Goal: Obtain resource: Obtain resource

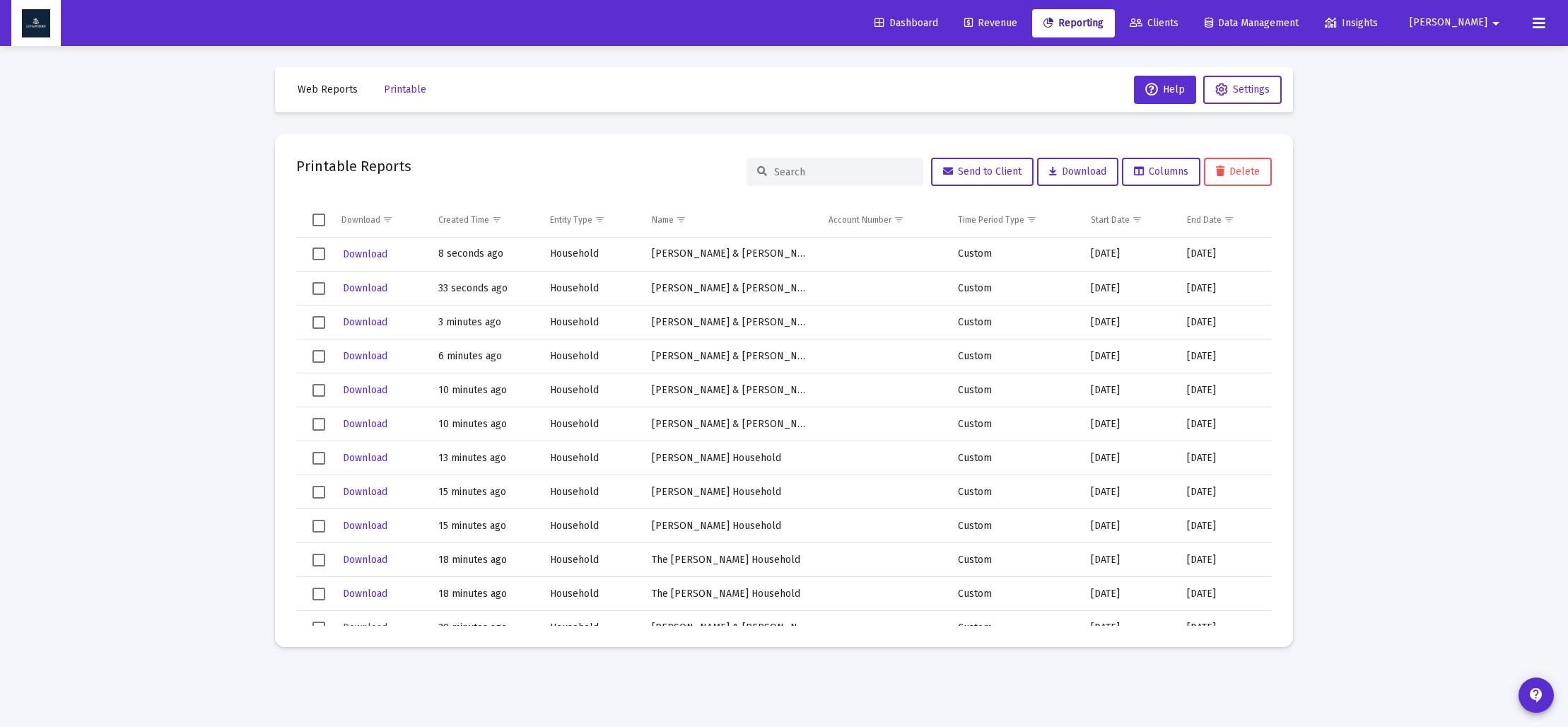
click at [345, 89] on span "Web Reports" at bounding box center [327, 89] width 60 height 12
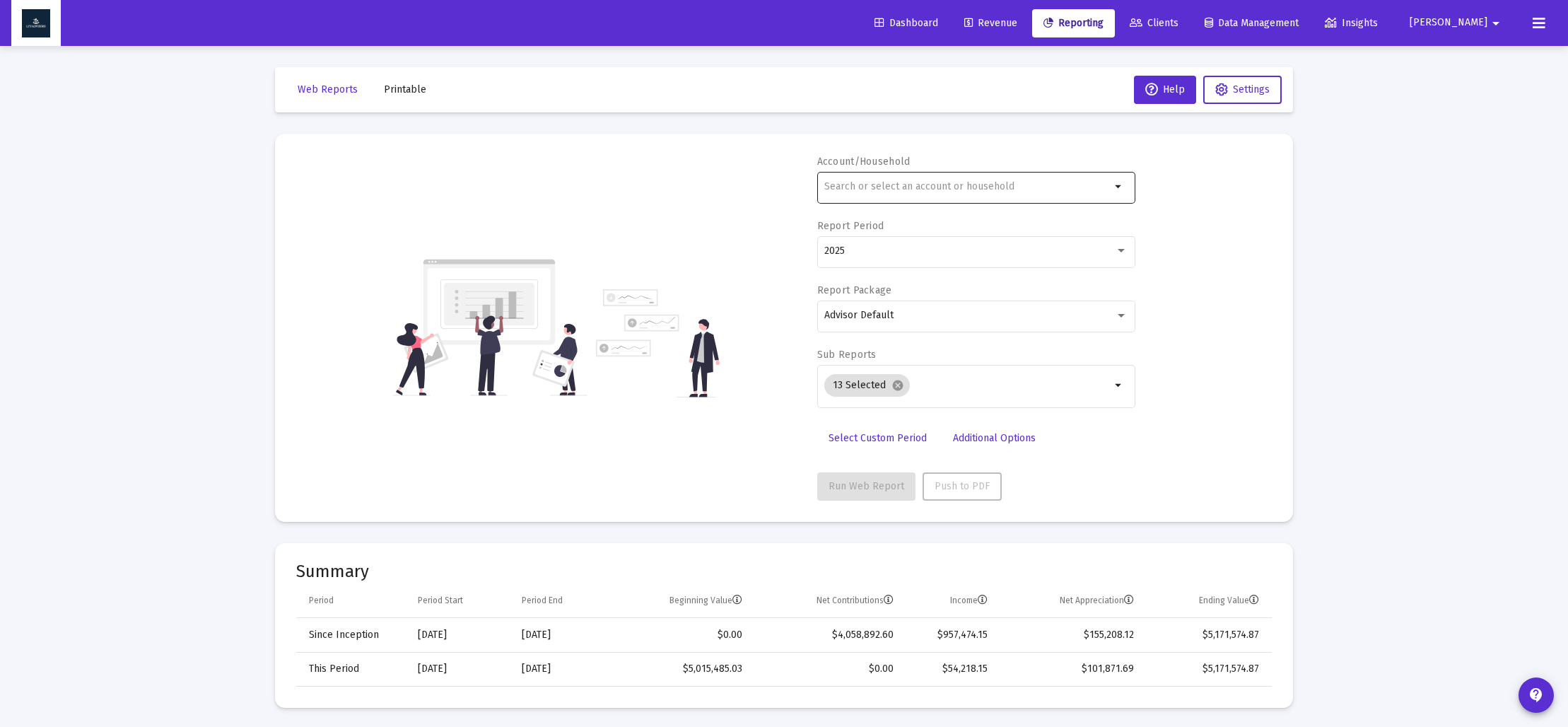
click at [865, 193] on div at bounding box center [968, 186] width 286 height 35
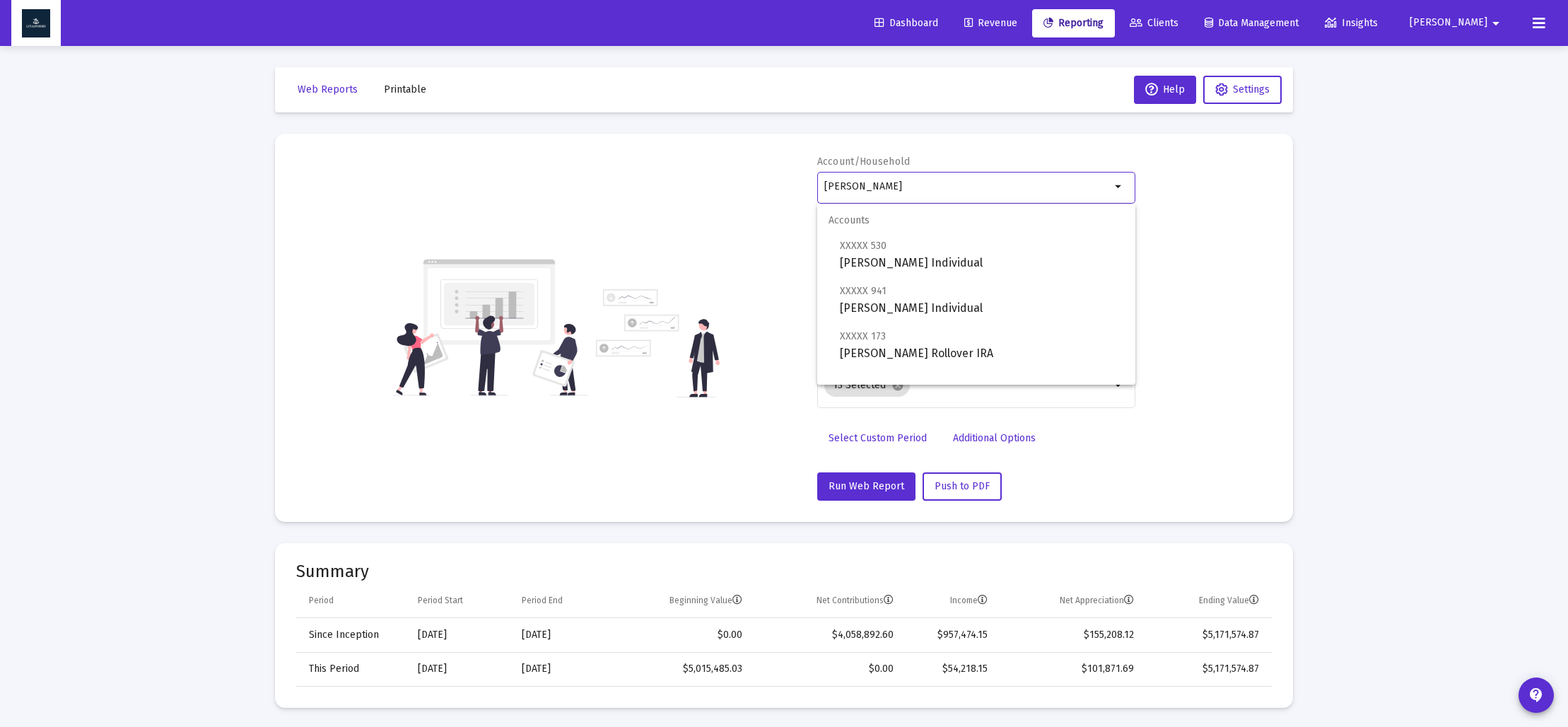
scroll to position [56, 0]
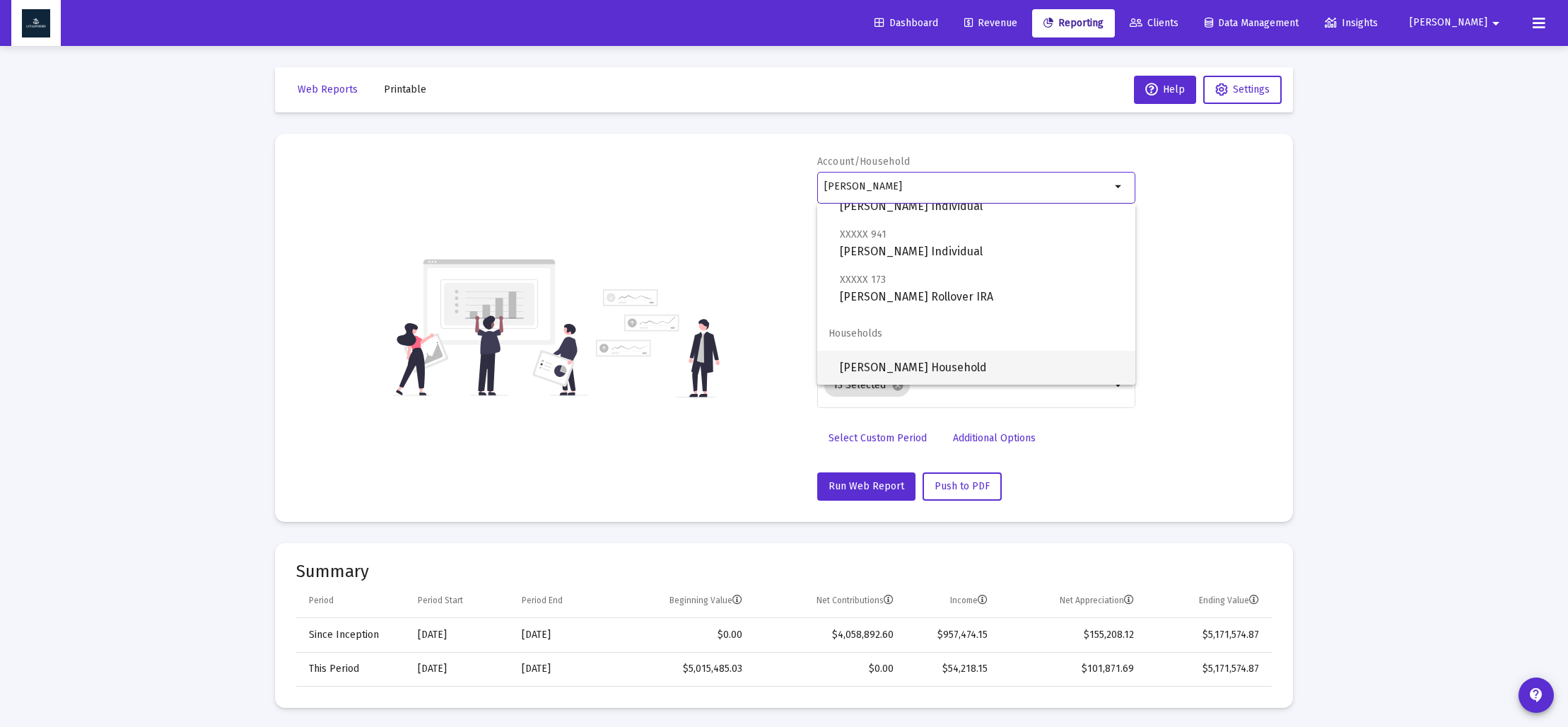
click at [912, 355] on span "[PERSON_NAME] Household" at bounding box center [982, 368] width 284 height 34
type input "[PERSON_NAME] Household"
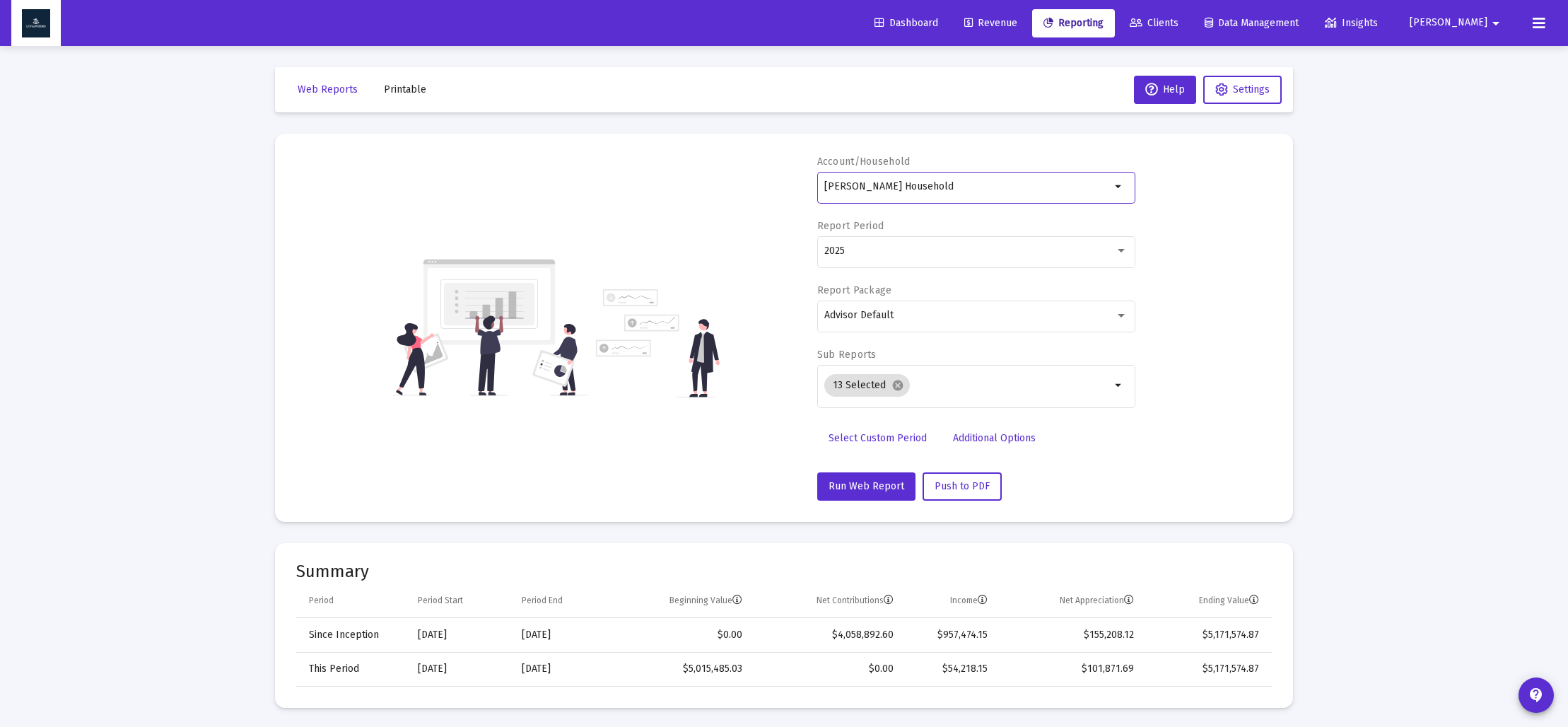
click at [884, 438] on span "Select Custom Period" at bounding box center [877, 437] width 98 height 12
click at [960, 255] on icon "Open calendar" at bounding box center [962, 250] width 12 height 13
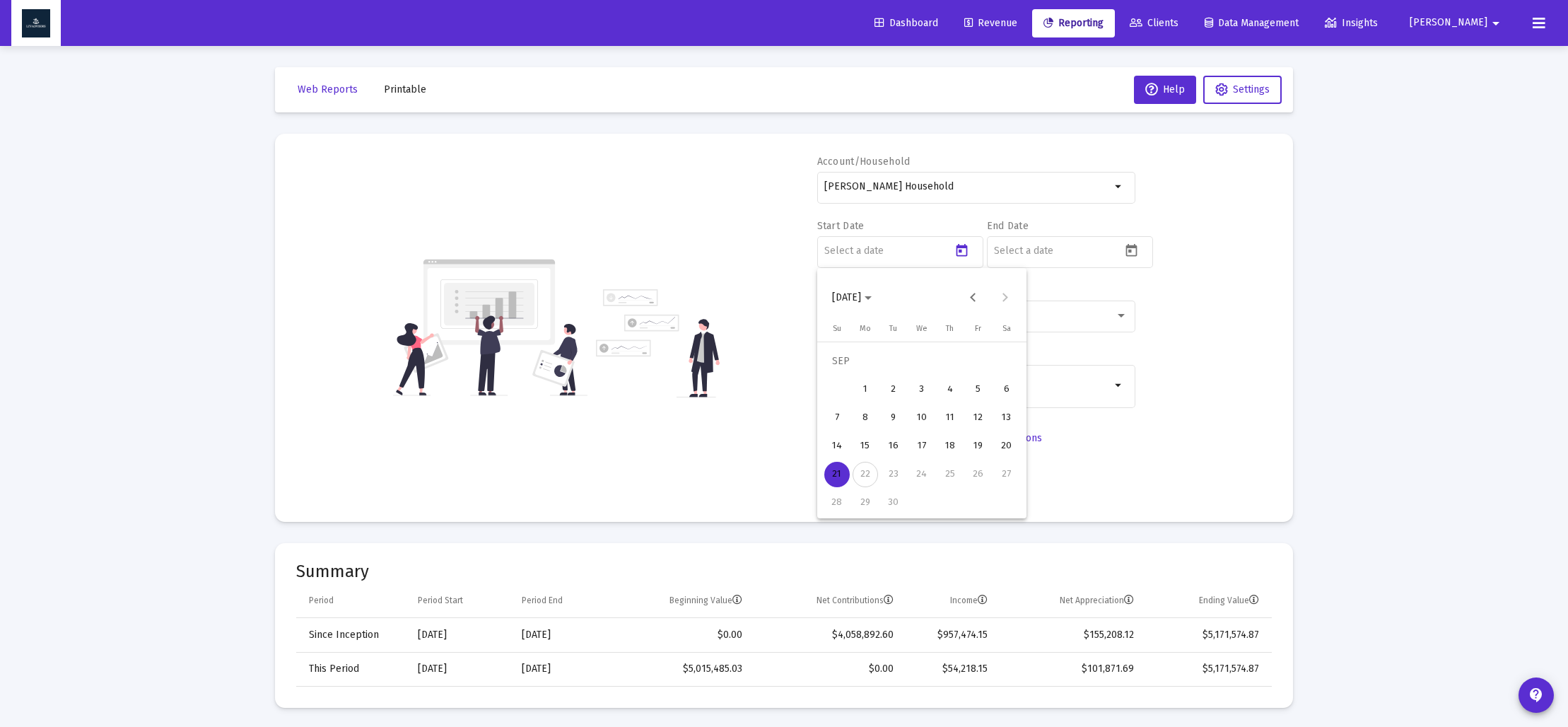
click at [883, 291] on button "[DATE]" at bounding box center [852, 298] width 63 height 29
click at [905, 478] on div "2023" at bounding box center [897, 483] width 45 height 25
click at [851, 429] on div "SEP" at bounding box center [847, 426] width 45 height 25
click at [1000, 471] on div "30" at bounding box center [1006, 474] width 25 height 25
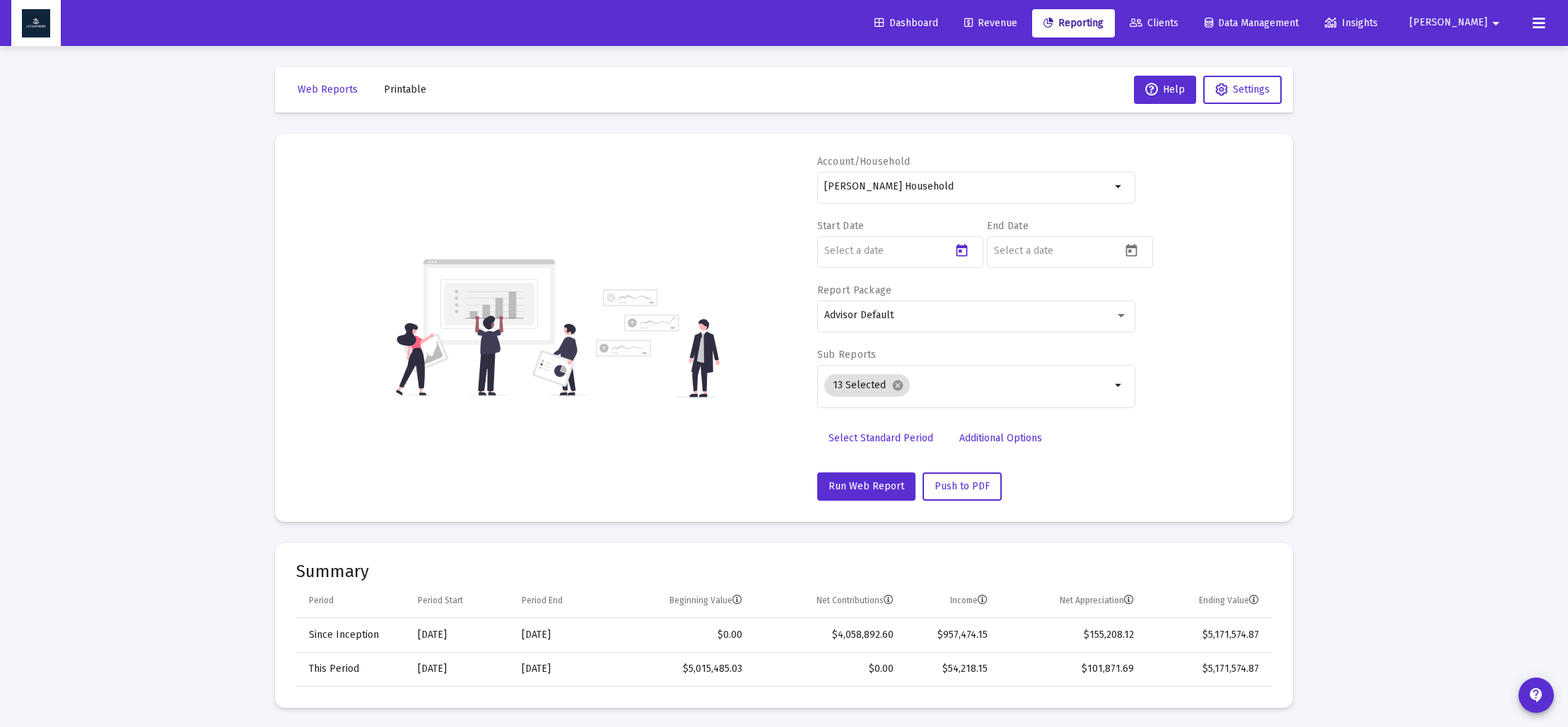
type input "[DATE]"
click at [1141, 252] on button "Open calendar" at bounding box center [1132, 249] width 21 height 21
click at [1041, 301] on span "[DATE]" at bounding box center [1021, 297] width 39 height 12
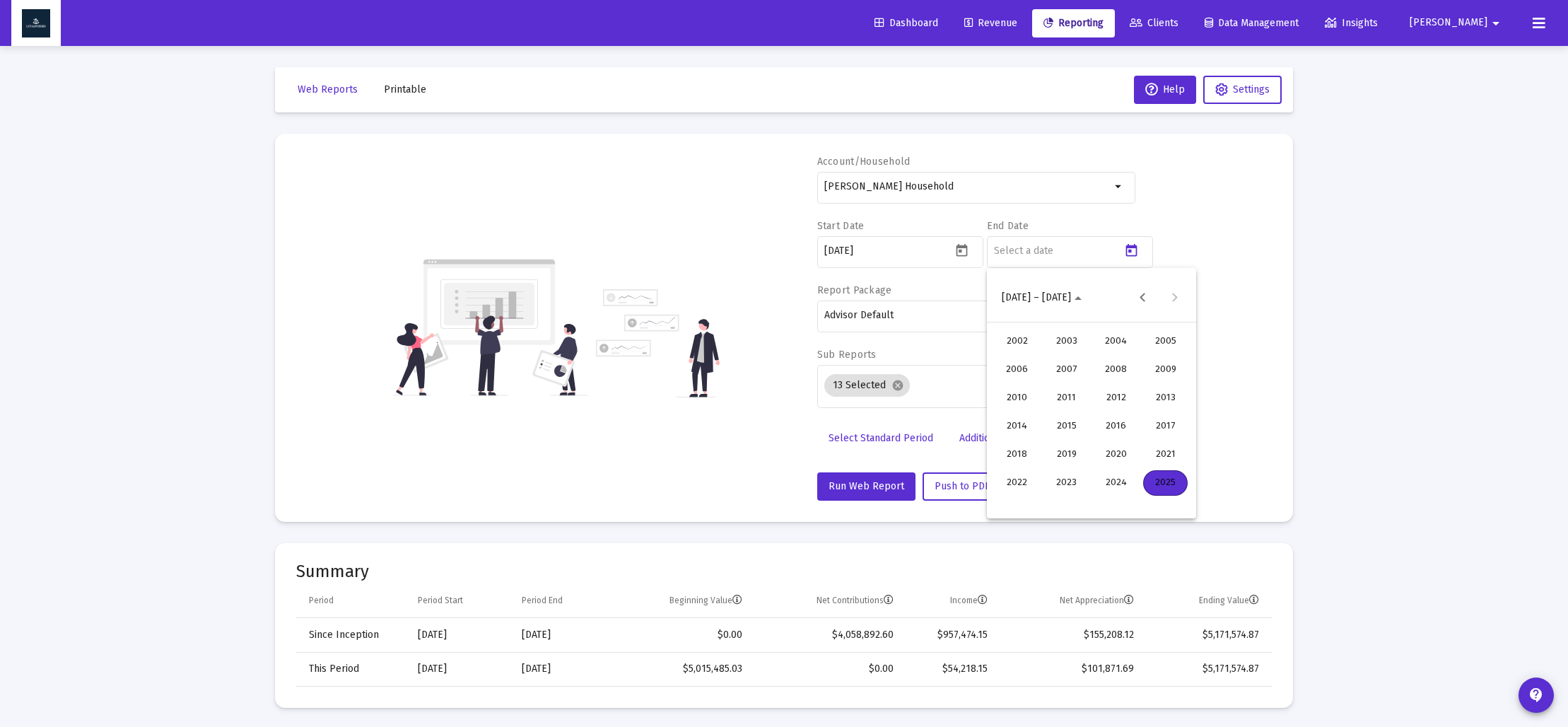
click at [1065, 492] on div "2023" at bounding box center [1066, 483] width 45 height 25
click at [1152, 436] on div "DEC" at bounding box center [1165, 426] width 45 height 25
click at [1014, 504] on div "31" at bounding box center [1006, 503] width 25 height 25
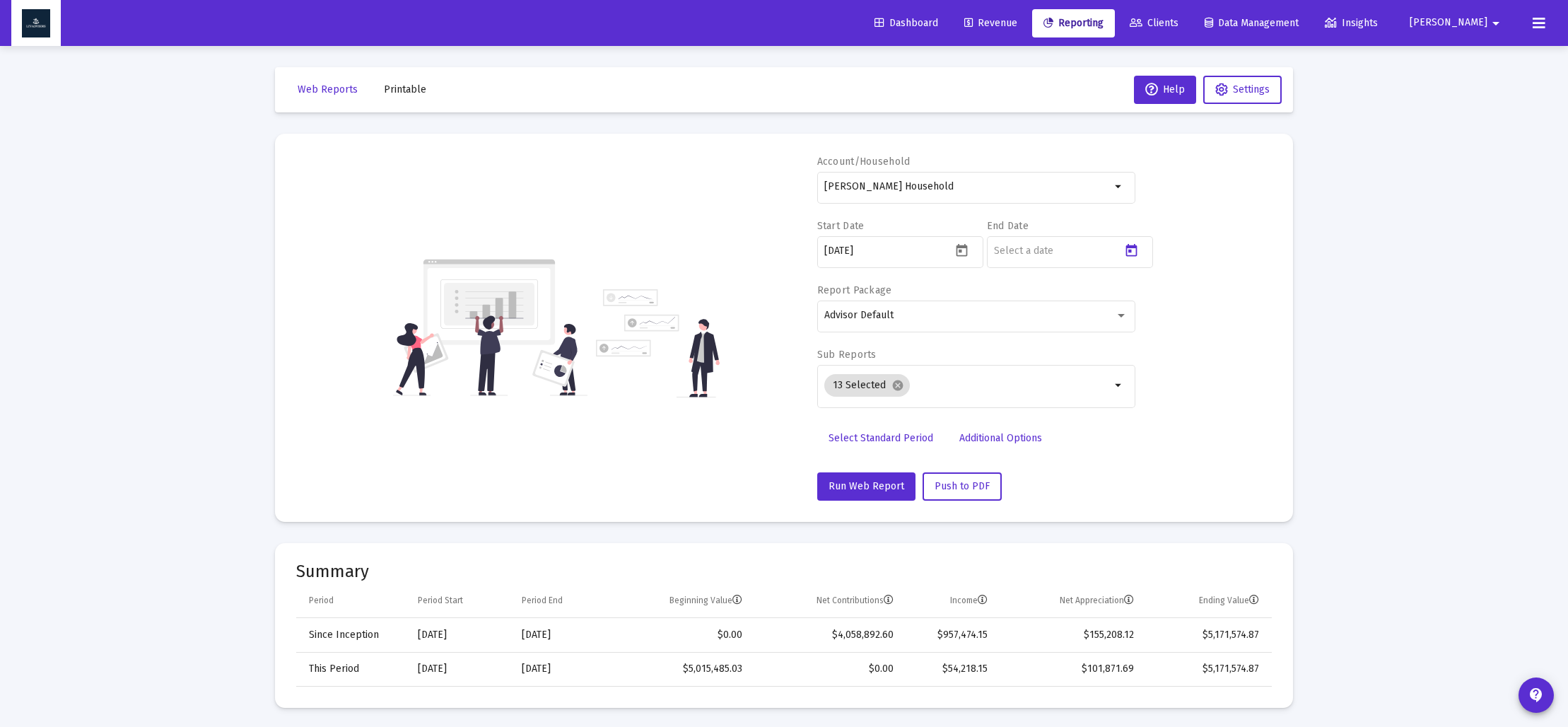
type input "[DATE]"
click at [902, 390] on mat-chip "13 Selected cancel" at bounding box center [868, 385] width 86 height 22
click at [892, 384] on mat-icon "cancel" at bounding box center [898, 385] width 13 height 13
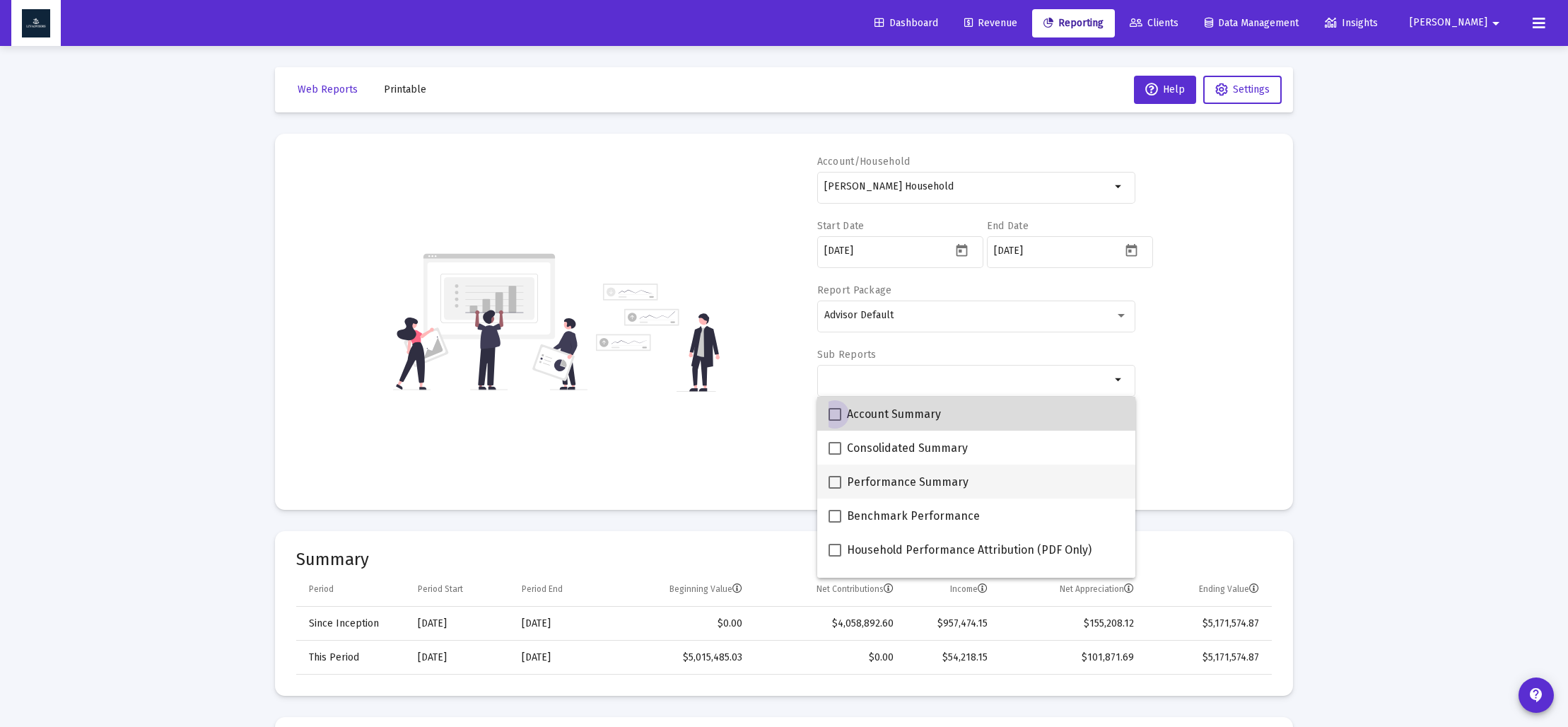
drag, startPoint x: 830, startPoint y: 410, endPoint x: 870, endPoint y: 473, distance: 74.6
click at [831, 410] on span at bounding box center [835, 414] width 13 height 13
click at [835, 420] on input "Account Summary" at bounding box center [835, 420] width 1 height 1
checkbox input "true"
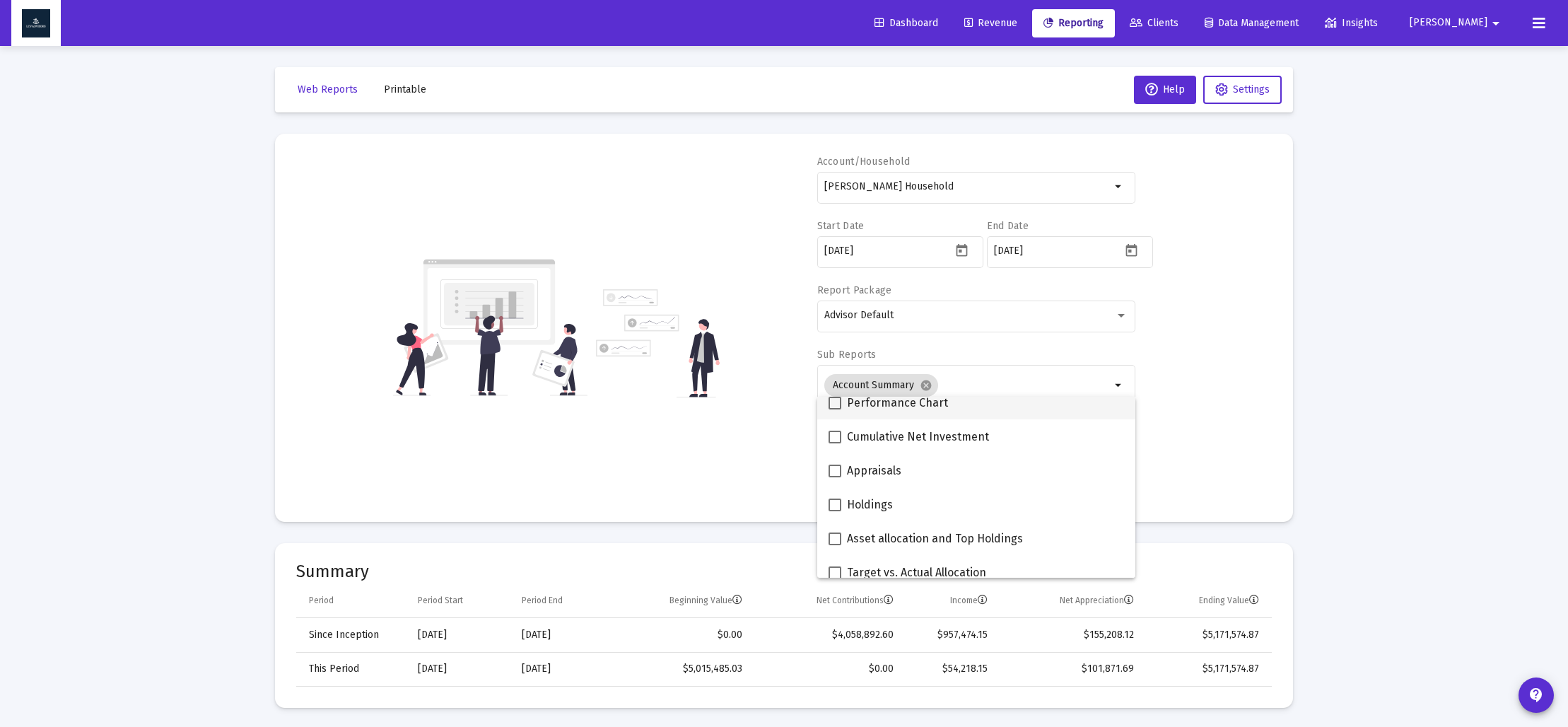
scroll to position [217, 0]
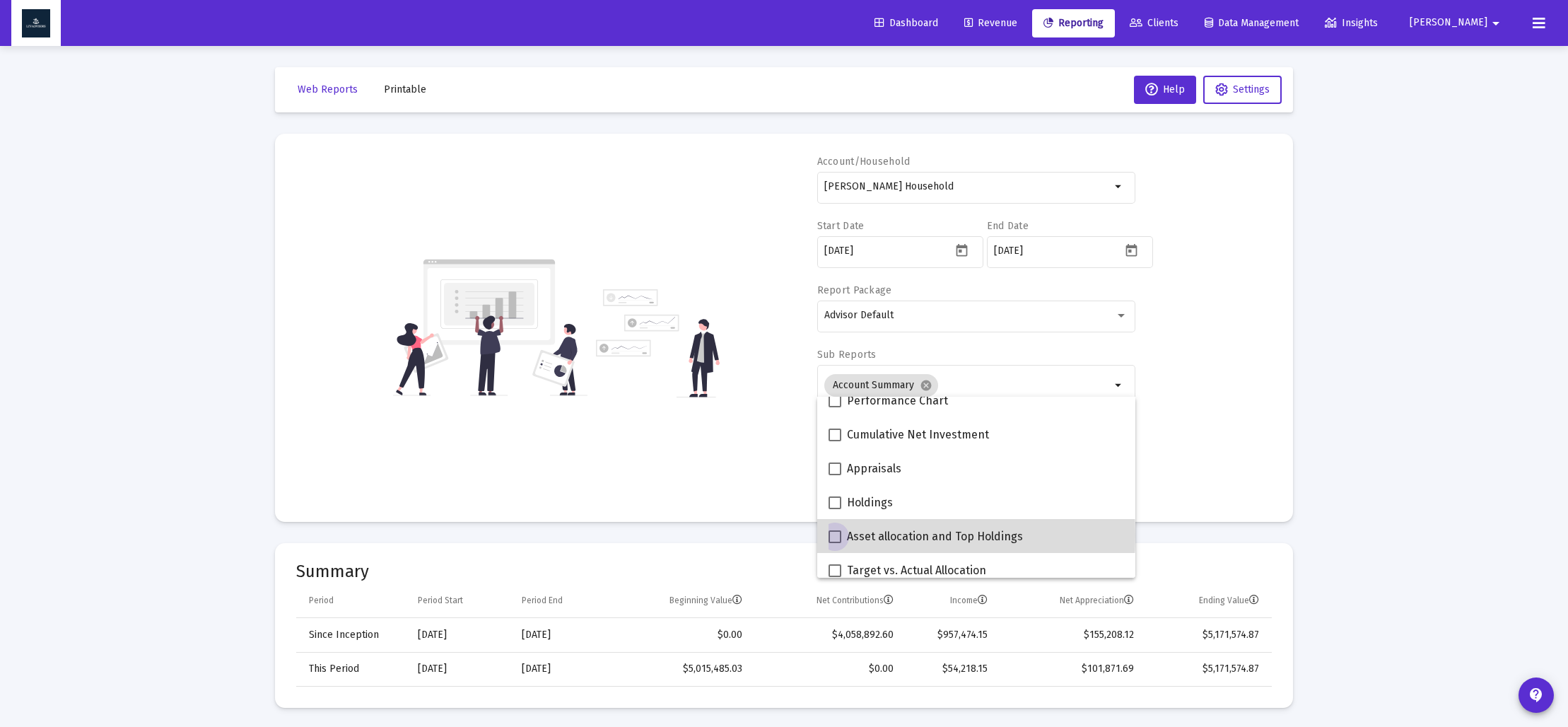
click at [839, 535] on span at bounding box center [835, 537] width 13 height 13
click at [835, 543] on input "Asset allocation and Top Holdings" at bounding box center [835, 543] width 1 height 1
checkbox input "true"
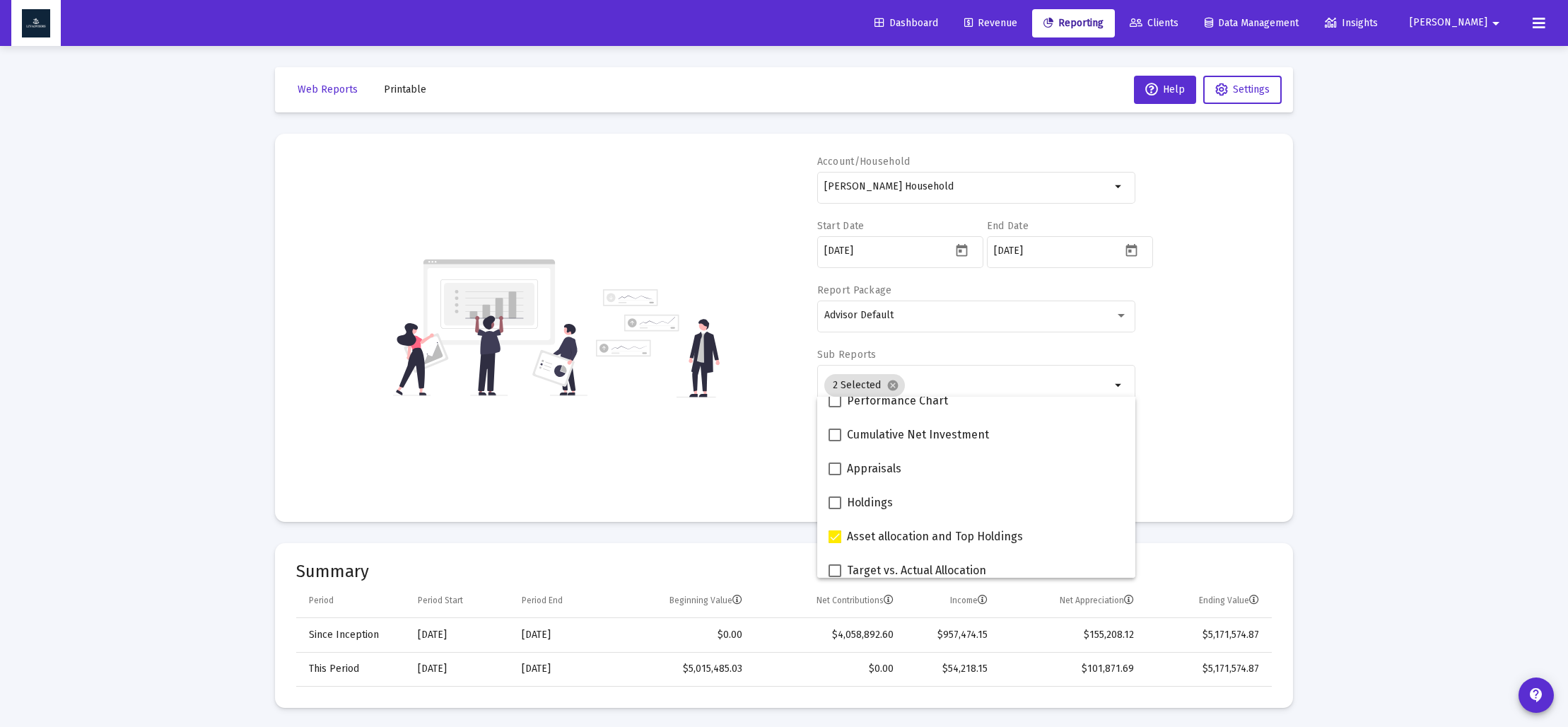
click at [743, 487] on div "Account/Household Anthony Donofrio Household arrow_drop_down Start Date 2023-09…" at bounding box center [784, 327] width 976 height 346
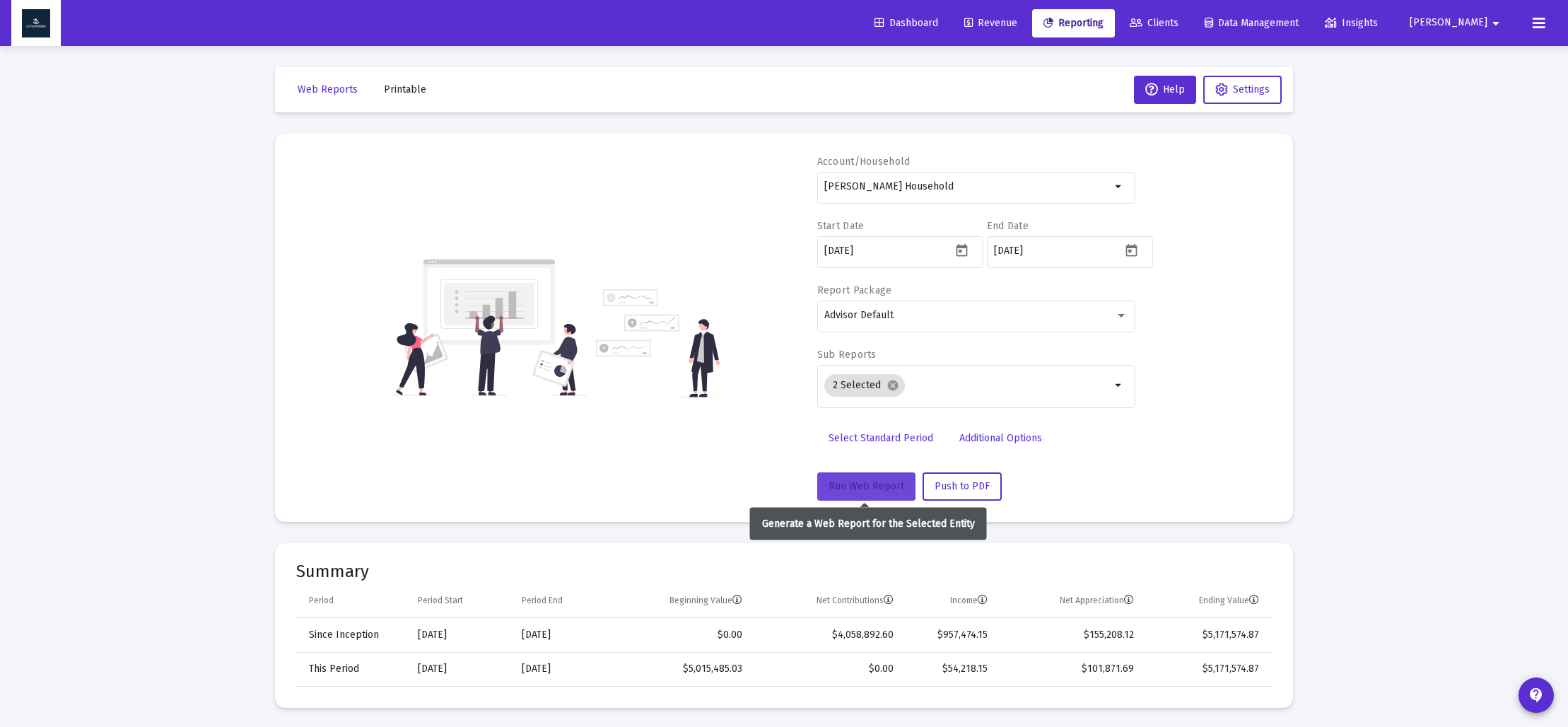
click at [845, 487] on span "Run Web Report" at bounding box center [866, 486] width 76 height 12
click at [942, 482] on span "Push to PDF" at bounding box center [962, 486] width 55 height 12
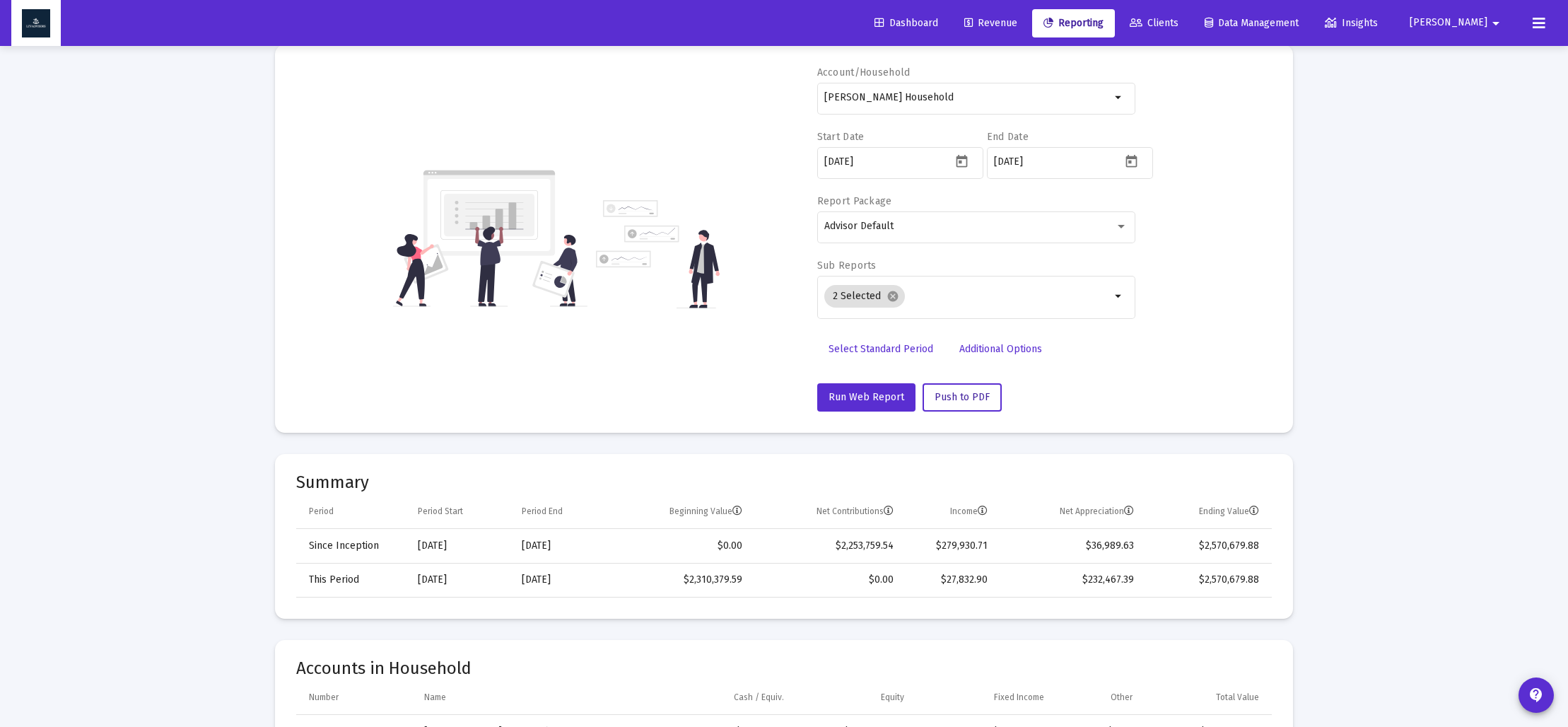
scroll to position [0, 0]
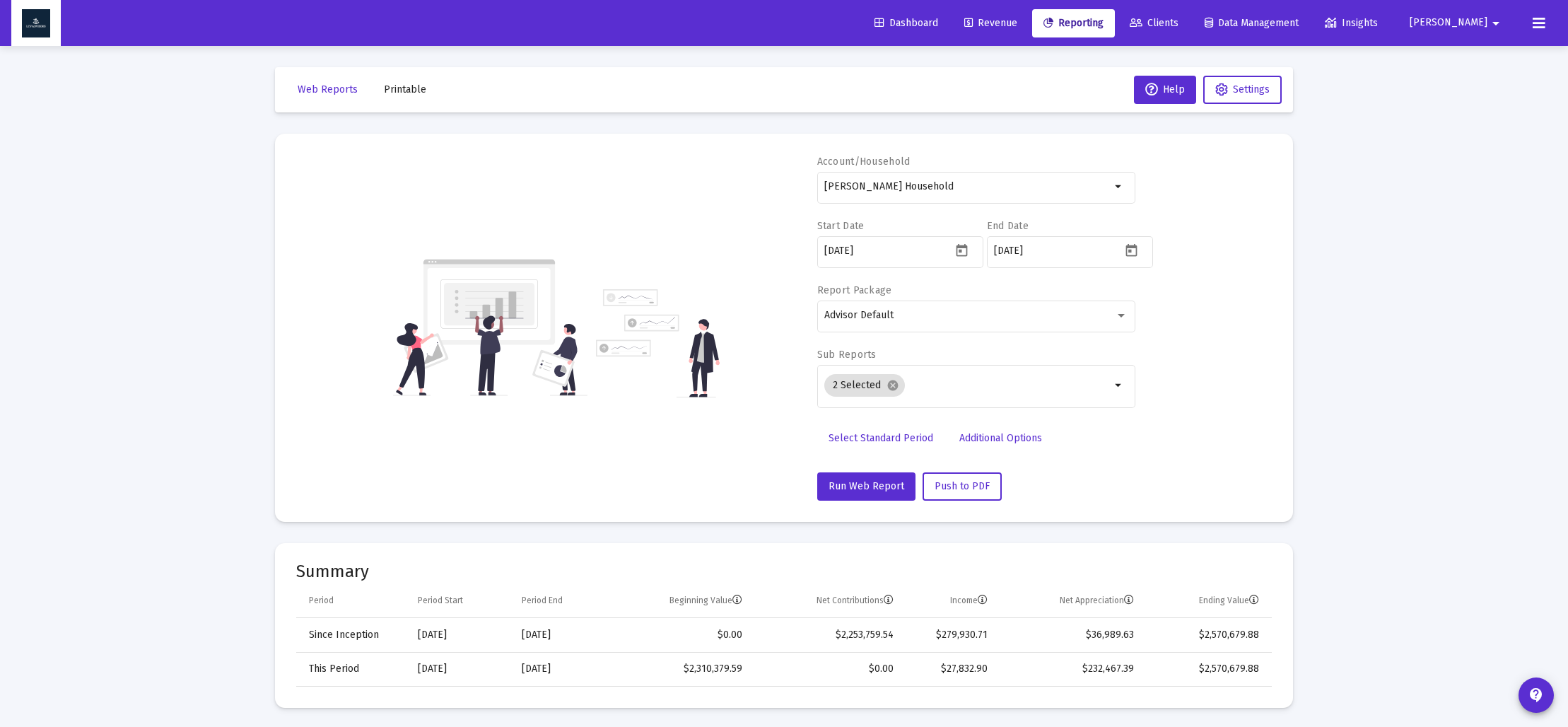
click at [403, 93] on span "Printable" at bounding box center [404, 89] width 42 height 12
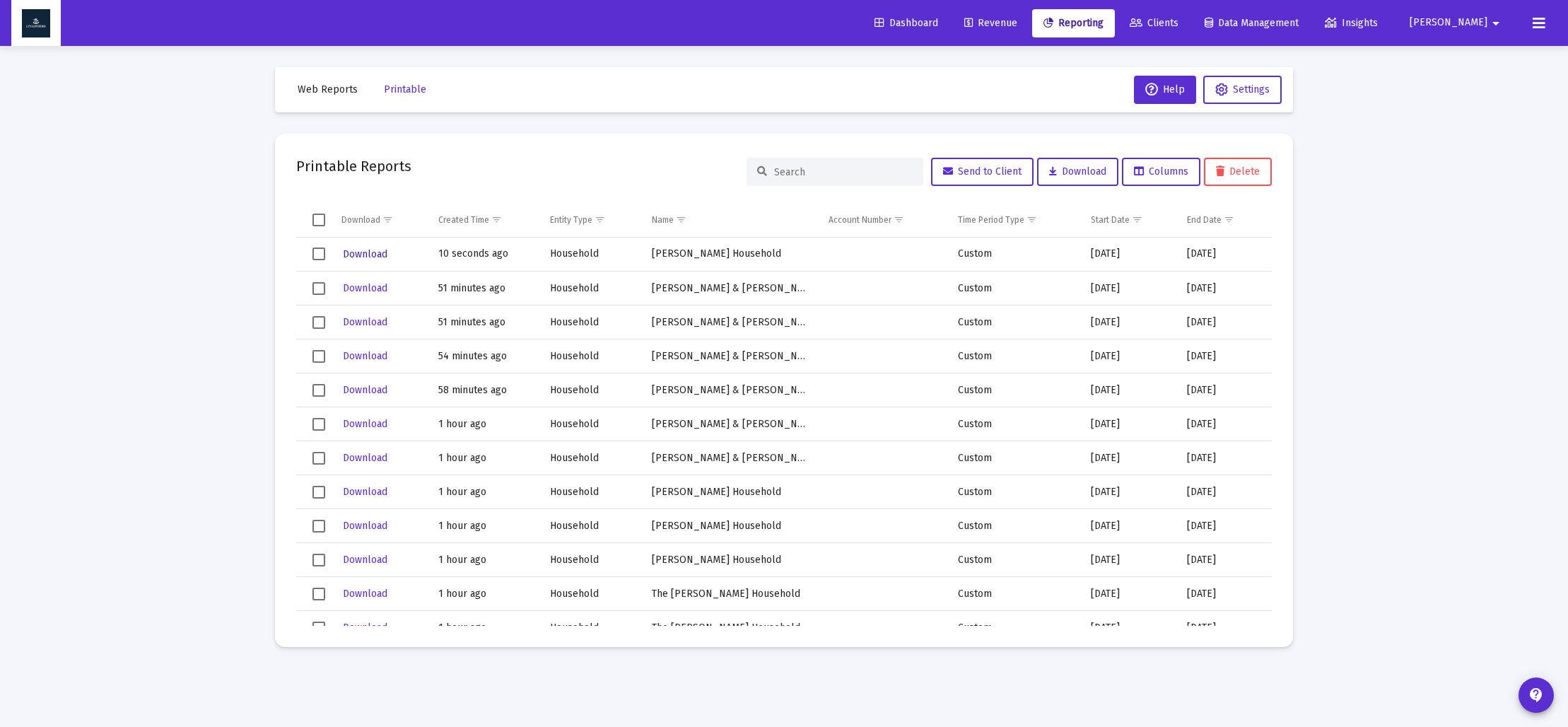
click at [379, 256] on span "Download" at bounding box center [365, 253] width 45 height 12
drag, startPoint x: 329, startPoint y: 82, endPoint x: 366, endPoint y: 103, distance: 42.5
click at [329, 82] on button "Web Reports" at bounding box center [327, 90] width 82 height 29
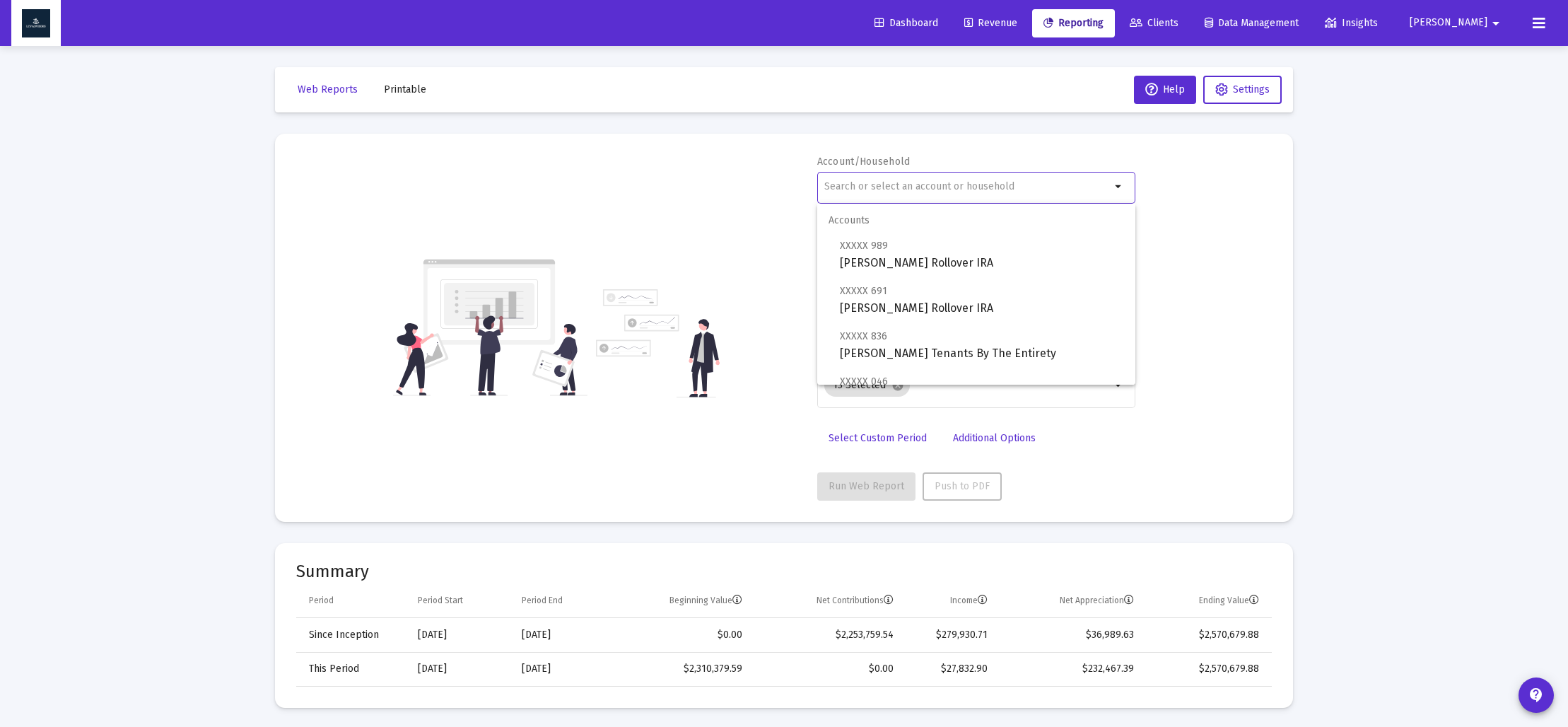
click at [839, 187] on input "text" at bounding box center [968, 186] width 286 height 12
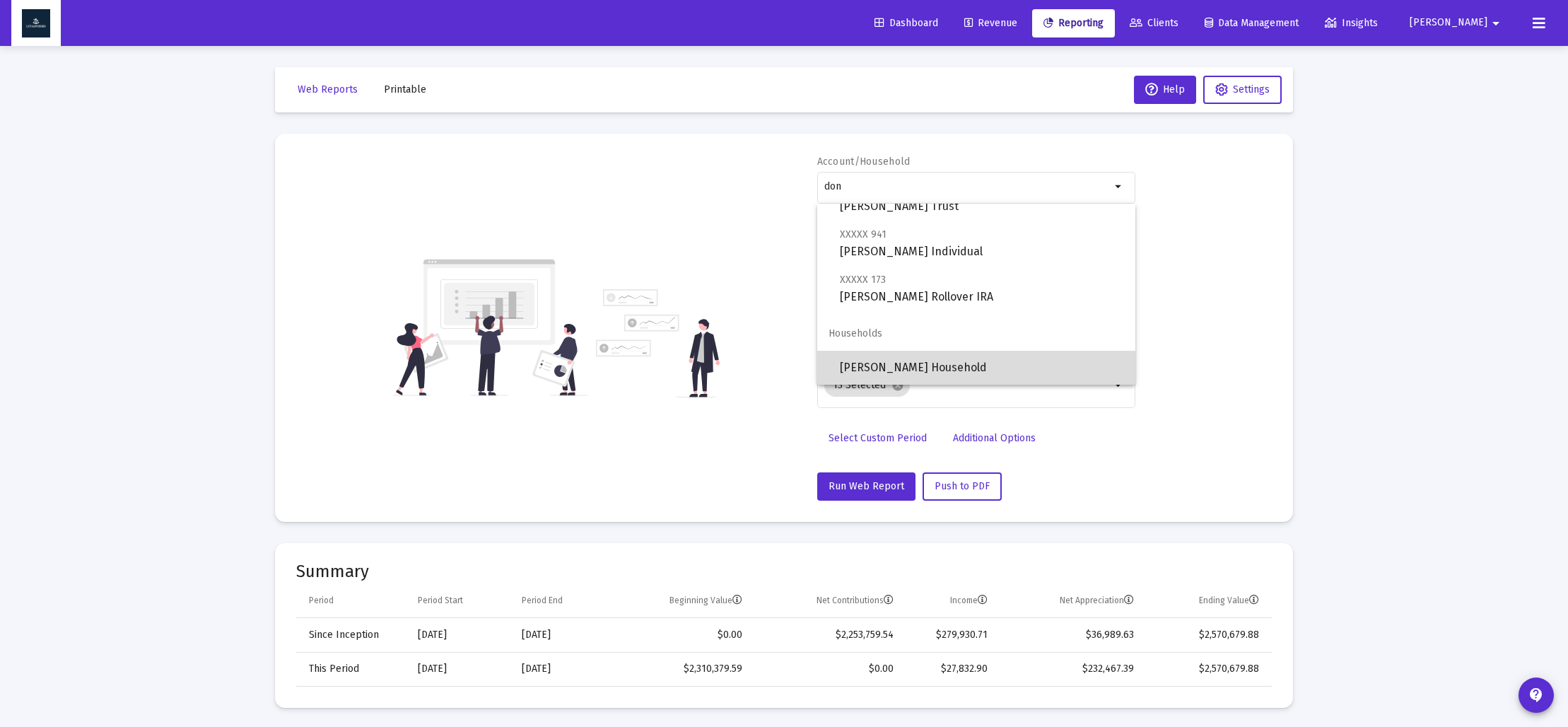
click at [894, 367] on span "[PERSON_NAME] Household" at bounding box center [982, 368] width 284 height 34
type input "[PERSON_NAME] Household"
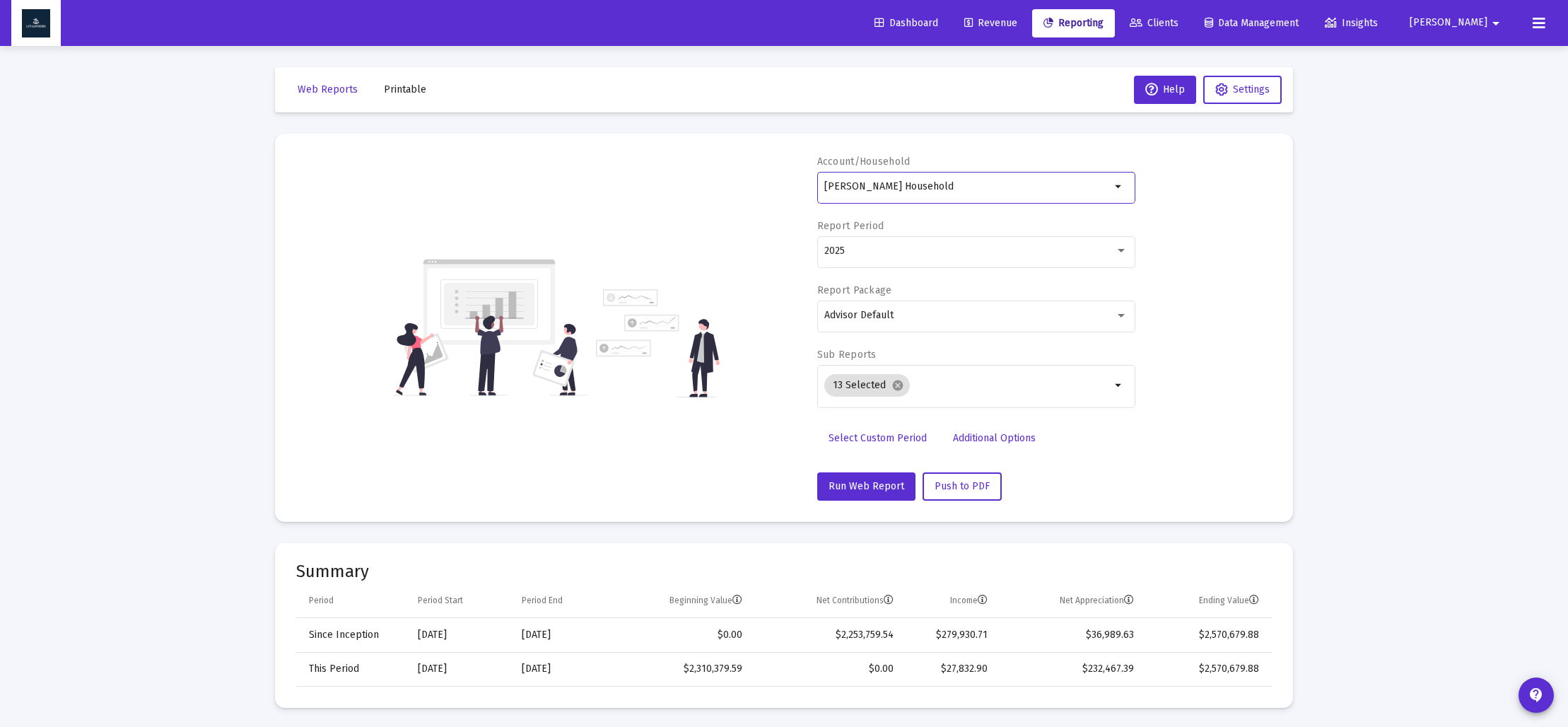
click at [874, 437] on span "Select Custom Period" at bounding box center [877, 437] width 98 height 12
click at [962, 251] on icon "Open calendar" at bounding box center [962, 250] width 15 height 15
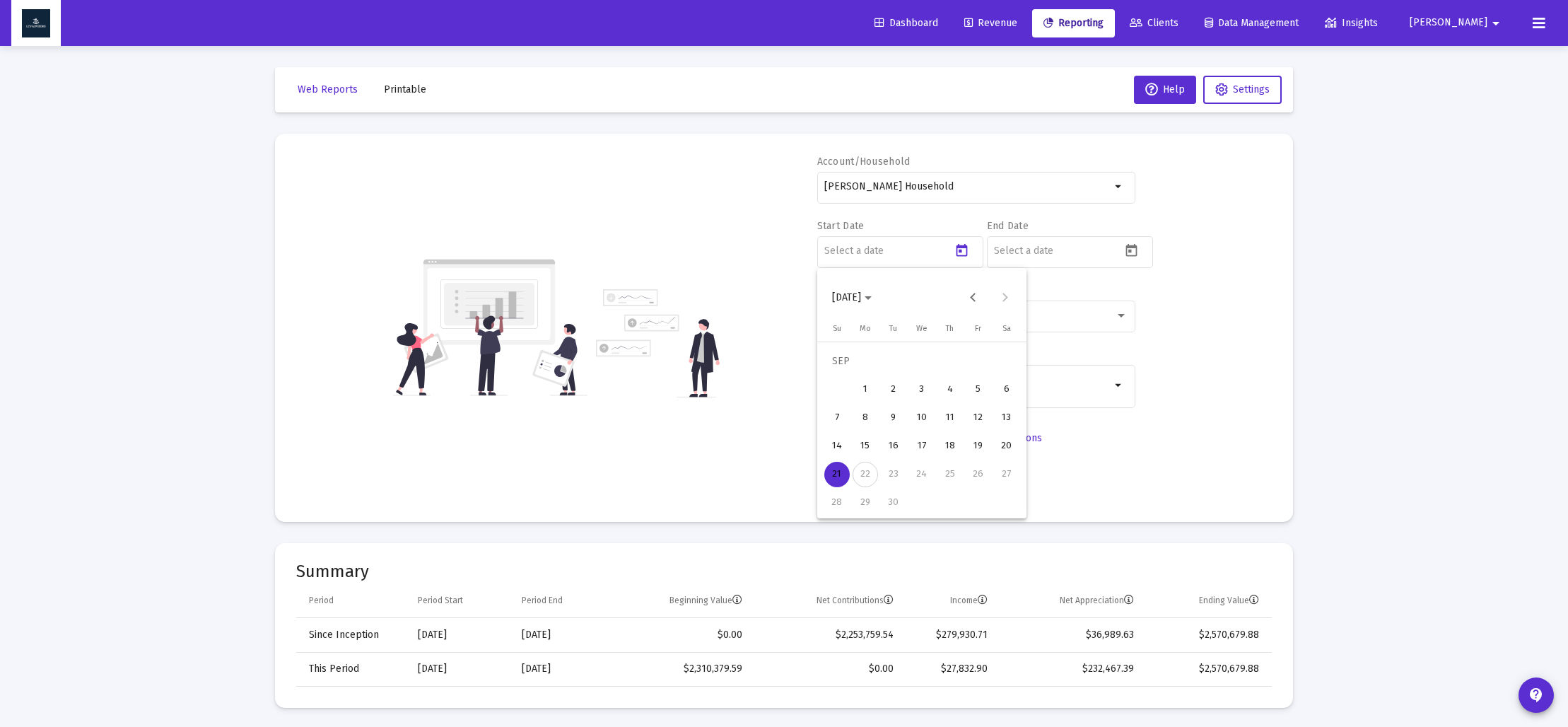
click at [872, 300] on span "[DATE]" at bounding box center [852, 297] width 39 height 12
click at [945, 484] on div "2024" at bounding box center [946, 483] width 45 height 25
click at [844, 429] on div "SEP" at bounding box center [847, 426] width 45 height 25
click at [859, 496] on div "30" at bounding box center [865, 503] width 25 height 25
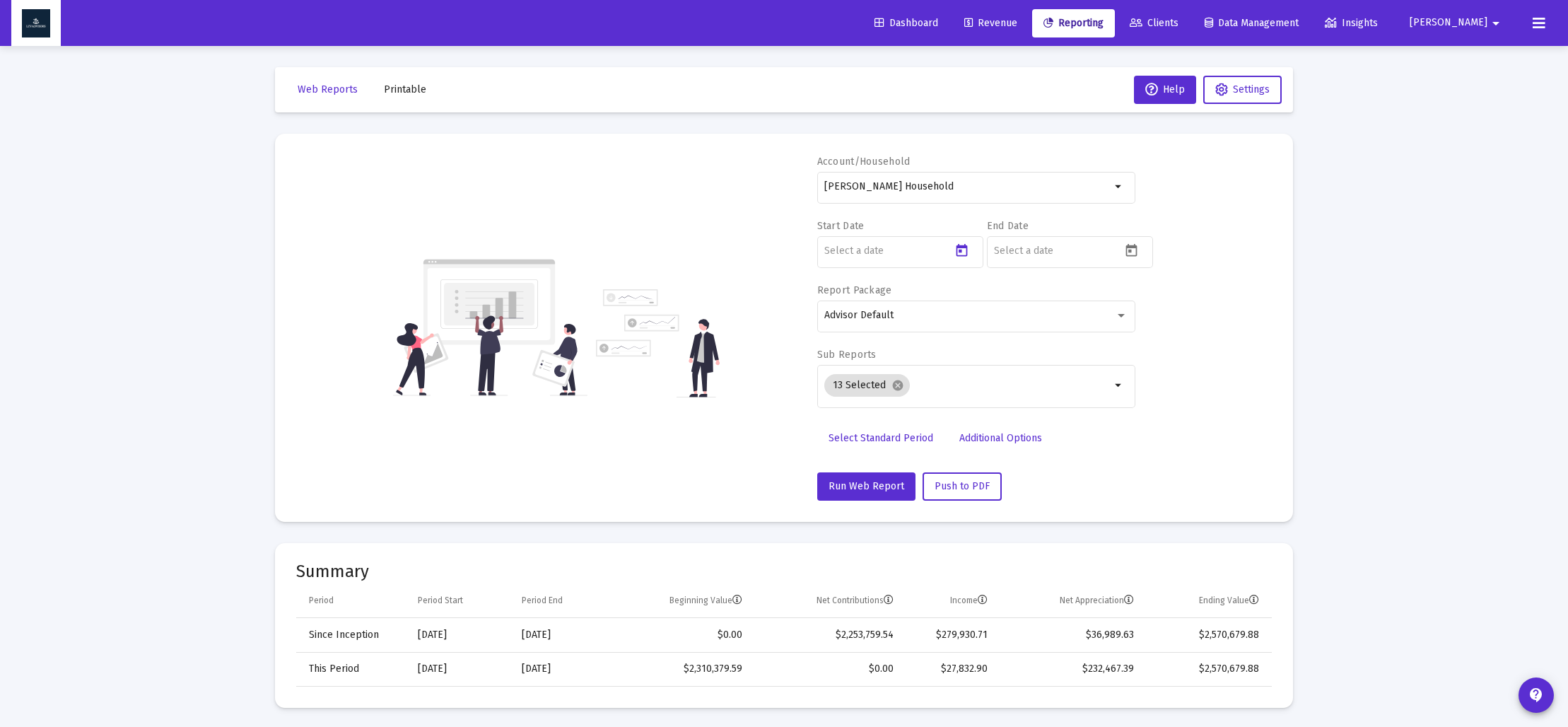
type input "[DATE]"
click at [1133, 251] on icon "Open calendar" at bounding box center [1132, 250] width 15 height 15
click at [1041, 292] on span "[DATE]" at bounding box center [1021, 297] width 39 height 12
click at [1124, 487] on div "2024" at bounding box center [1116, 483] width 45 height 25
click at [1170, 419] on div "DEC" at bounding box center [1165, 426] width 45 height 25
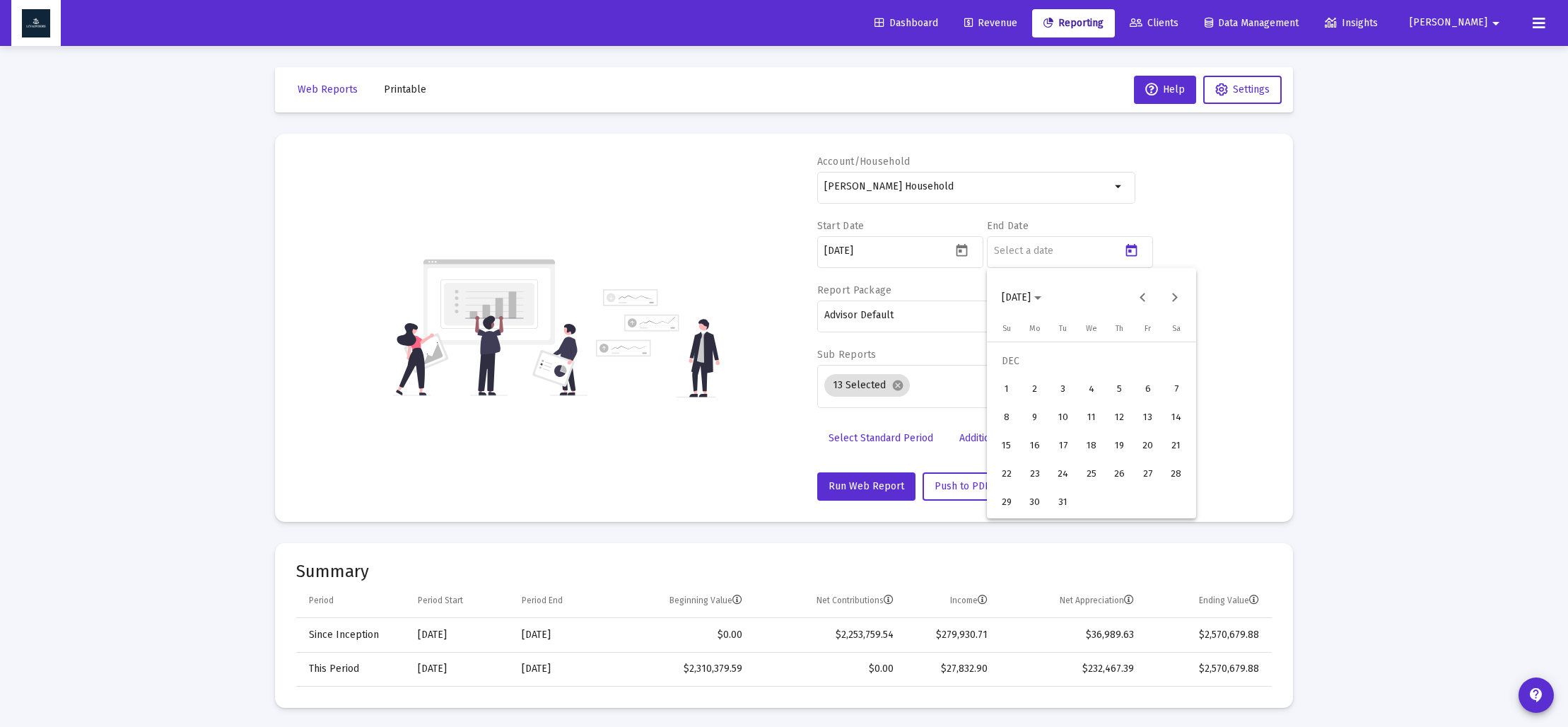
click at [1065, 508] on div "31" at bounding box center [1064, 503] width 25 height 25
type input "[DATE]"
click at [893, 385] on mat-icon "cancel" at bounding box center [898, 385] width 13 height 13
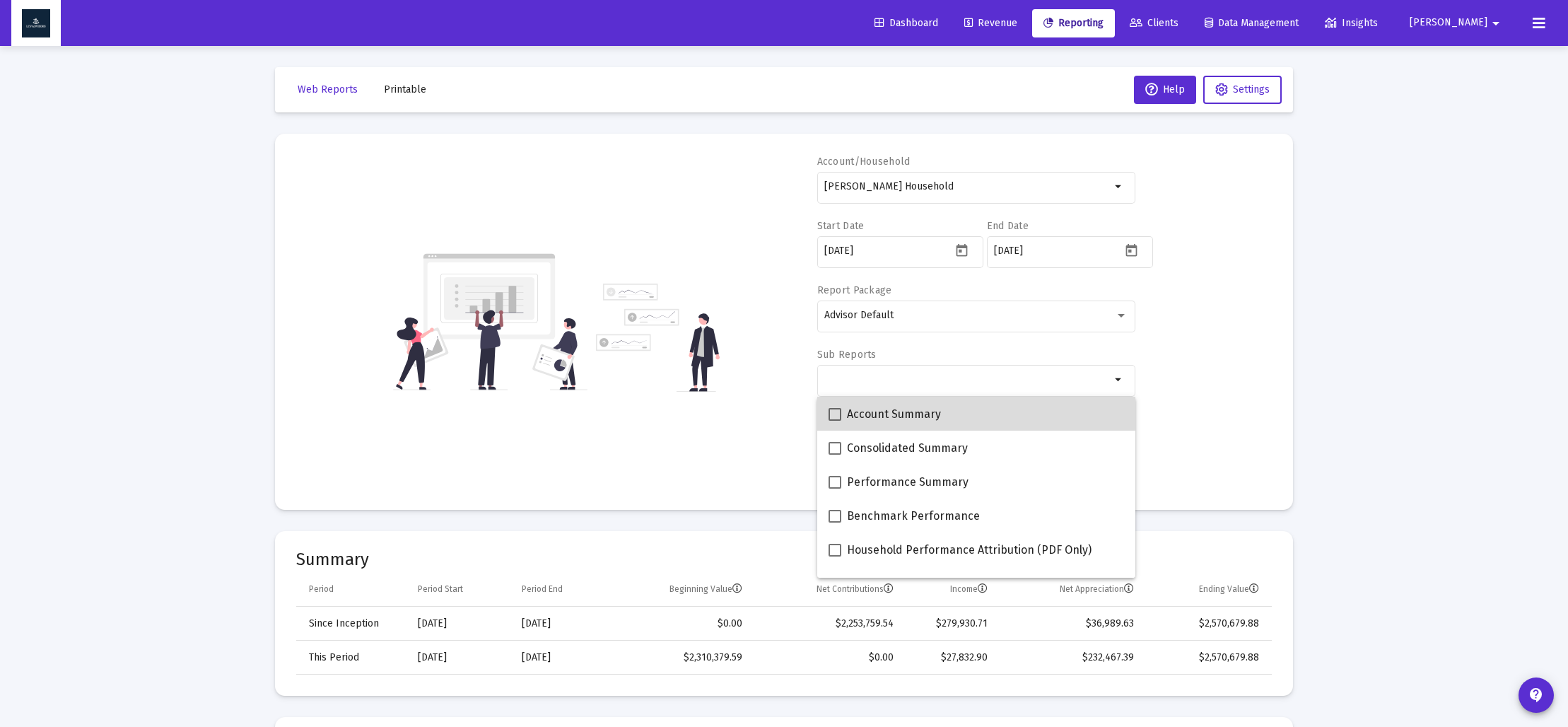
drag, startPoint x: 827, startPoint y: 409, endPoint x: 838, endPoint y: 413, distance: 11.7
click at [828, 409] on mat-option "Account Summary" at bounding box center [977, 413] width 318 height 34
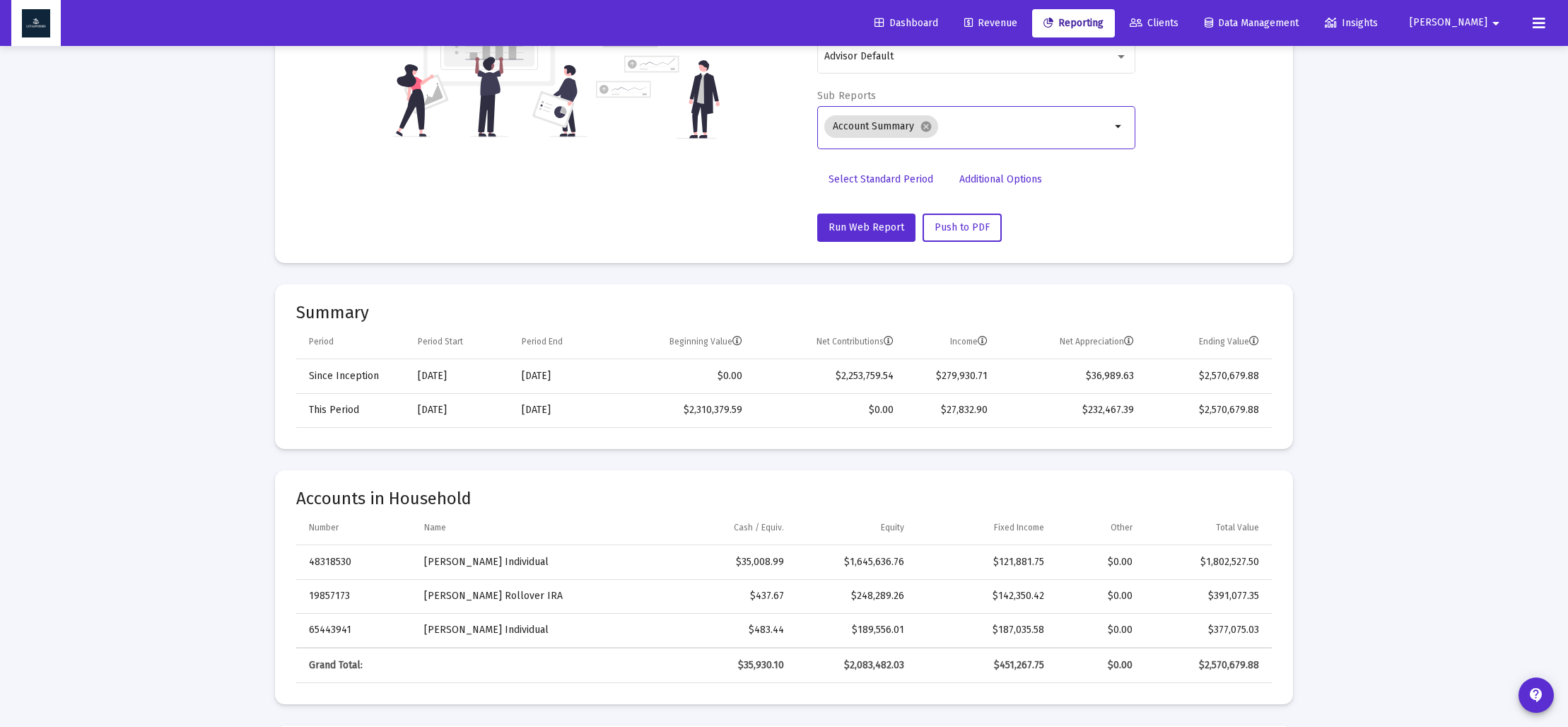
scroll to position [0, 0]
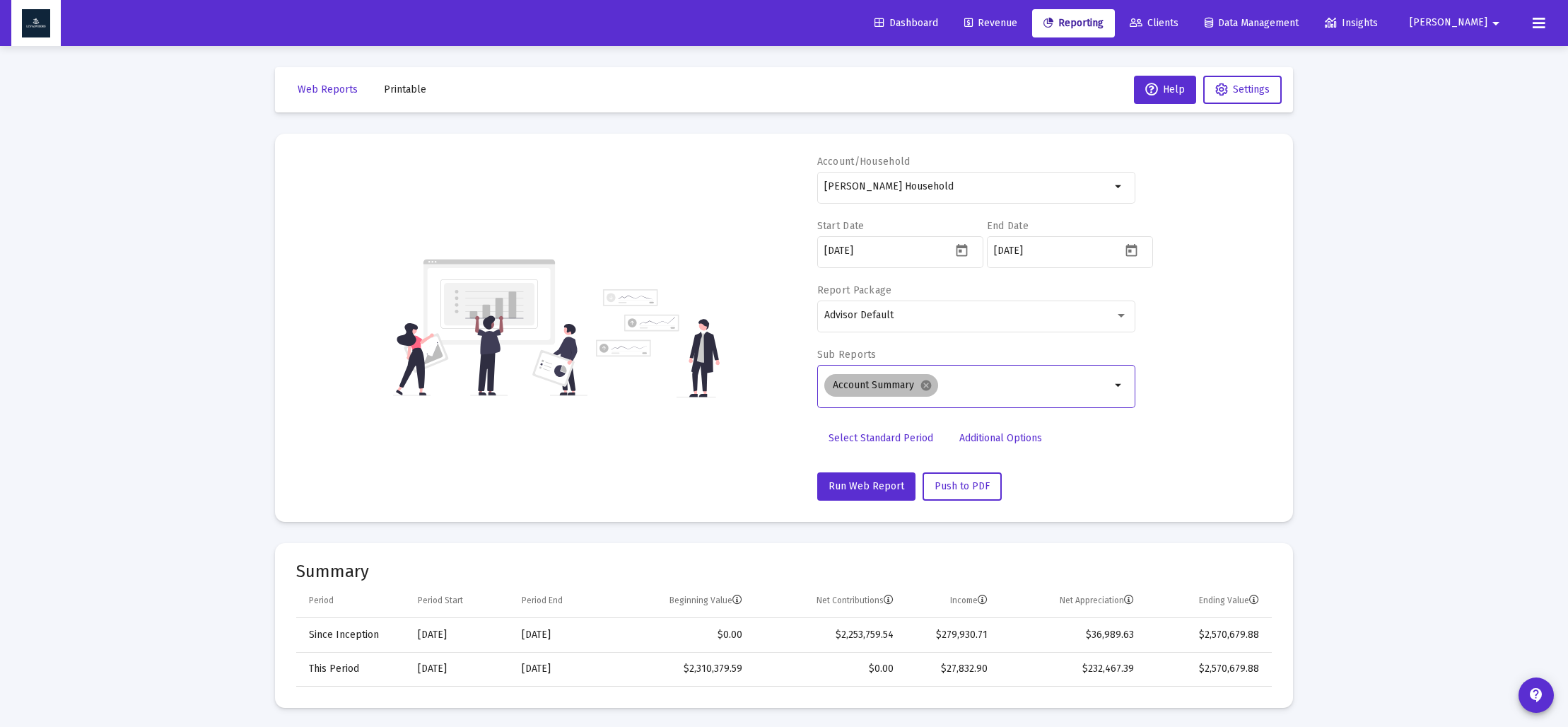
click at [926, 390] on mat-icon "cancel" at bounding box center [926, 385] width 13 height 13
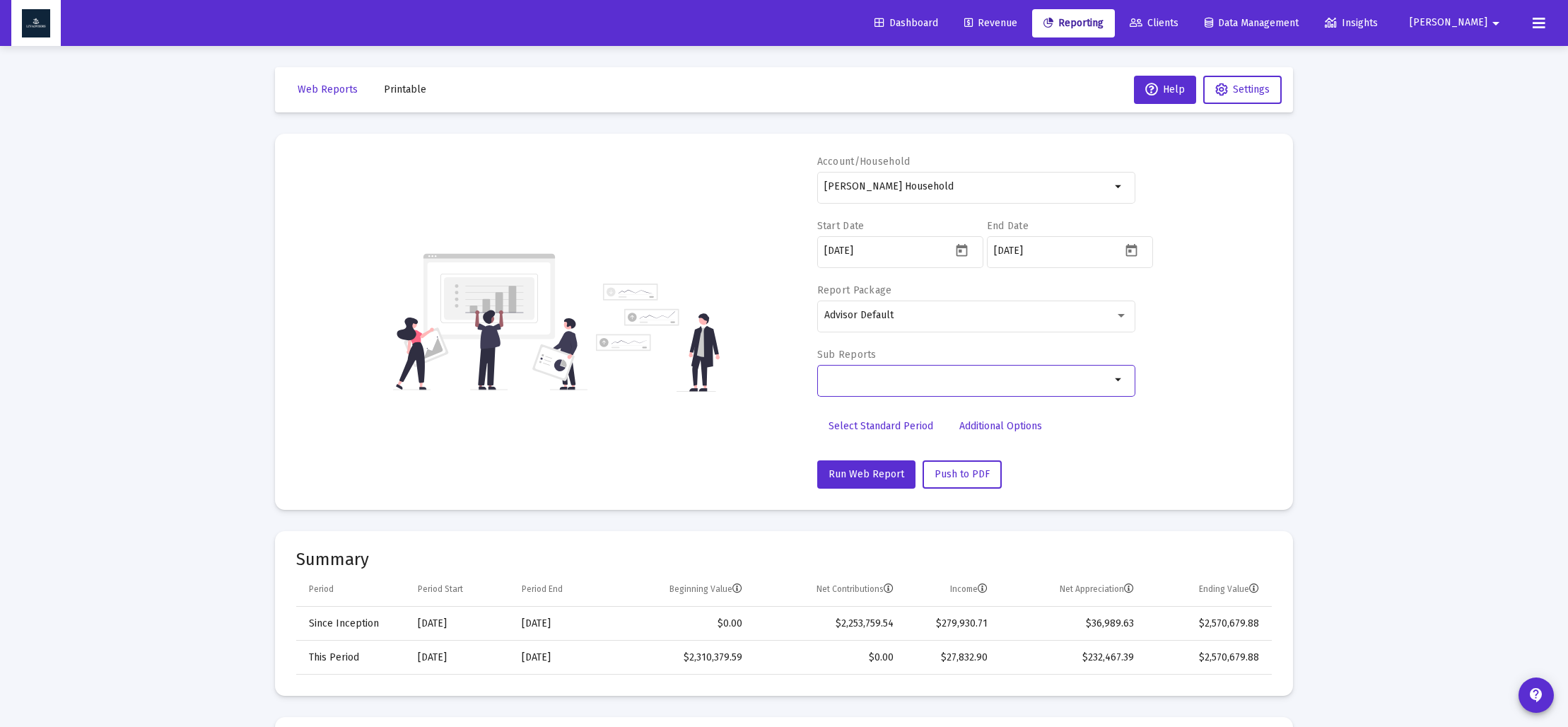
click at [861, 387] on div "Selection" at bounding box center [967, 379] width 292 height 17
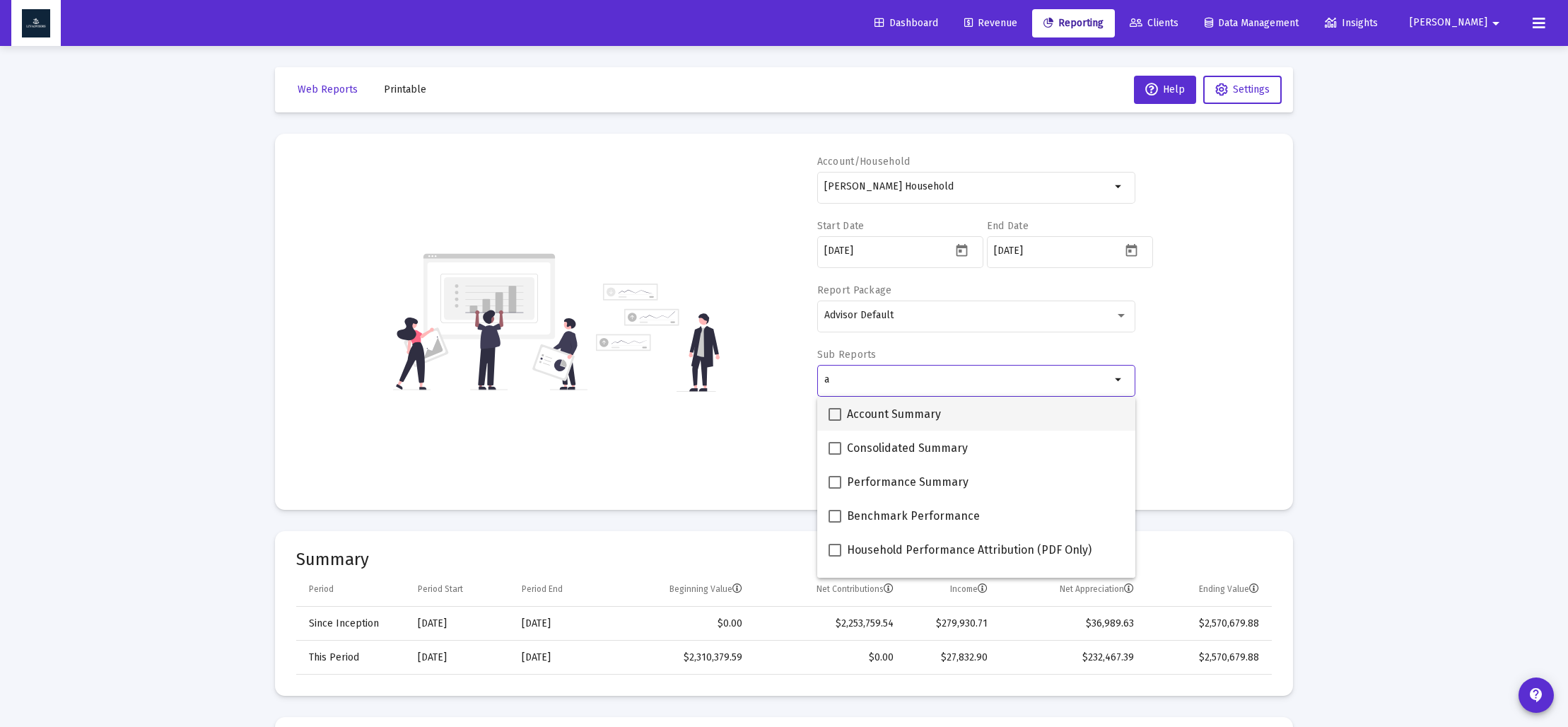
type input "a"
click at [838, 412] on span at bounding box center [835, 414] width 13 height 13
click at [835, 420] on input "Account Summary" at bounding box center [835, 420] width 1 height 1
checkbox input "true"
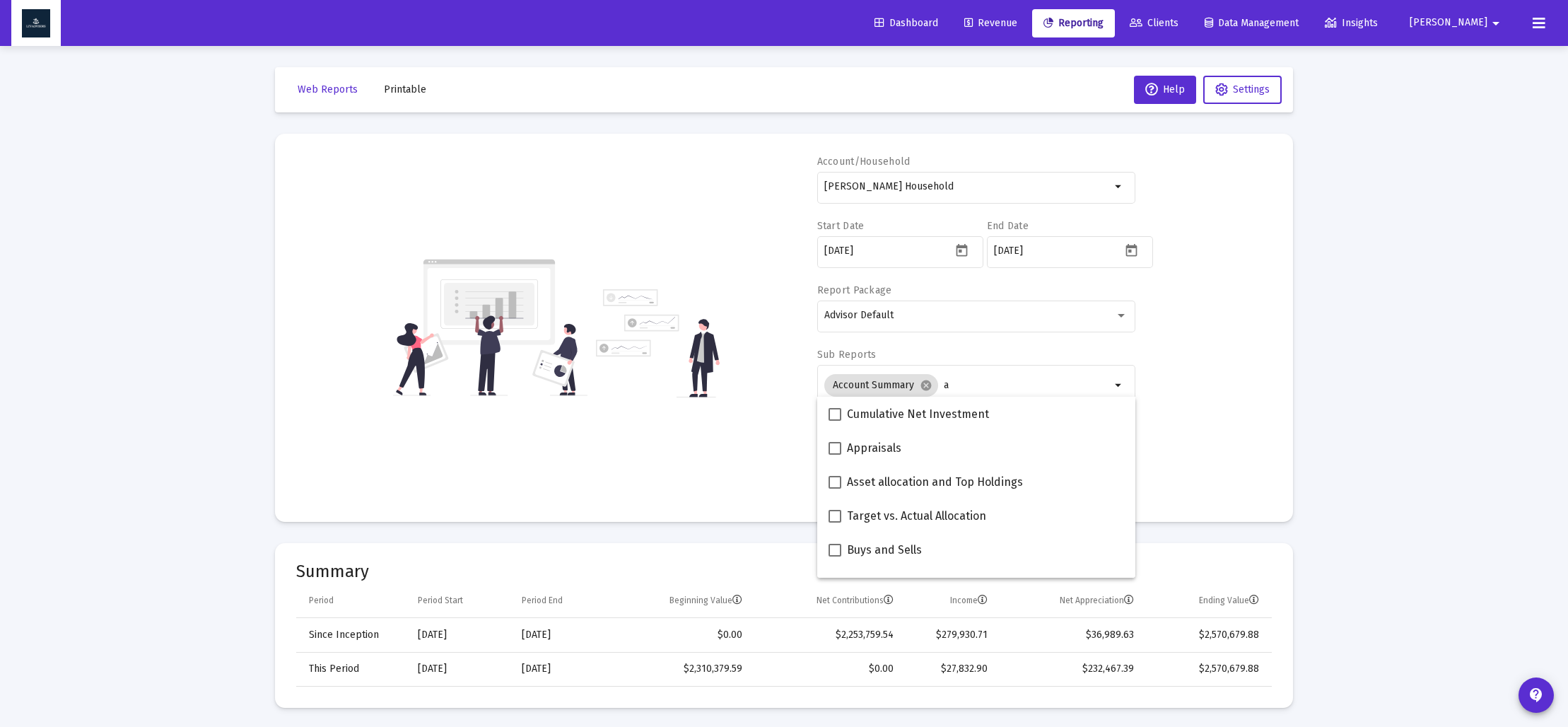
scroll to position [240, 0]
click at [837, 474] on span at bounding box center [835, 480] width 13 height 13
click at [835, 486] on input "Asset allocation and Top Holdings" at bounding box center [835, 486] width 1 height 1
checkbox input "true"
click at [1199, 435] on div "Account/Household Anthony Donofrio Household arrow_drop_down Start Date 2024-09…" at bounding box center [784, 327] width 976 height 346
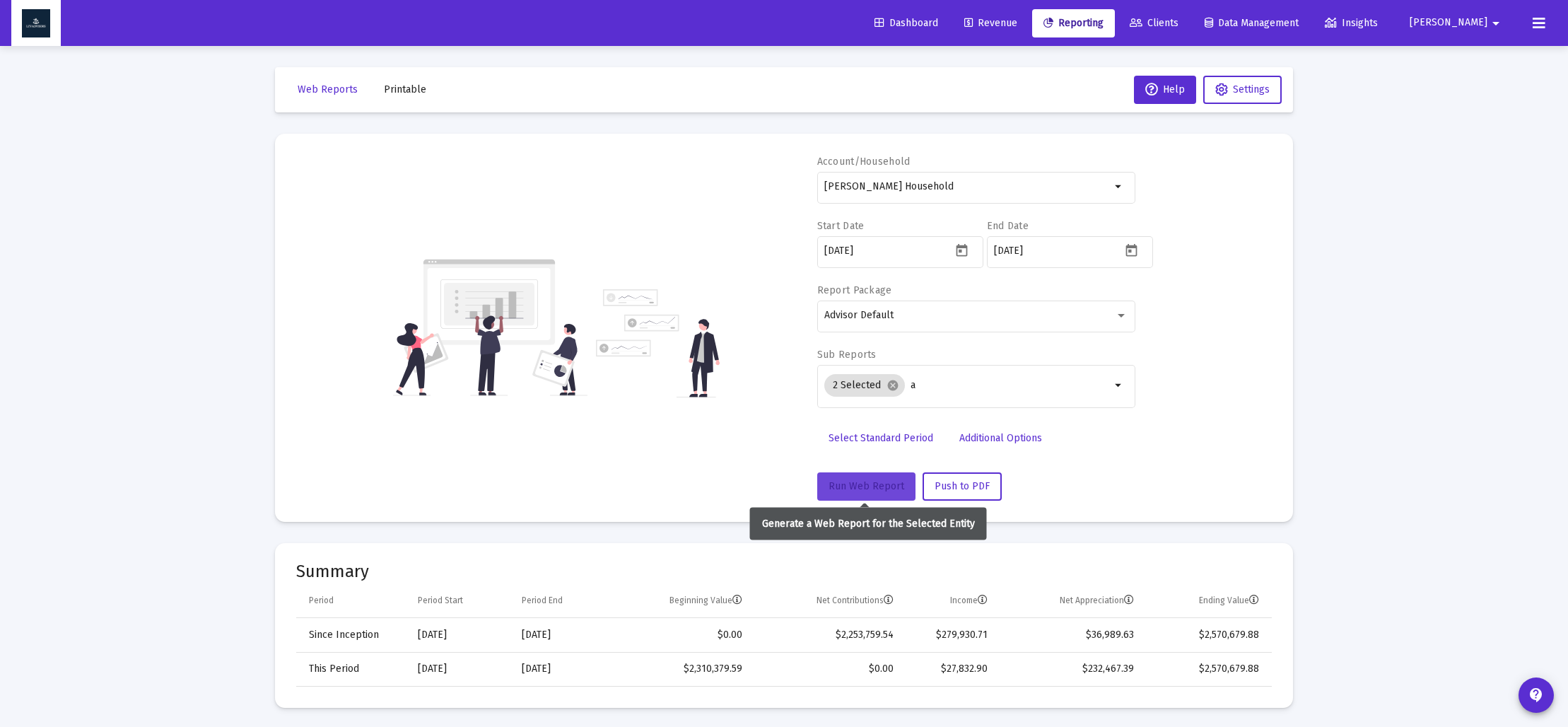
click at [852, 485] on span "Run Web Report" at bounding box center [866, 486] width 76 height 12
click at [960, 487] on span "Push to PDF" at bounding box center [962, 486] width 55 height 12
click at [394, 89] on span "Printable" at bounding box center [404, 89] width 42 height 12
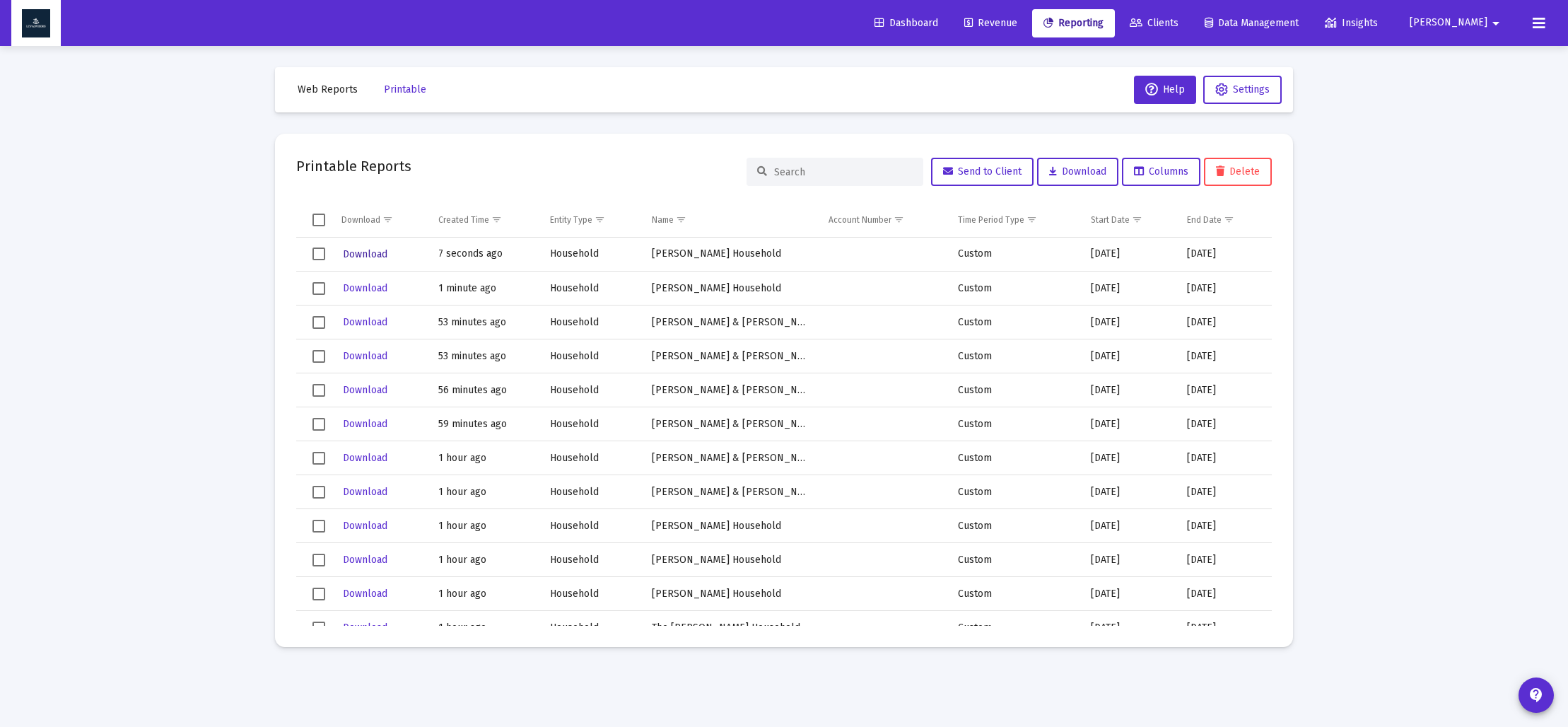
click at [371, 252] on span "Download" at bounding box center [365, 253] width 45 height 12
click at [324, 89] on span "Web Reports" at bounding box center [327, 89] width 60 height 12
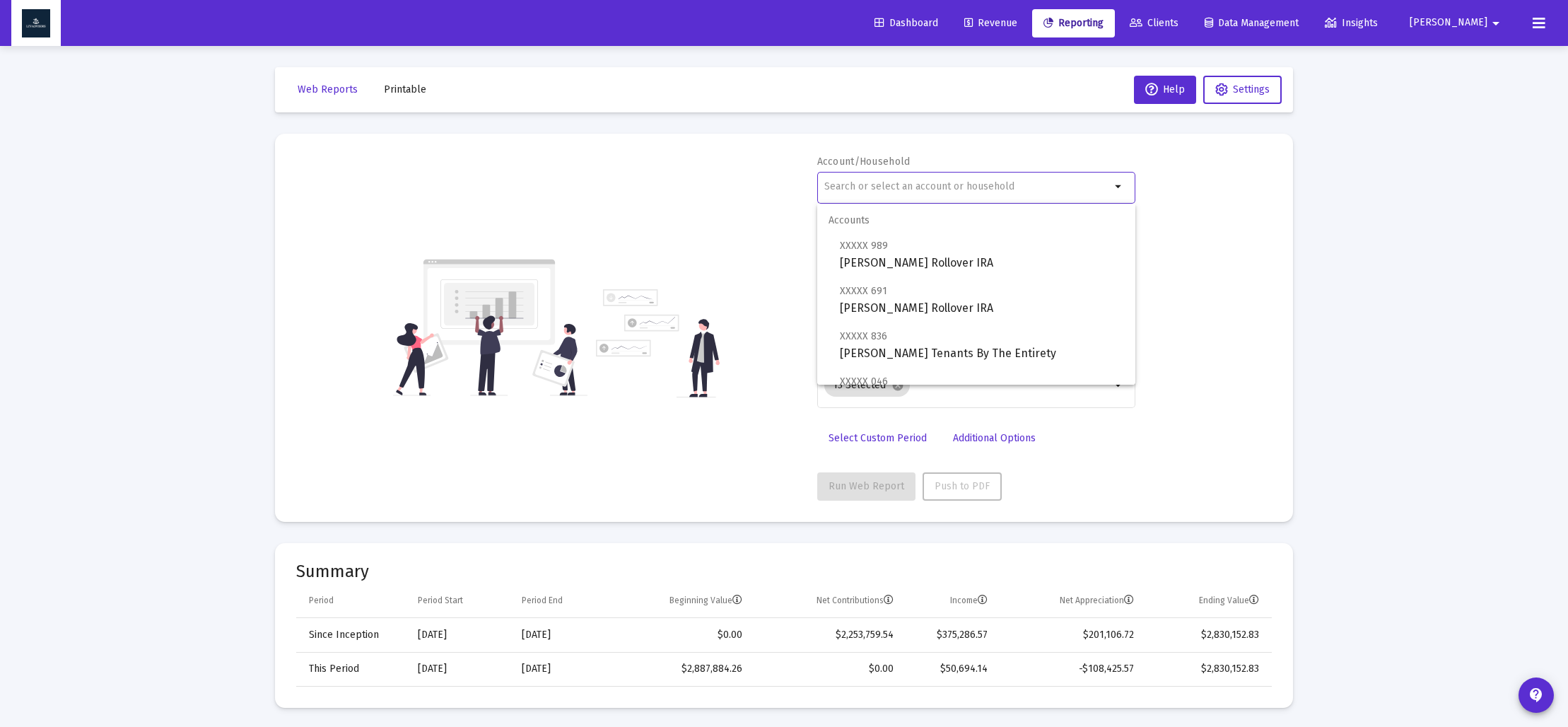
click at [881, 187] on input "text" at bounding box center [968, 186] width 286 height 12
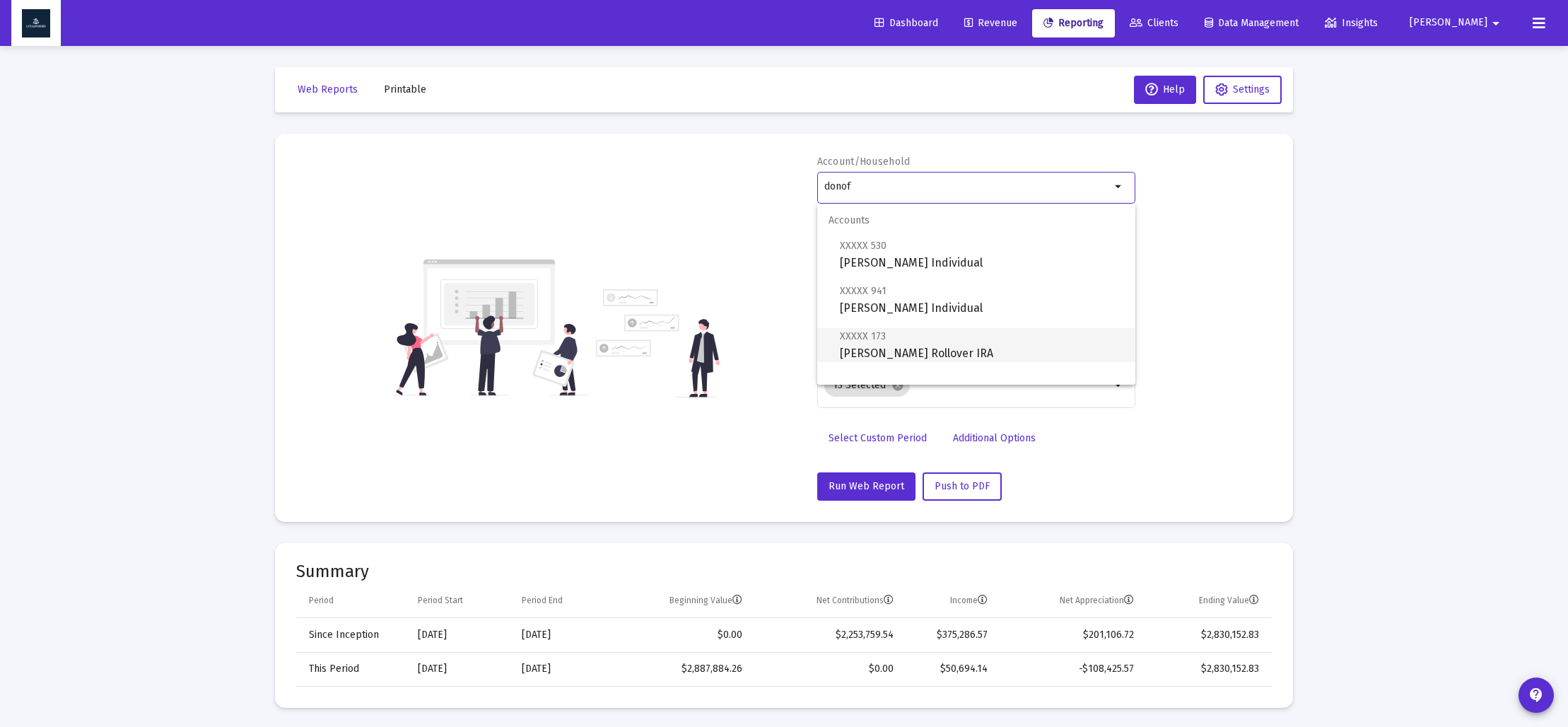
scroll to position [56, 0]
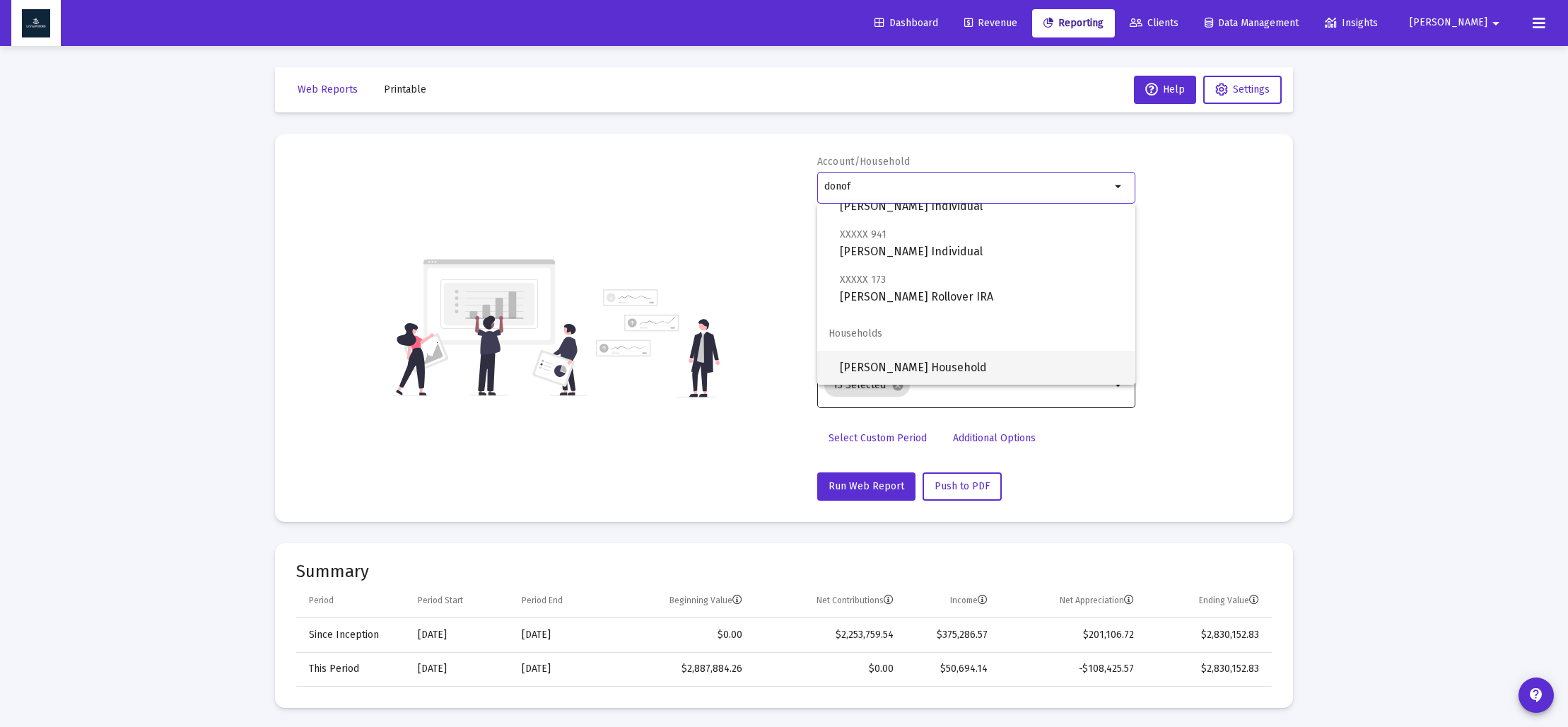
click at [926, 366] on span "[PERSON_NAME] Household" at bounding box center [982, 368] width 284 height 34
type input "[PERSON_NAME] Household"
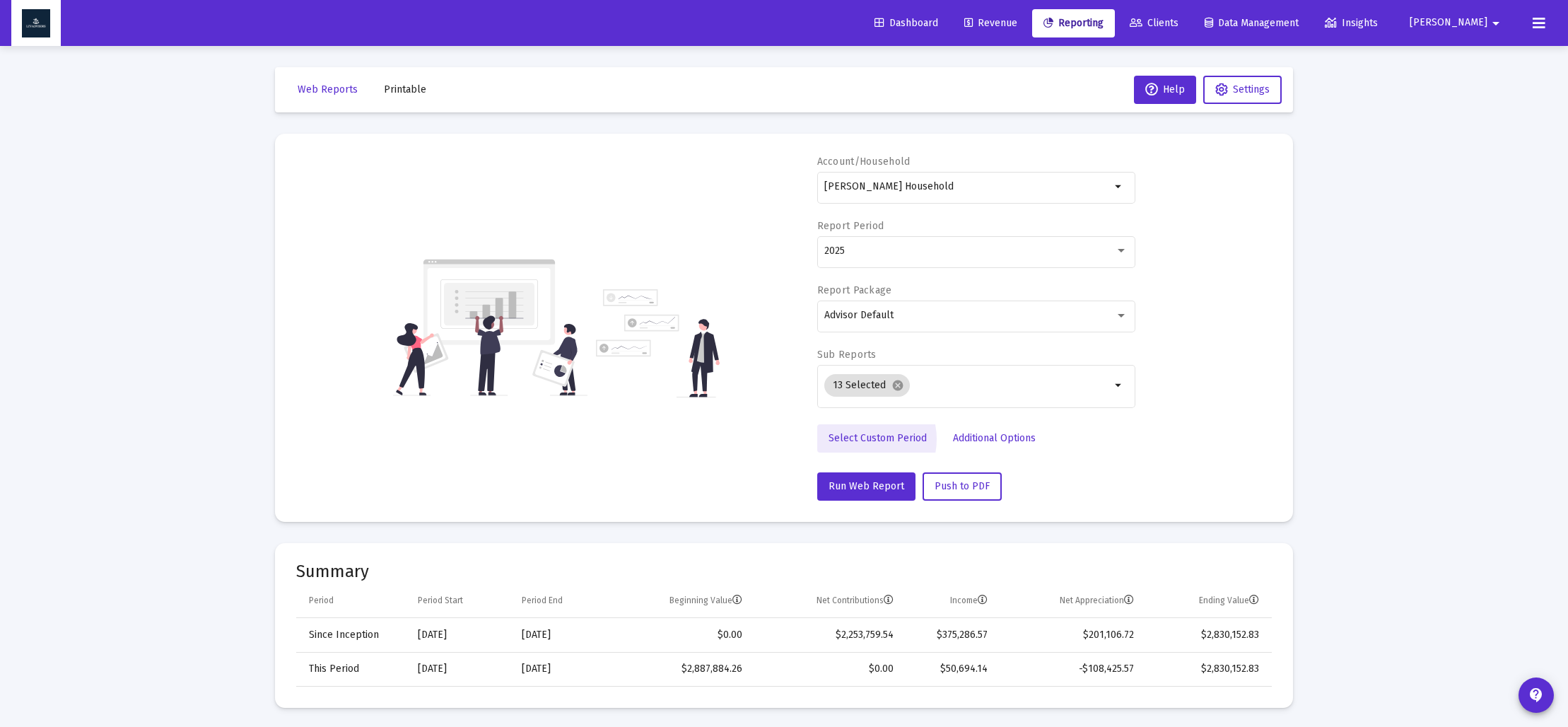
click at [864, 438] on span "Select Custom Period" at bounding box center [877, 437] width 98 height 12
click at [965, 253] on icon "Open calendar" at bounding box center [962, 250] width 15 height 15
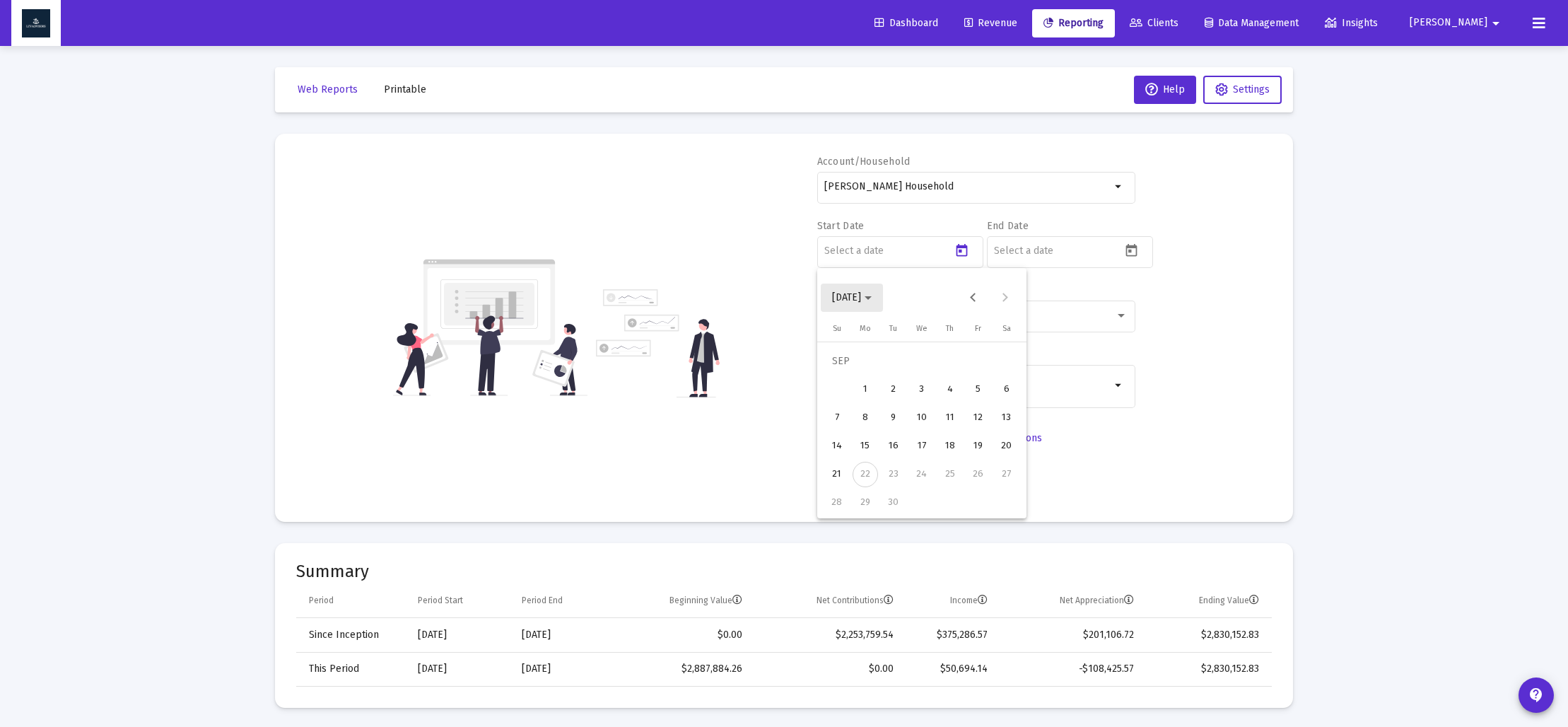
click at [872, 300] on span "[DATE]" at bounding box center [852, 297] width 39 height 12
click at [994, 486] on div "2025" at bounding box center [996, 483] width 45 height 25
click at [943, 370] on div "MAR" at bounding box center [946, 369] width 45 height 25
click at [866, 504] on div "31" at bounding box center [865, 503] width 25 height 25
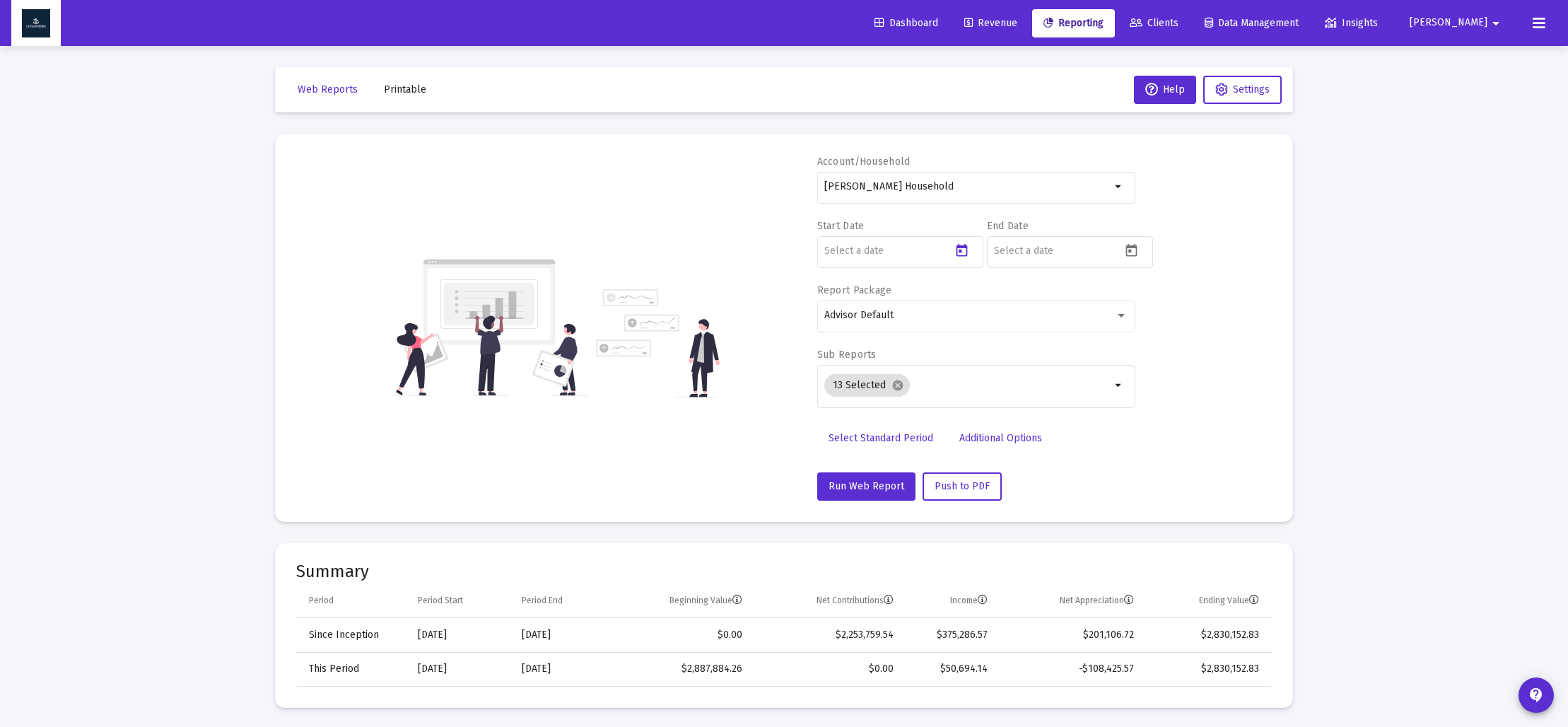
type input "[DATE]"
click at [1132, 250] on icon "Open calendar" at bounding box center [1132, 250] width 15 height 15
click at [1041, 300] on span "[DATE]" at bounding box center [1021, 297] width 39 height 12
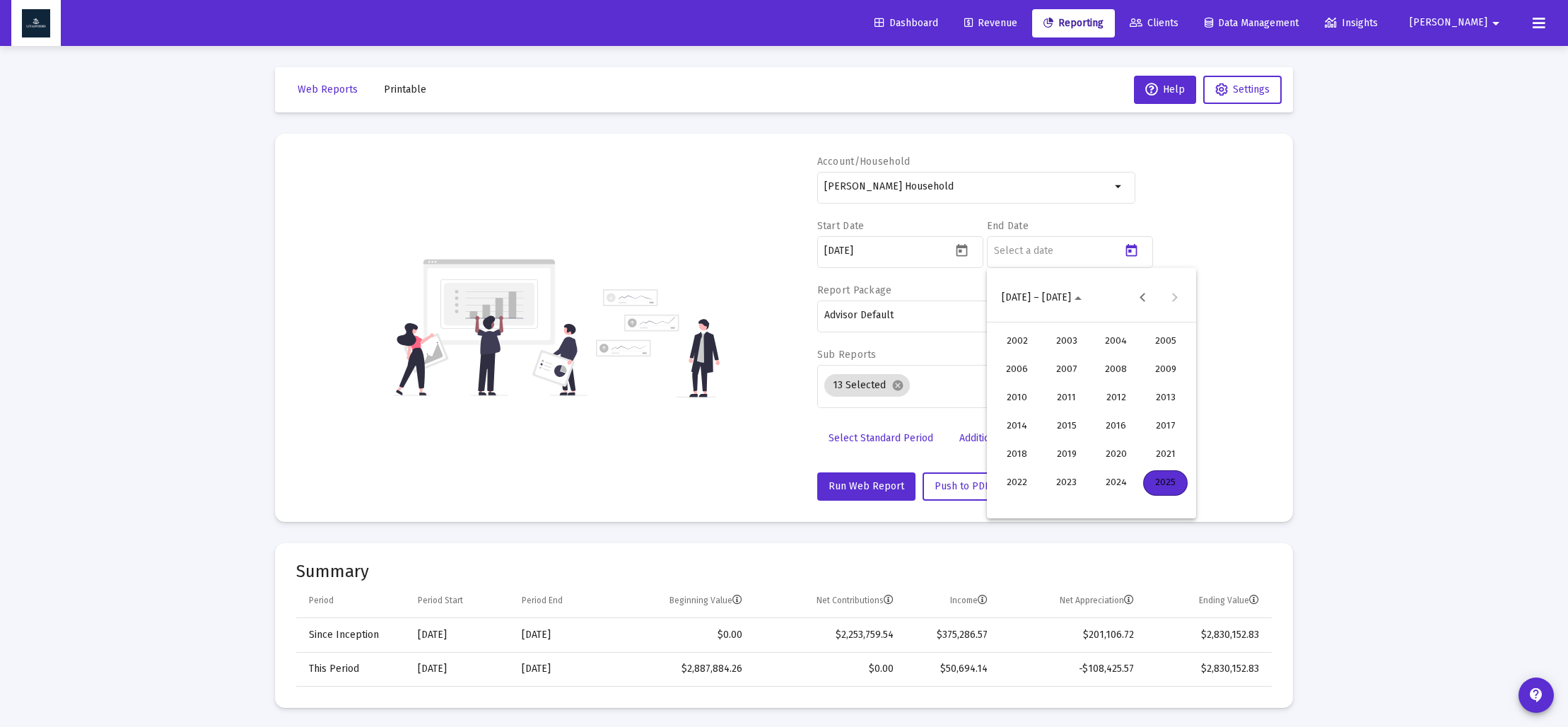
click at [1161, 480] on div "2025" at bounding box center [1165, 483] width 45 height 25
click at [1064, 396] on div "JUN" at bounding box center [1066, 398] width 45 height 25
click at [1028, 503] on div "30" at bounding box center [1035, 503] width 25 height 25
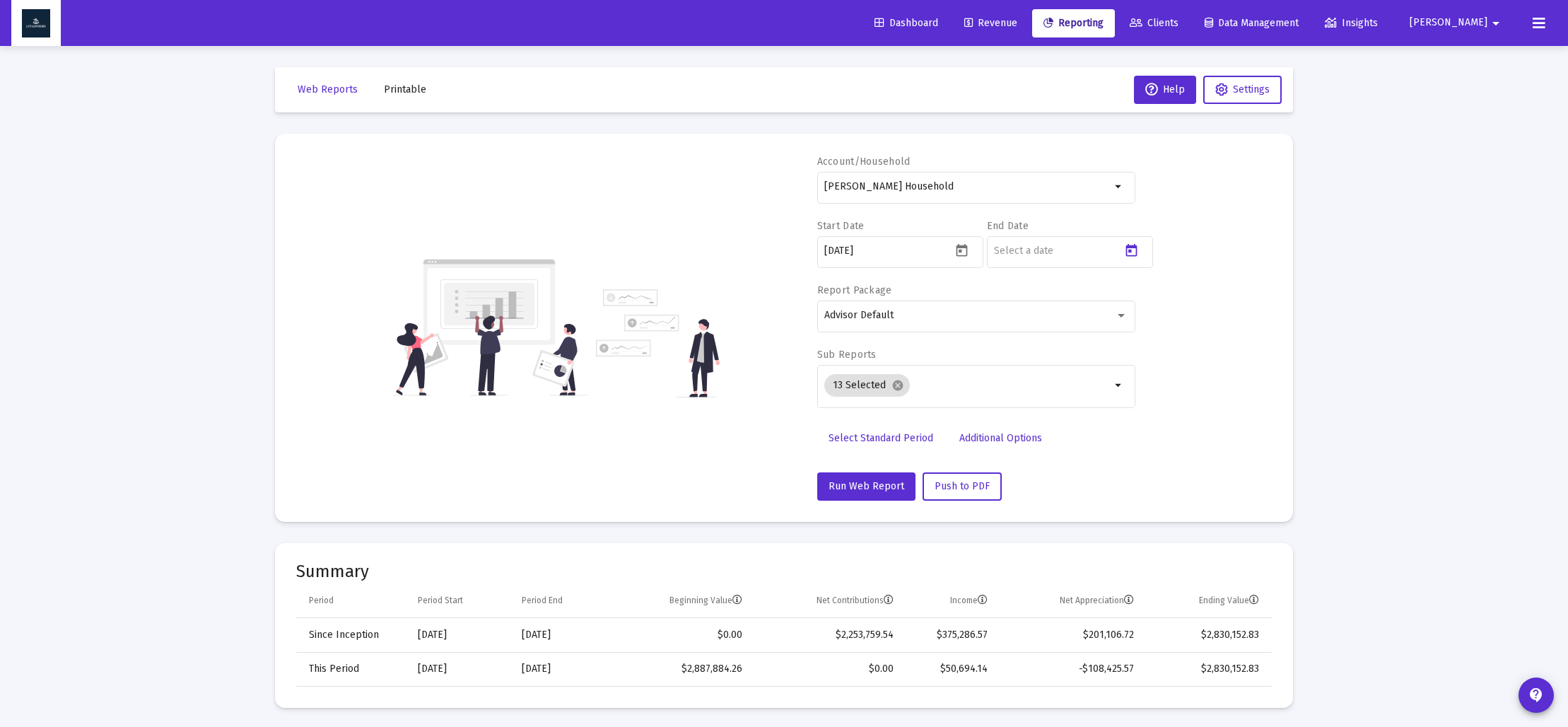
type input "[DATE]"
click at [896, 384] on mat-icon "cancel" at bounding box center [898, 385] width 13 height 13
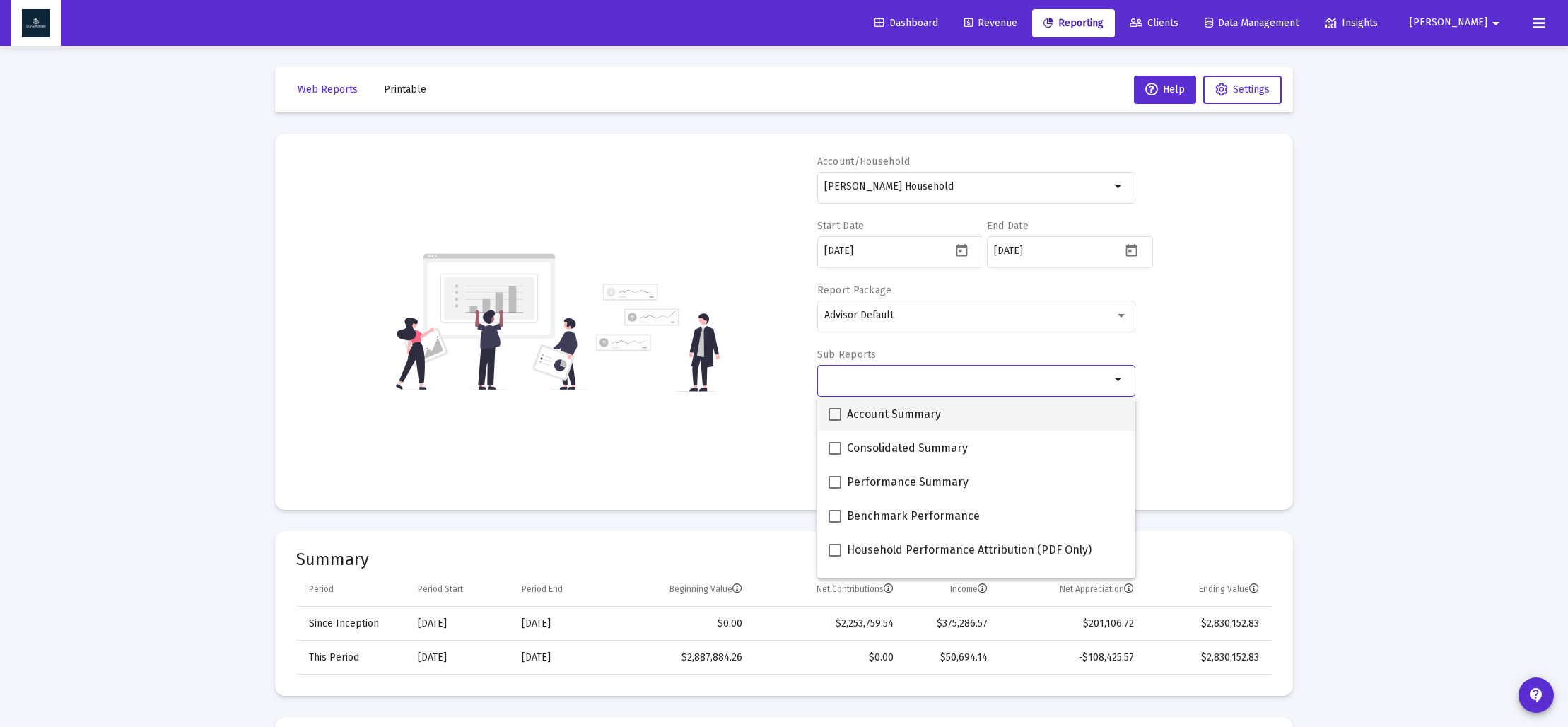
click at [841, 413] on span at bounding box center [835, 414] width 13 height 13
click at [835, 420] on input "Account Summary" at bounding box center [835, 420] width 1 height 1
checkbox input "true"
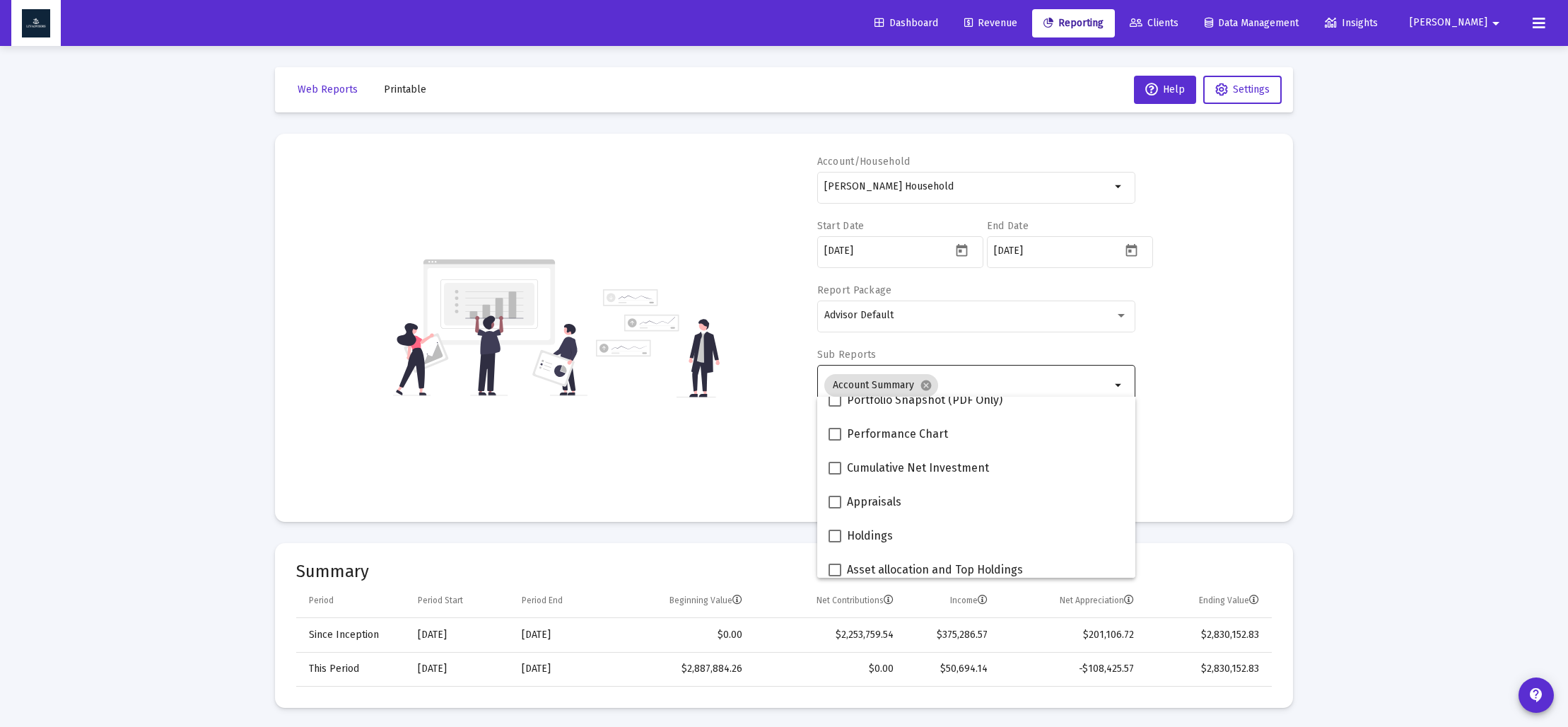
scroll to position [189, 0]
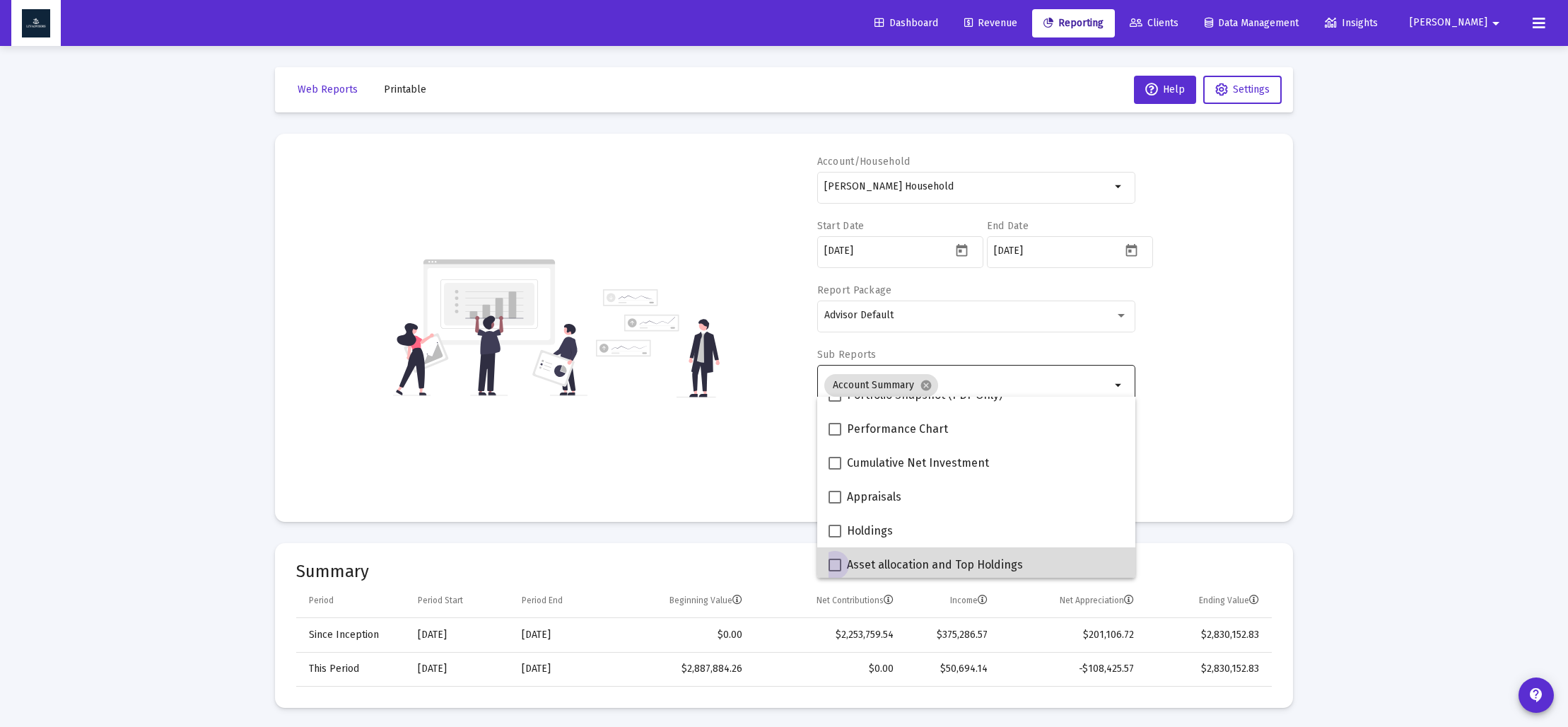
click at [835, 562] on span at bounding box center [835, 564] width 13 height 13
click at [835, 571] on input "Asset allocation and Top Holdings" at bounding box center [835, 571] width 1 height 1
checkbox input "true"
click at [727, 511] on mat-card "Account/Household Anthony Donofrio Household arrow_drop_down Start Date 2025-03…" at bounding box center [784, 327] width 1018 height 388
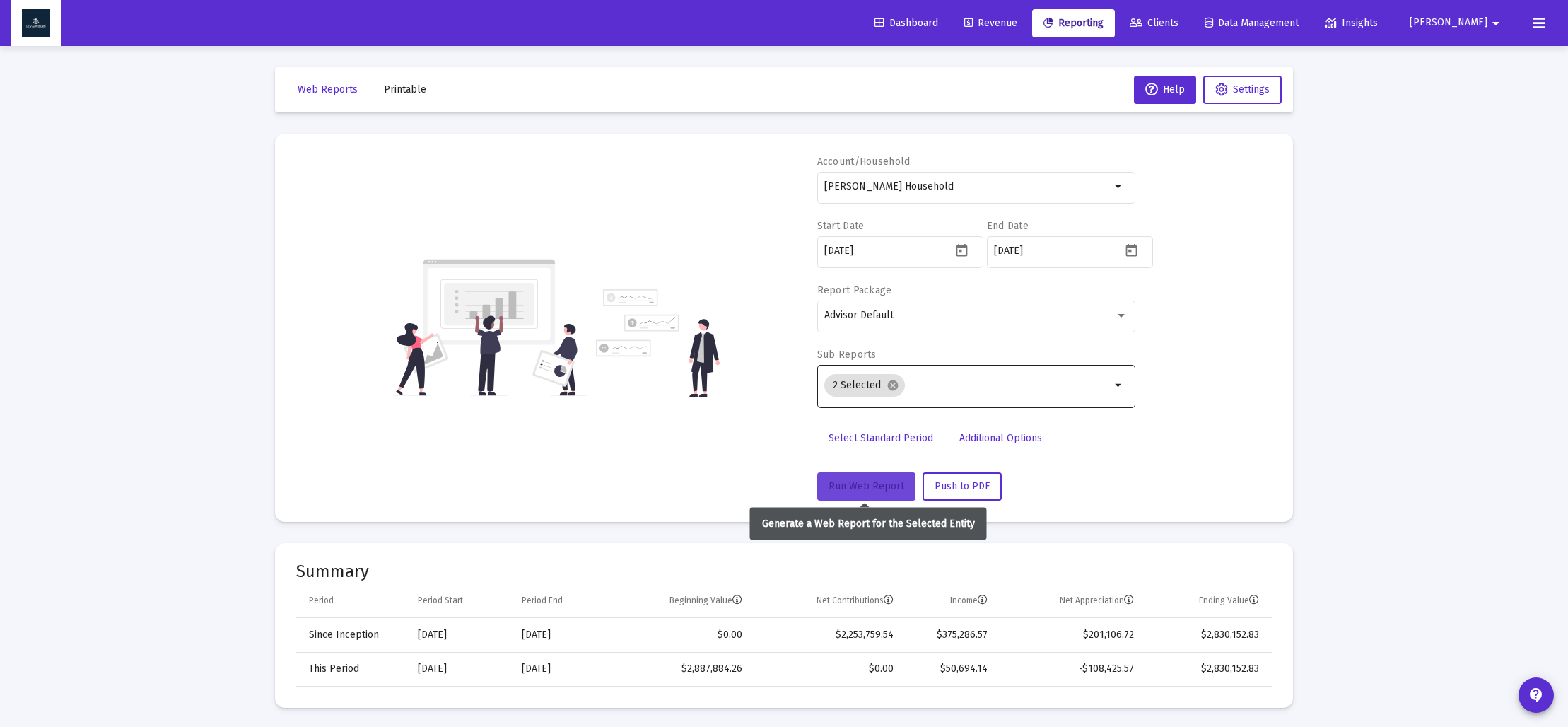
click at [856, 490] on span "Run Web Report" at bounding box center [866, 486] width 76 height 12
click at [972, 487] on span "Push to PDF" at bounding box center [962, 486] width 55 height 12
click at [410, 92] on span "Printable" at bounding box center [404, 89] width 42 height 12
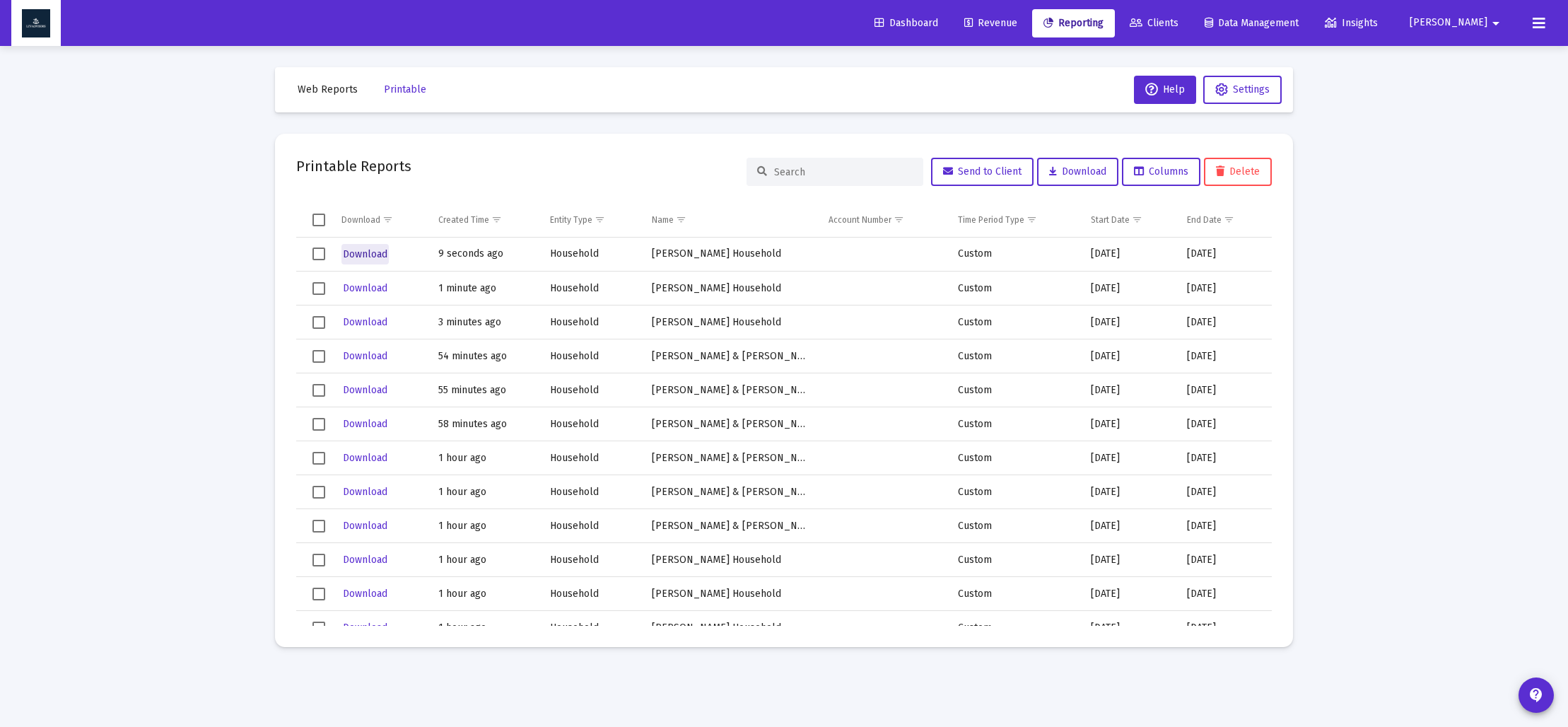
click at [367, 245] on button "Download" at bounding box center [365, 254] width 47 height 21
drag, startPoint x: 369, startPoint y: 251, endPoint x: 395, endPoint y: 265, distance: 29.5
click at [369, 251] on span "Download" at bounding box center [365, 253] width 45 height 12
click at [312, 87] on span "Web Reports" at bounding box center [327, 89] width 60 height 12
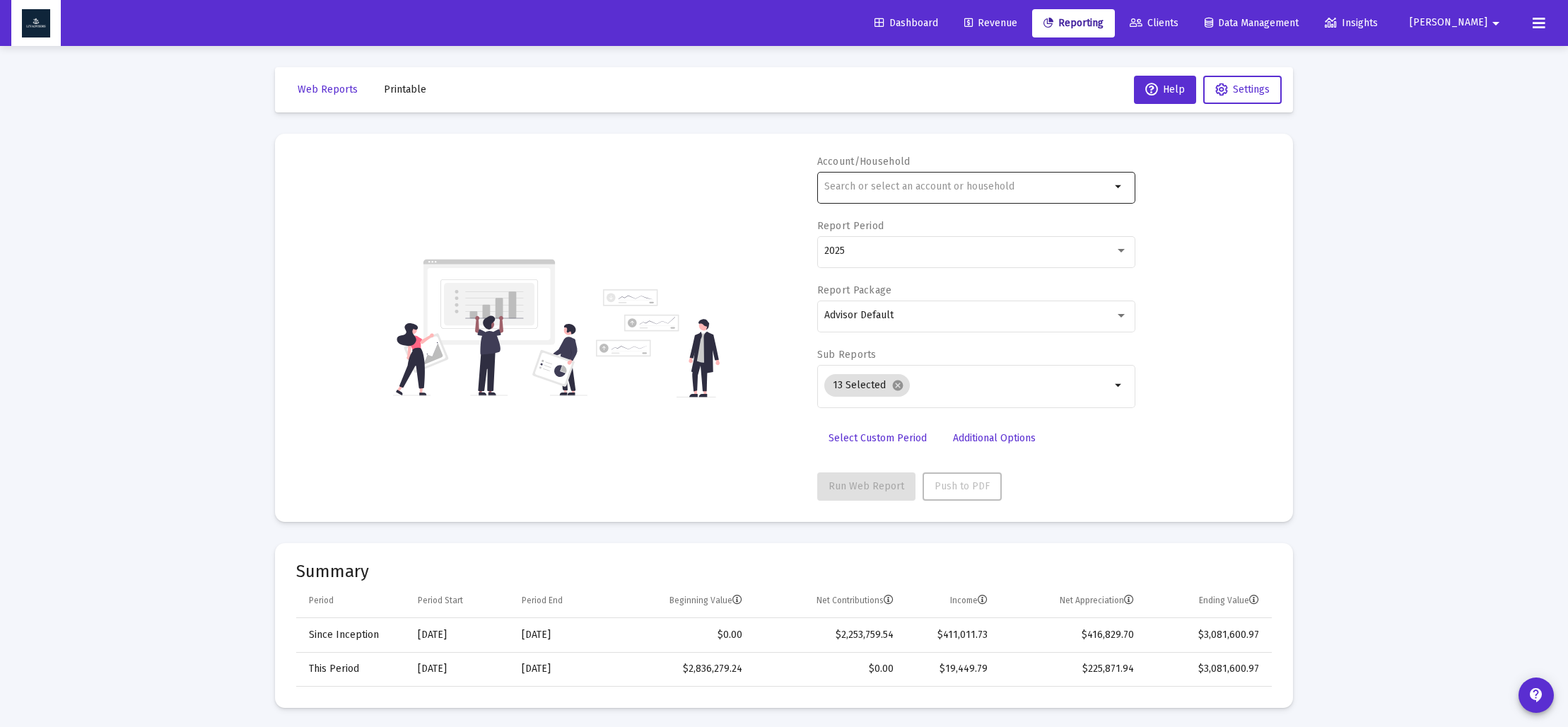
click at [940, 180] on div at bounding box center [968, 186] width 286 height 35
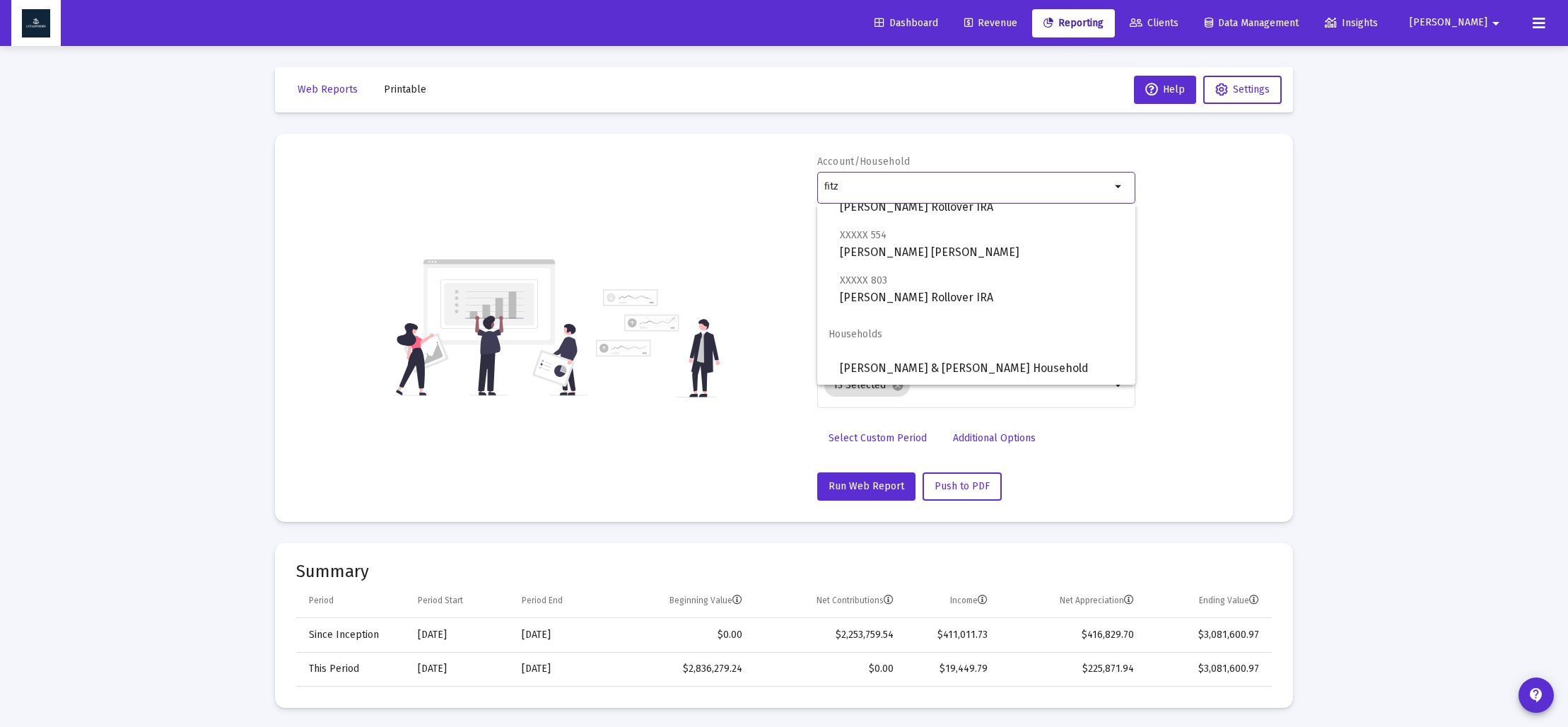
scroll to position [147, 0]
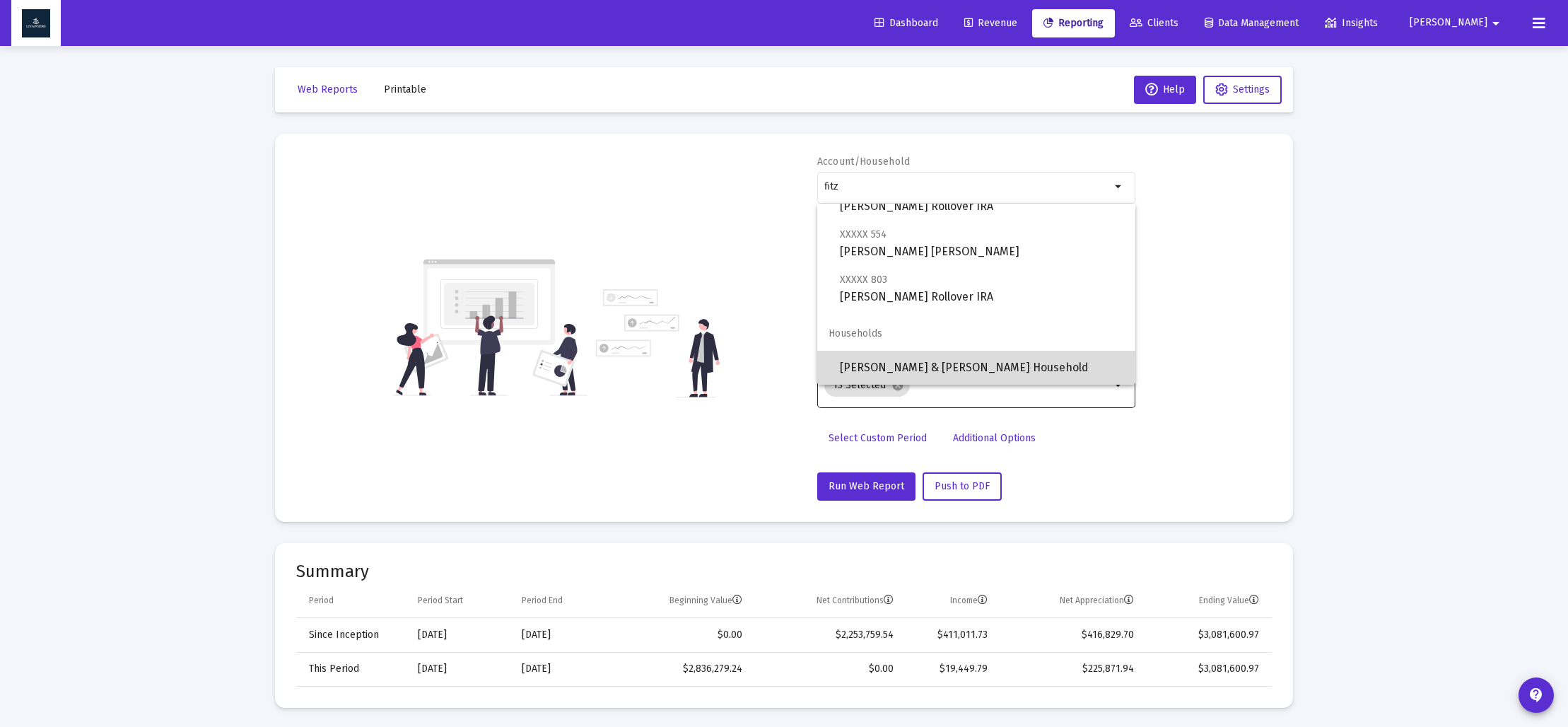
click at [942, 368] on span "[PERSON_NAME] & [PERSON_NAME] Household" at bounding box center [982, 368] width 284 height 34
type input "[PERSON_NAME] & [PERSON_NAME] Household"
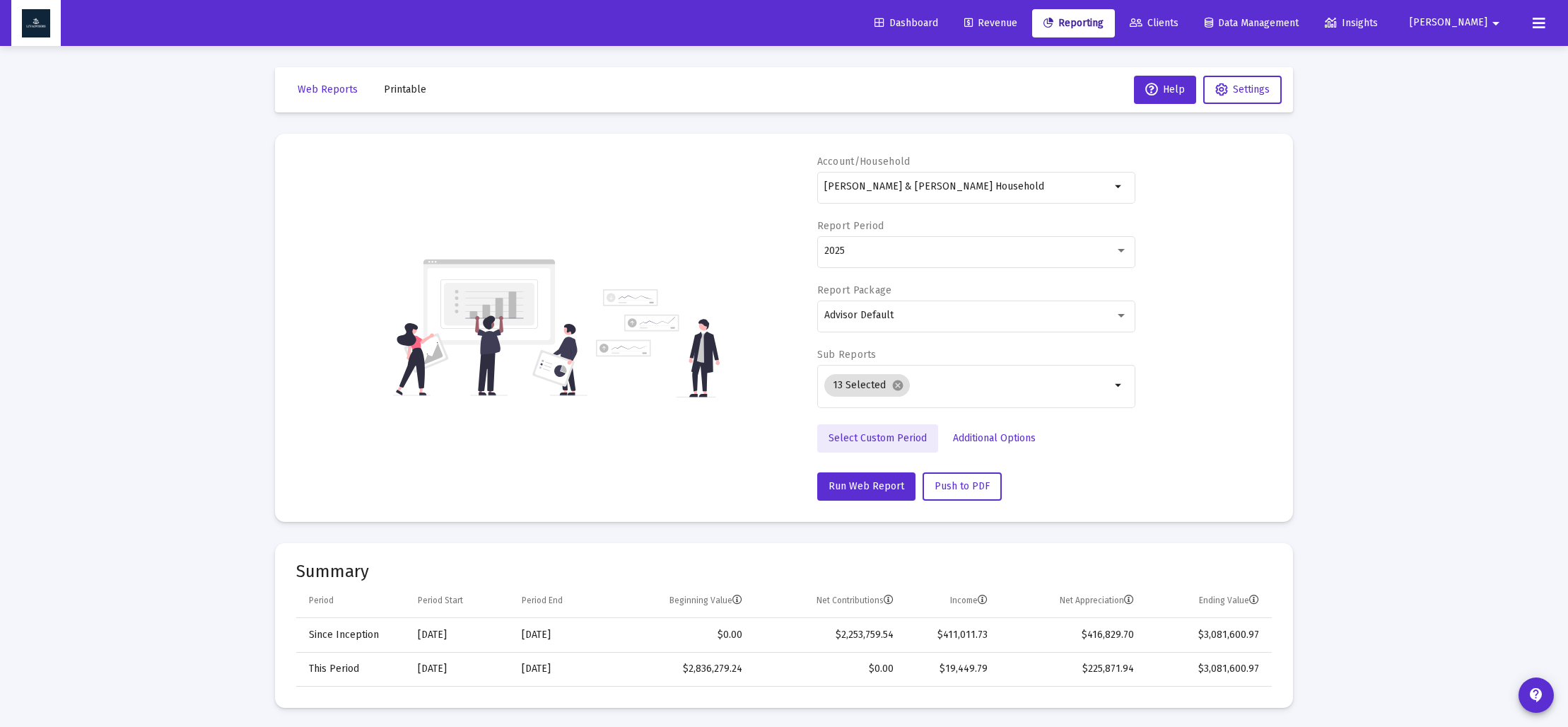
click at [896, 436] on span "Select Custom Period" at bounding box center [877, 437] width 98 height 12
click at [954, 247] on icon "Open calendar" at bounding box center [962, 250] width 15 height 15
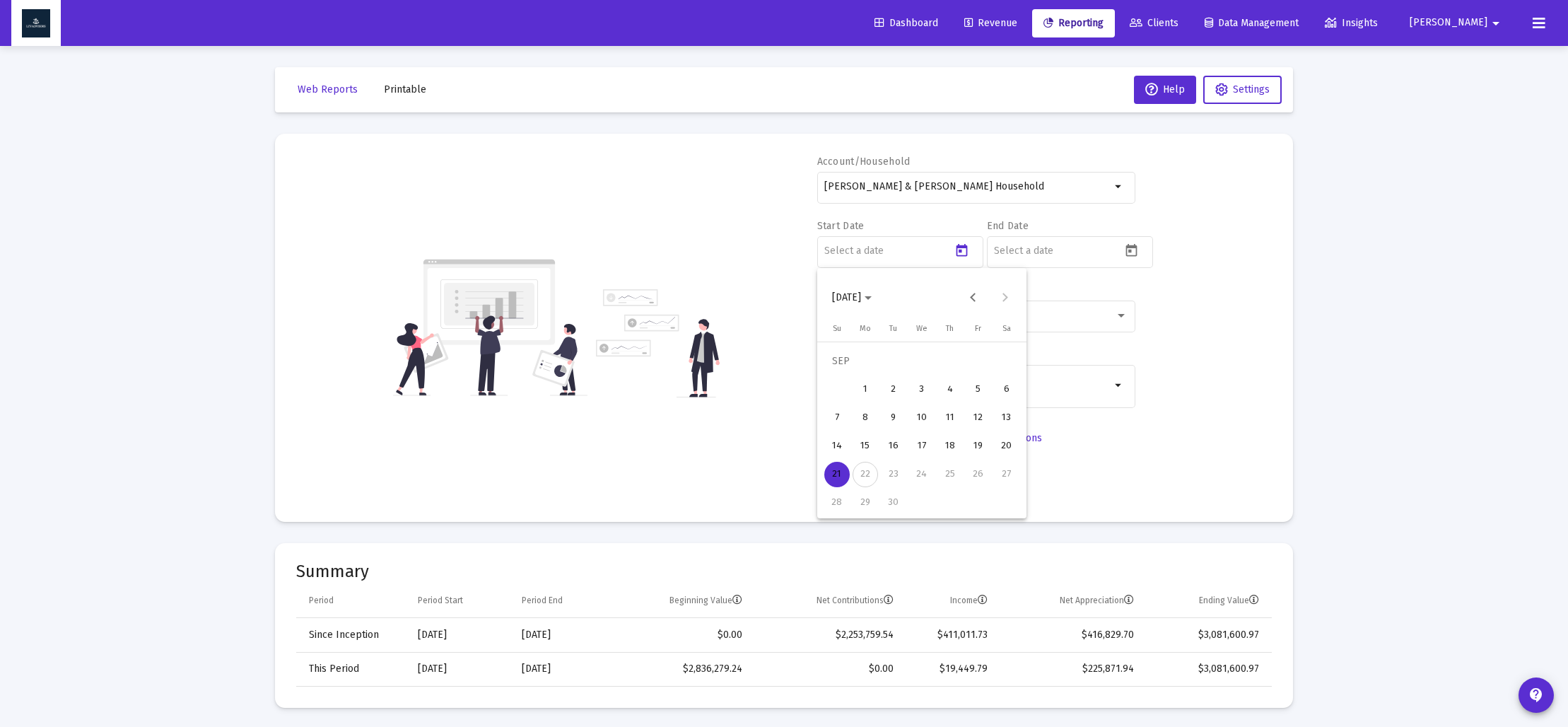
click at [872, 299] on icon "Choose month and year" at bounding box center [869, 298] width 7 height 4
click at [903, 486] on div "2023" at bounding box center [897, 483] width 45 height 25
click at [852, 429] on div "SEP" at bounding box center [847, 426] width 45 height 25
drag, startPoint x: 1002, startPoint y: 478, endPoint x: 1075, endPoint y: 318, distance: 175.9
click at [1002, 477] on div "30" at bounding box center [1006, 474] width 25 height 25
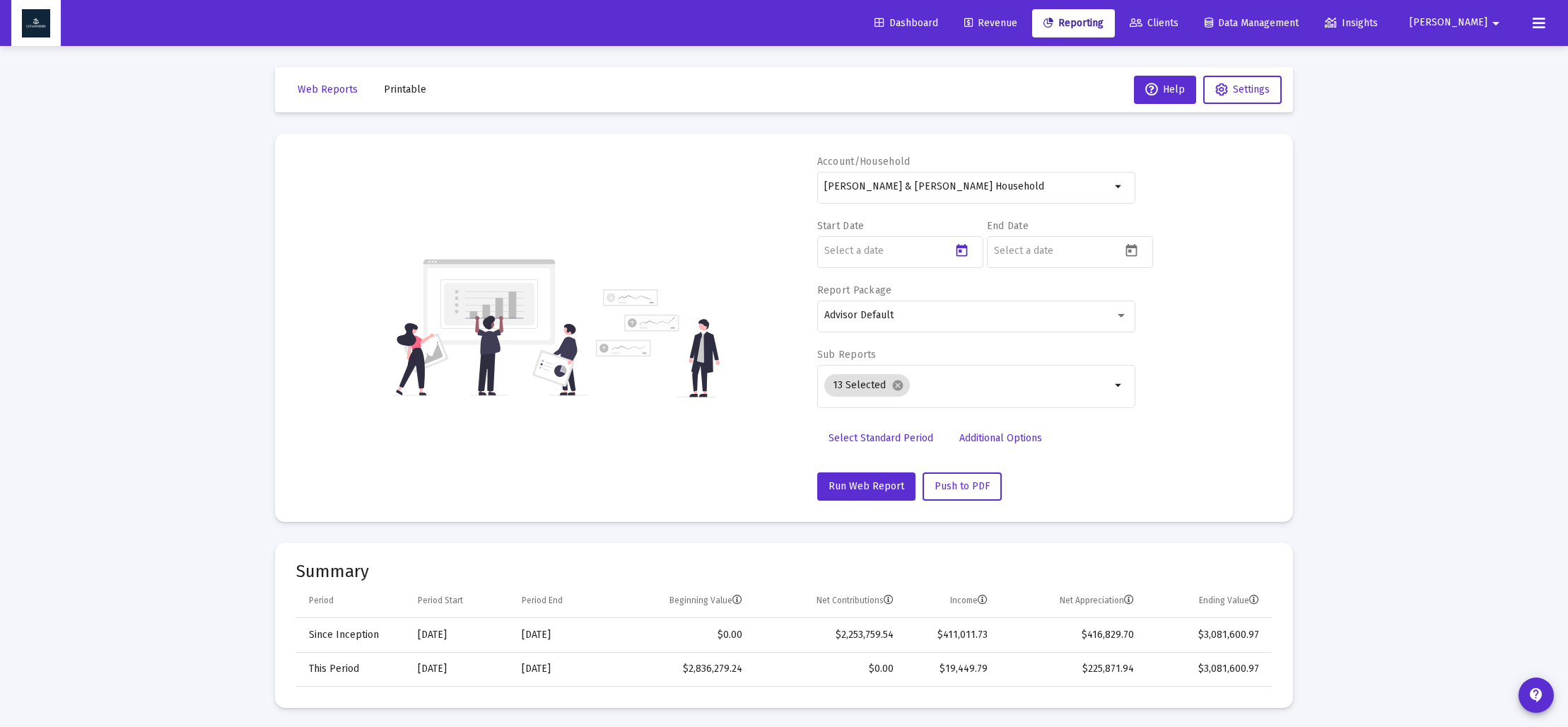
type input "[DATE]"
click at [1132, 251] on icon "Open calendar" at bounding box center [1132, 250] width 15 height 15
click at [1041, 300] on span "[DATE]" at bounding box center [1021, 297] width 39 height 12
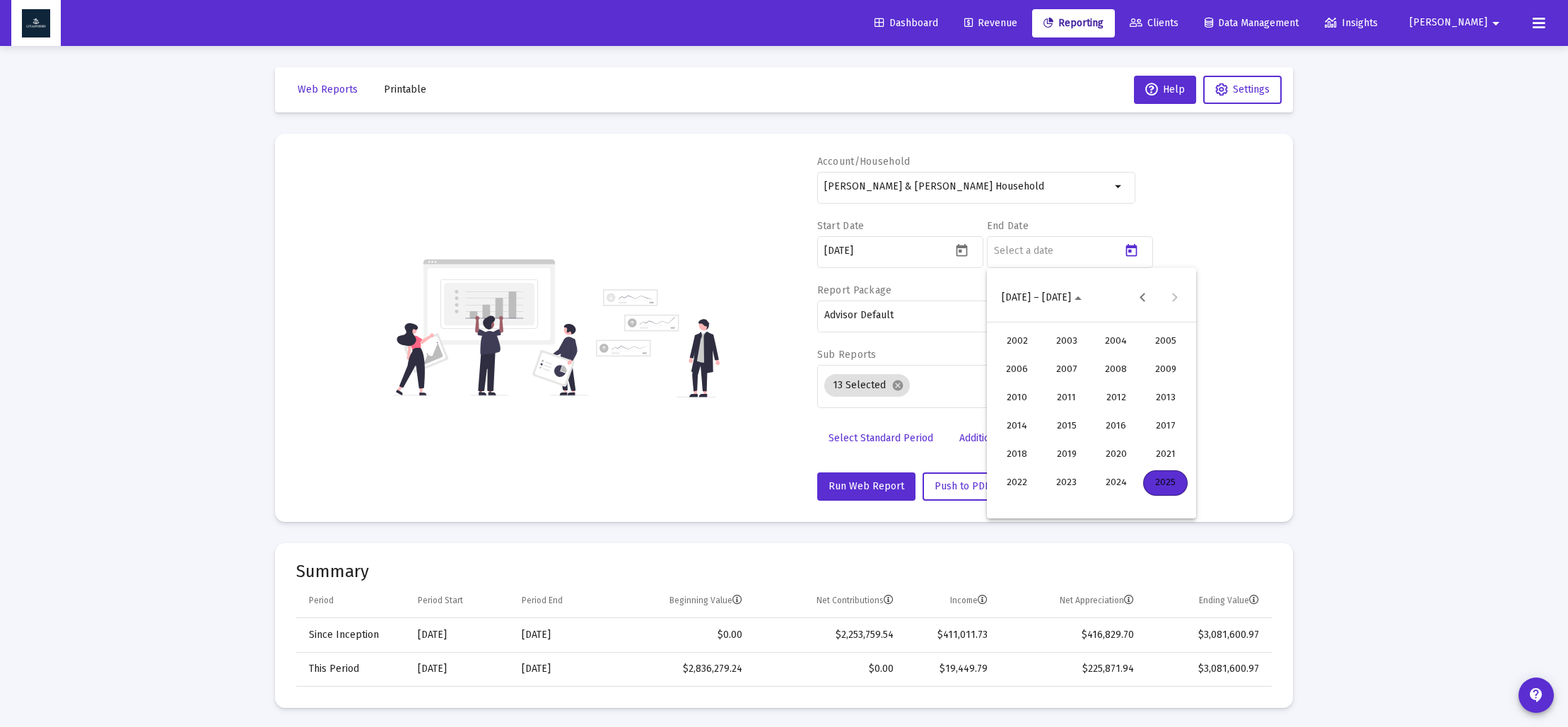
click at [1072, 480] on div "2023" at bounding box center [1066, 483] width 45 height 25
click at [1157, 427] on div "DEC" at bounding box center [1165, 426] width 45 height 25
click at [1007, 501] on div "31" at bounding box center [1006, 503] width 25 height 25
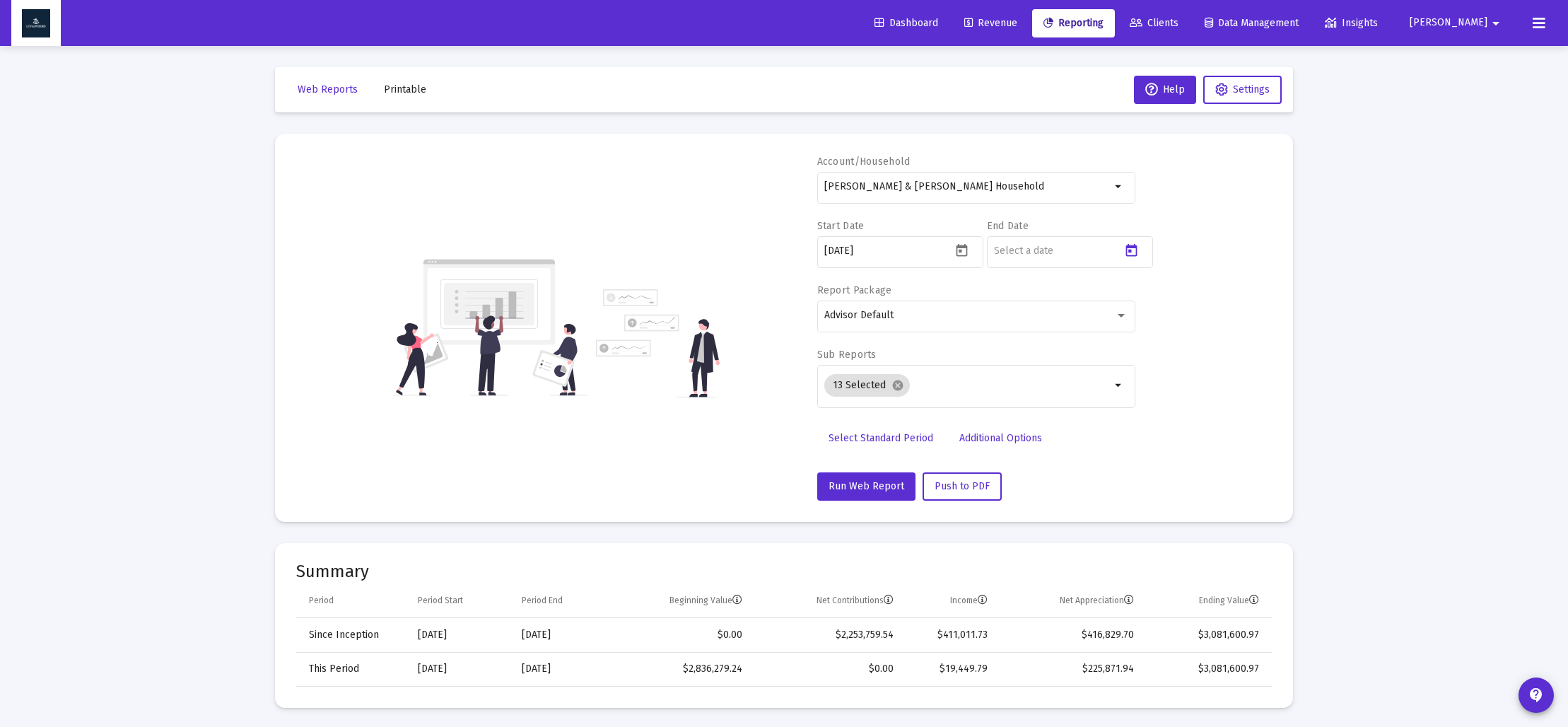
type input "[DATE]"
drag, startPoint x: 895, startPoint y: 381, endPoint x: 881, endPoint y: 386, distance: 14.9
click at [894, 381] on mat-icon "cancel" at bounding box center [898, 385] width 13 height 13
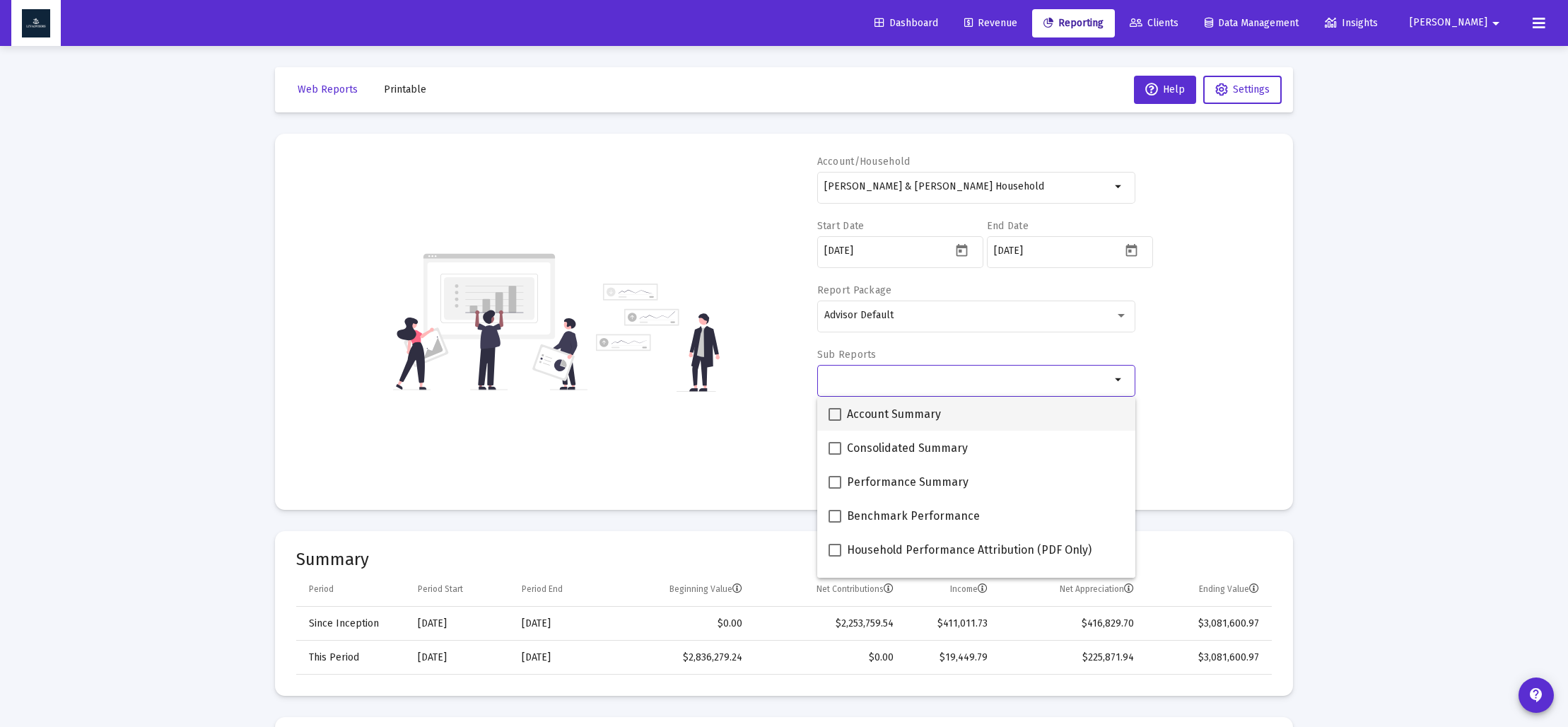
click at [838, 412] on span at bounding box center [835, 414] width 13 height 13
click at [835, 420] on input "Account Summary" at bounding box center [835, 420] width 1 height 1
checkbox input "true"
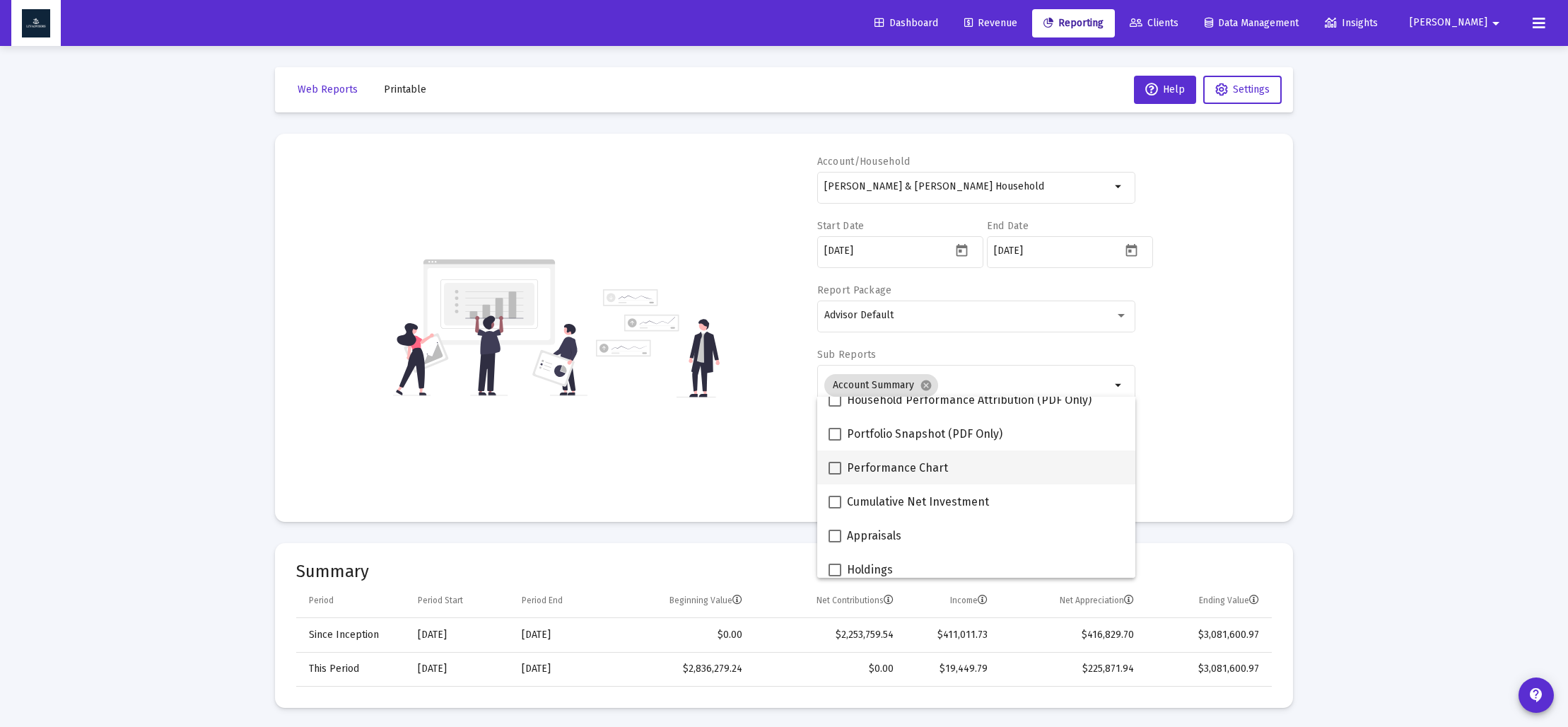
scroll to position [188, 0]
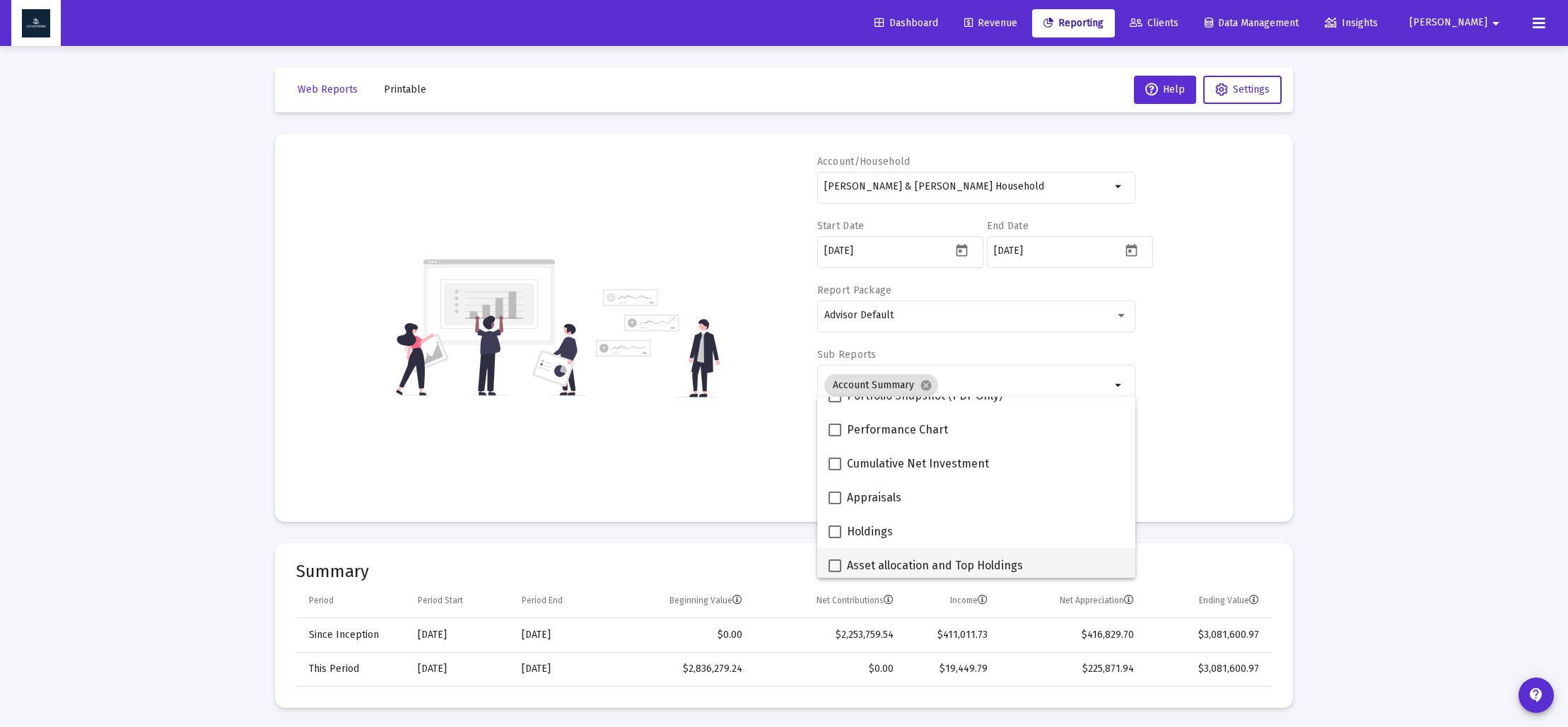
click at [834, 567] on span at bounding box center [835, 565] width 13 height 13
click at [835, 571] on input "Asset allocation and Top Holdings" at bounding box center [835, 571] width 1 height 1
checkbox input "true"
drag, startPoint x: 736, startPoint y: 466, endPoint x: 743, endPoint y: 464, distance: 7.3
click at [736, 465] on div "Account/Household Barry & Caroline Fitzsimmons Household arrow_drop_down Start …" at bounding box center [784, 327] width 976 height 346
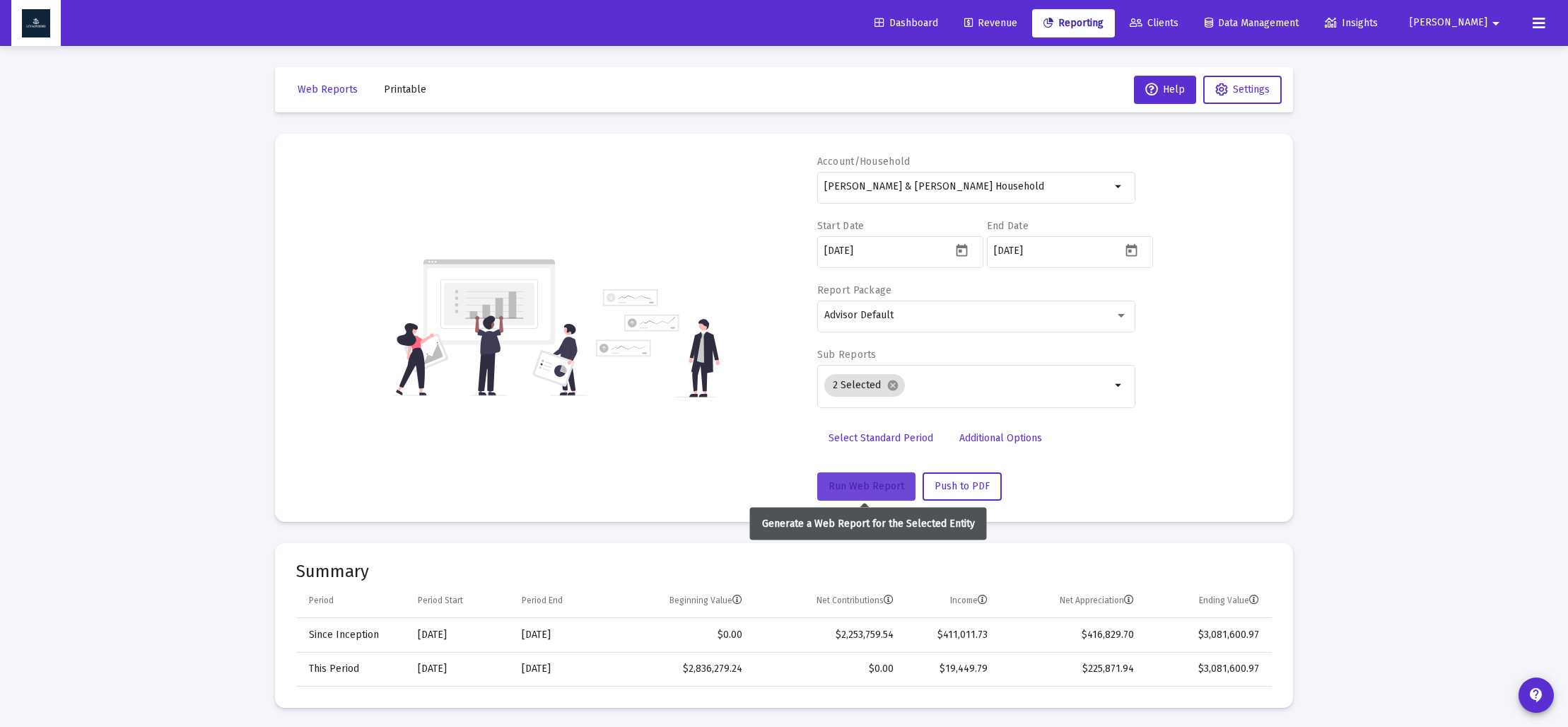
click at [849, 486] on span "Run Web Report" at bounding box center [866, 486] width 76 height 12
click at [963, 488] on span "Push to PDF" at bounding box center [962, 486] width 55 height 12
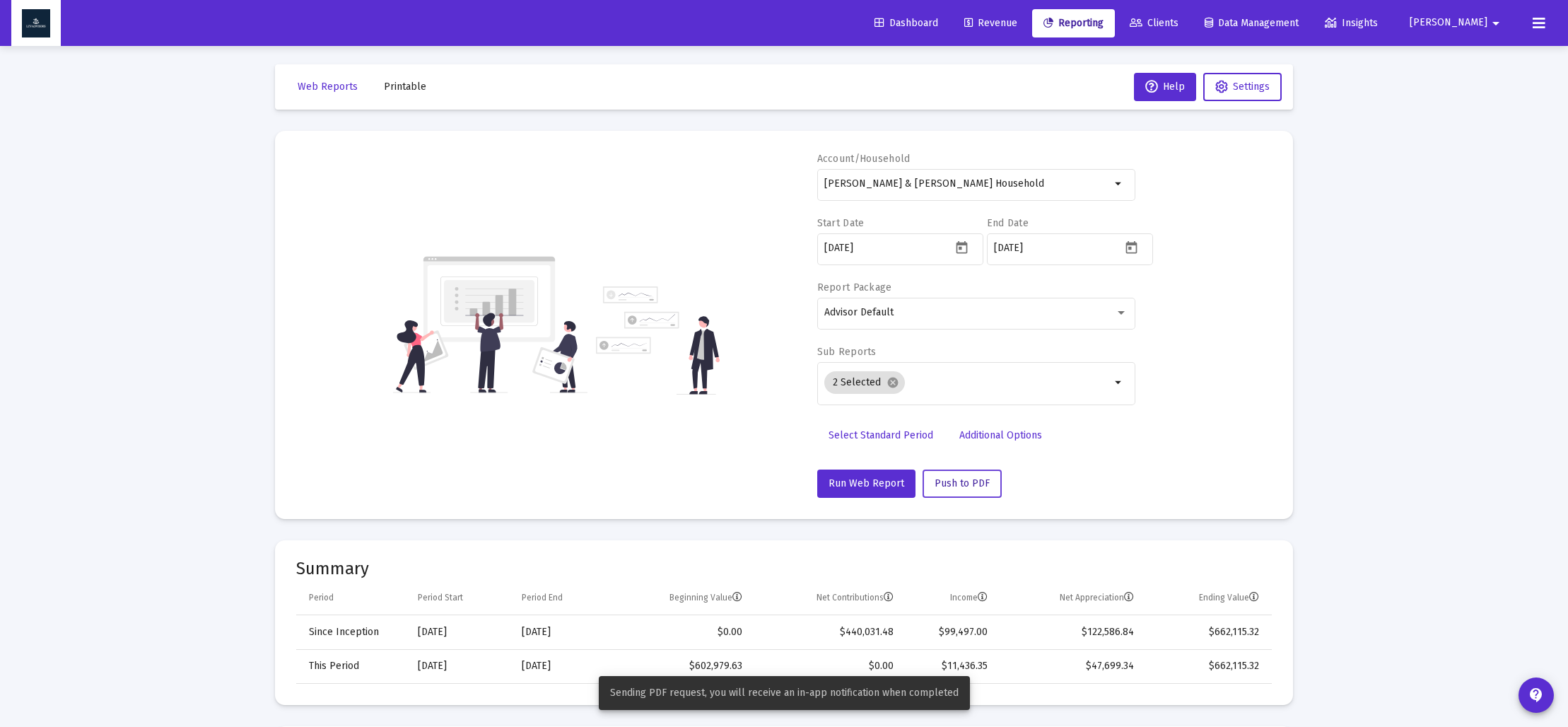
scroll to position [7, 0]
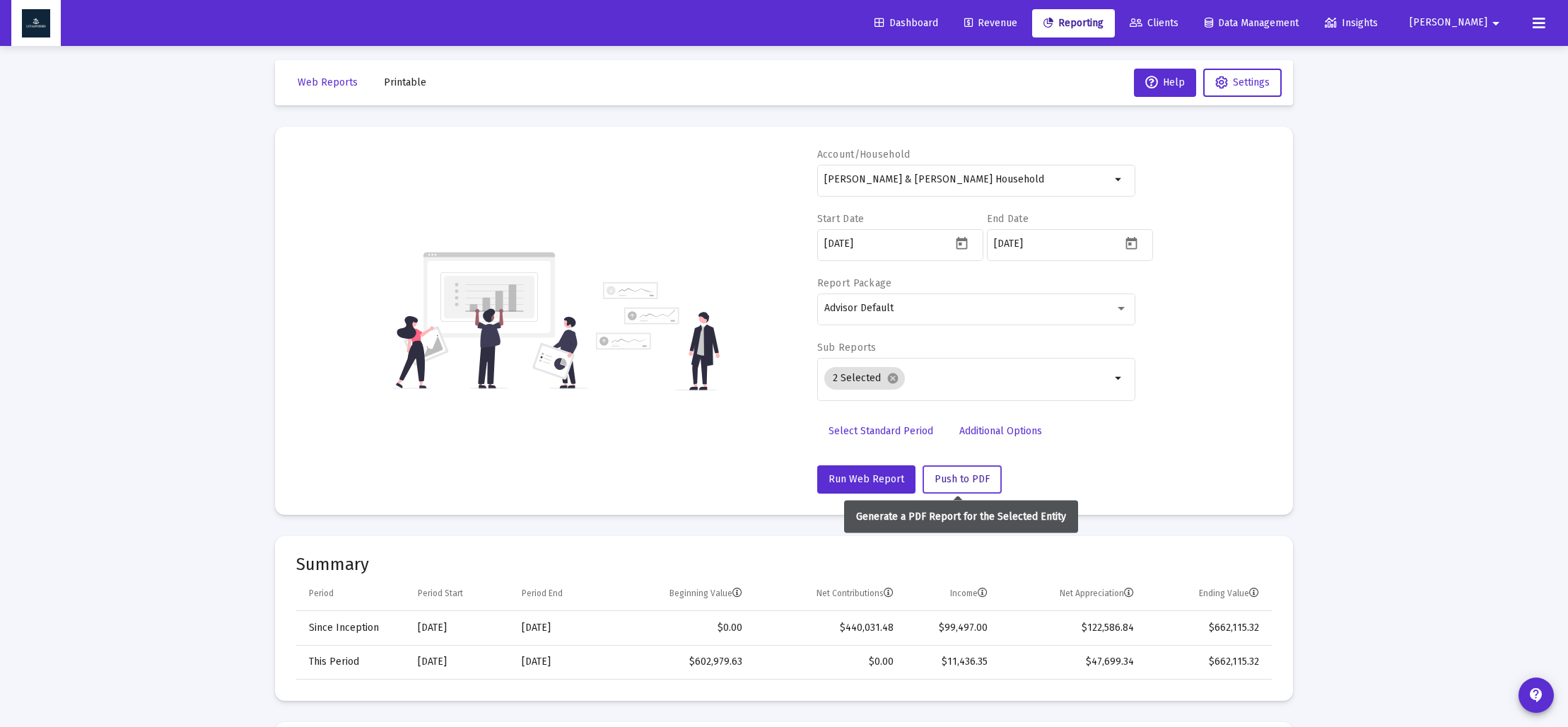
click at [945, 474] on span "Push to PDF" at bounding box center [962, 478] width 55 height 12
click at [403, 82] on span "Printable" at bounding box center [404, 81] width 42 height 12
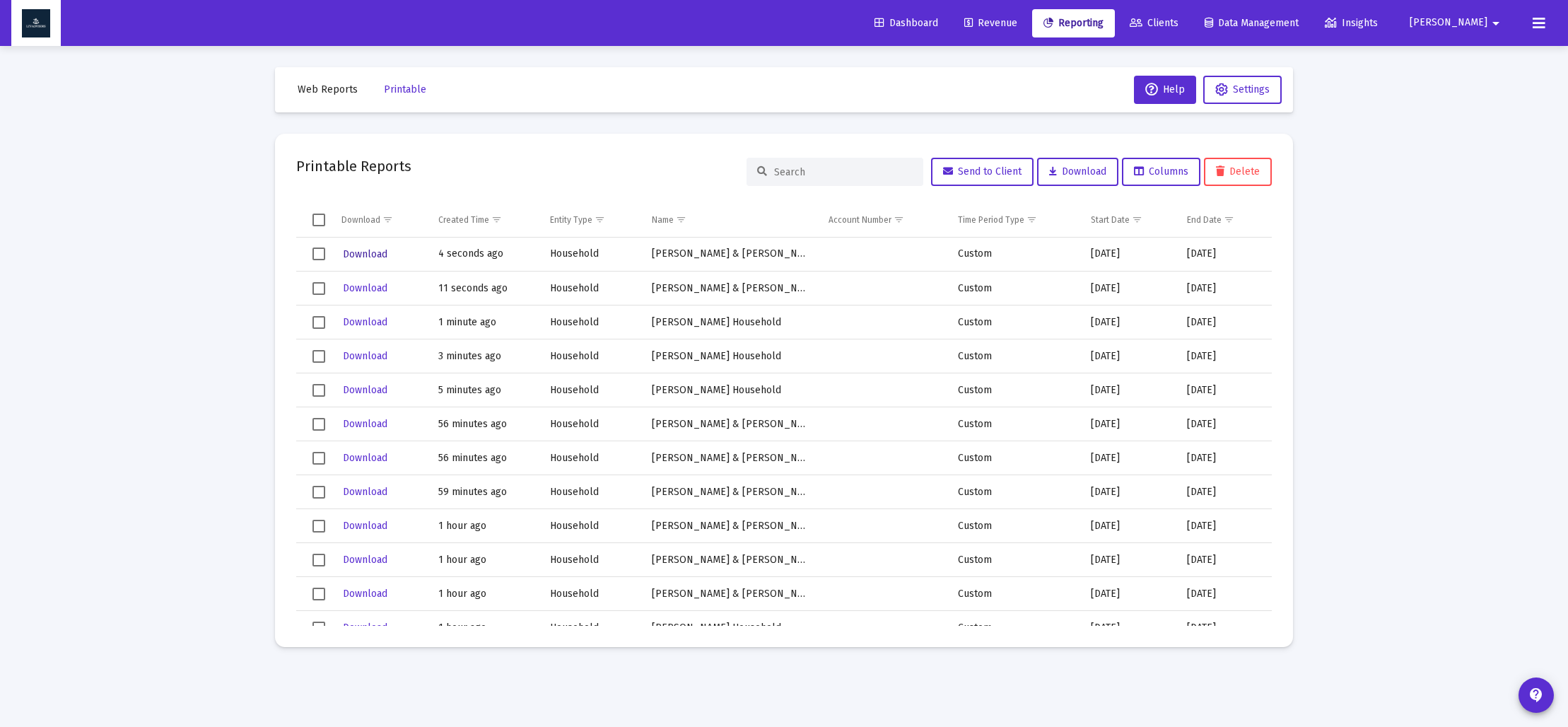
click at [374, 251] on span "Download" at bounding box center [365, 253] width 45 height 12
click at [372, 254] on span "Download" at bounding box center [365, 253] width 45 height 12
click at [365, 255] on span "Download" at bounding box center [365, 253] width 45 height 12
click at [312, 93] on span "Web Reports" at bounding box center [327, 89] width 60 height 12
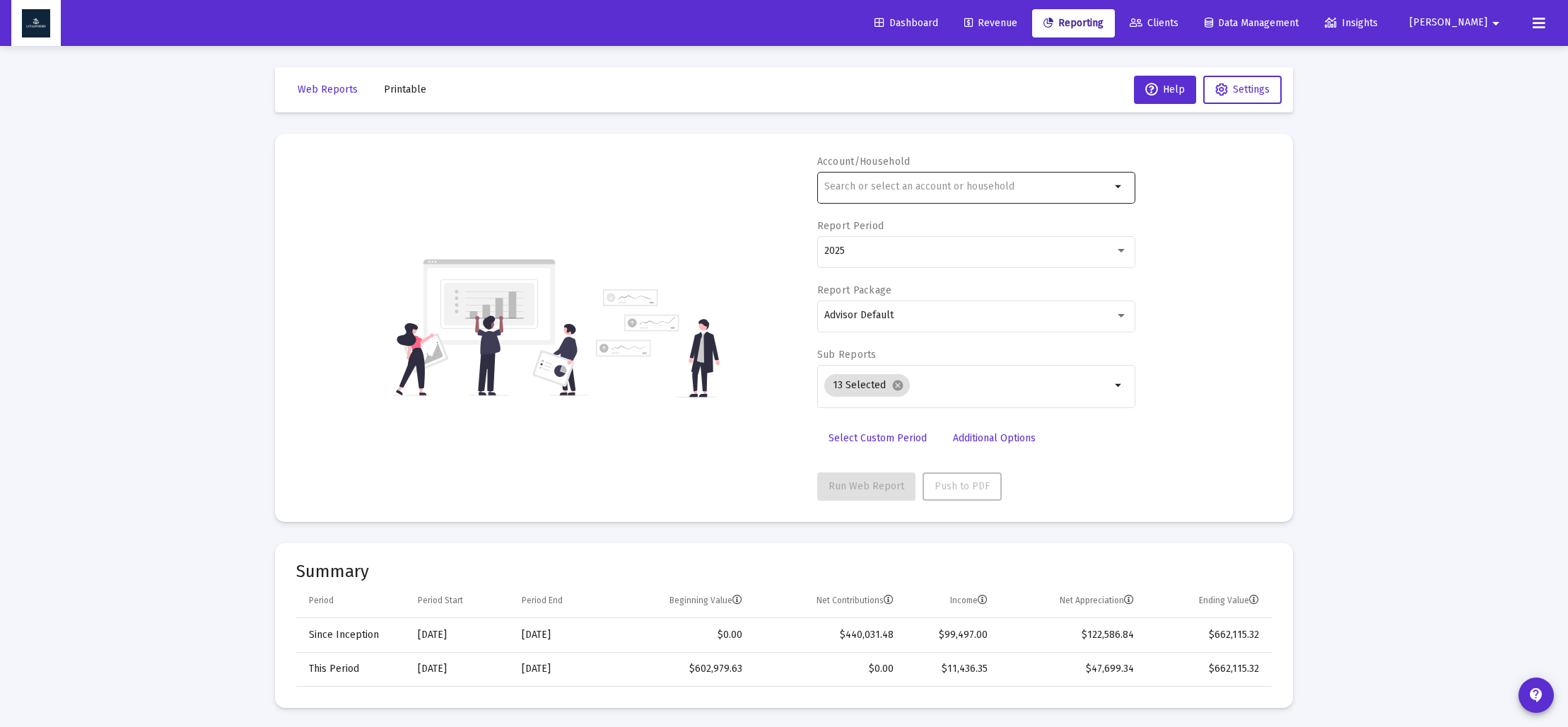
click at [910, 187] on input "text" at bounding box center [968, 186] width 286 height 12
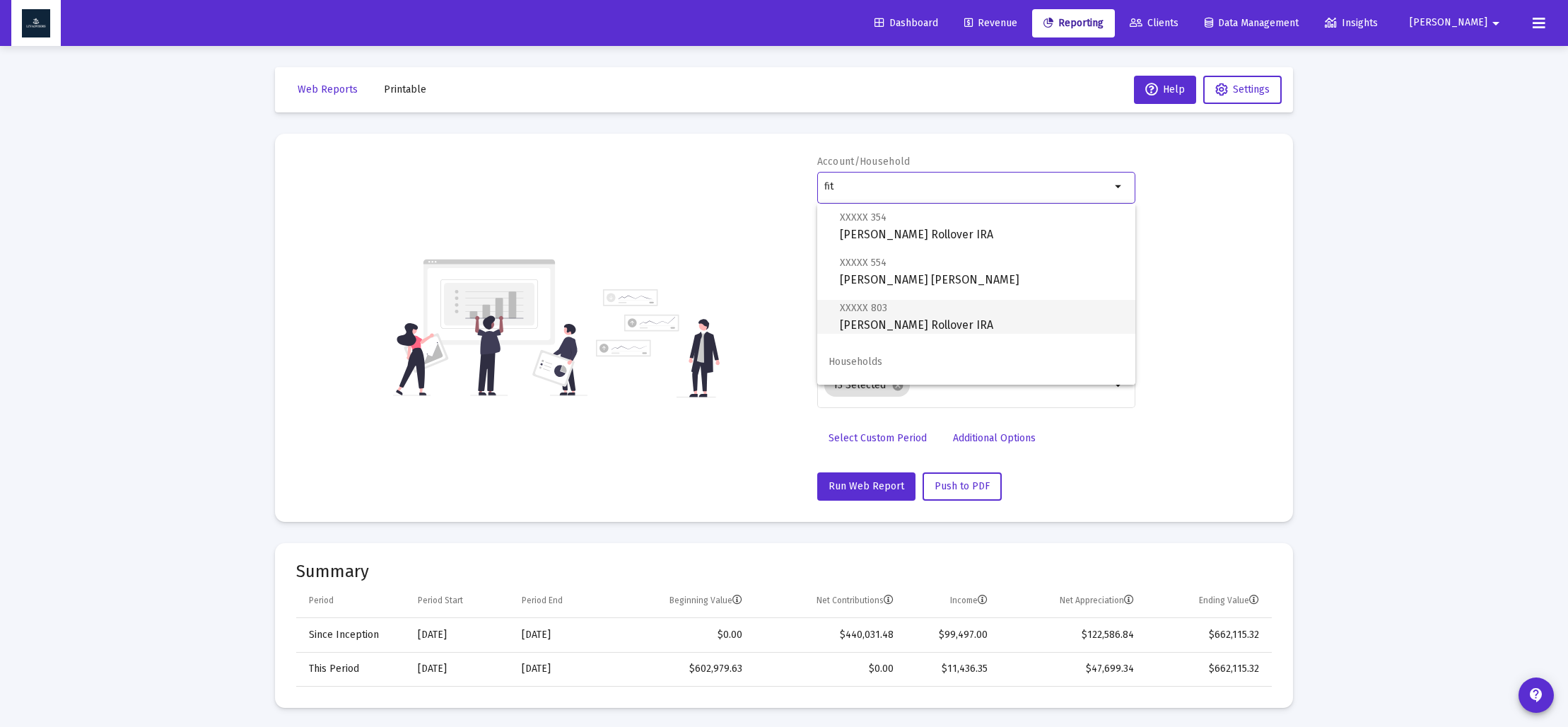
scroll to position [147, 0]
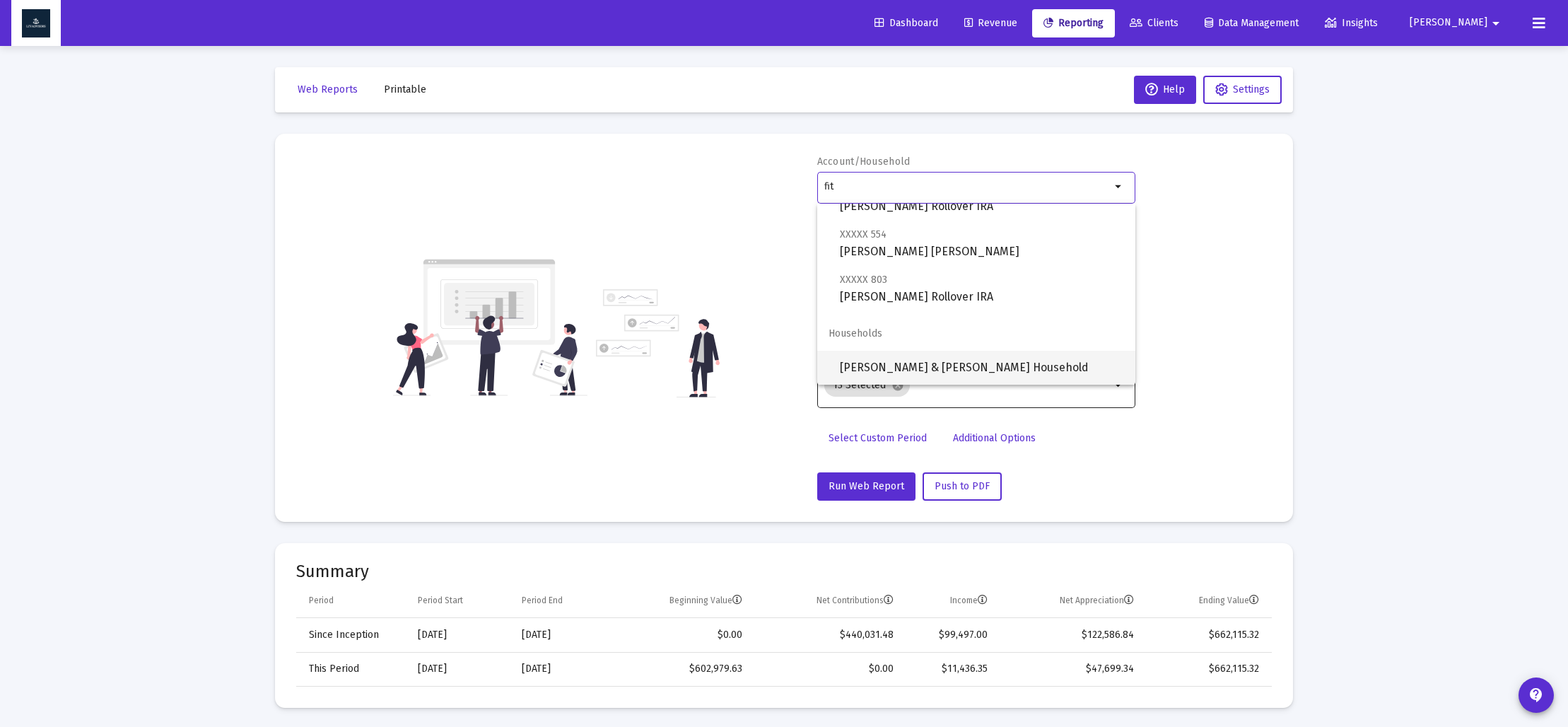
click at [922, 368] on span "[PERSON_NAME] & [PERSON_NAME] Household" at bounding box center [982, 368] width 284 height 34
type input "[PERSON_NAME] & [PERSON_NAME] Household"
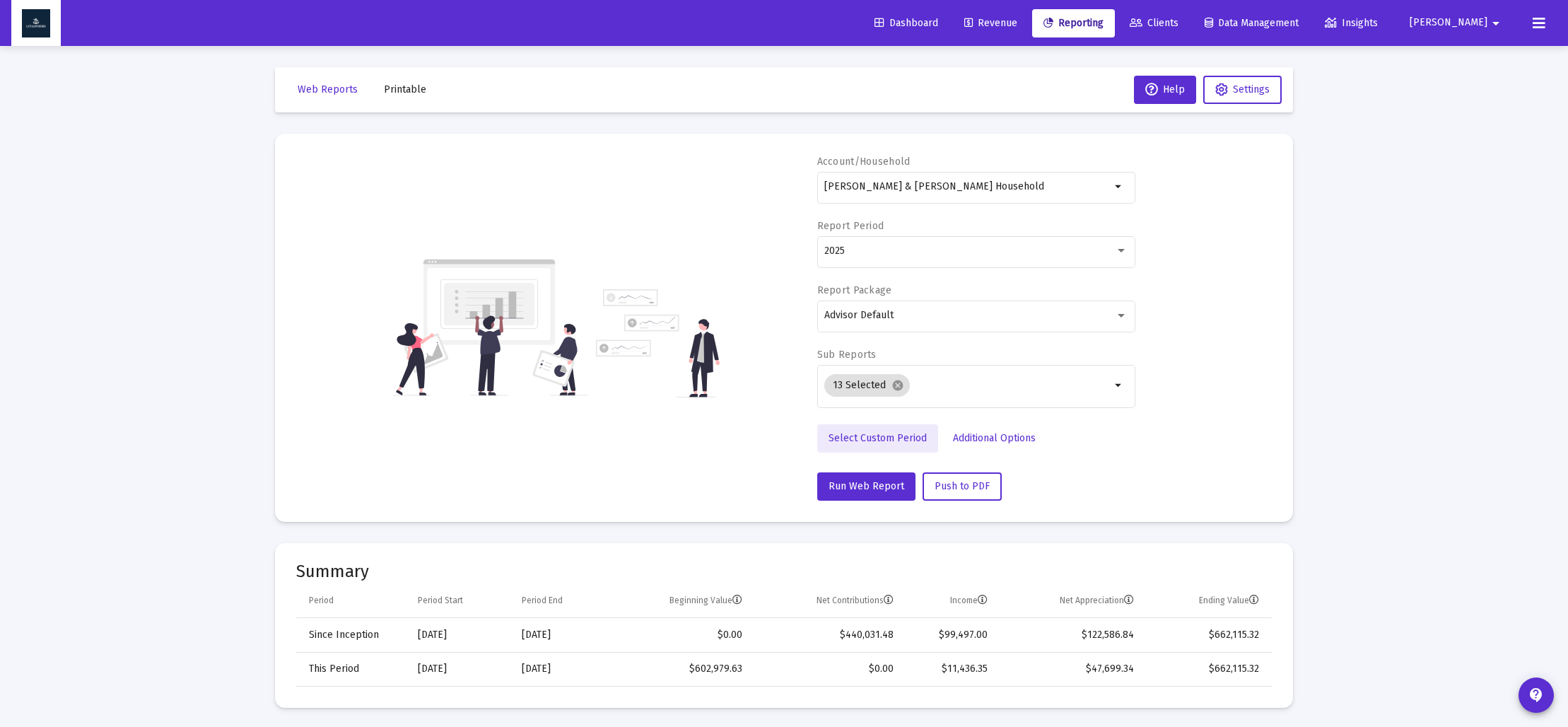
click at [883, 432] on span "Select Custom Period" at bounding box center [877, 437] width 98 height 12
click at [967, 254] on icon "Open calendar" at bounding box center [962, 250] width 12 height 13
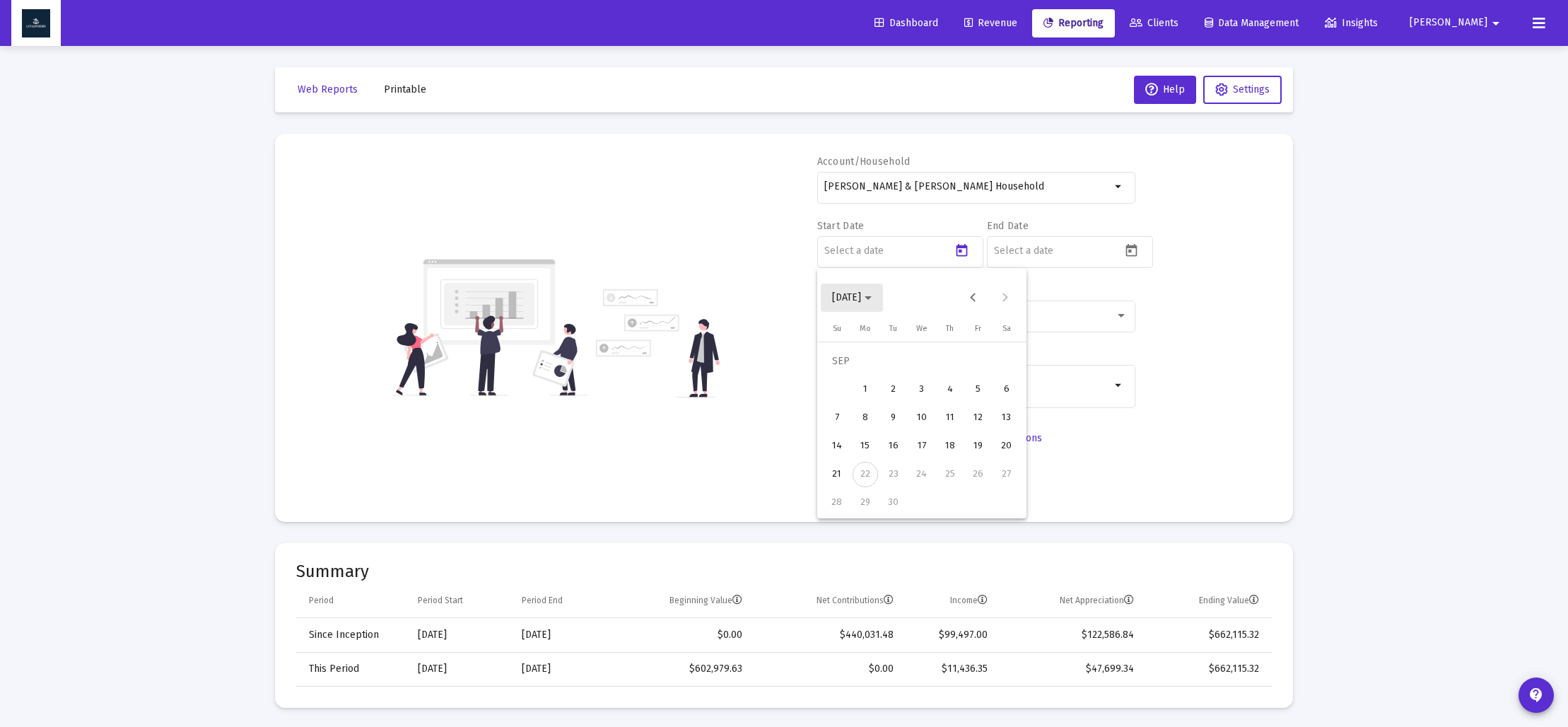
click at [872, 299] on icon "Choose month and year" at bounding box center [869, 298] width 7 height 4
click at [939, 486] on div "2024" at bounding box center [946, 483] width 45 height 25
click at [850, 432] on div "SEP" at bounding box center [847, 426] width 45 height 25
drag, startPoint x: 865, startPoint y: 503, endPoint x: 928, endPoint y: 446, distance: 85.0
click at [865, 502] on div "30" at bounding box center [865, 503] width 25 height 25
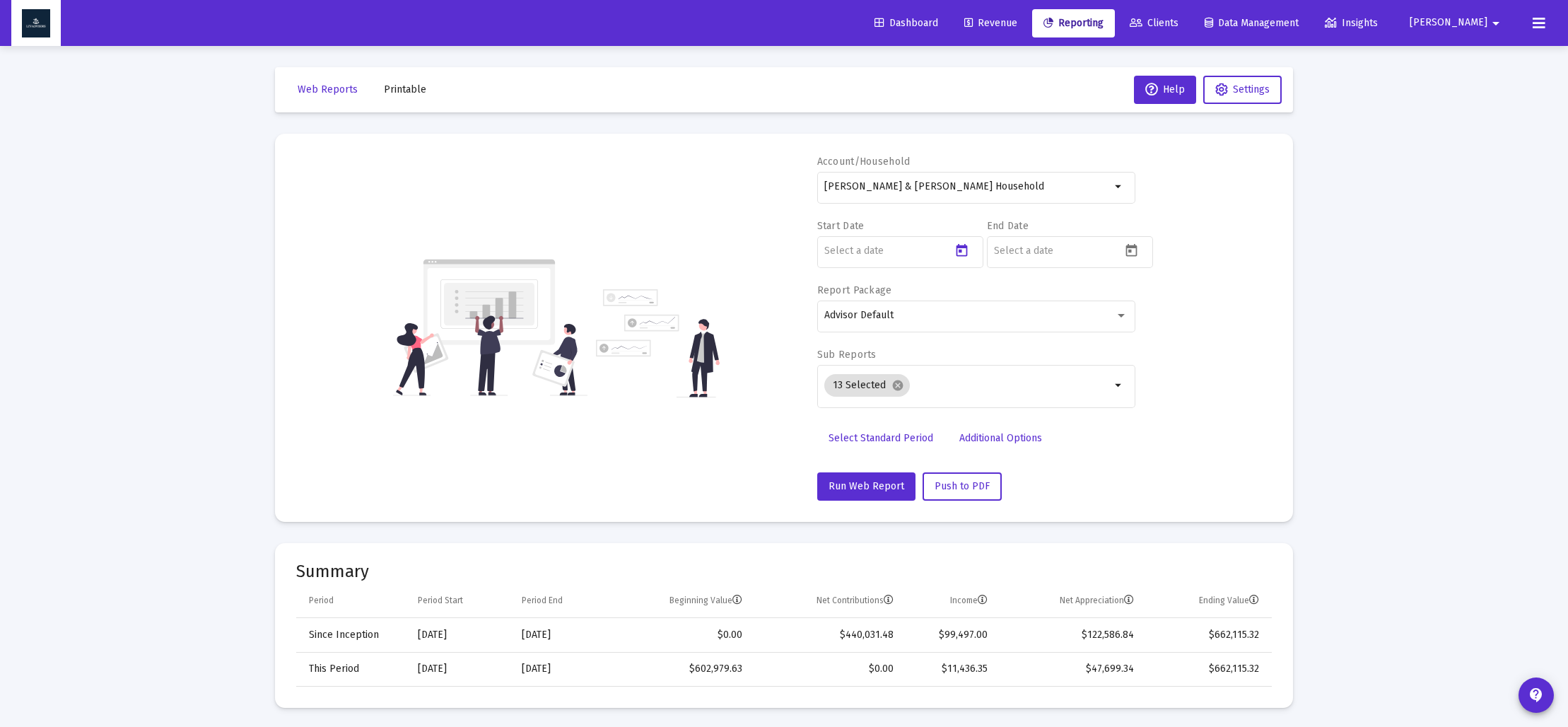
type input "[DATE]"
click at [1132, 251] on icon "Open calendar" at bounding box center [1132, 250] width 15 height 15
click at [1053, 304] on button "[DATE]" at bounding box center [1021, 298] width 63 height 29
click at [1122, 478] on div "2024" at bounding box center [1116, 483] width 45 height 25
click at [1165, 431] on div "DEC" at bounding box center [1165, 426] width 45 height 25
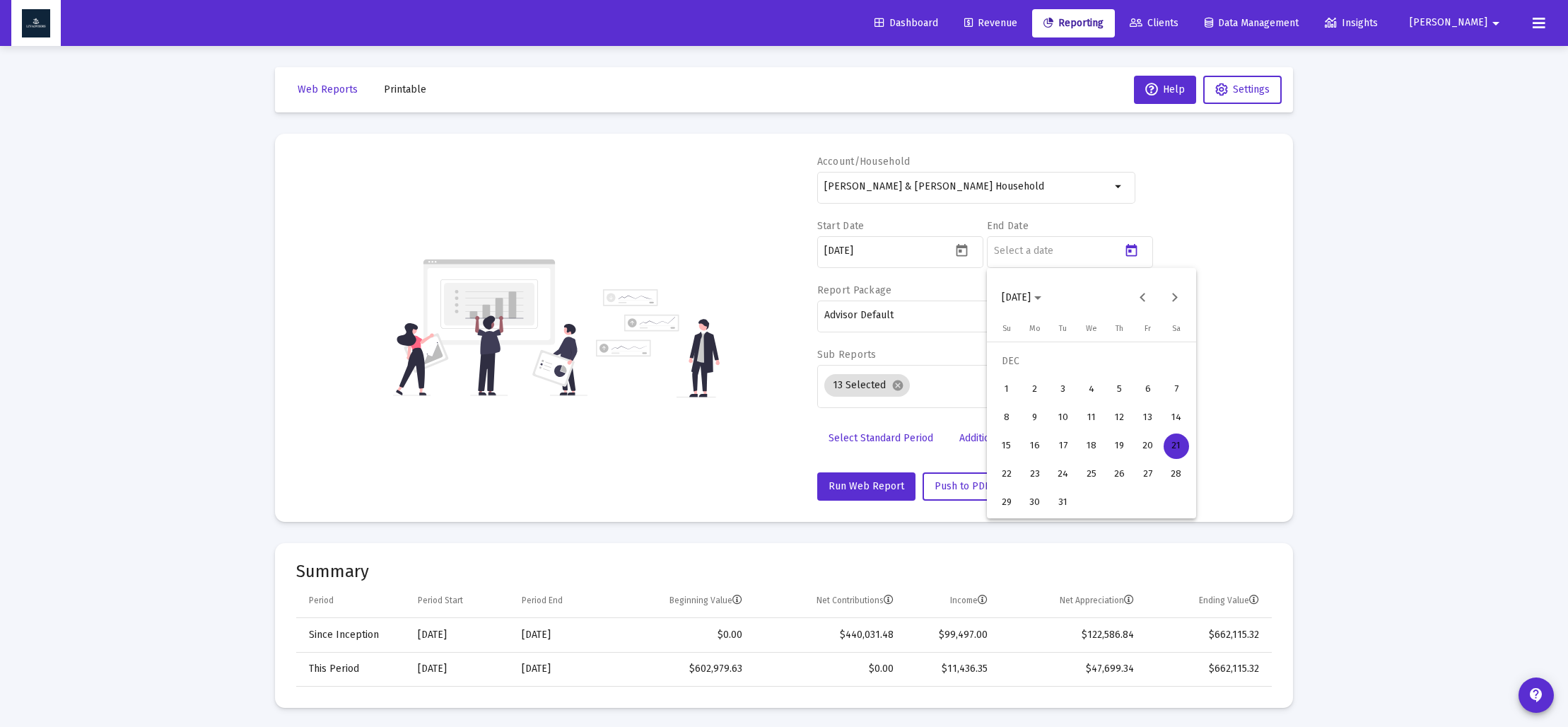
click at [1067, 503] on div "31" at bounding box center [1064, 503] width 25 height 25
type input "[DATE]"
click at [899, 388] on mat-icon "cancel" at bounding box center [898, 385] width 13 height 13
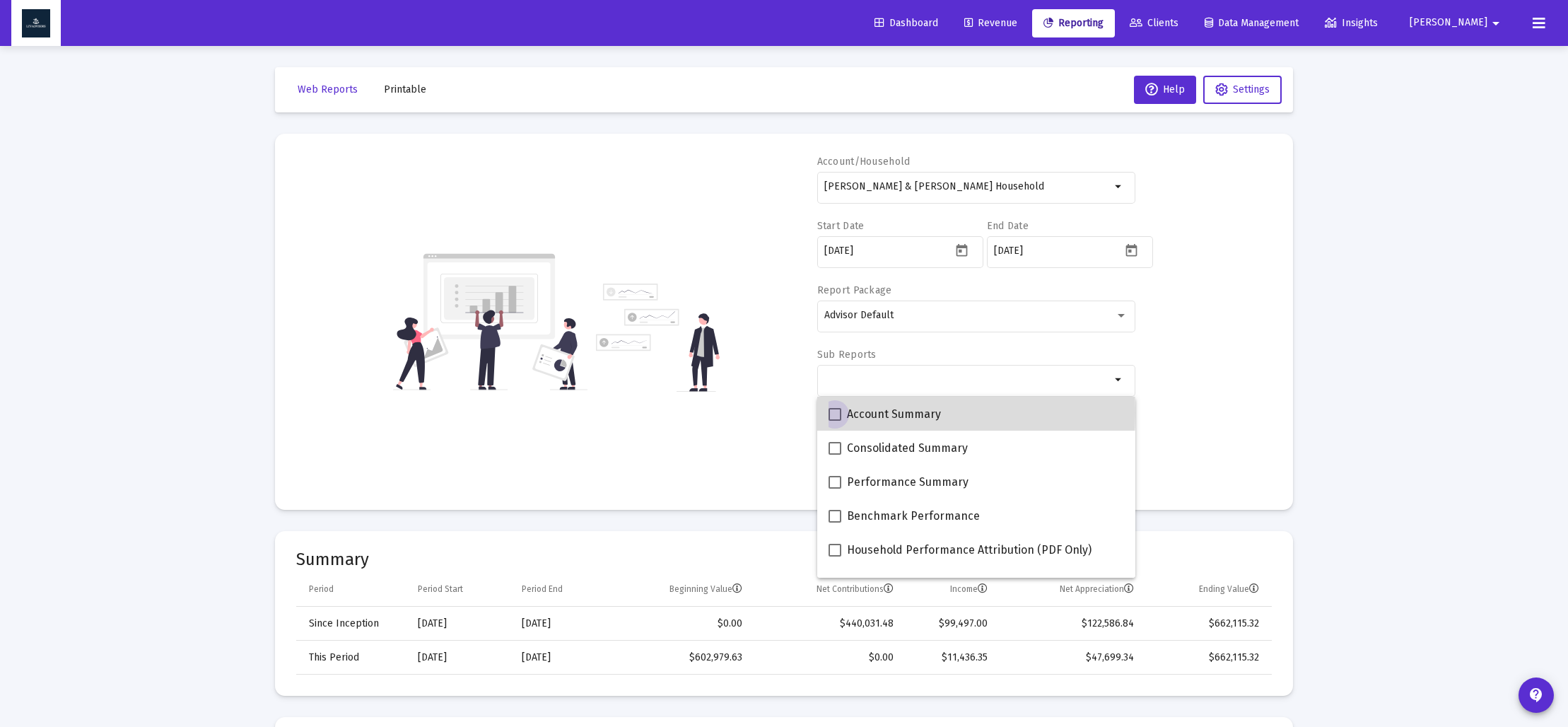
click at [834, 412] on span at bounding box center [835, 414] width 13 height 13
click at [835, 420] on input "Account Summary" at bounding box center [835, 420] width 1 height 1
checkbox input "true"
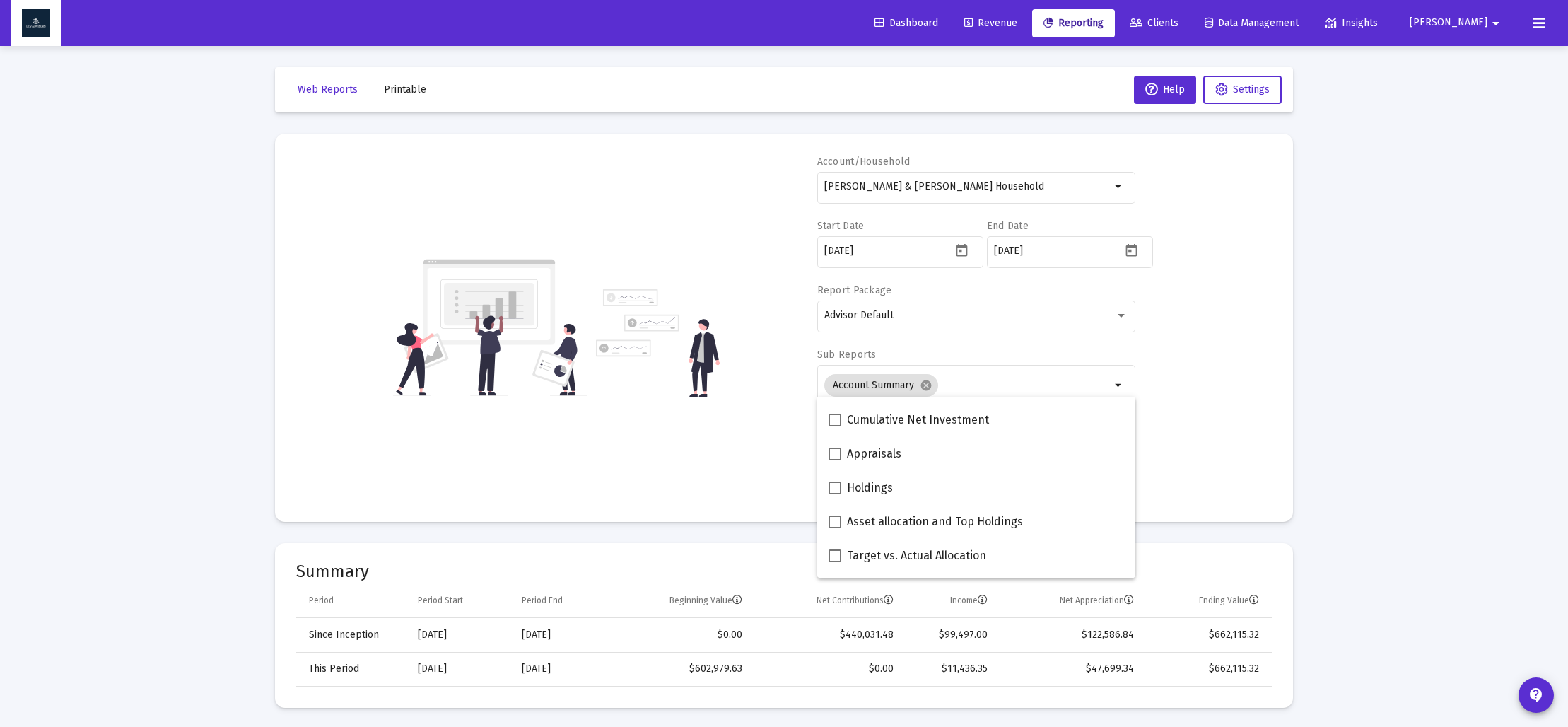
scroll to position [286, 0]
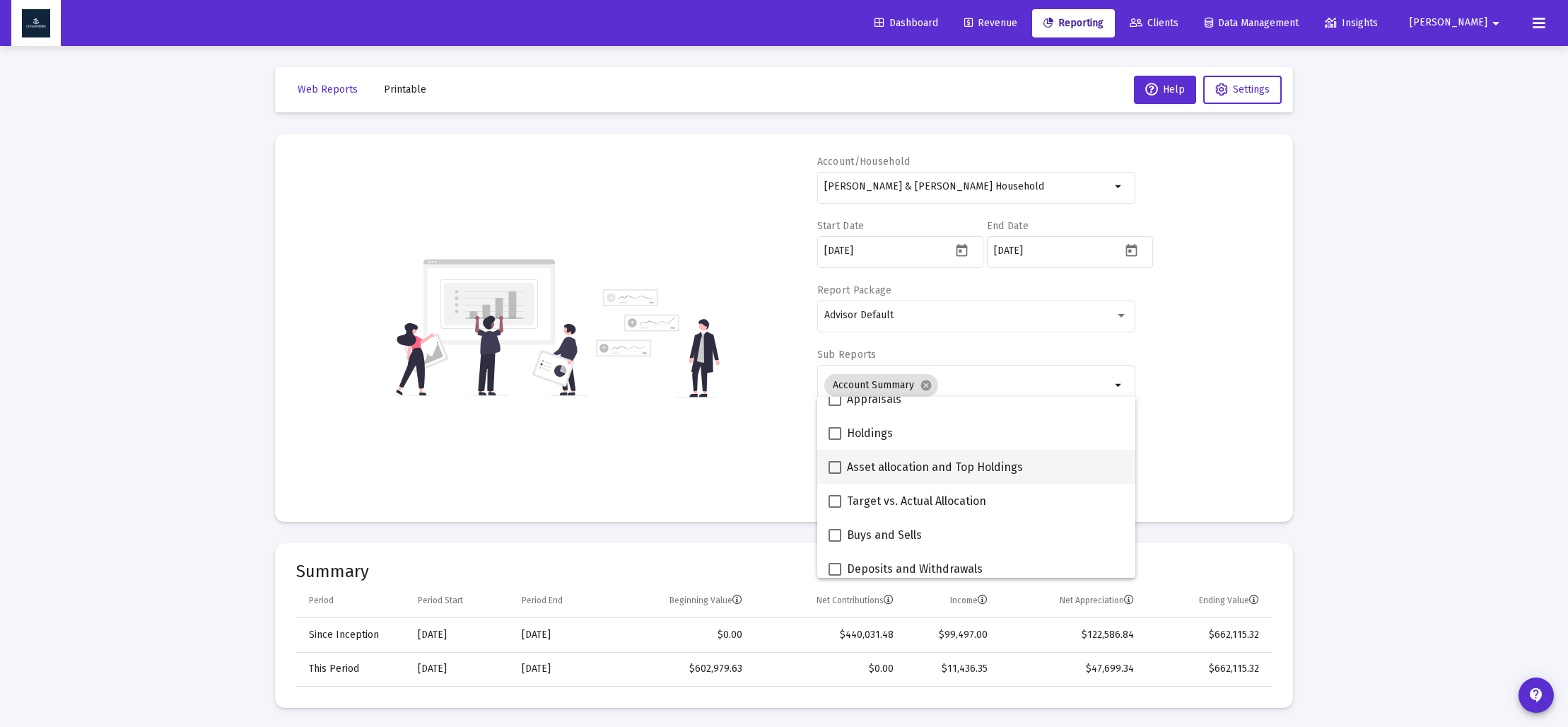
click at [832, 467] on span at bounding box center [835, 467] width 13 height 13
click at [835, 474] on input "Asset allocation and Top Holdings" at bounding box center [835, 474] width 1 height 1
checkbox input "true"
click at [728, 458] on div "Account/Household Barry & Caroline Fitzsimmons Household arrow_drop_down Start …" at bounding box center [784, 327] width 976 height 346
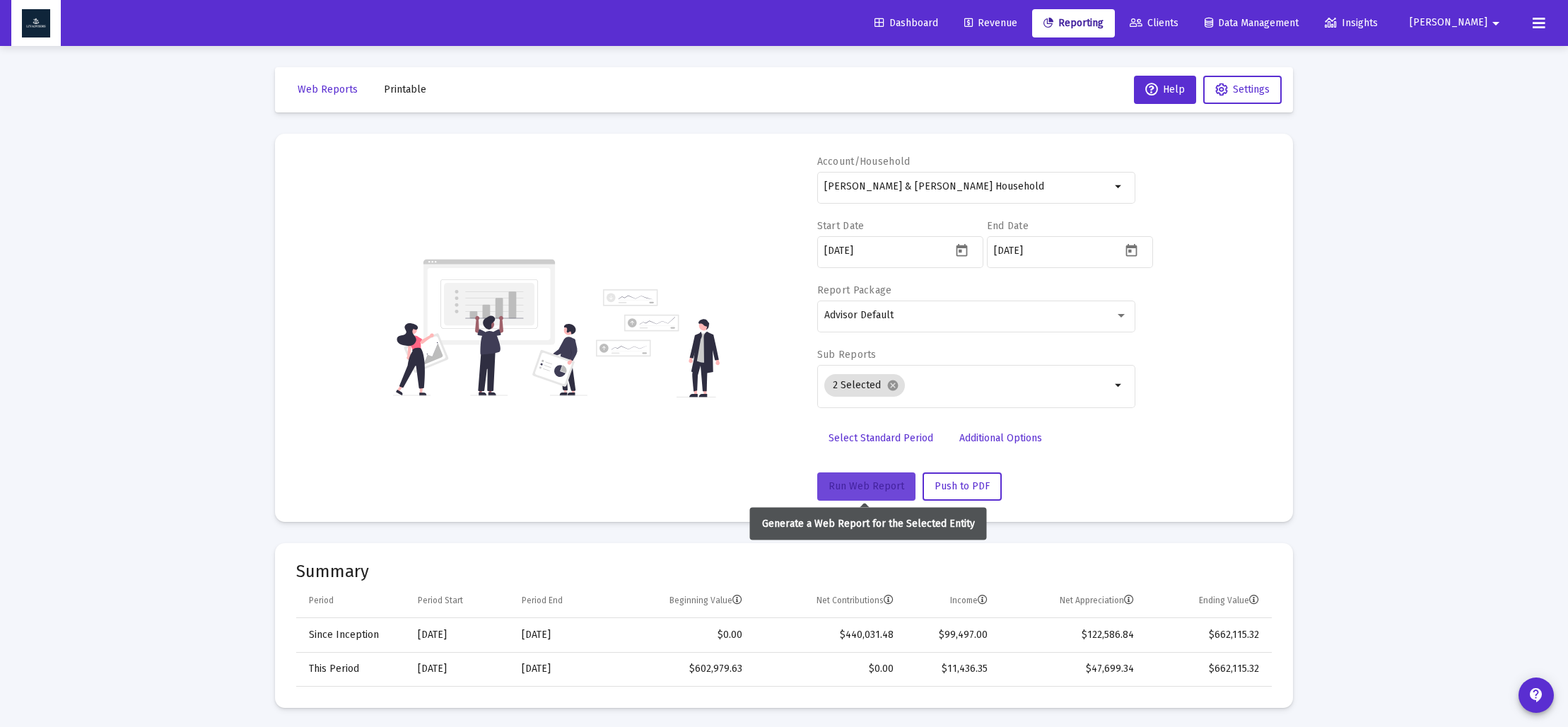
click at [869, 480] on span "Run Web Report" at bounding box center [866, 486] width 76 height 12
click at [960, 488] on span "Push to PDF" at bounding box center [962, 486] width 55 height 12
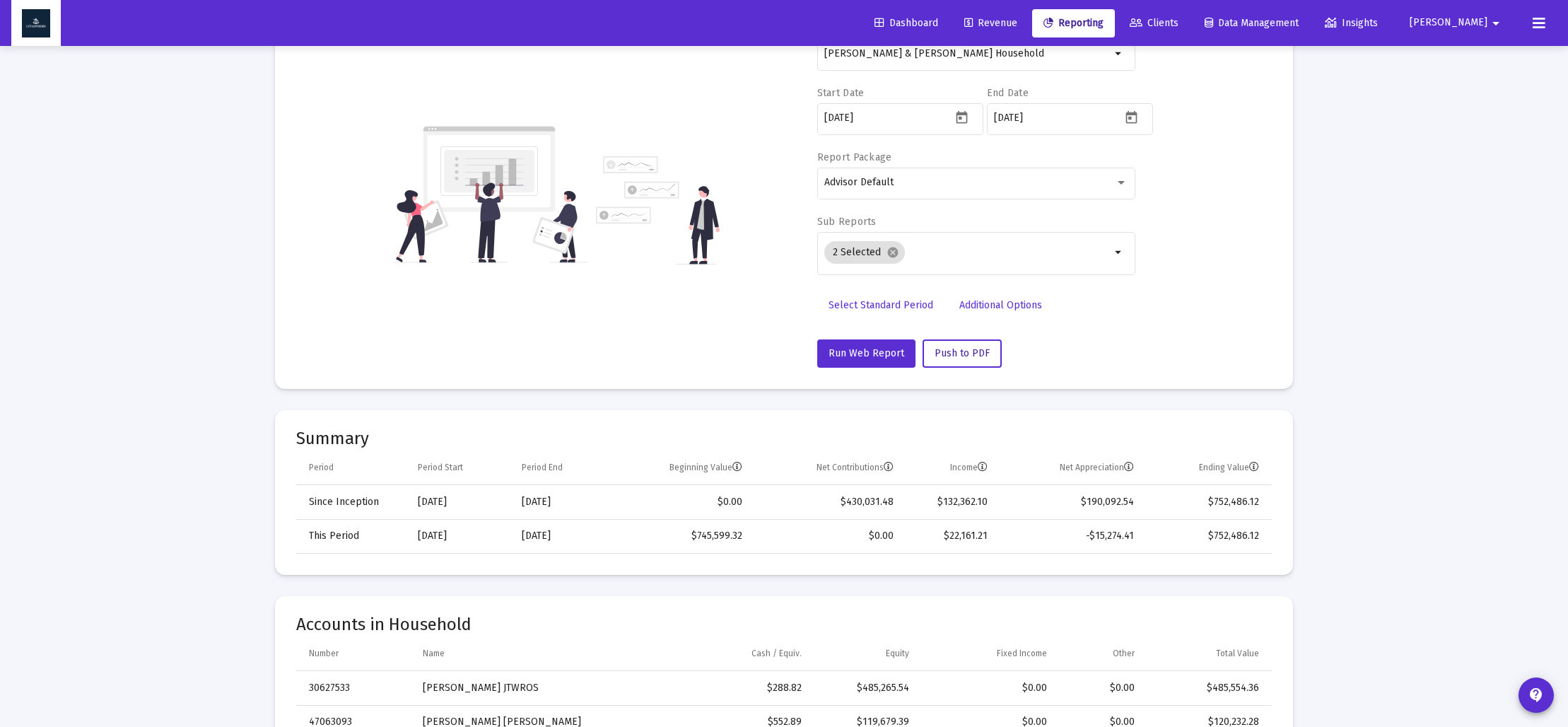
scroll to position [0, 0]
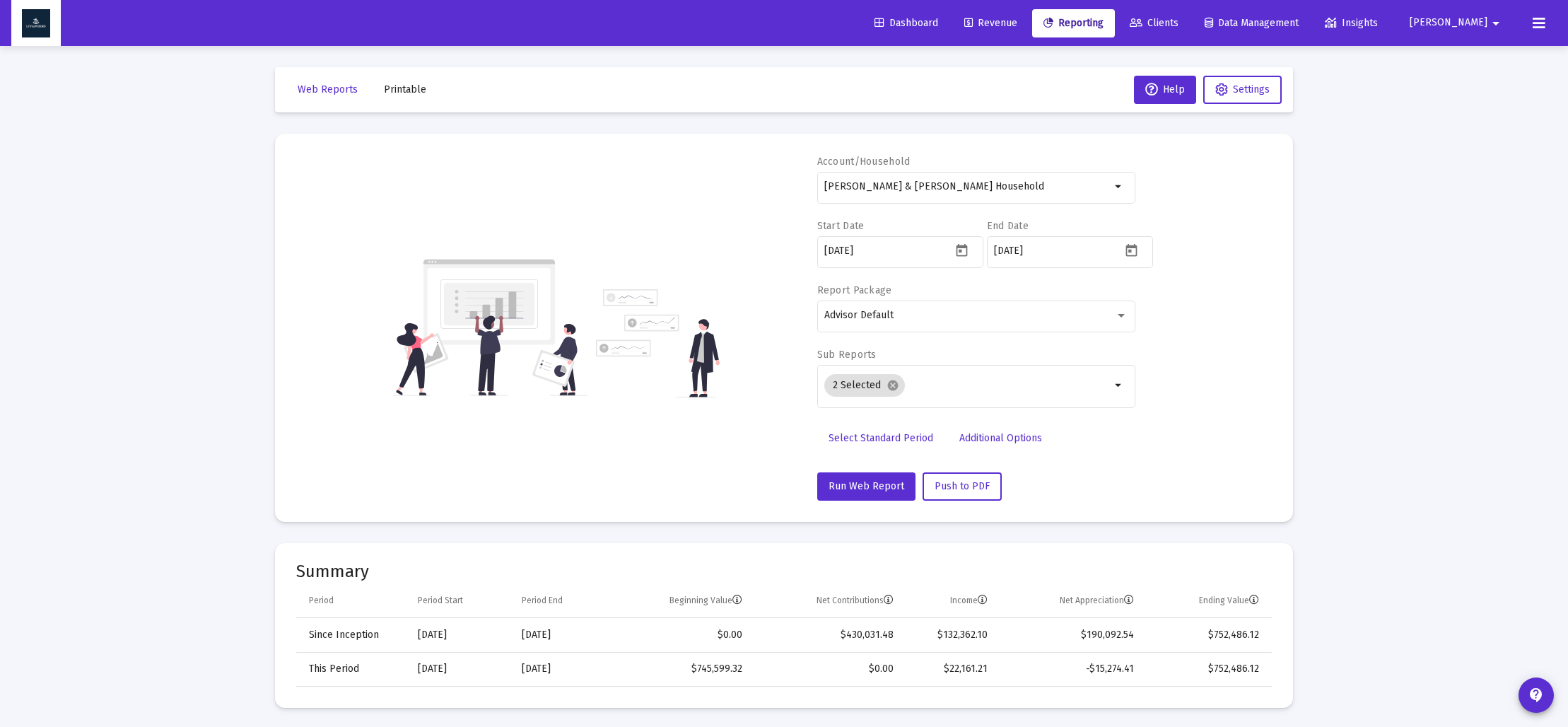
click at [403, 96] on button "Printable" at bounding box center [405, 90] width 65 height 29
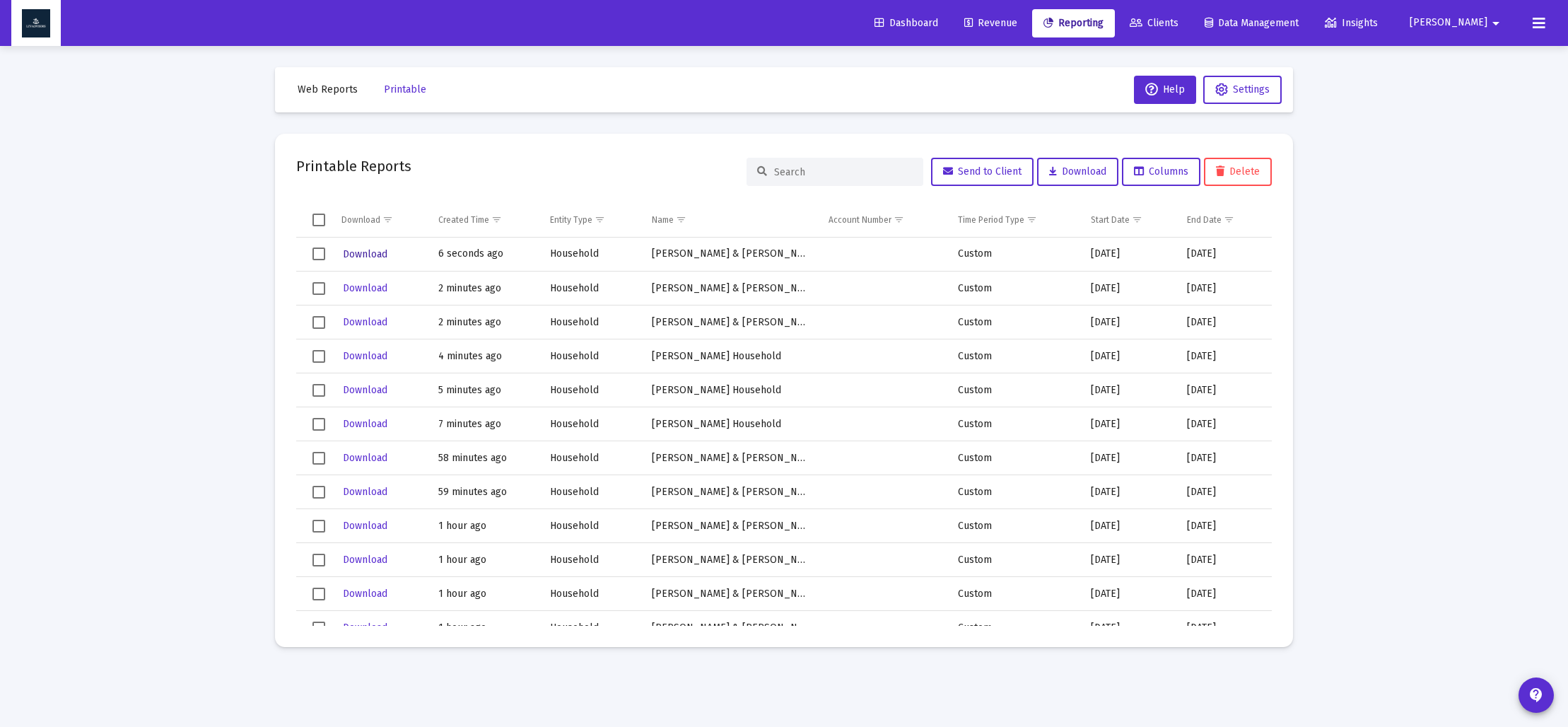
click at [365, 255] on span "Download" at bounding box center [365, 253] width 45 height 12
drag, startPoint x: 333, startPoint y: 93, endPoint x: 339, endPoint y: 126, distance: 33.5
click at [333, 93] on span "Web Reports" at bounding box center [327, 89] width 60 height 12
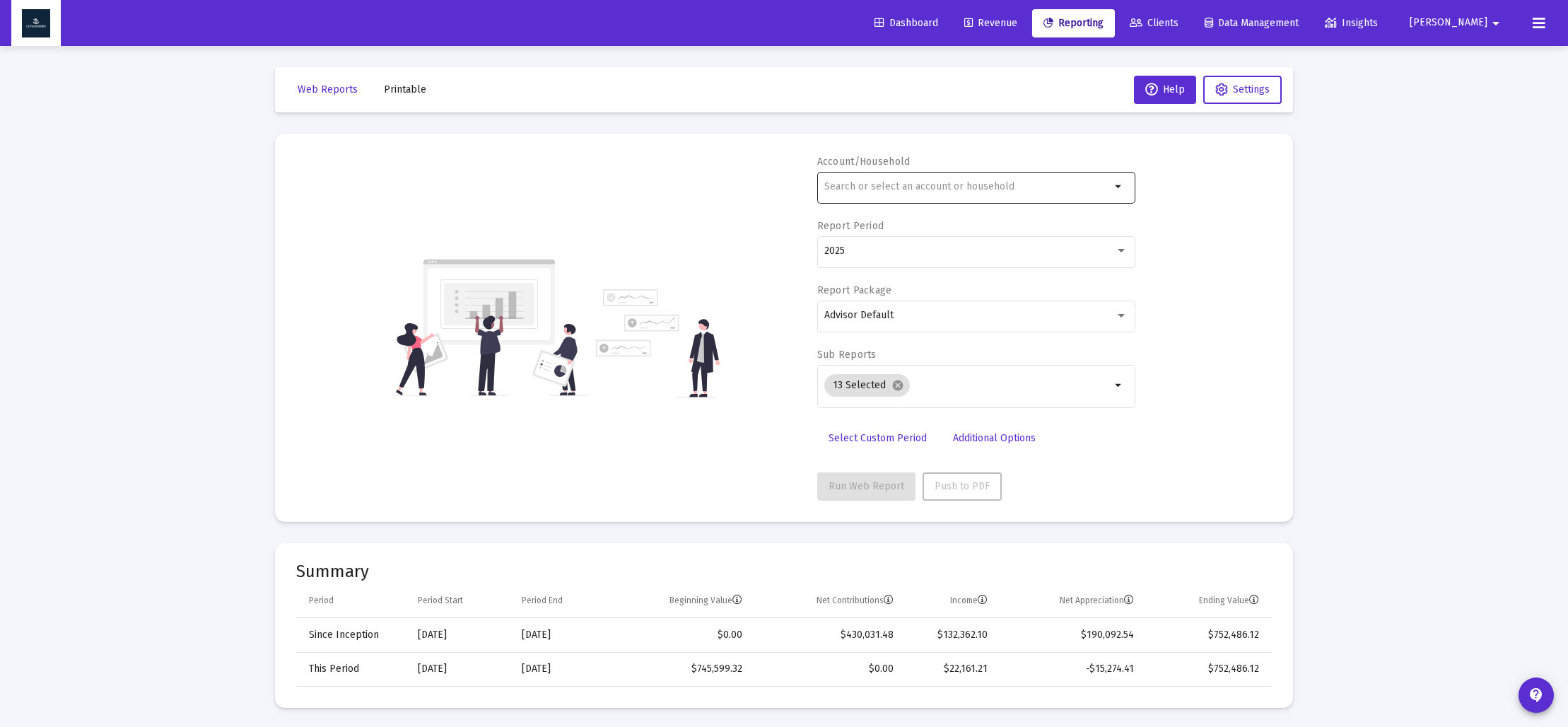
click at [868, 196] on div at bounding box center [968, 186] width 286 height 35
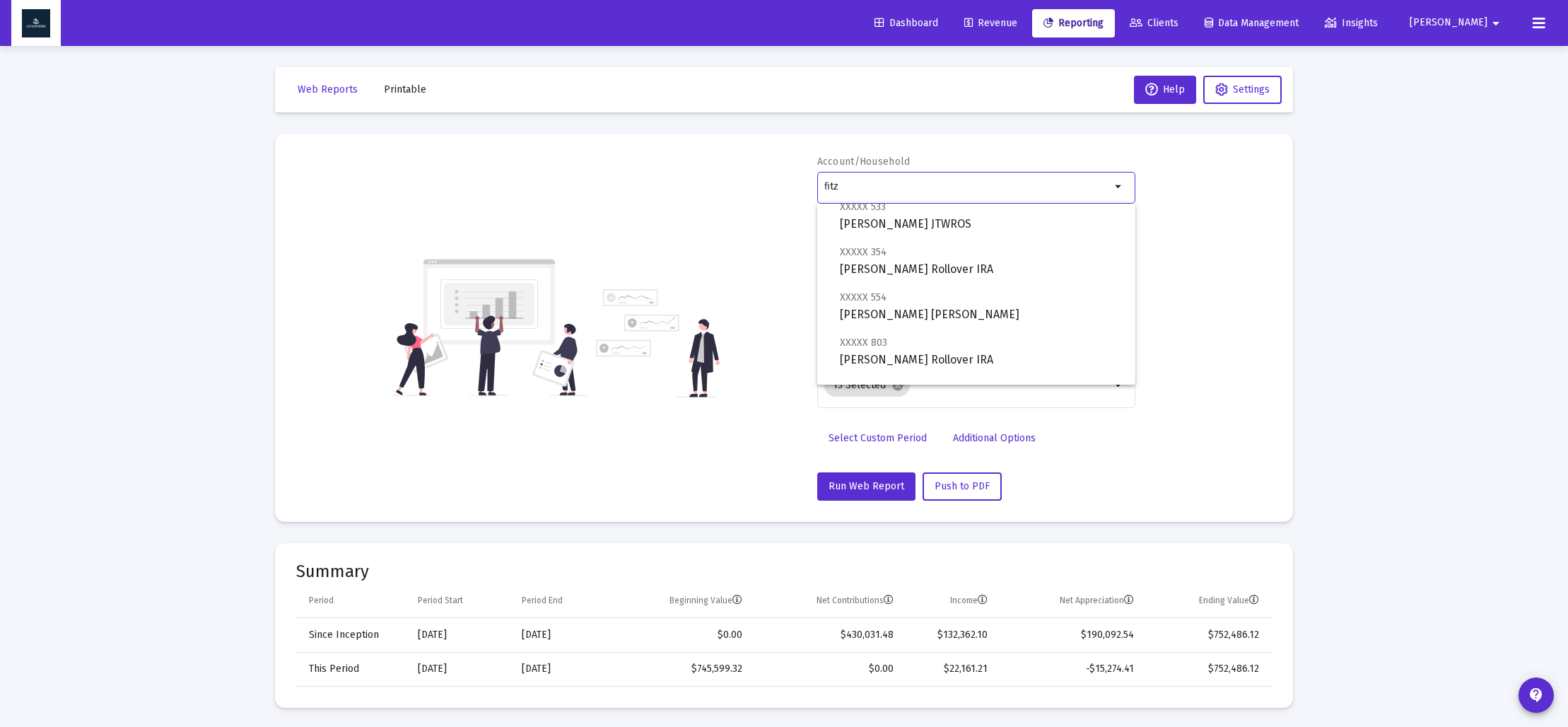
scroll to position [147, 0]
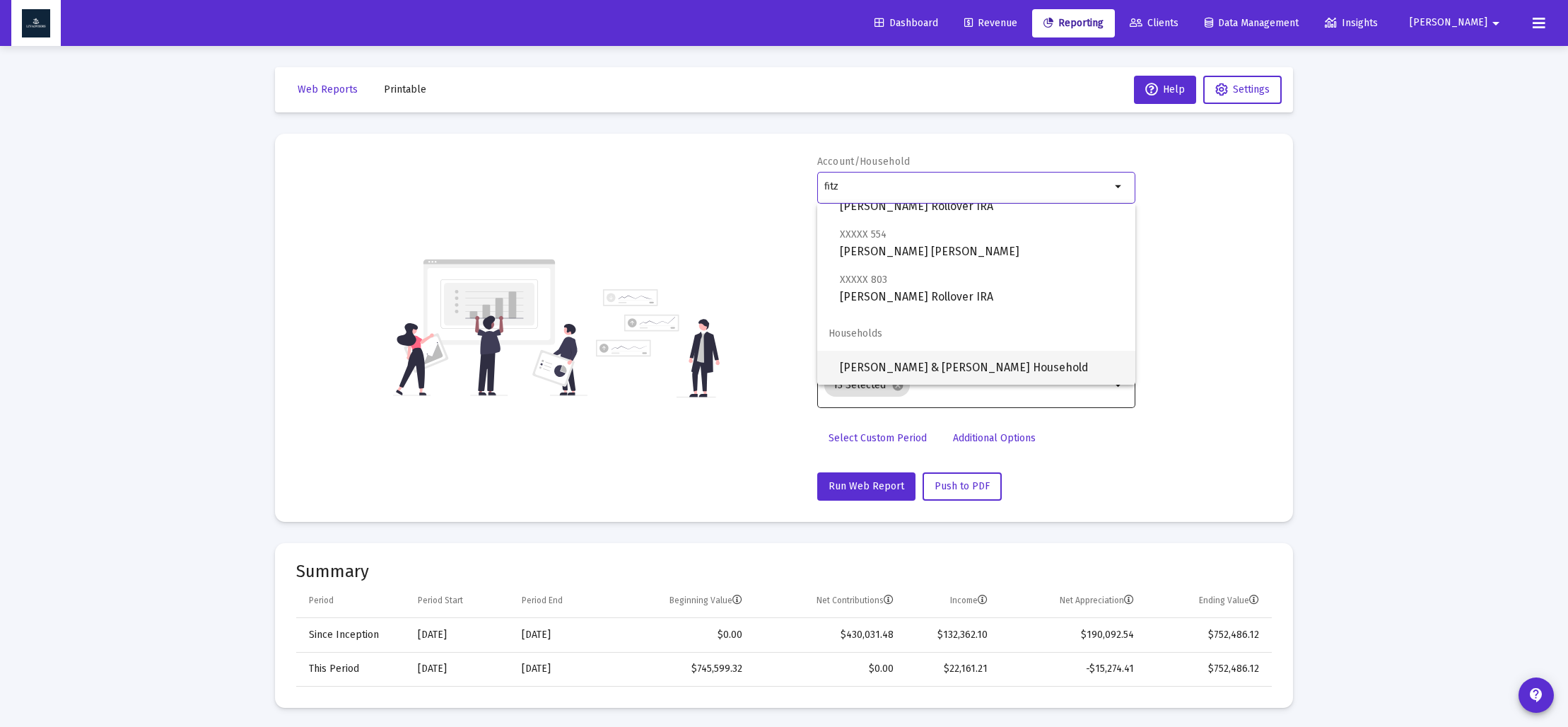
click at [885, 368] on span "[PERSON_NAME] & [PERSON_NAME] Household" at bounding box center [982, 368] width 284 height 34
type input "[PERSON_NAME] & [PERSON_NAME] Household"
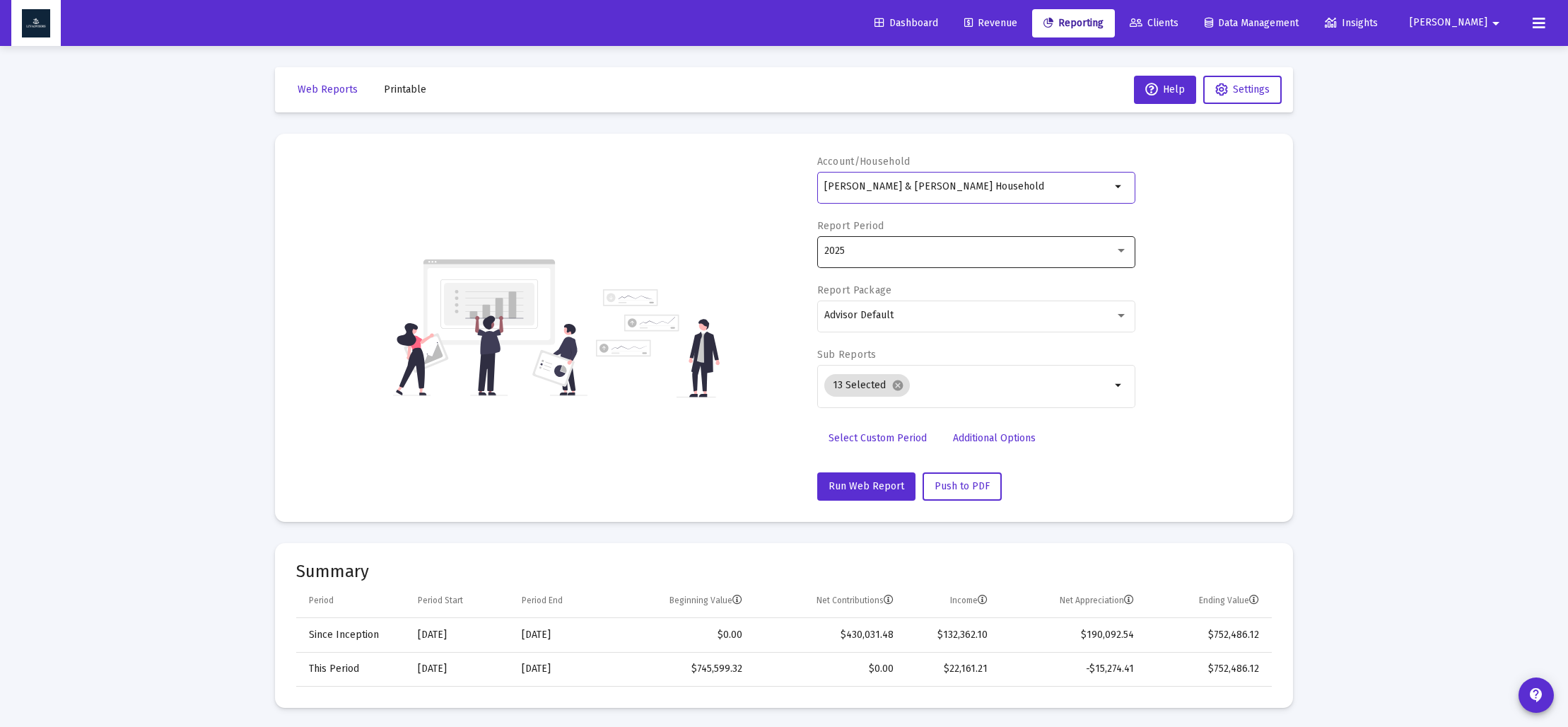
click at [1123, 251] on div at bounding box center [1122, 250] width 7 height 4
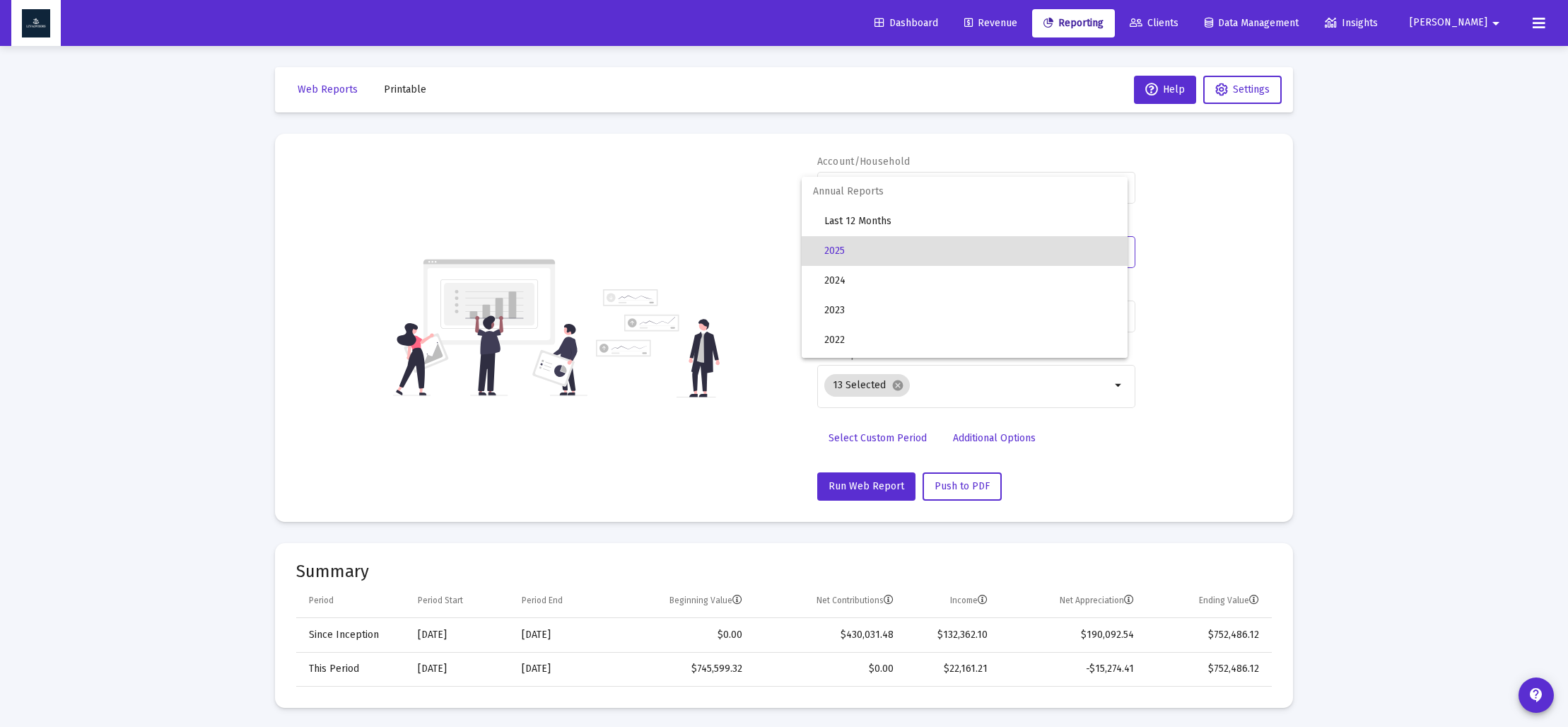
click at [869, 435] on div at bounding box center [784, 363] width 1568 height 727
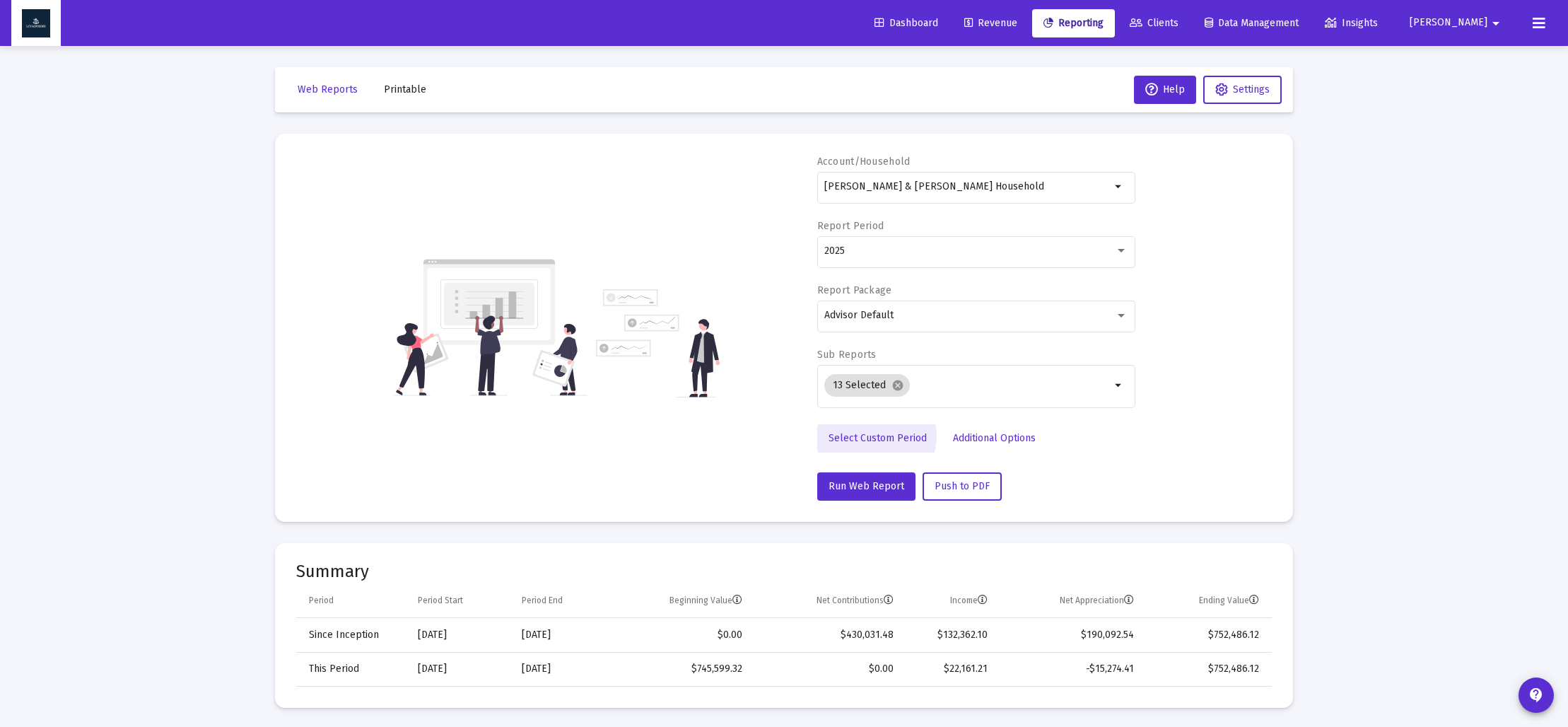
click at [869, 435] on span "Select Custom Period" at bounding box center [877, 437] width 98 height 12
click at [955, 253] on icon "Open calendar" at bounding box center [962, 250] width 15 height 15
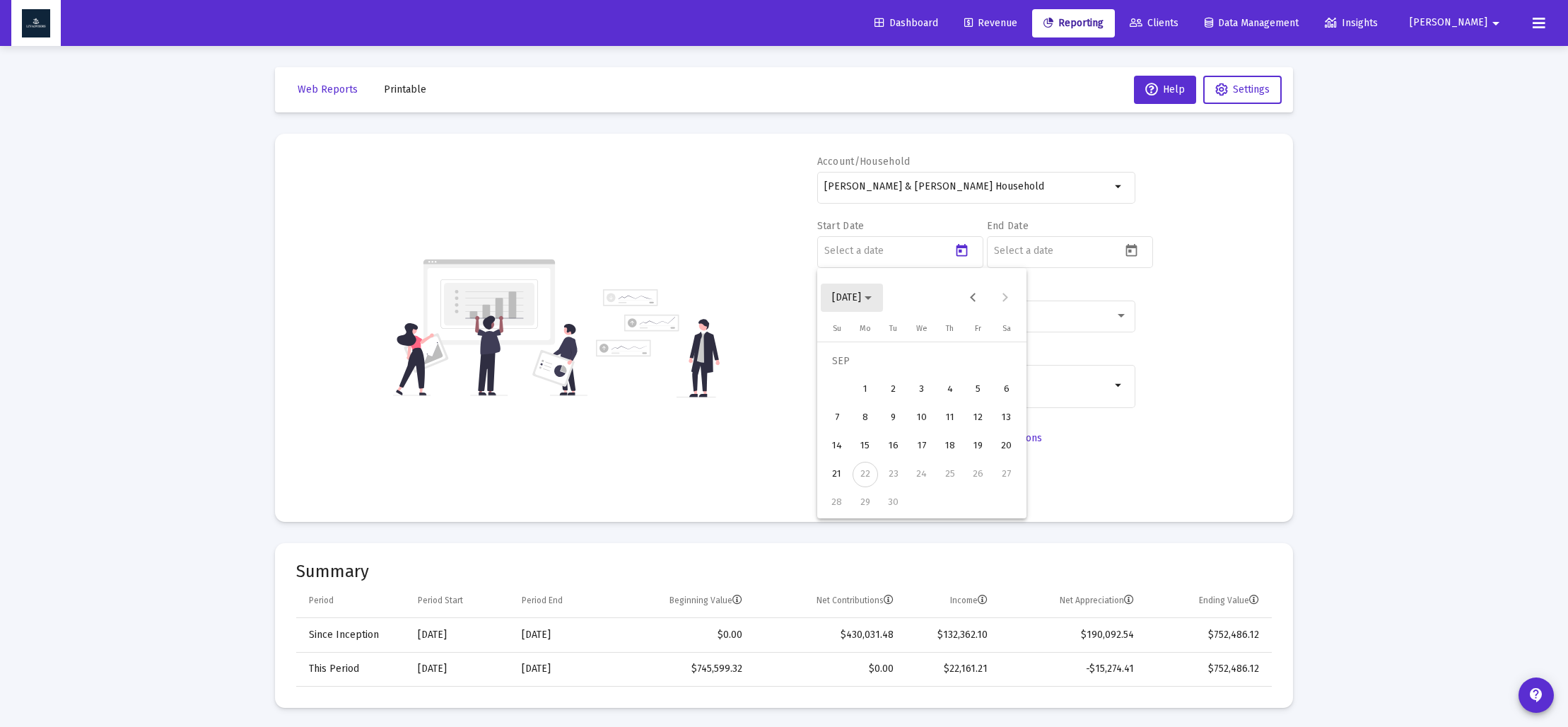
click at [883, 302] on button "[DATE]" at bounding box center [852, 298] width 63 height 29
click at [994, 482] on div "2025" at bounding box center [996, 483] width 45 height 25
click at [944, 376] on div "MAR" at bounding box center [946, 369] width 45 height 25
drag, startPoint x: 869, startPoint y: 494, endPoint x: 894, endPoint y: 476, distance: 30.8
click at [869, 494] on div "31" at bounding box center [865, 503] width 25 height 25
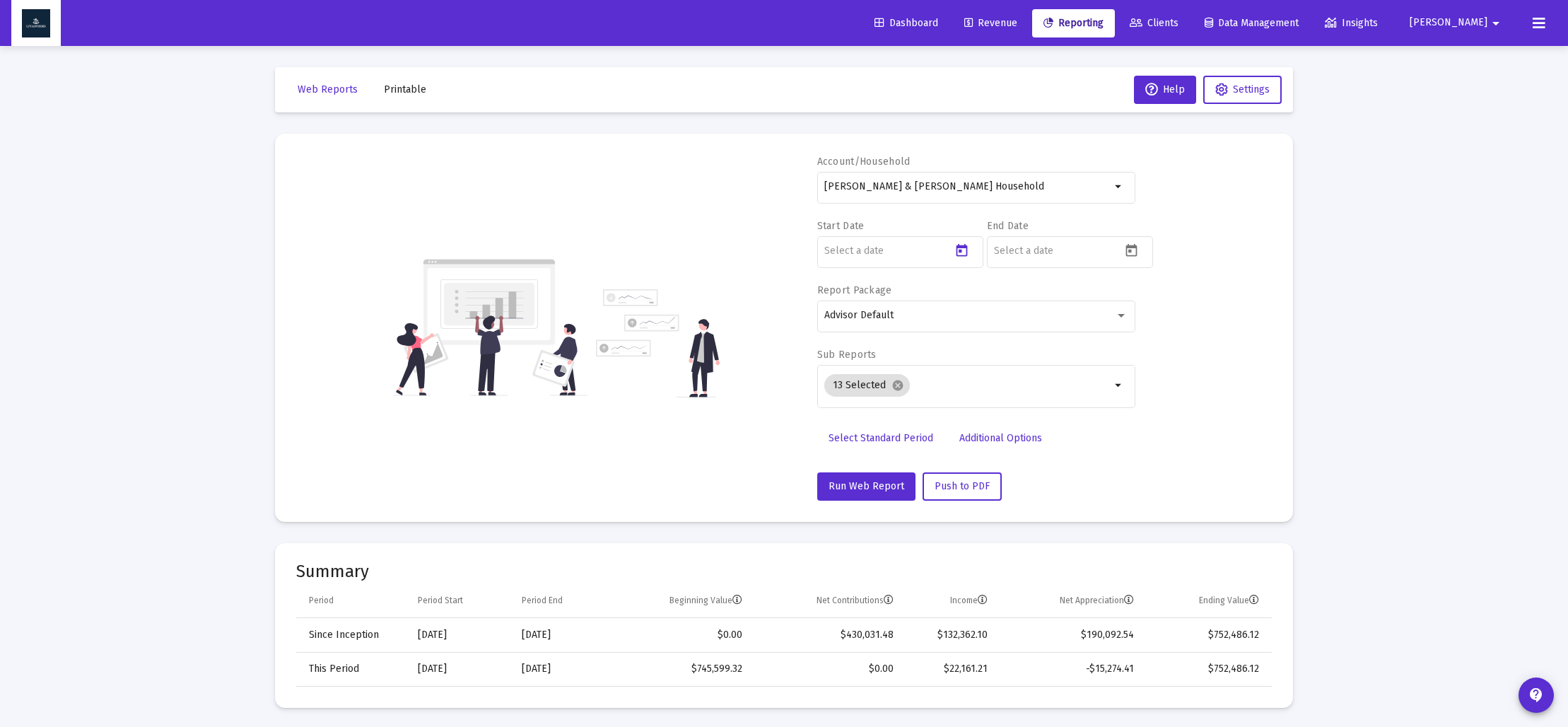
type input "[DATE]"
click at [1138, 256] on icon "Open calendar" at bounding box center [1132, 250] width 15 height 15
click at [1041, 300] on span "[DATE]" at bounding box center [1021, 297] width 39 height 12
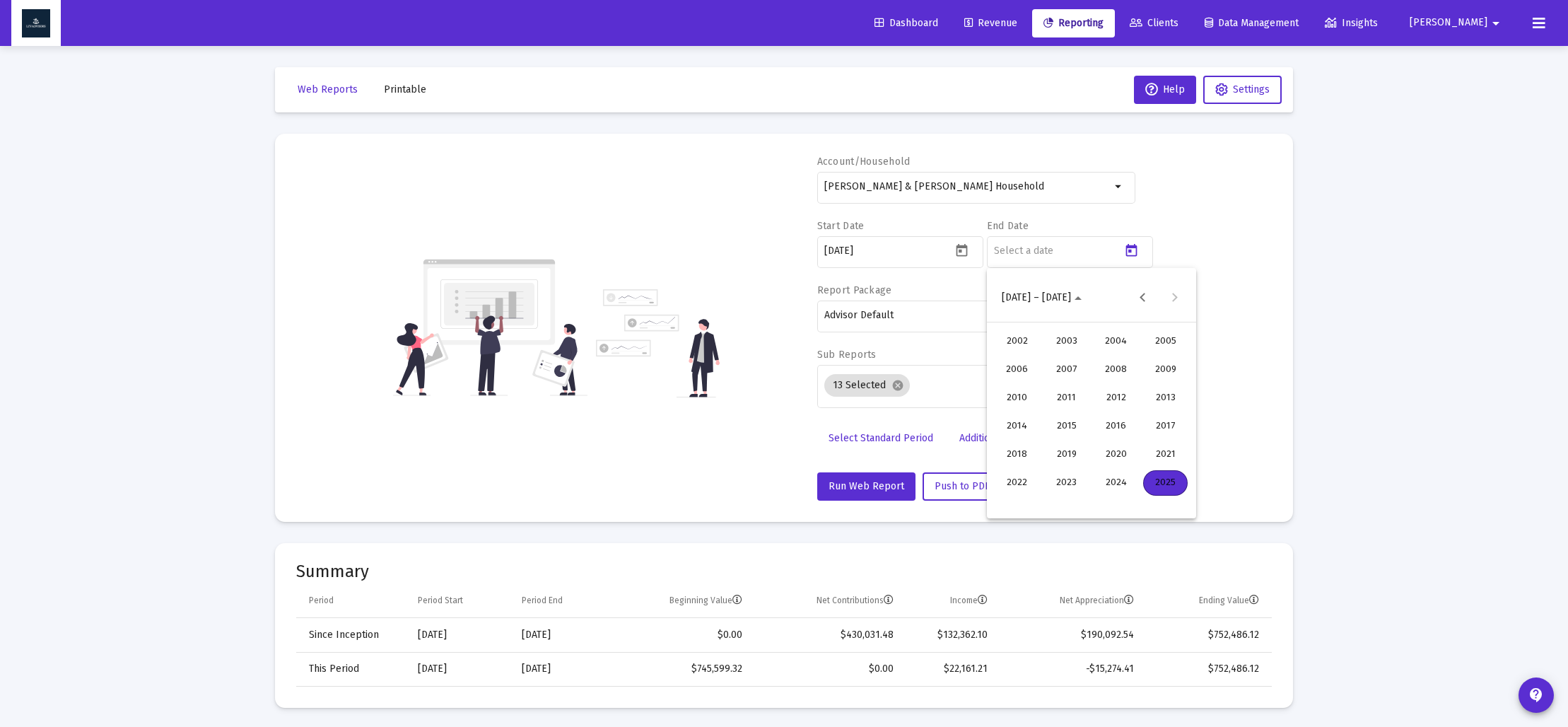
click at [1155, 478] on div "2025" at bounding box center [1165, 483] width 45 height 25
click at [1064, 397] on div "JUN" at bounding box center [1066, 398] width 45 height 25
click at [1034, 497] on div "30" at bounding box center [1035, 503] width 25 height 25
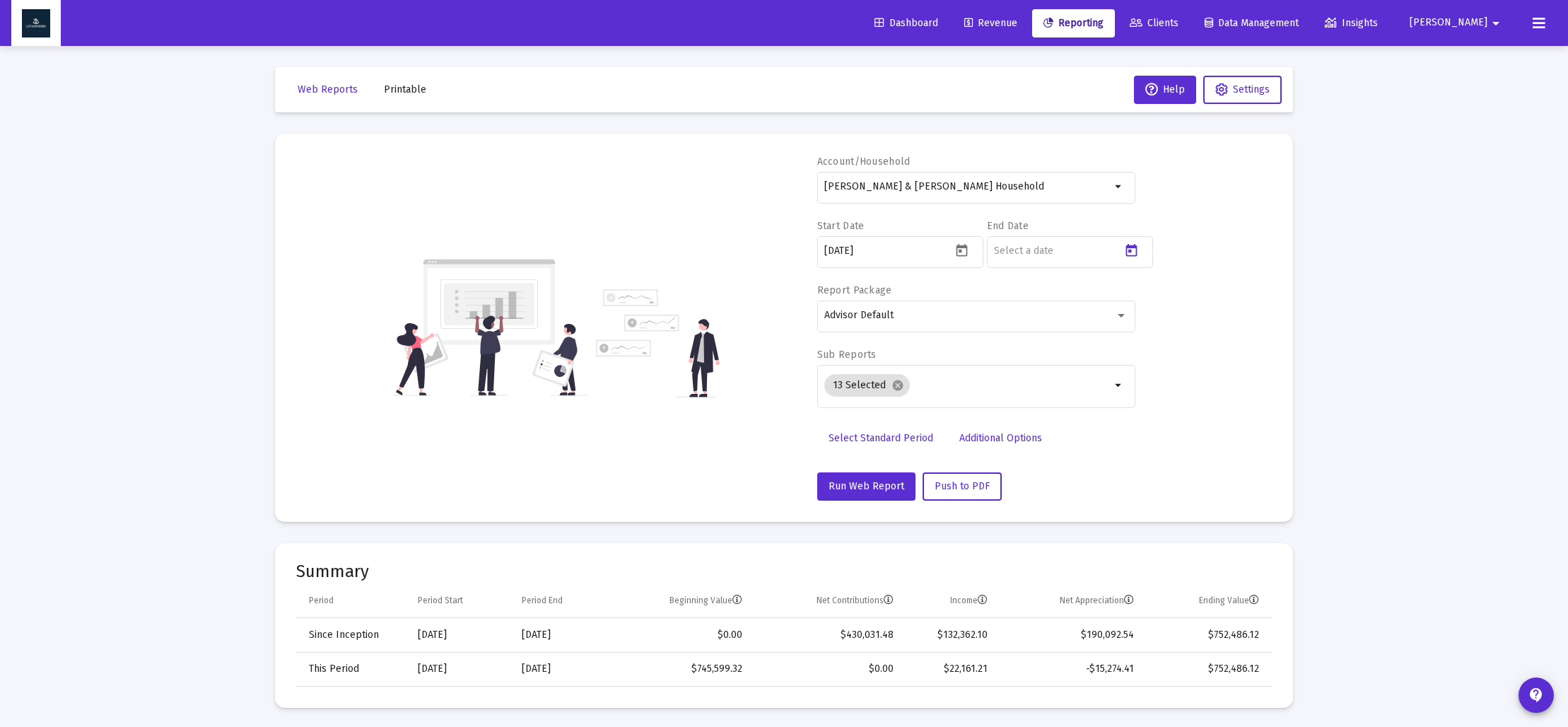
type input "[DATE]"
click at [897, 390] on mat-icon "cancel" at bounding box center [898, 385] width 13 height 13
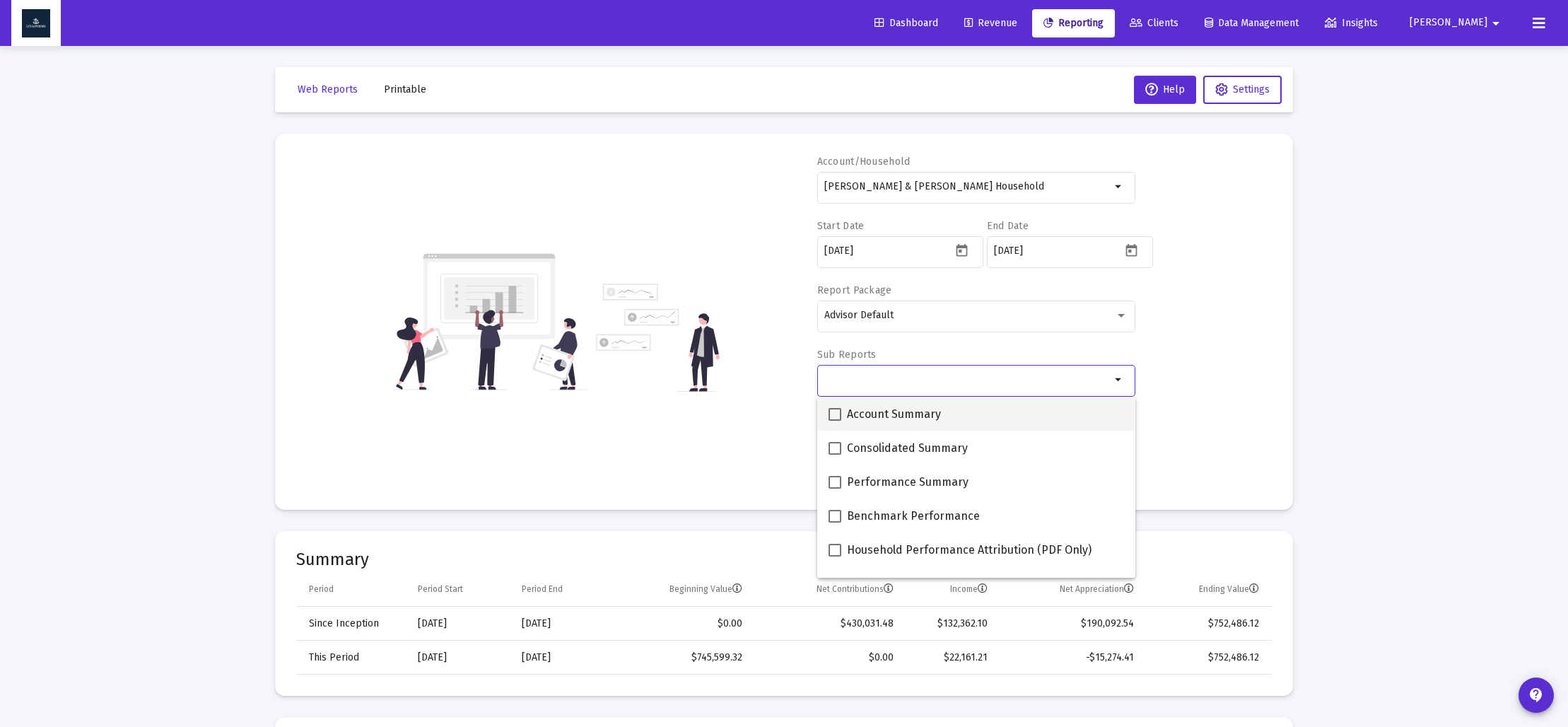
drag, startPoint x: 835, startPoint y: 413, endPoint x: 841, endPoint y: 422, distance: 10.8
click at [835, 413] on span at bounding box center [835, 414] width 13 height 13
click at [835, 420] on input "Account Summary" at bounding box center [835, 420] width 1 height 1
checkbox input "true"
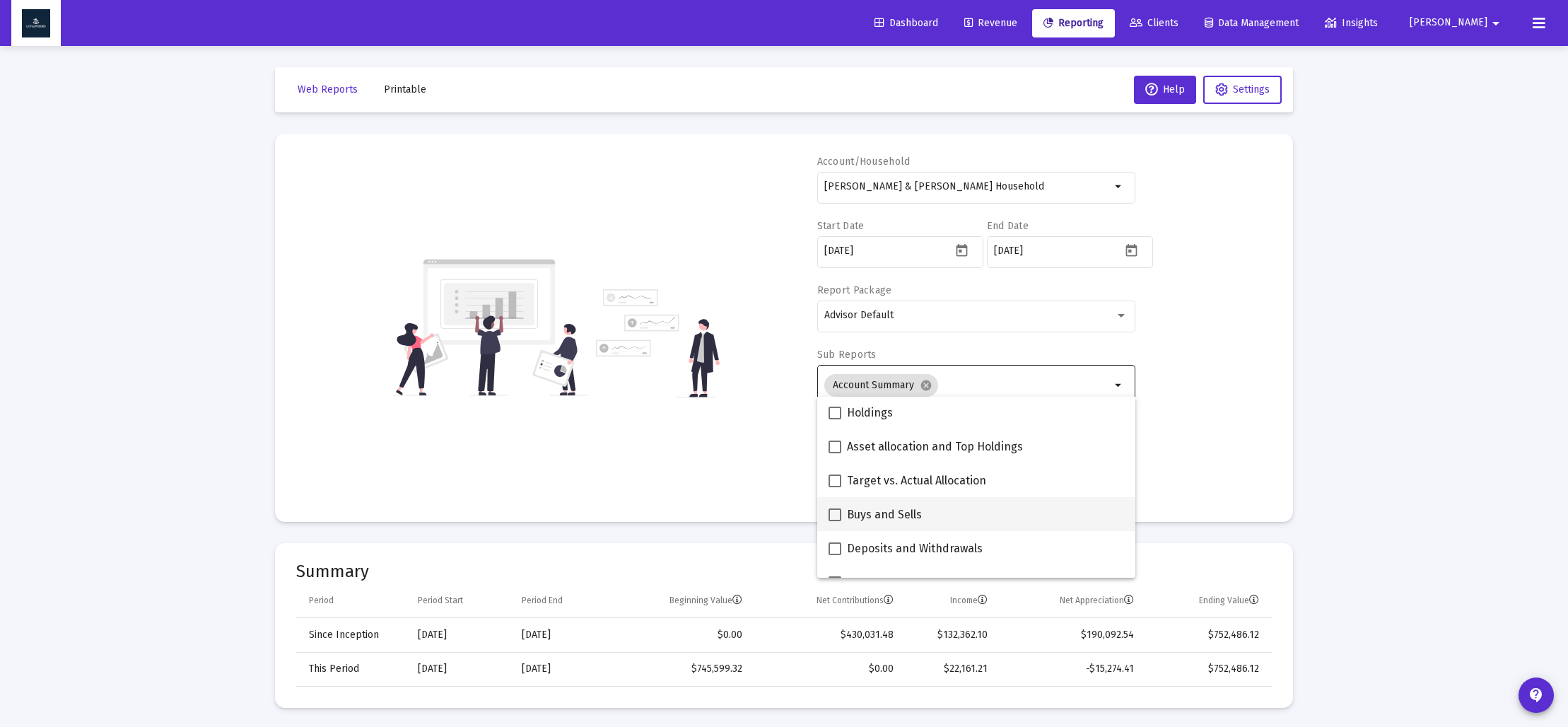
scroll to position [333, 0]
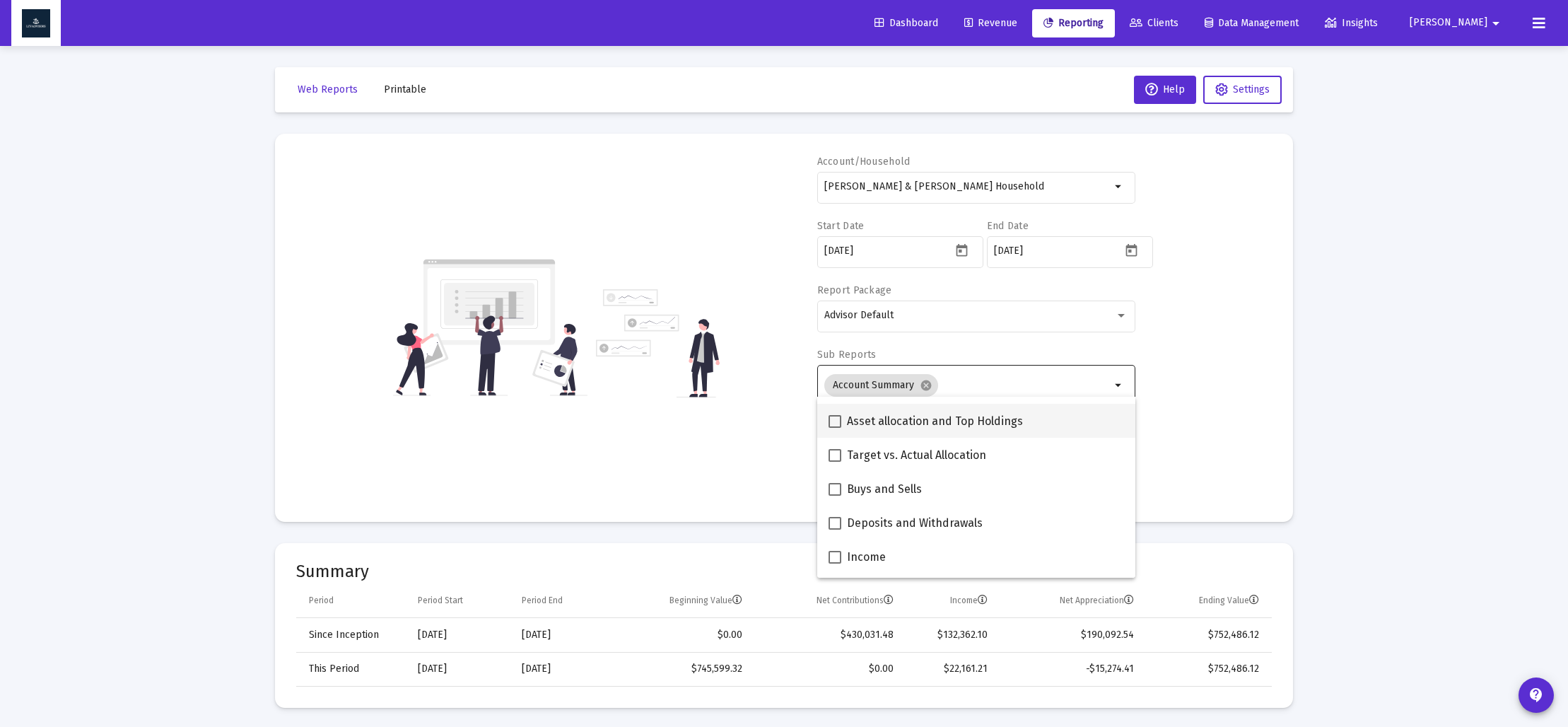
click at [832, 420] on span at bounding box center [835, 421] width 13 height 13
click at [835, 427] on input "Asset allocation and Top Holdings" at bounding box center [835, 427] width 1 height 1
checkbox input "true"
drag, startPoint x: 737, startPoint y: 436, endPoint x: 754, endPoint y: 449, distance: 21.4
click at [737, 436] on div "Account/Household Barry & Caroline Fitzsimmons Household arrow_drop_down Start …" at bounding box center [784, 327] width 976 height 346
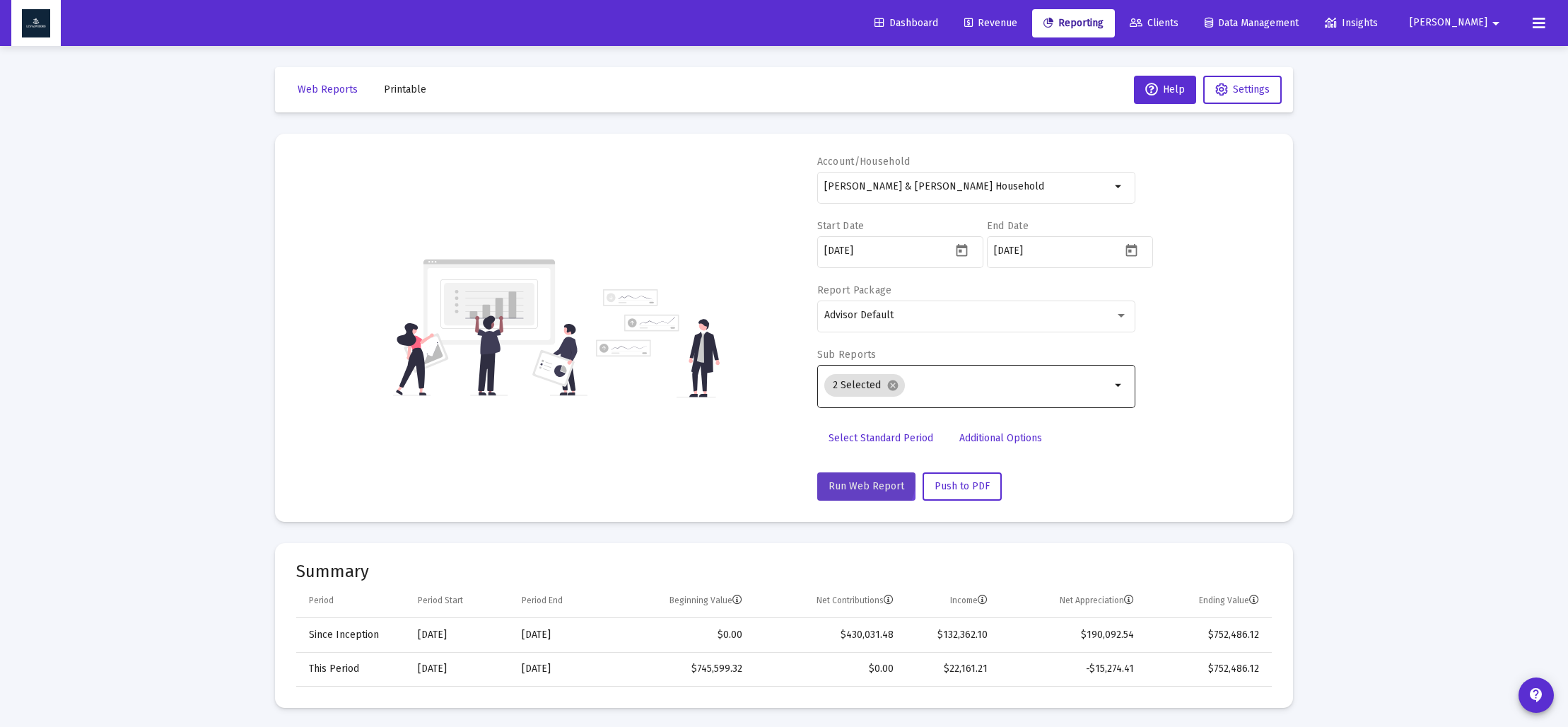
click at [856, 478] on button "Run Web Report" at bounding box center [867, 486] width 98 height 29
click at [391, 87] on span "Printable" at bounding box center [404, 89] width 42 height 12
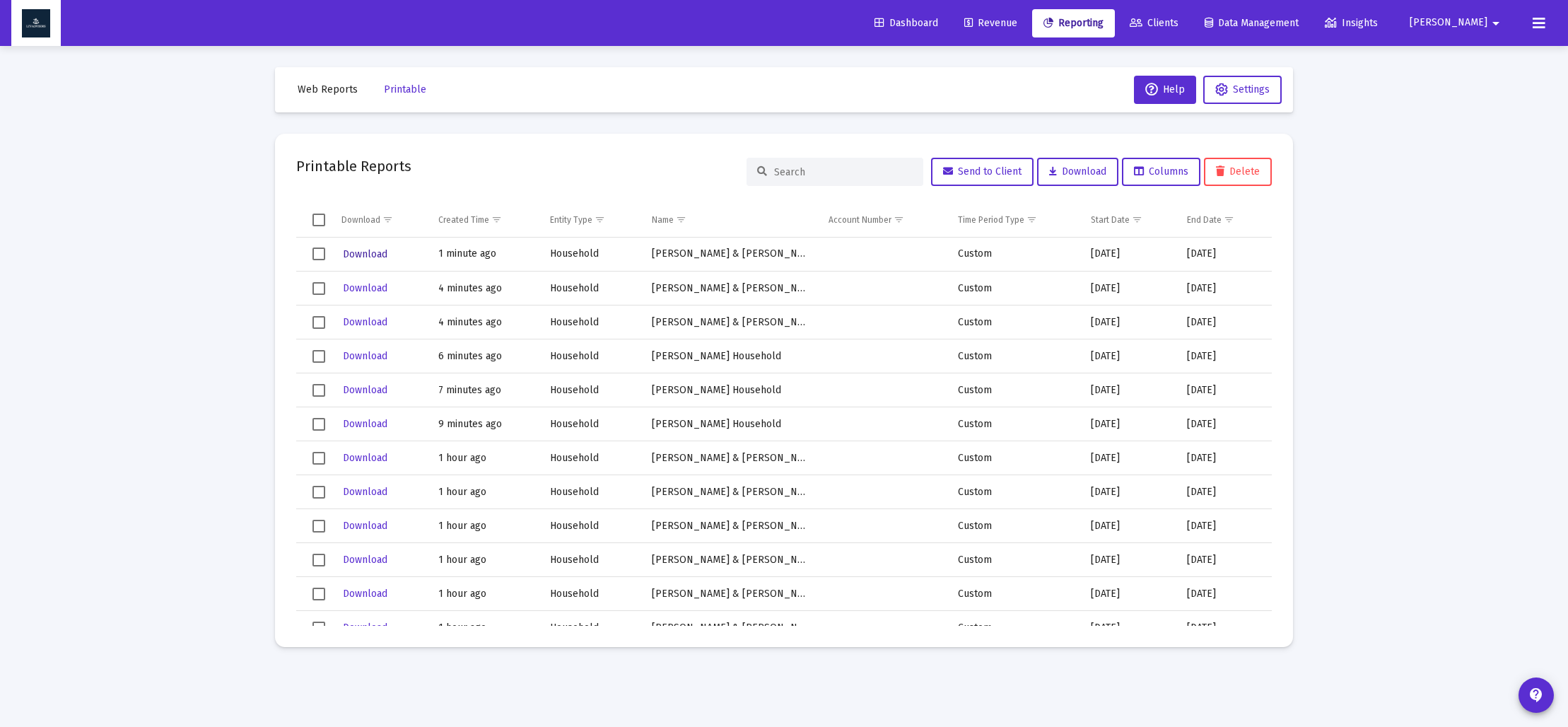
click at [373, 255] on span "Download" at bounding box center [365, 253] width 45 height 12
click at [335, 90] on span "Web Reports" at bounding box center [327, 89] width 60 height 12
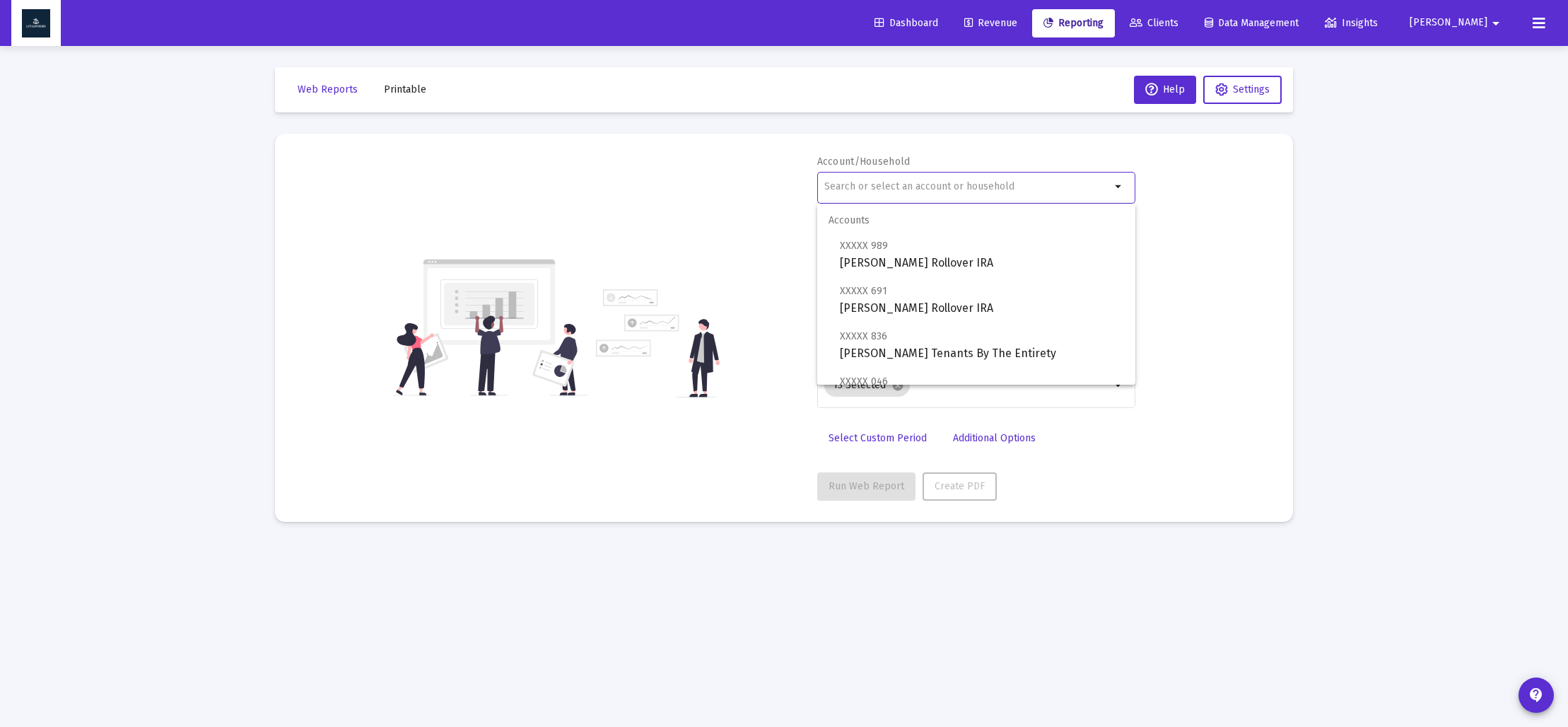
click at [900, 187] on input "text" at bounding box center [968, 186] width 286 height 12
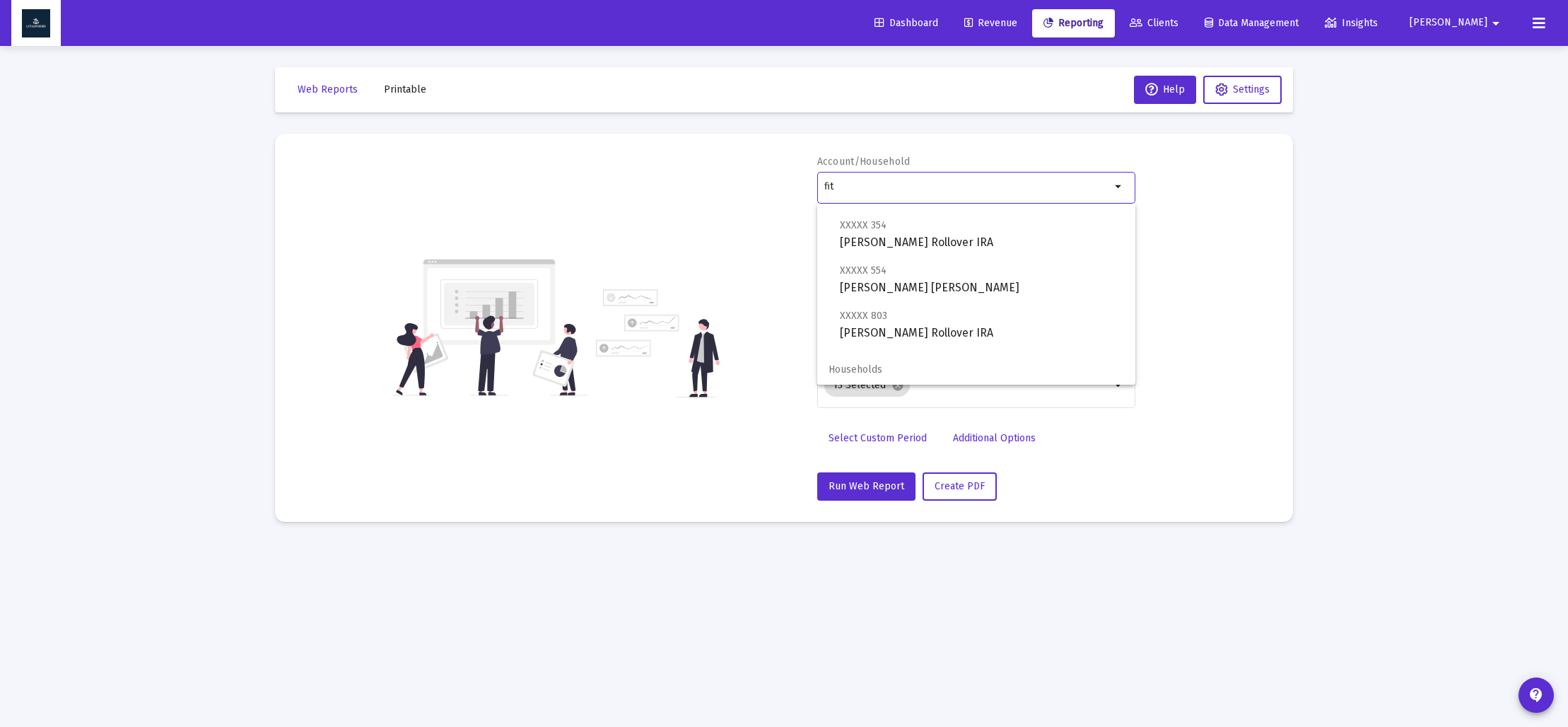
scroll to position [130, 0]
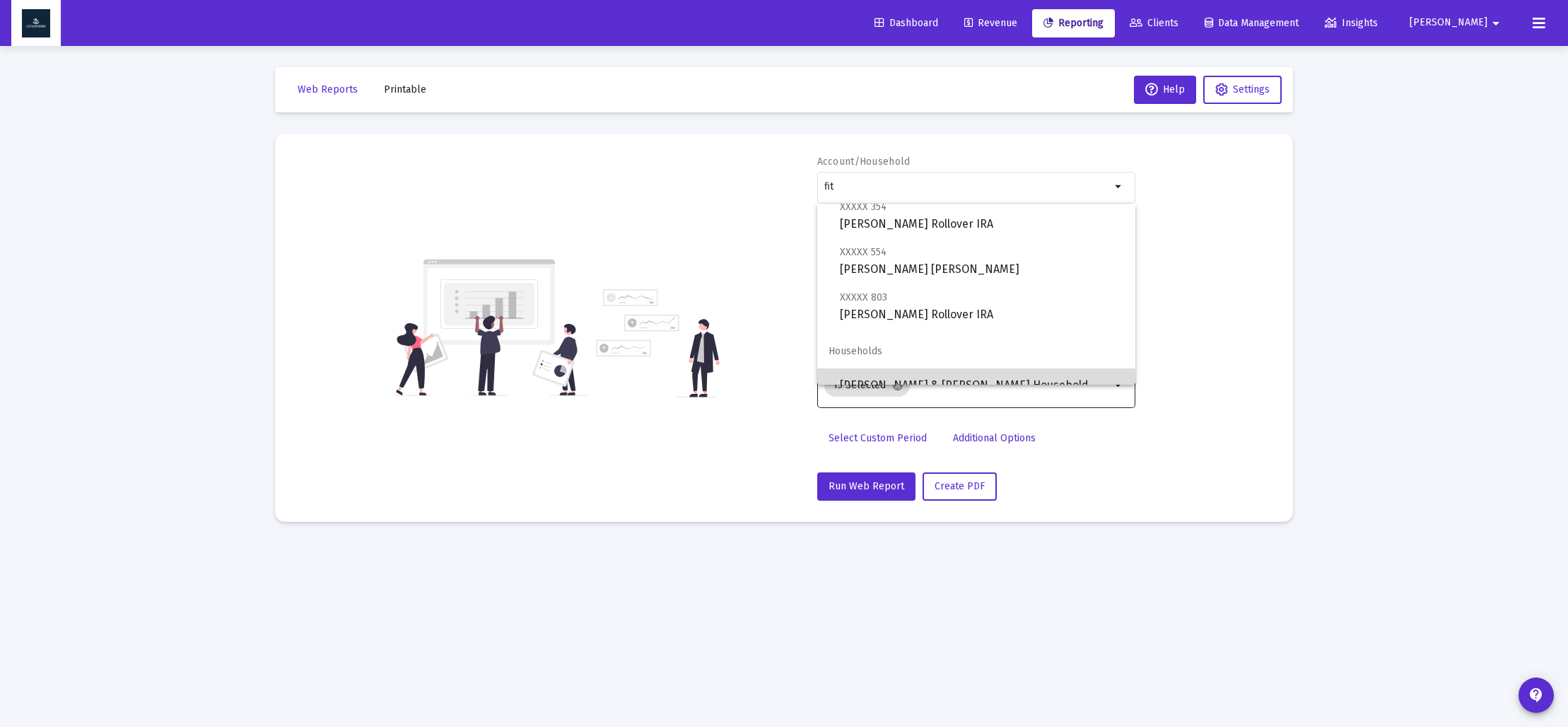
click at [923, 376] on span "[PERSON_NAME] & [PERSON_NAME] Household" at bounding box center [982, 385] width 284 height 34
type input "[PERSON_NAME] & [PERSON_NAME] Household"
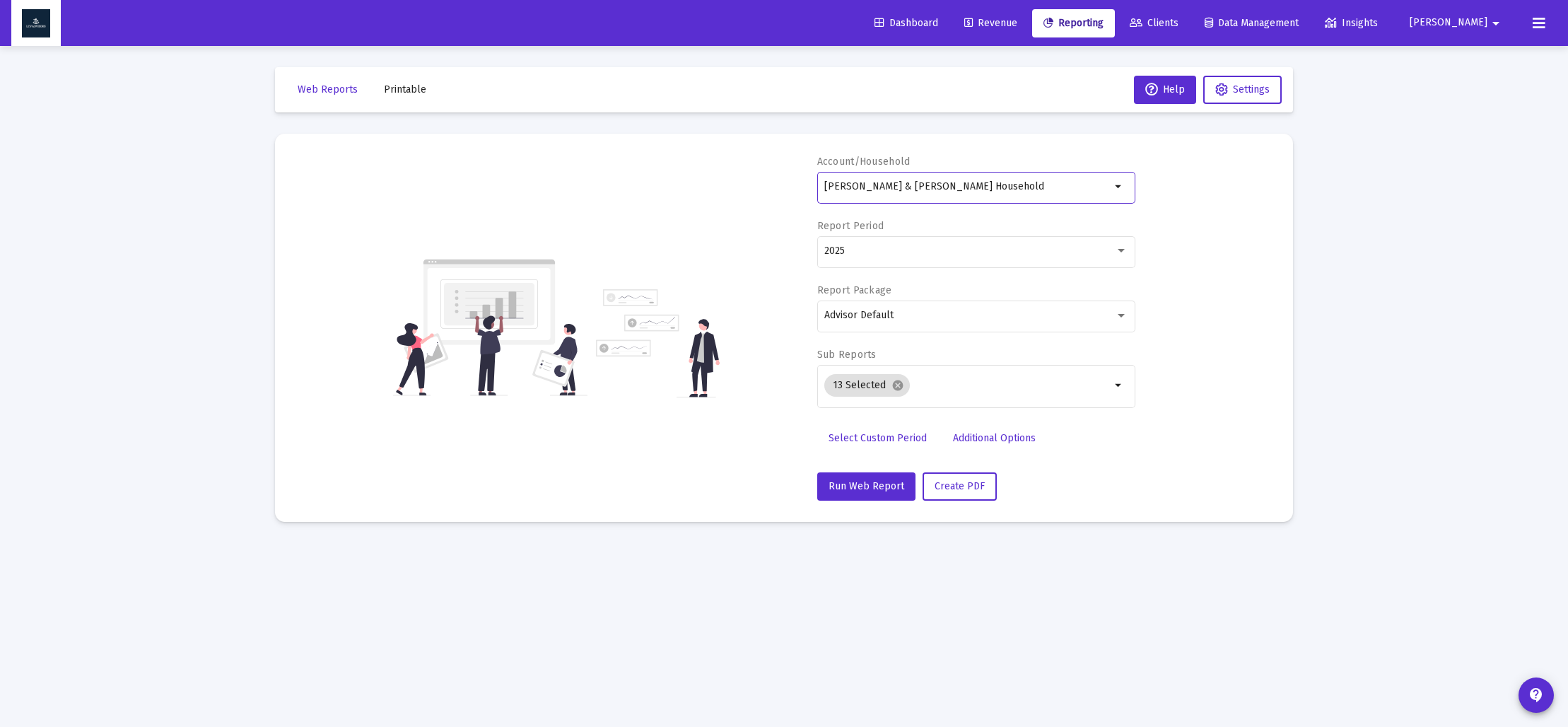
click at [879, 431] on link "Select Custom Period" at bounding box center [877, 438] width 121 height 29
click at [967, 251] on icon "Open calendar" at bounding box center [962, 250] width 12 height 13
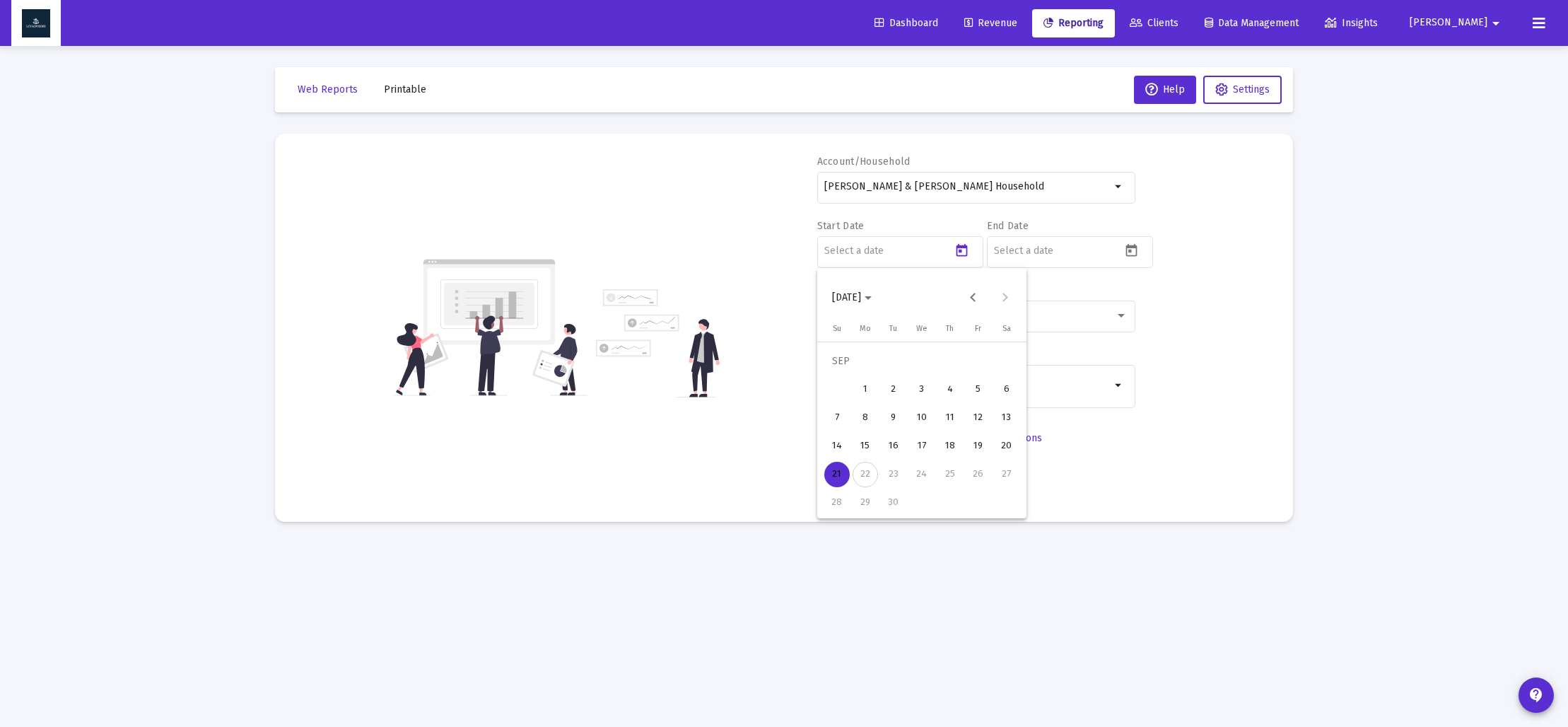
click at [872, 295] on span "[DATE]" at bounding box center [852, 297] width 39 height 12
click at [999, 487] on div "2025" at bounding box center [996, 483] width 45 height 25
click at [940, 373] on div "MAR" at bounding box center [946, 369] width 45 height 25
drag, startPoint x: 864, startPoint y: 504, endPoint x: 897, endPoint y: 470, distance: 47.4
click at [865, 503] on div "31" at bounding box center [865, 503] width 25 height 25
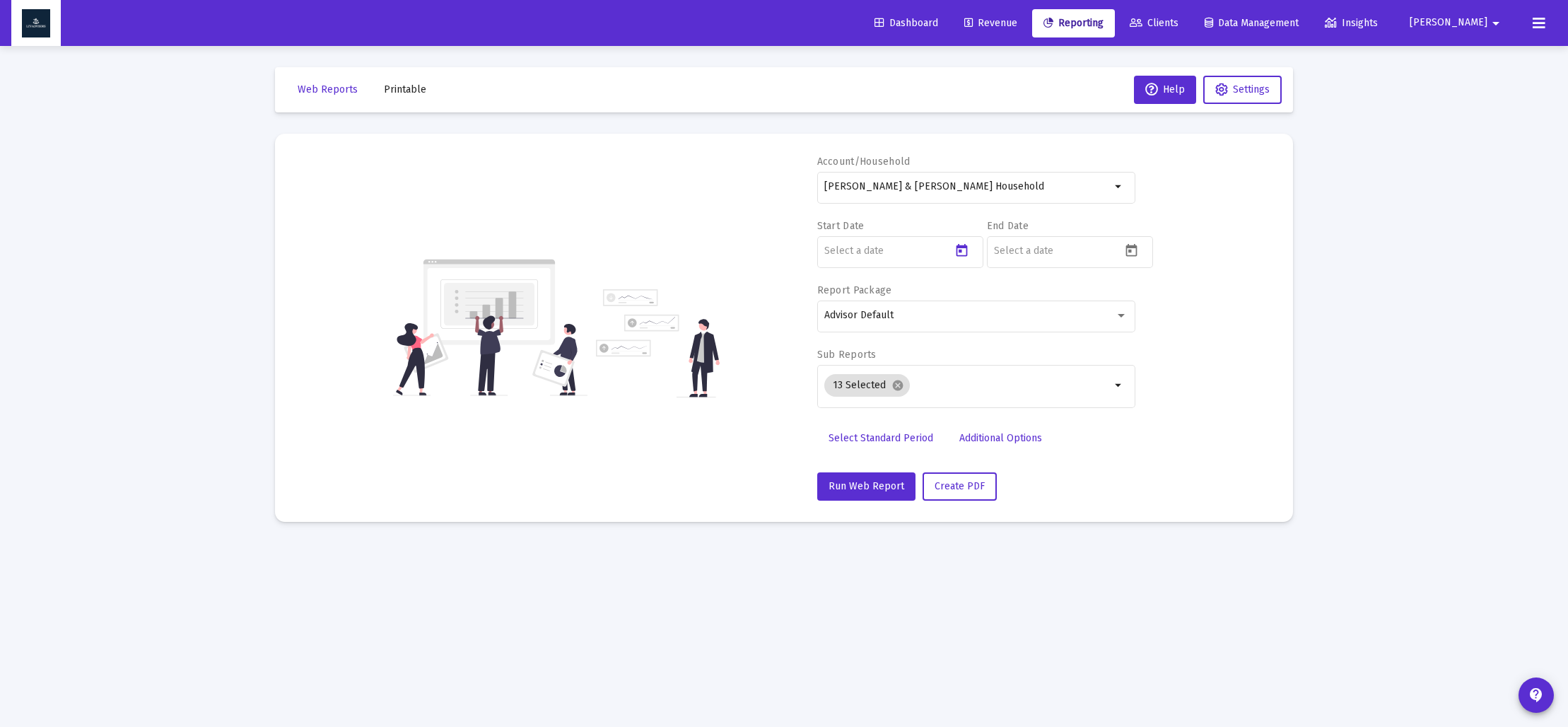
type input "[DATE]"
click at [1131, 250] on icon "Open calendar" at bounding box center [1132, 250] width 12 height 13
click at [1041, 297] on polygon "Choose month and year" at bounding box center [1038, 298] width 7 height 4
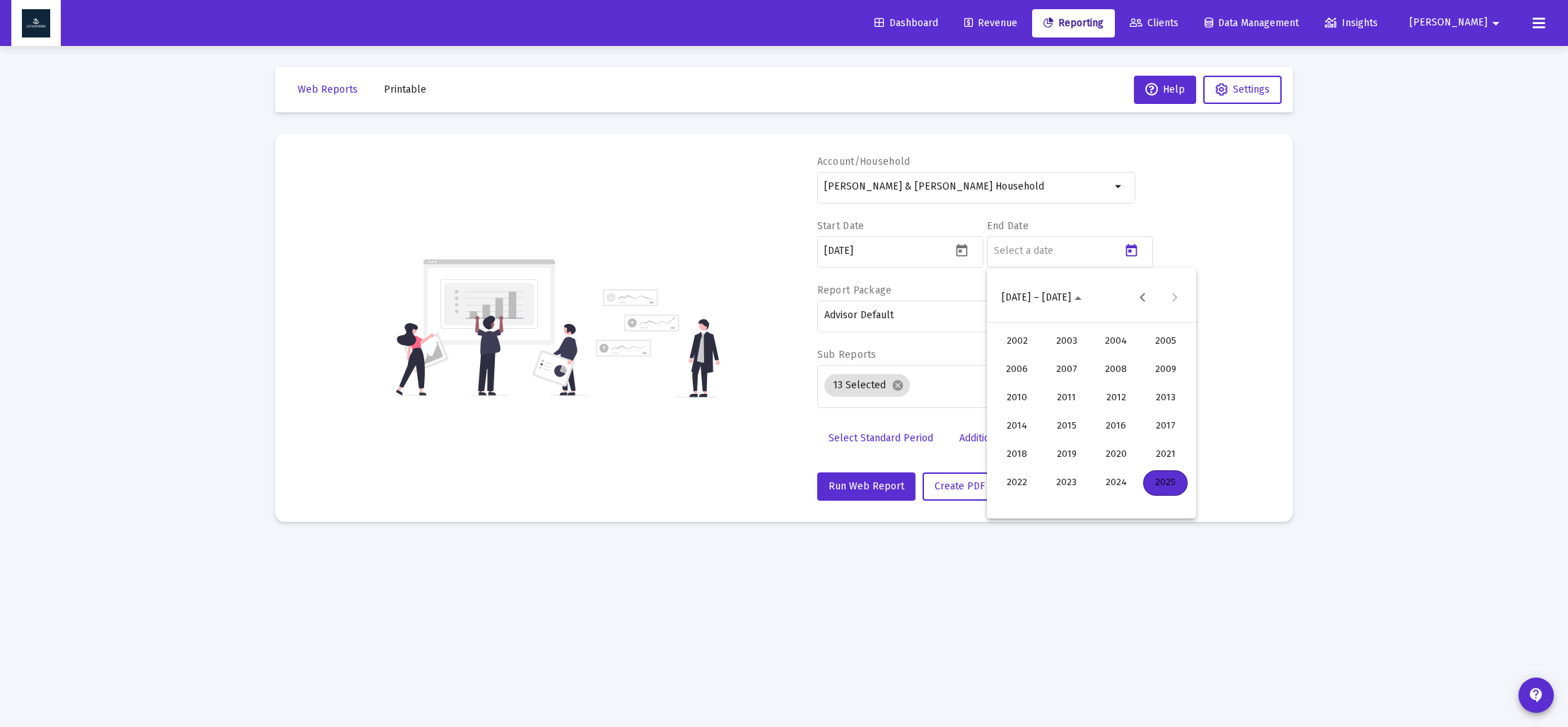
click at [1168, 484] on div "2025" at bounding box center [1165, 483] width 45 height 25
click at [1074, 400] on div "JUN" at bounding box center [1066, 398] width 45 height 25
drag, startPoint x: 1044, startPoint y: 501, endPoint x: 1037, endPoint y: 487, distance: 15.7
click at [1044, 501] on div "30" at bounding box center [1035, 503] width 25 height 25
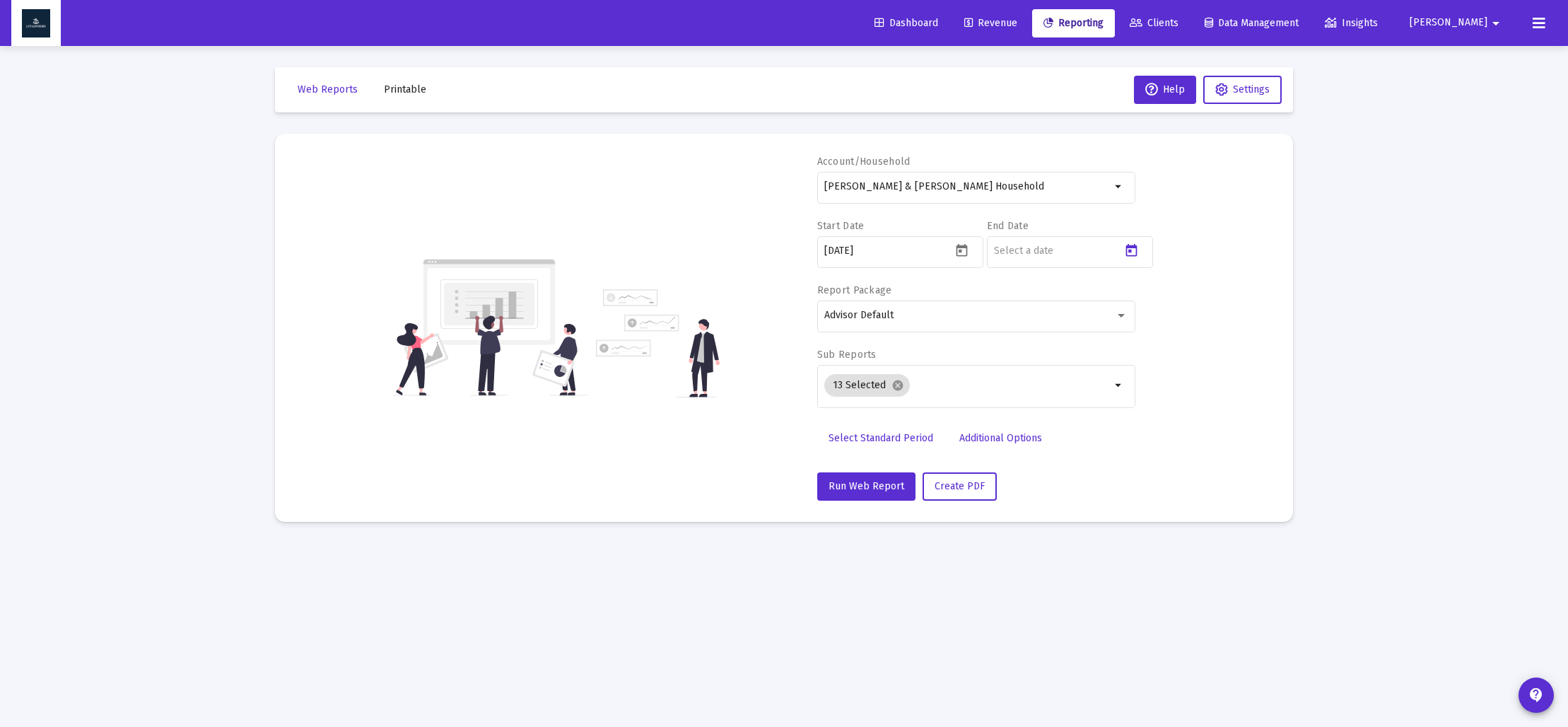
type input "[DATE]"
click at [895, 386] on mat-icon "cancel" at bounding box center [898, 385] width 13 height 13
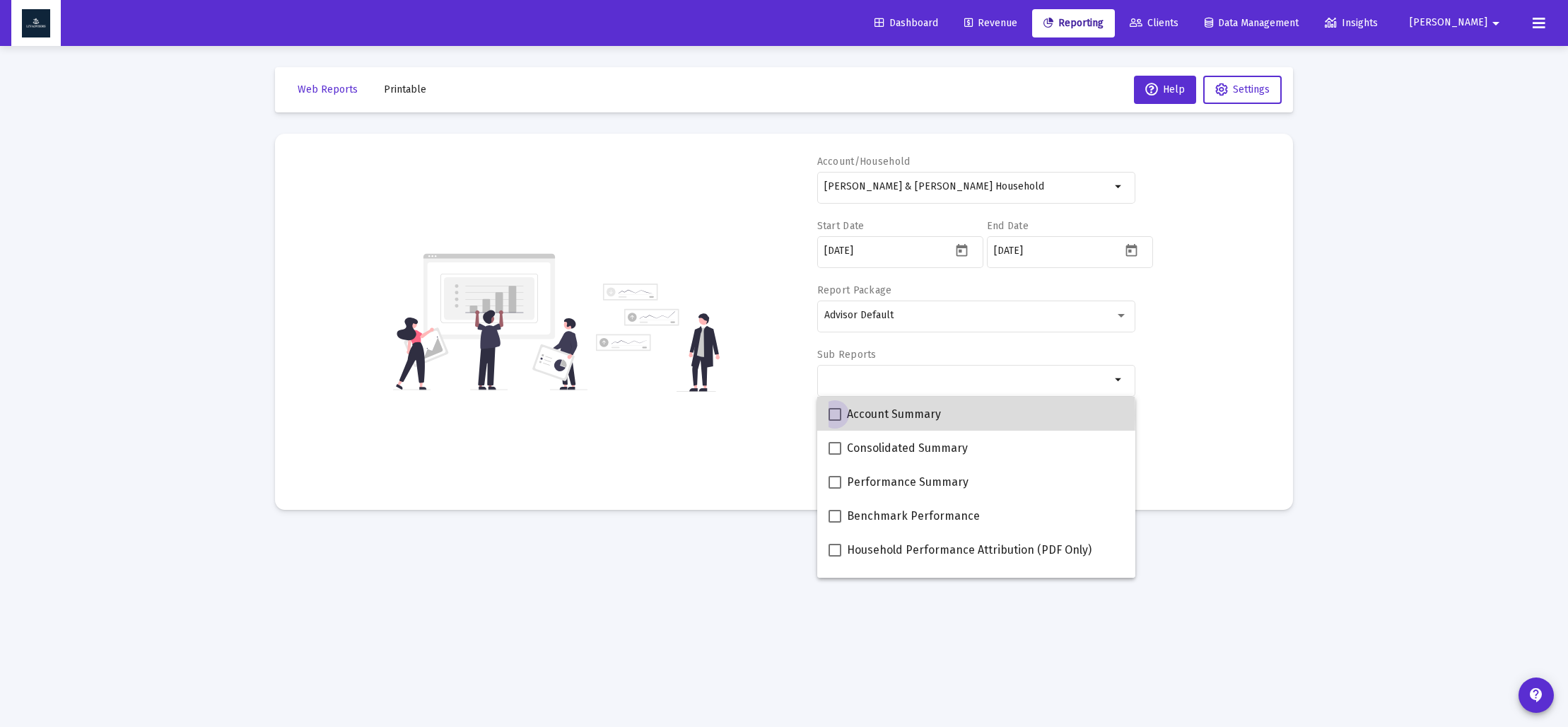
drag, startPoint x: 838, startPoint y: 415, endPoint x: 855, endPoint y: 420, distance: 17.7
click at [838, 415] on span at bounding box center [835, 414] width 13 height 13
click at [835, 420] on input "Account Summary" at bounding box center [835, 420] width 1 height 1
checkbox input "true"
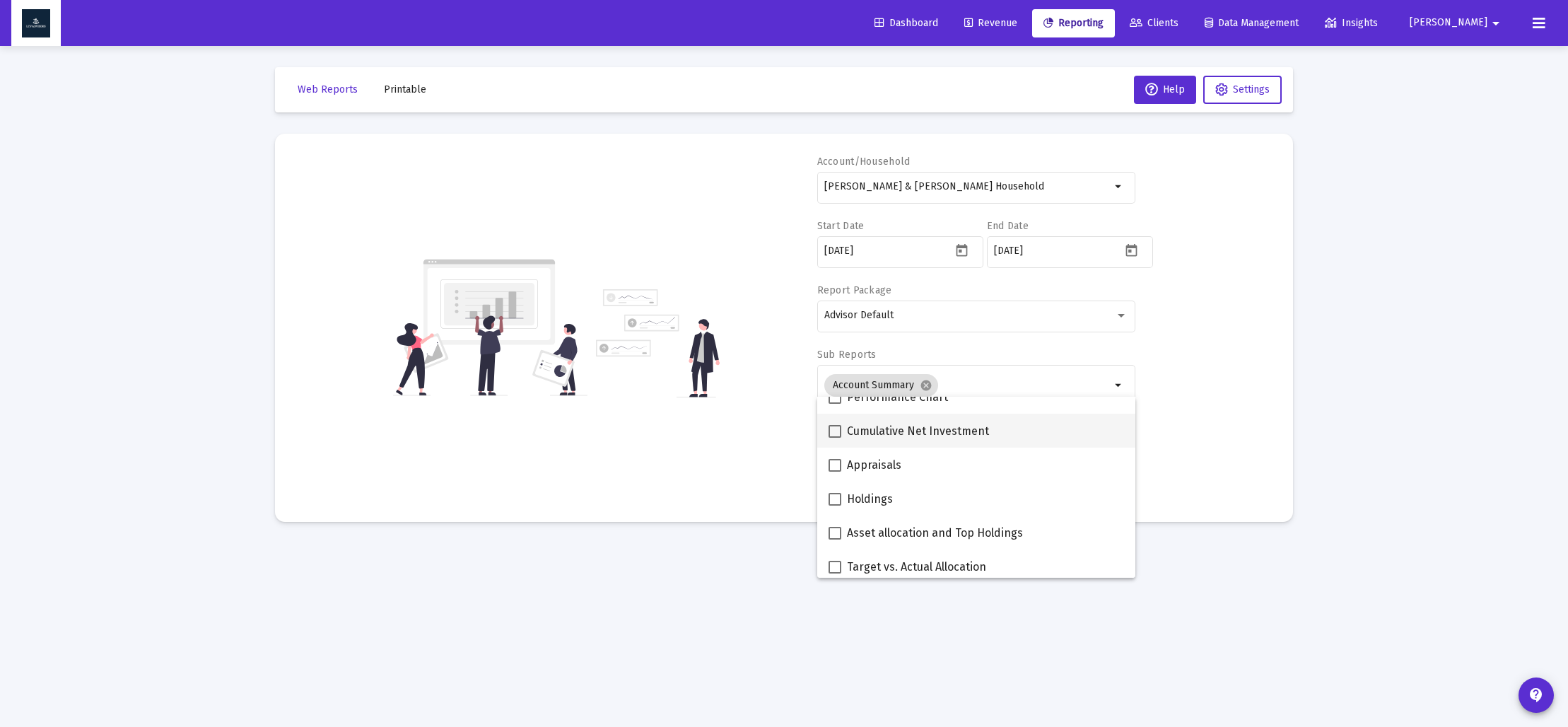
scroll to position [221, 0]
click at [832, 531] on span at bounding box center [835, 532] width 13 height 13
click at [835, 538] on input "Asset allocation and Top Holdings" at bounding box center [835, 538] width 1 height 1
checkbox input "true"
click at [748, 478] on div "Account/[PERSON_NAME] & [PERSON_NAME] Household arrow_drop_down Start Date [DAT…" at bounding box center [784, 327] width 976 height 346
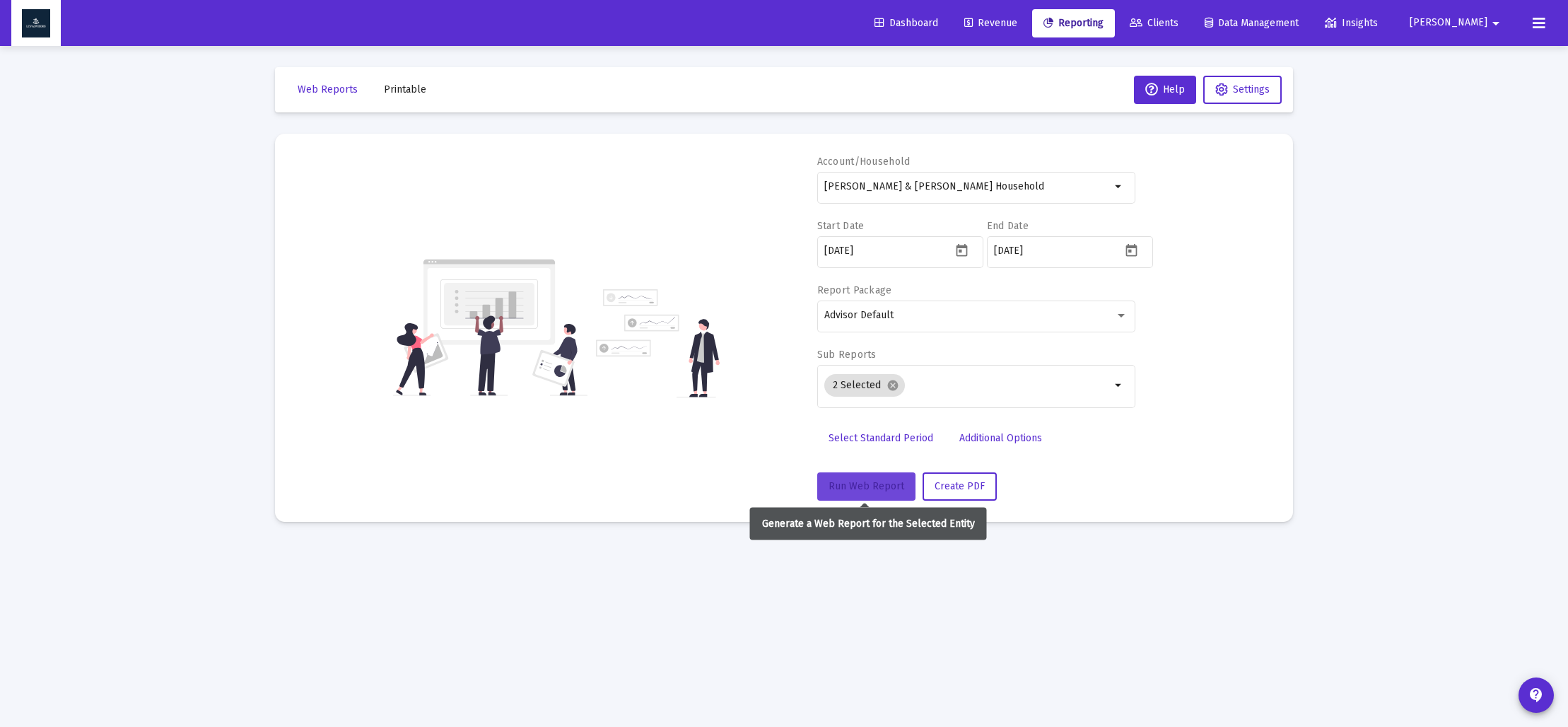
click at [856, 490] on span "Run Web Report" at bounding box center [866, 486] width 76 height 12
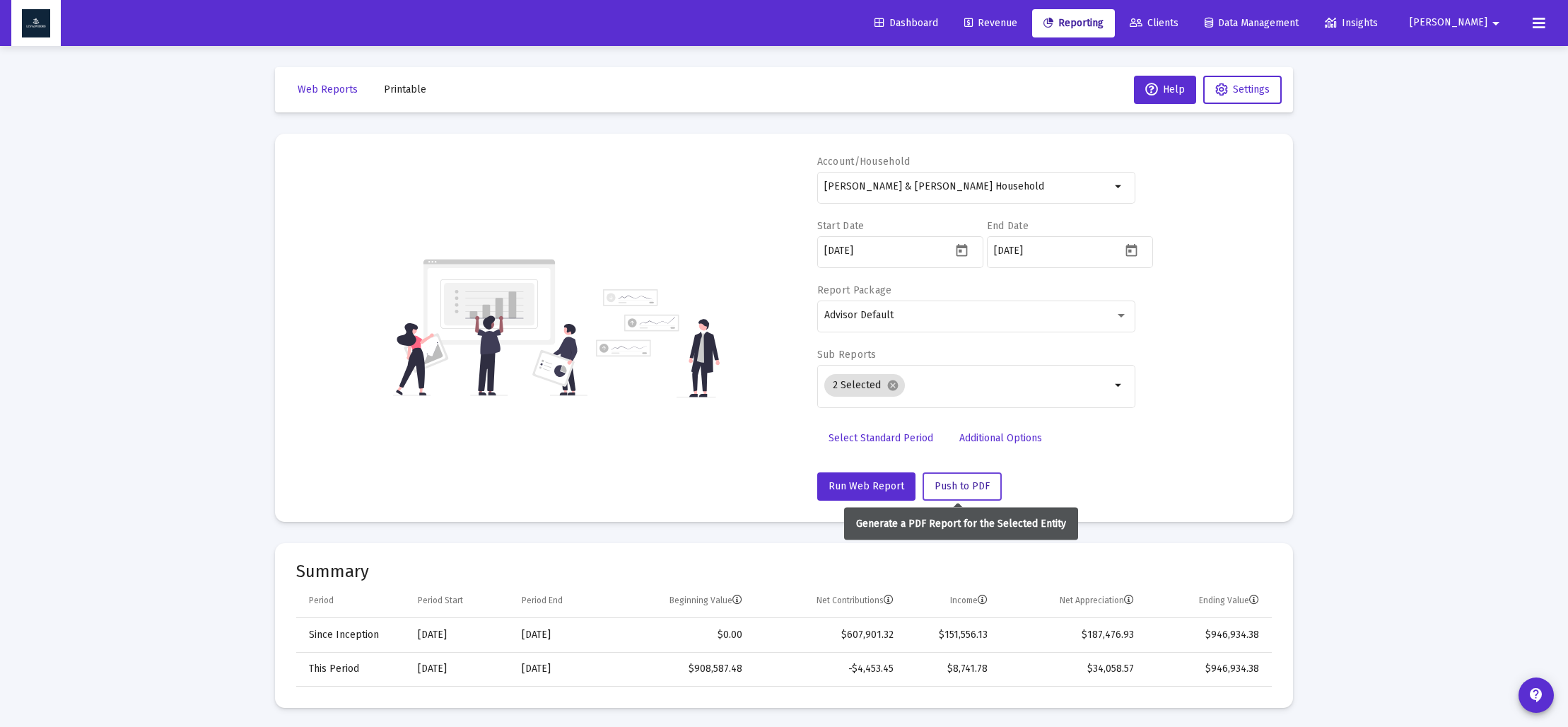
click at [939, 490] on span "Push to PDF" at bounding box center [962, 486] width 55 height 12
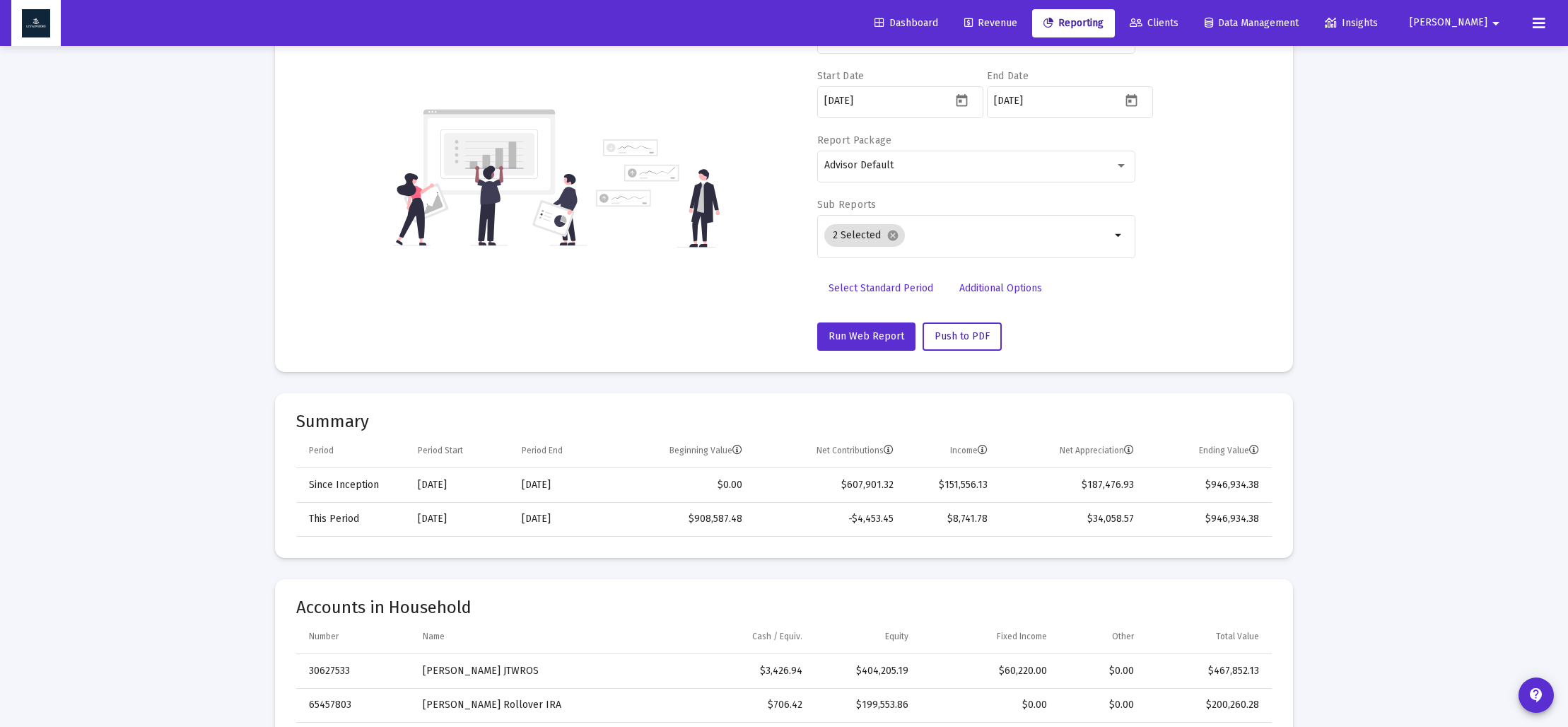
scroll to position [0, 0]
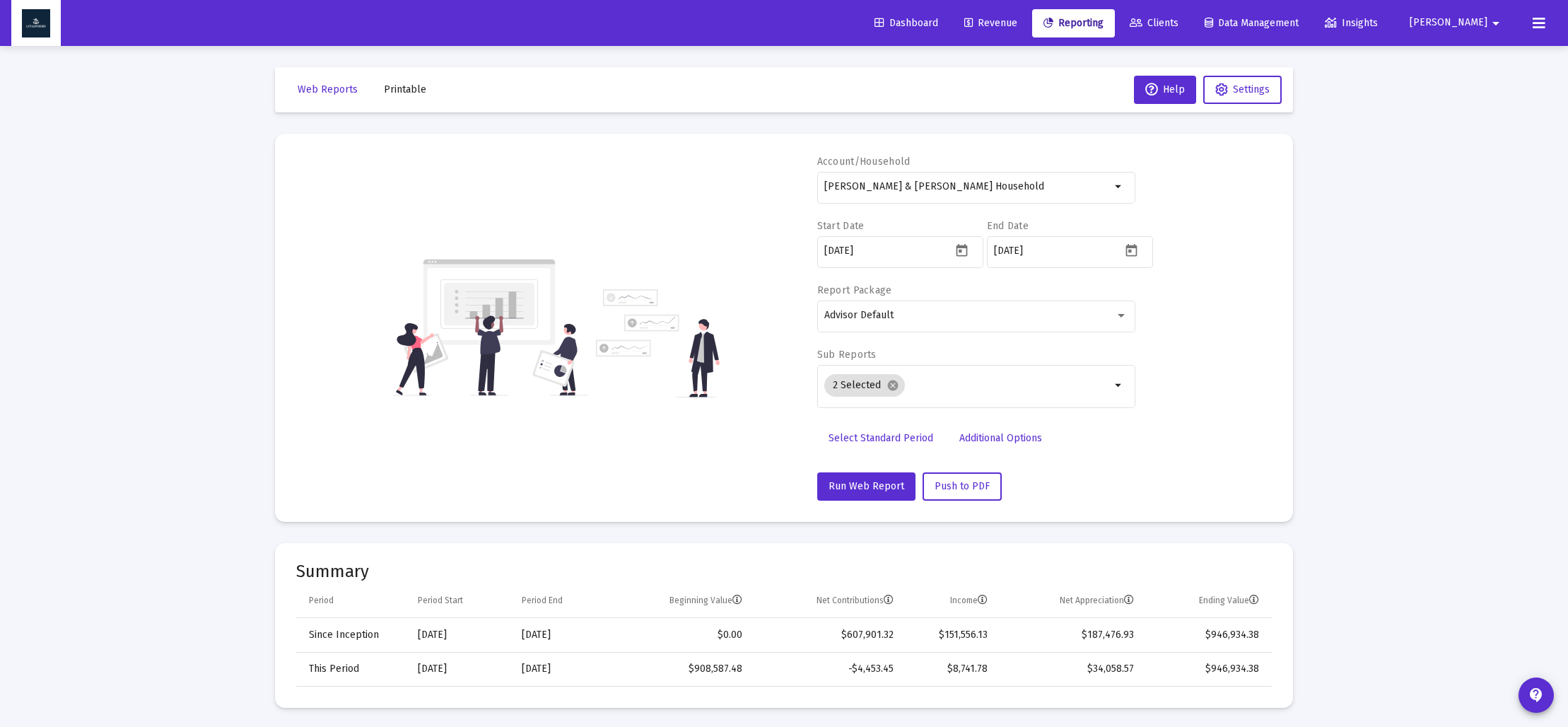
click at [393, 93] on span "Printable" at bounding box center [404, 89] width 42 height 12
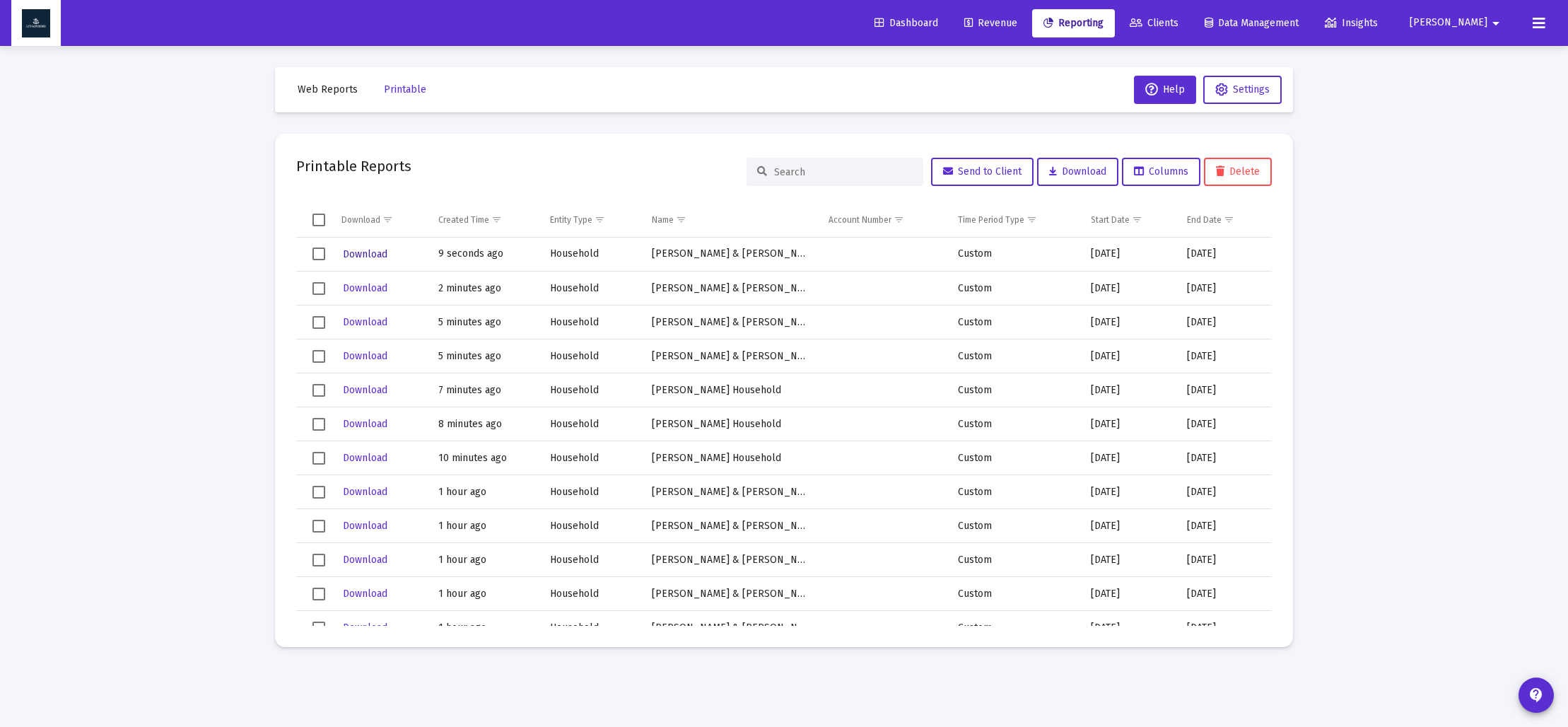
click at [376, 255] on span "Download" at bounding box center [365, 253] width 45 height 12
click at [322, 89] on span "Web Reports" at bounding box center [327, 89] width 60 height 12
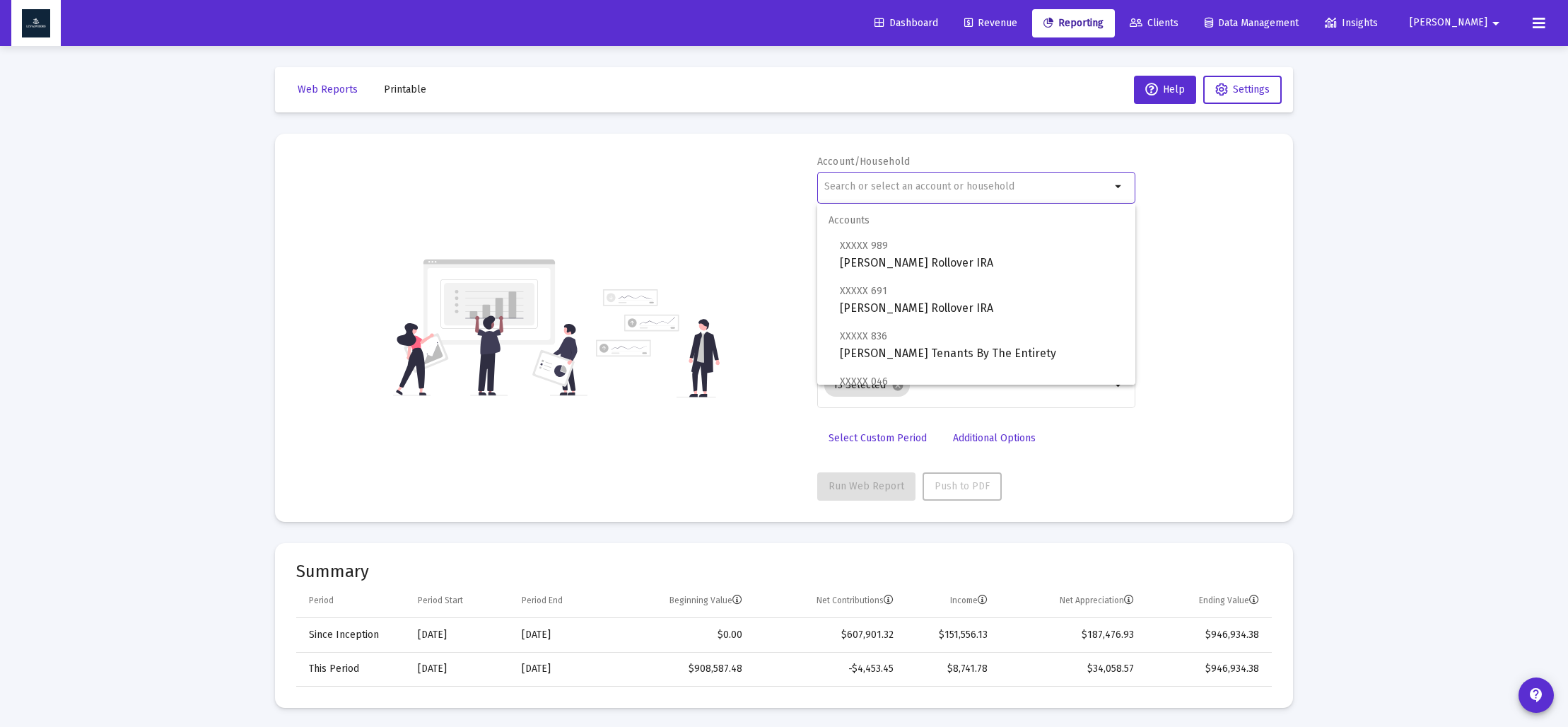
click at [882, 184] on input "text" at bounding box center [968, 186] width 286 height 12
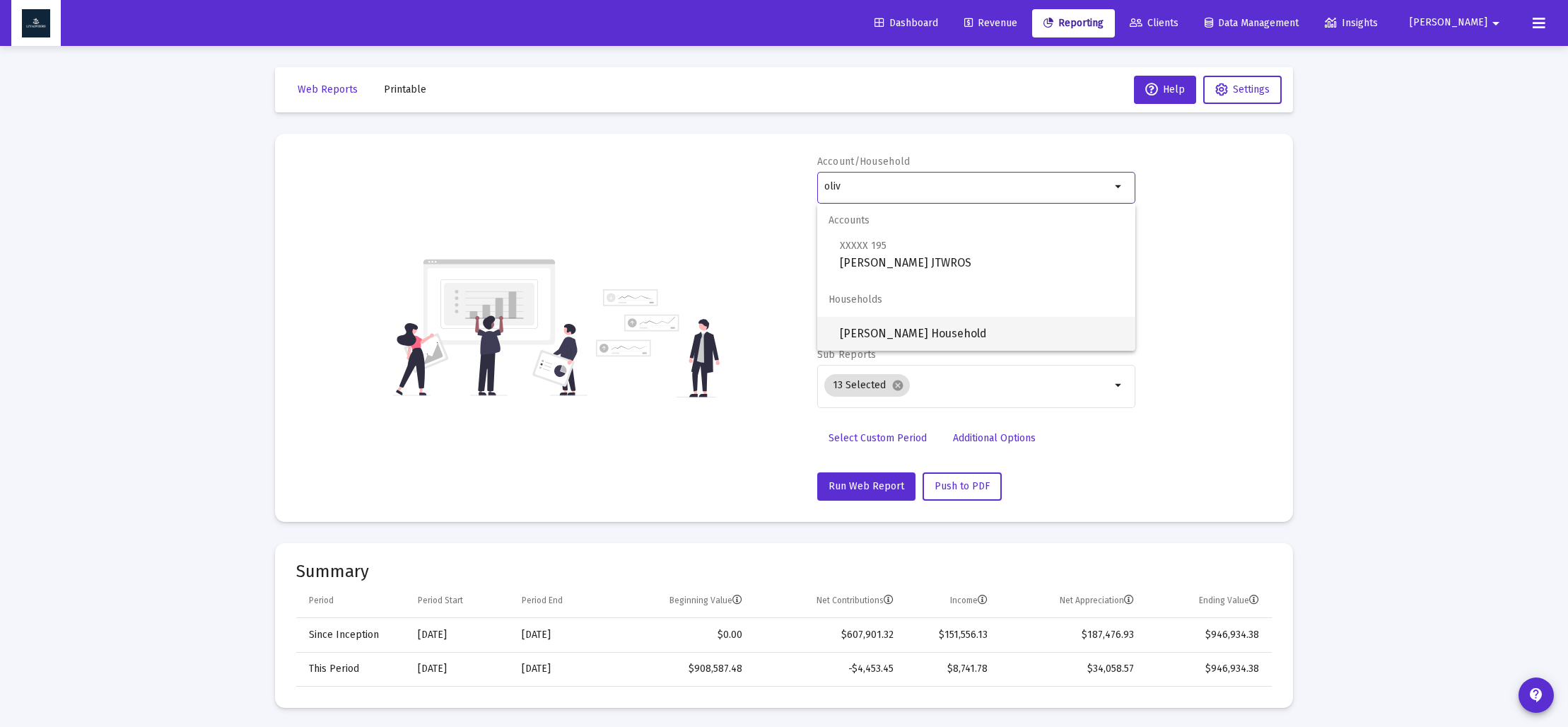
click at [869, 332] on span "[PERSON_NAME] Household" at bounding box center [982, 334] width 284 height 34
type input "[PERSON_NAME] Household"
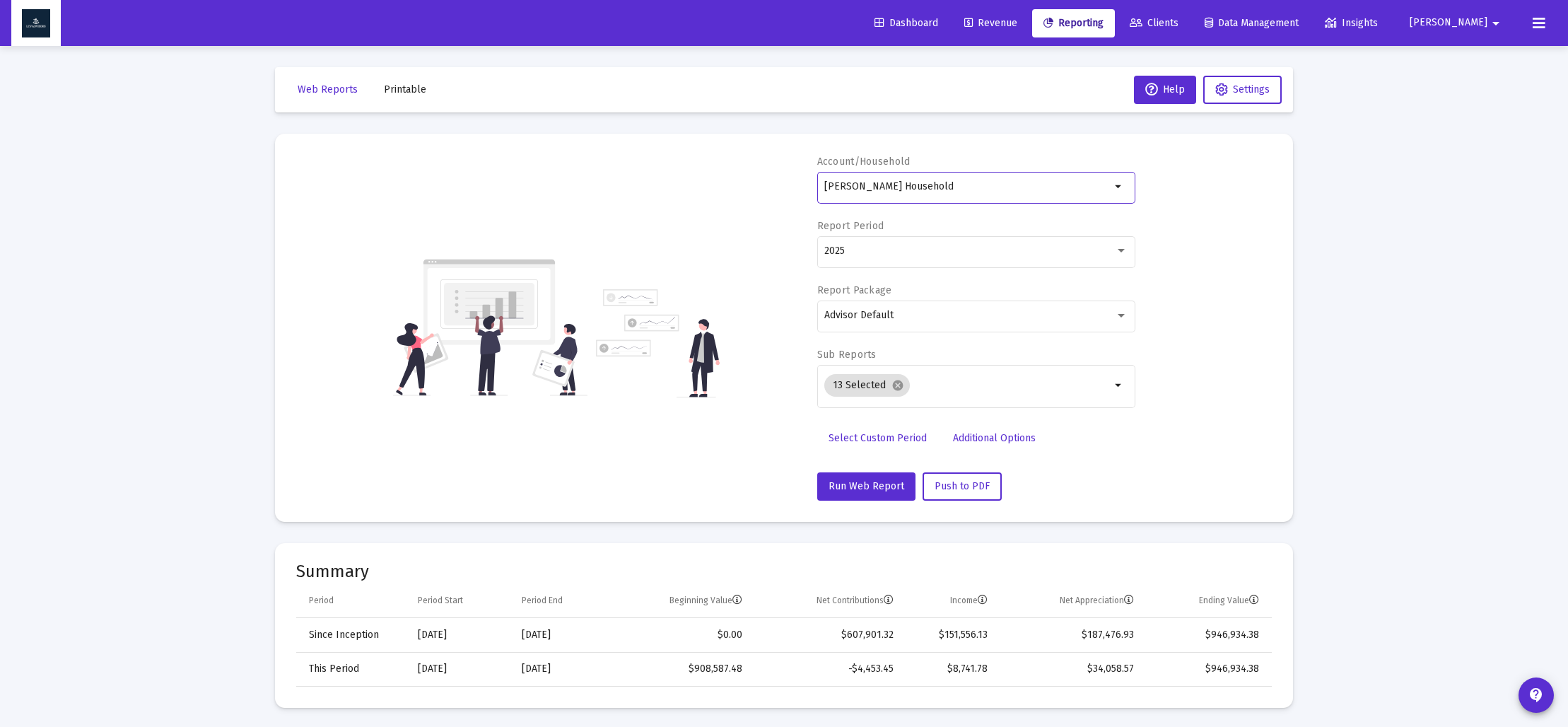
click at [877, 436] on span "Select Custom Period" at bounding box center [877, 437] width 98 height 12
click at [960, 246] on icon "Open calendar" at bounding box center [962, 250] width 12 height 13
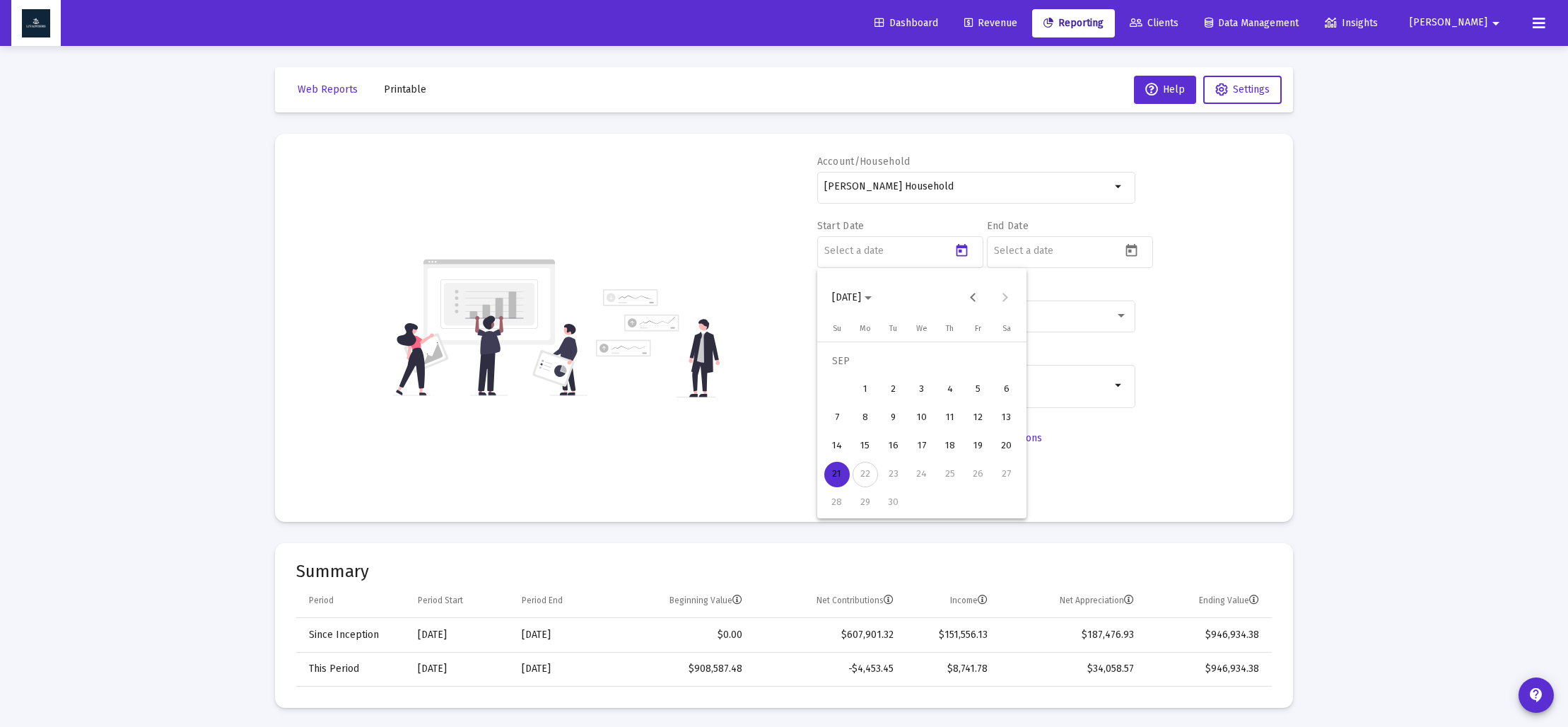
click at [872, 297] on polygon "Choose month and year" at bounding box center [869, 298] width 7 height 4
click at [903, 481] on div "2023" at bounding box center [897, 483] width 45 height 25
click at [846, 427] on div "SEP" at bounding box center [847, 426] width 45 height 25
drag, startPoint x: 996, startPoint y: 478, endPoint x: 1031, endPoint y: 410, distance: 76.5
click at [997, 477] on div "30" at bounding box center [1006, 474] width 25 height 25
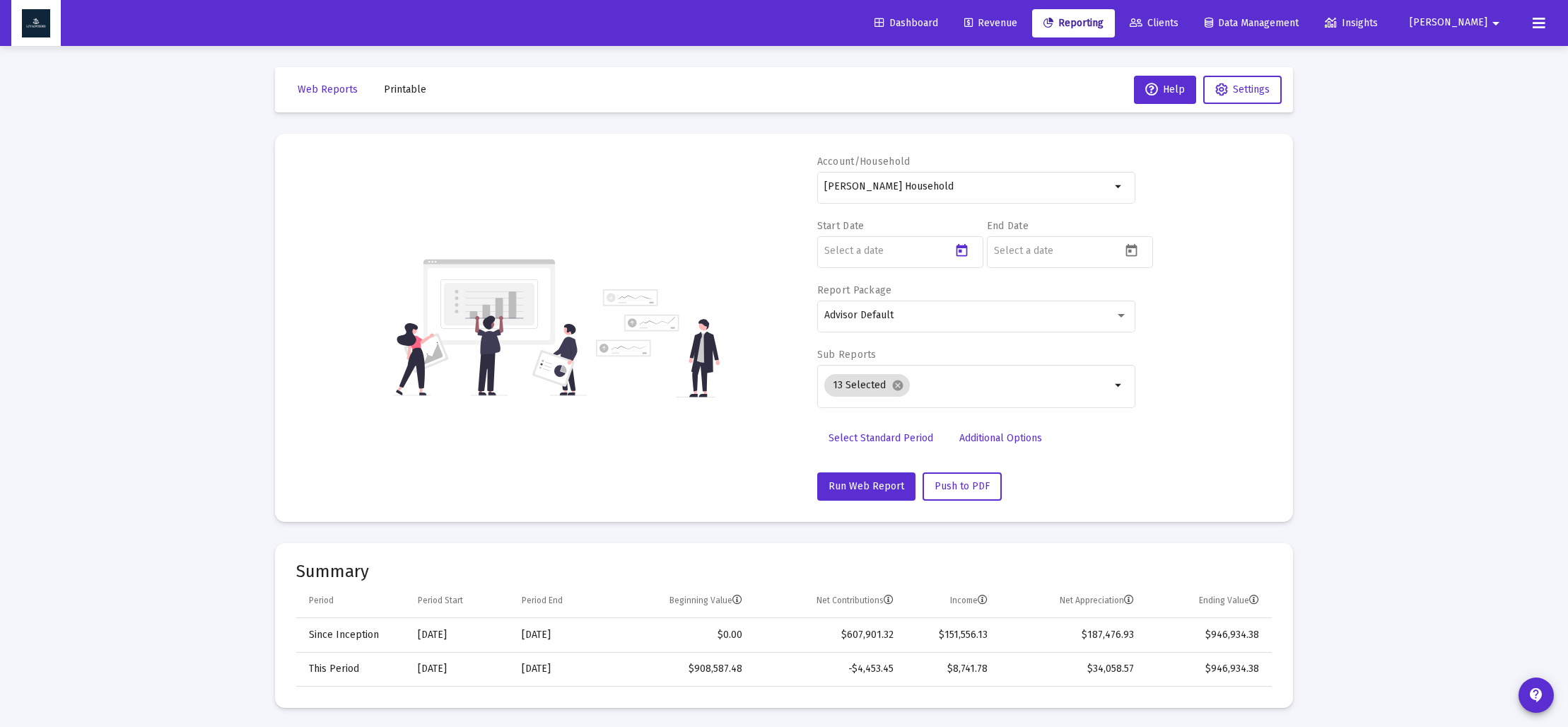
type input "[DATE]"
click at [1132, 251] on icon "Open calendar" at bounding box center [1132, 250] width 15 height 15
click at [1041, 299] on icon "Choose month and year" at bounding box center [1038, 298] width 7 height 4
click at [1066, 492] on div "2023" at bounding box center [1066, 483] width 45 height 25
click at [1159, 431] on div "DEC" at bounding box center [1165, 426] width 45 height 25
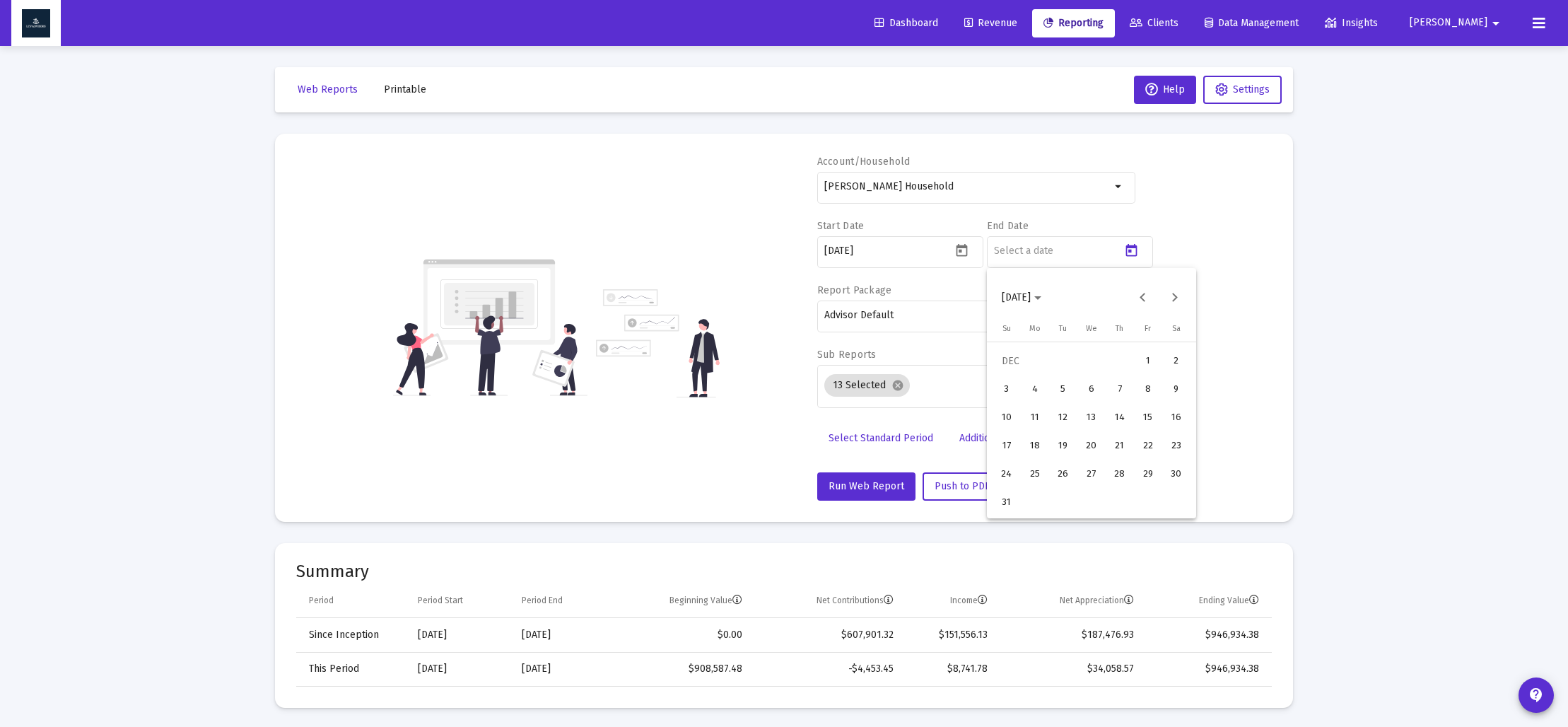
drag, startPoint x: 1008, startPoint y: 504, endPoint x: 979, endPoint y: 452, distance: 59.5
click at [1007, 504] on div "31" at bounding box center [1006, 503] width 25 height 25
type input "[DATE]"
click at [901, 389] on mat-icon "cancel" at bounding box center [898, 385] width 13 height 13
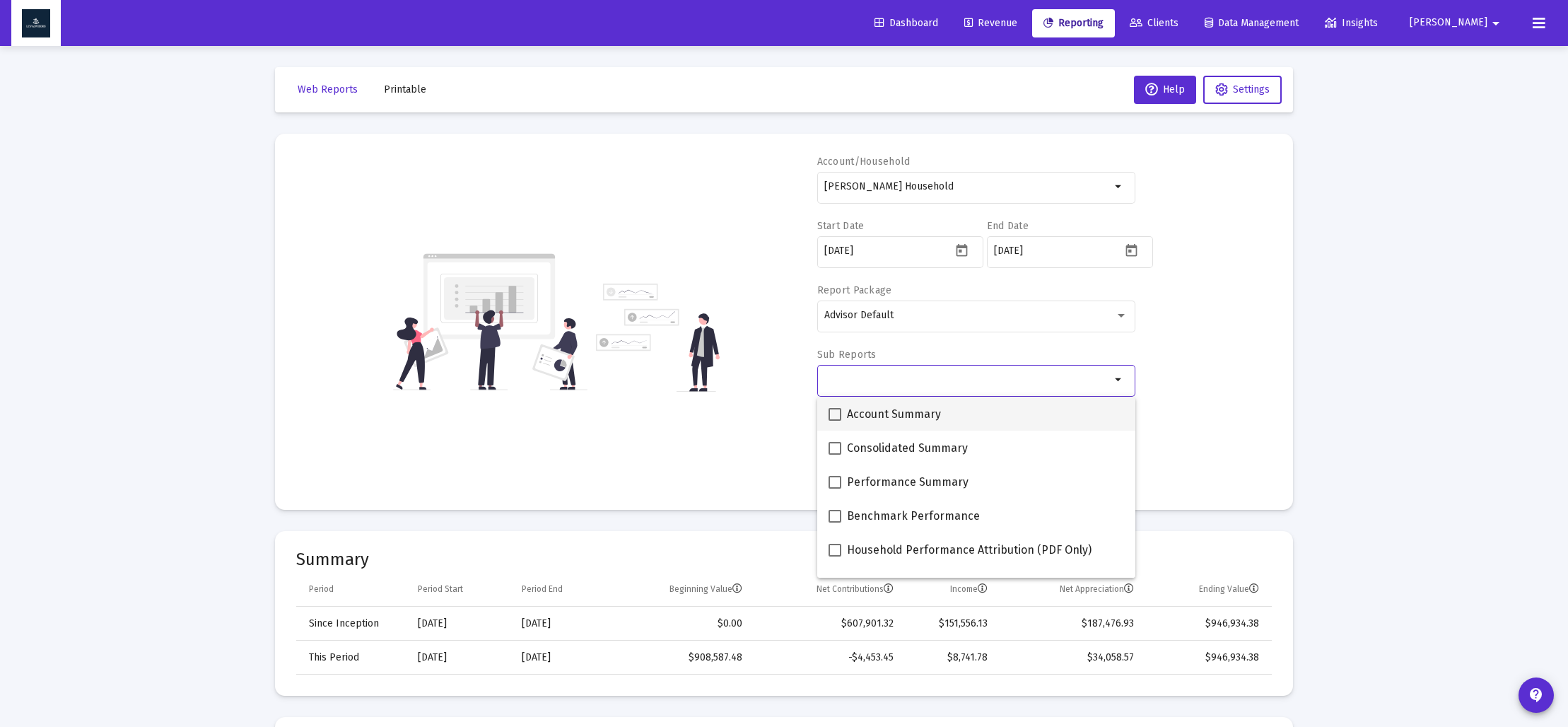
click at [835, 411] on span at bounding box center [835, 414] width 13 height 13
click at [835, 420] on input "Account Summary" at bounding box center [835, 420] width 1 height 1
checkbox input "true"
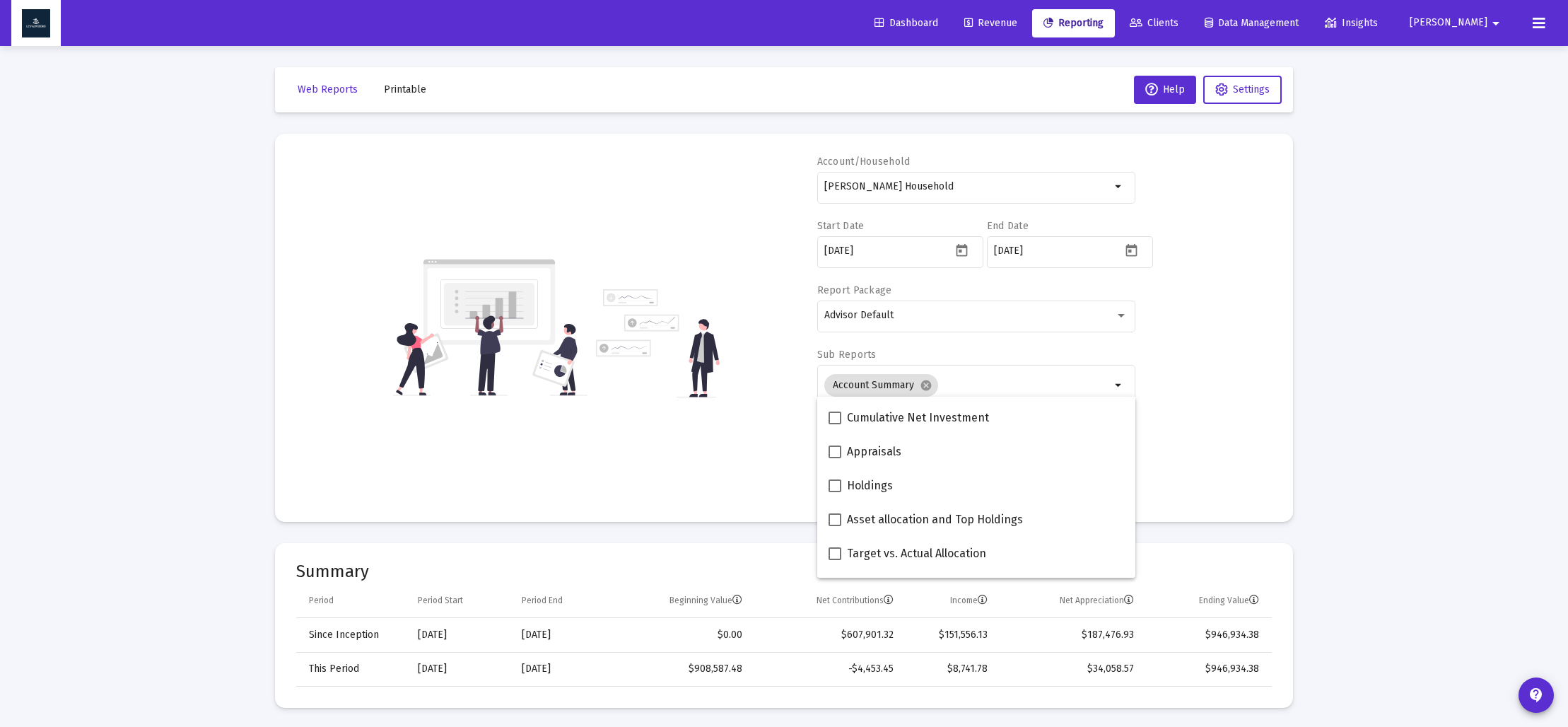
scroll to position [276, 0]
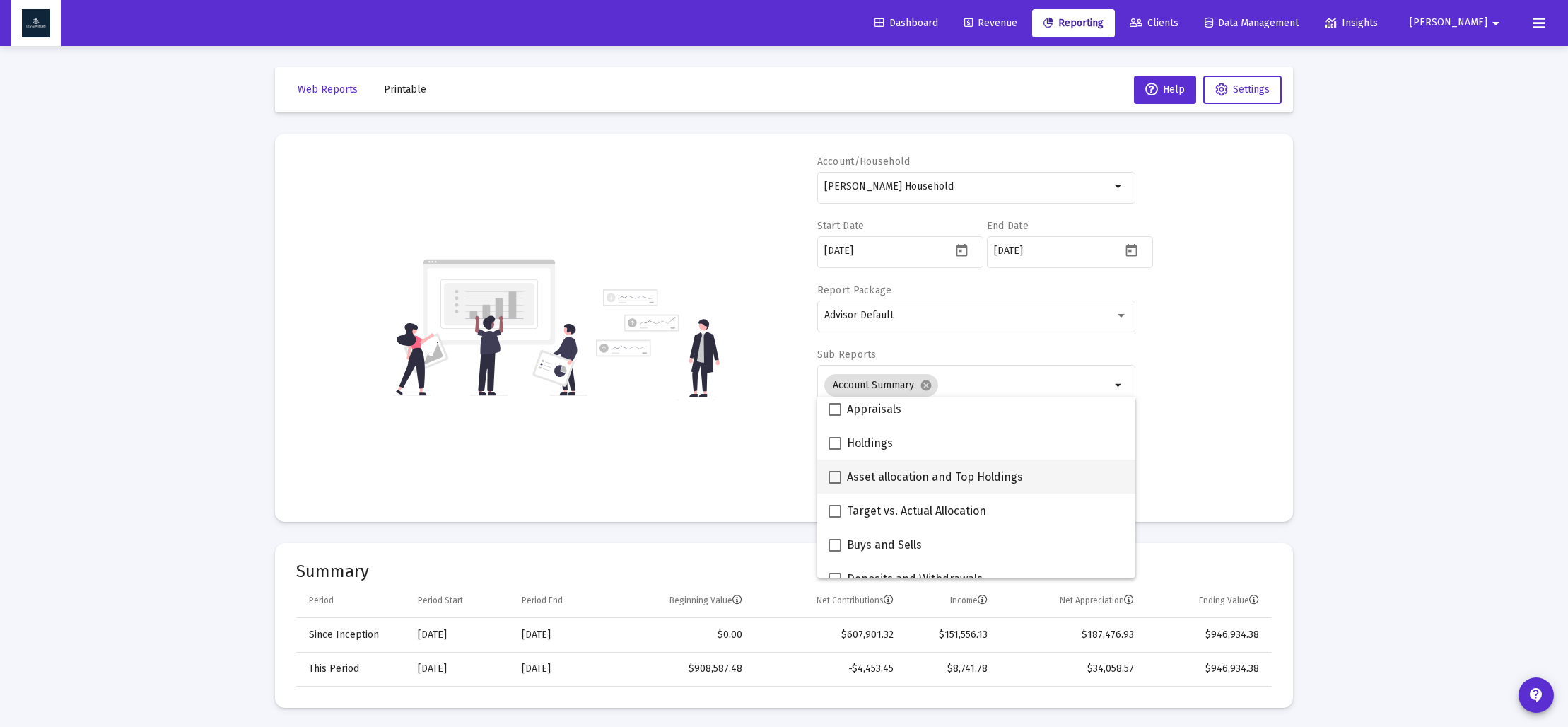
click at [835, 477] on span at bounding box center [835, 477] width 13 height 13
click at [835, 484] on input "Asset allocation and Top Holdings" at bounding box center [835, 484] width 1 height 1
checkbox input "true"
click at [735, 461] on div "Account/Household [PERSON_NAME] Household arrow_drop_down Start Date [DATE] End…" at bounding box center [784, 327] width 976 height 346
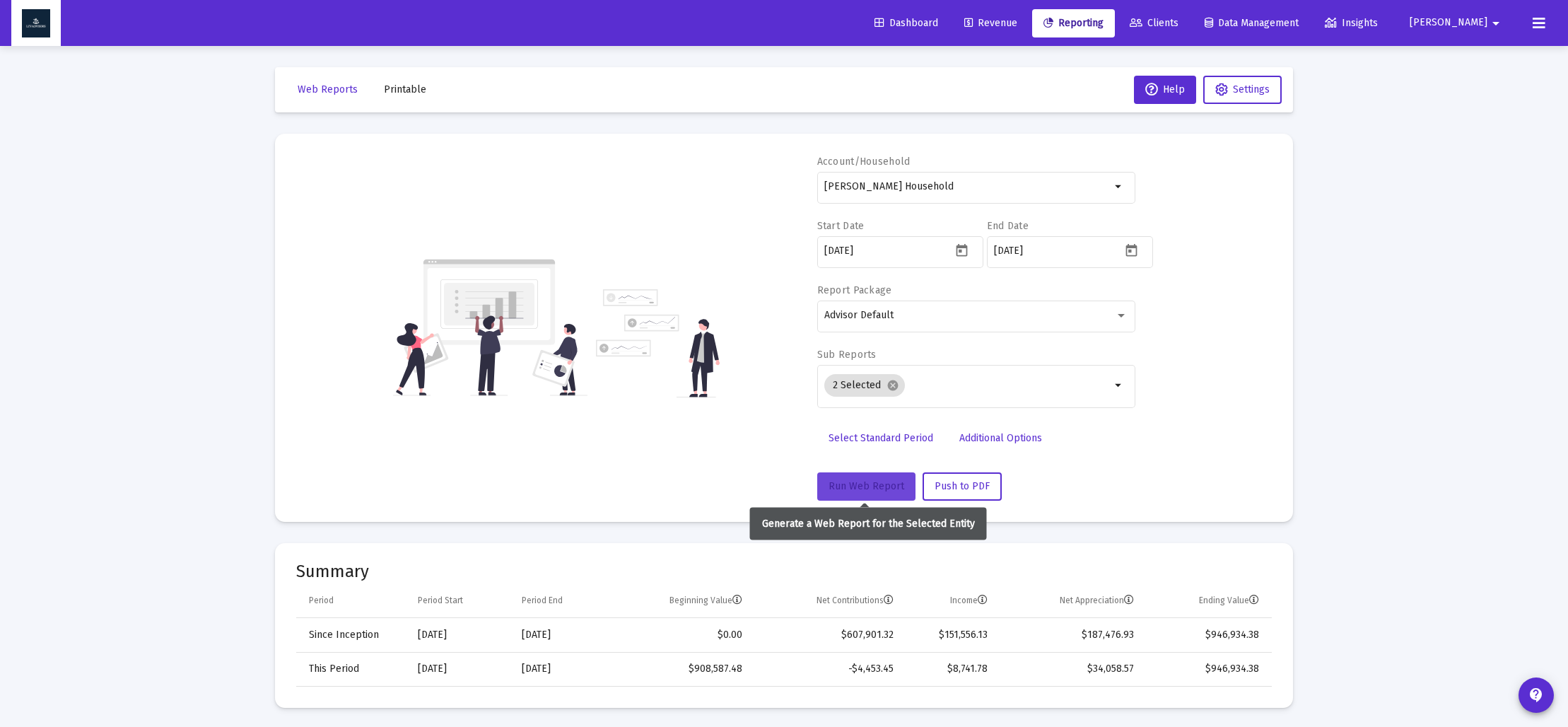
click at [856, 488] on span "Run Web Report" at bounding box center [866, 486] width 76 height 12
click at [944, 489] on span "Push to PDF" at bounding box center [962, 486] width 55 height 12
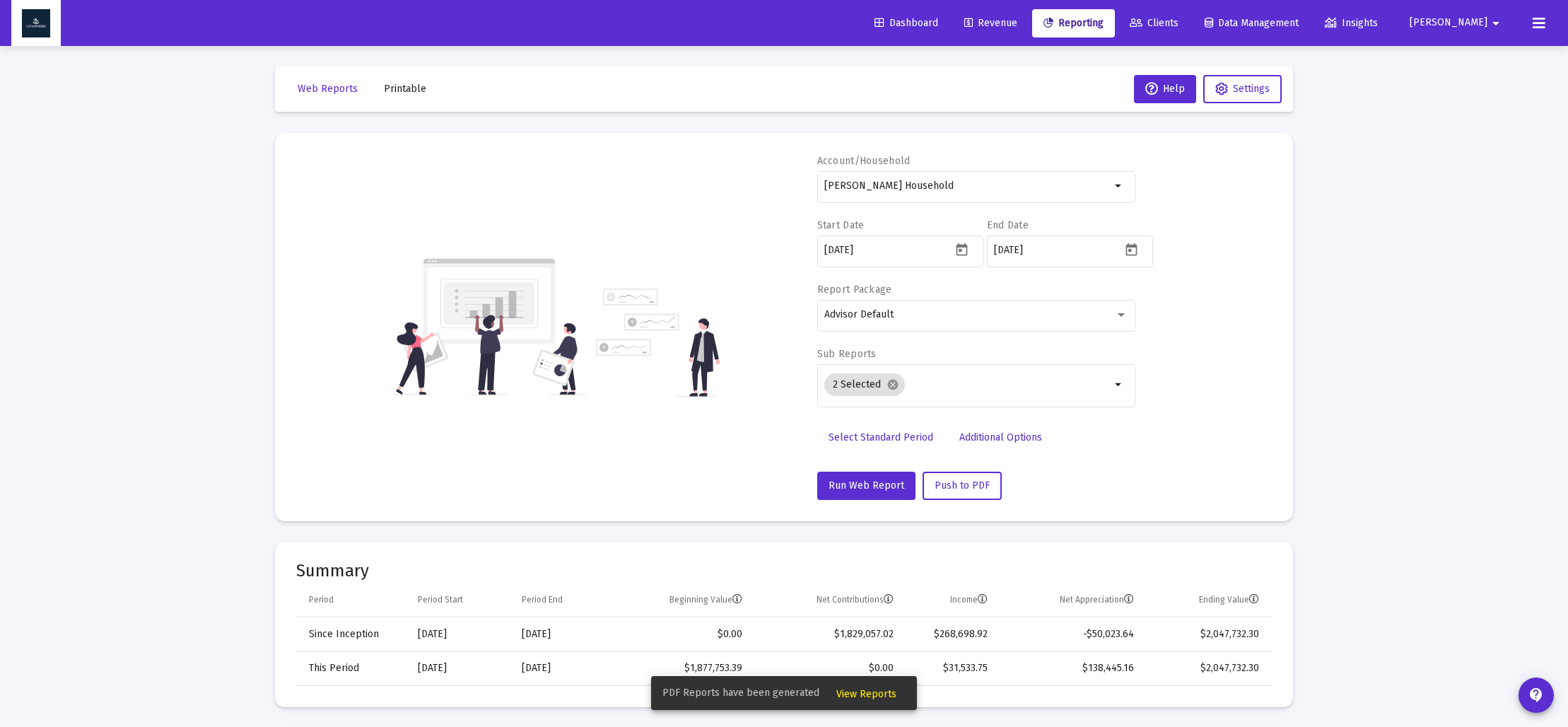
scroll to position [2, 0]
click at [860, 695] on span "View Reports" at bounding box center [866, 693] width 60 height 12
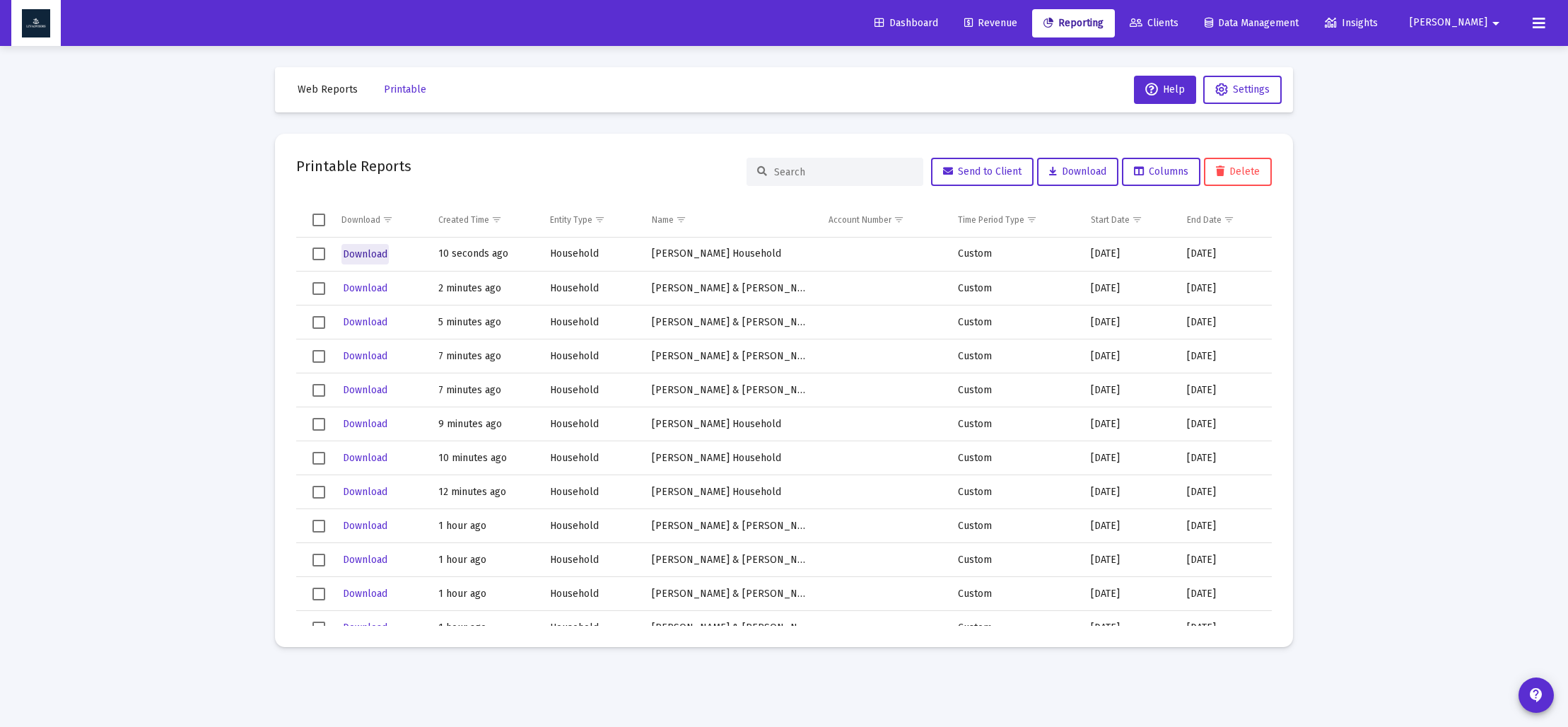
click at [363, 258] on span "Download" at bounding box center [365, 253] width 45 height 12
drag, startPoint x: 334, startPoint y: 89, endPoint x: 343, endPoint y: 91, distance: 9.2
click at [335, 89] on span "Web Reports" at bounding box center [327, 89] width 60 height 12
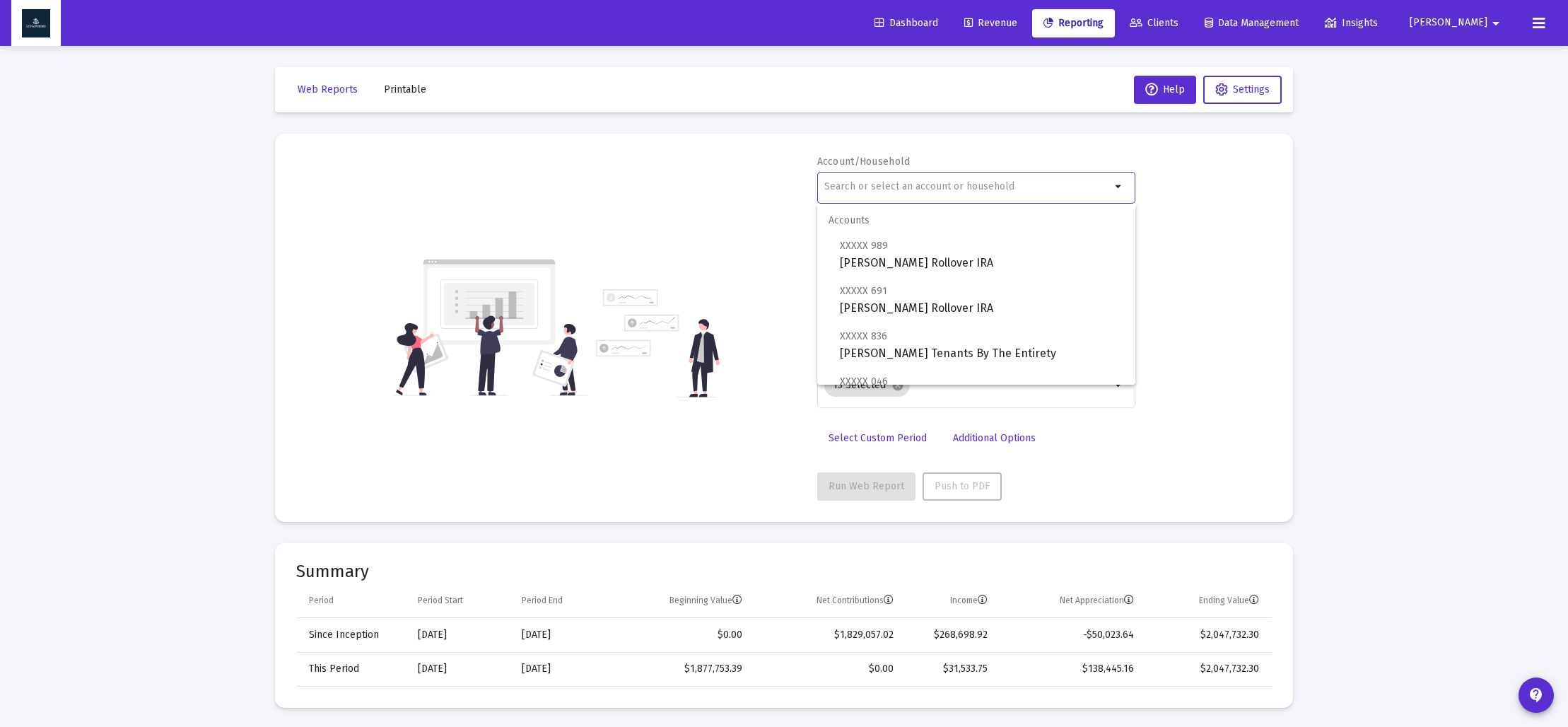
click at [911, 187] on input "text" at bounding box center [968, 186] width 286 height 12
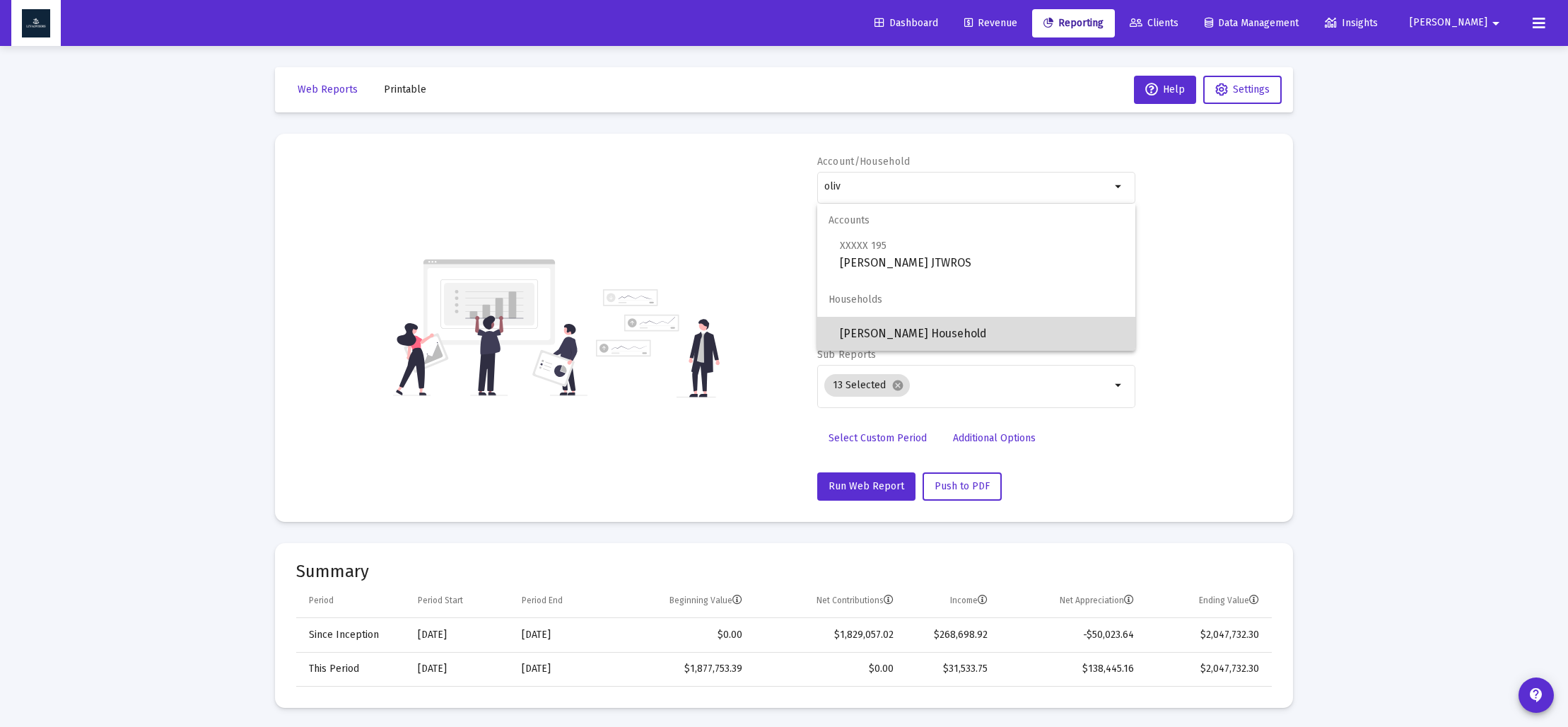
click at [911, 323] on span "[PERSON_NAME] Household" at bounding box center [982, 334] width 284 height 34
type input "[PERSON_NAME] Household"
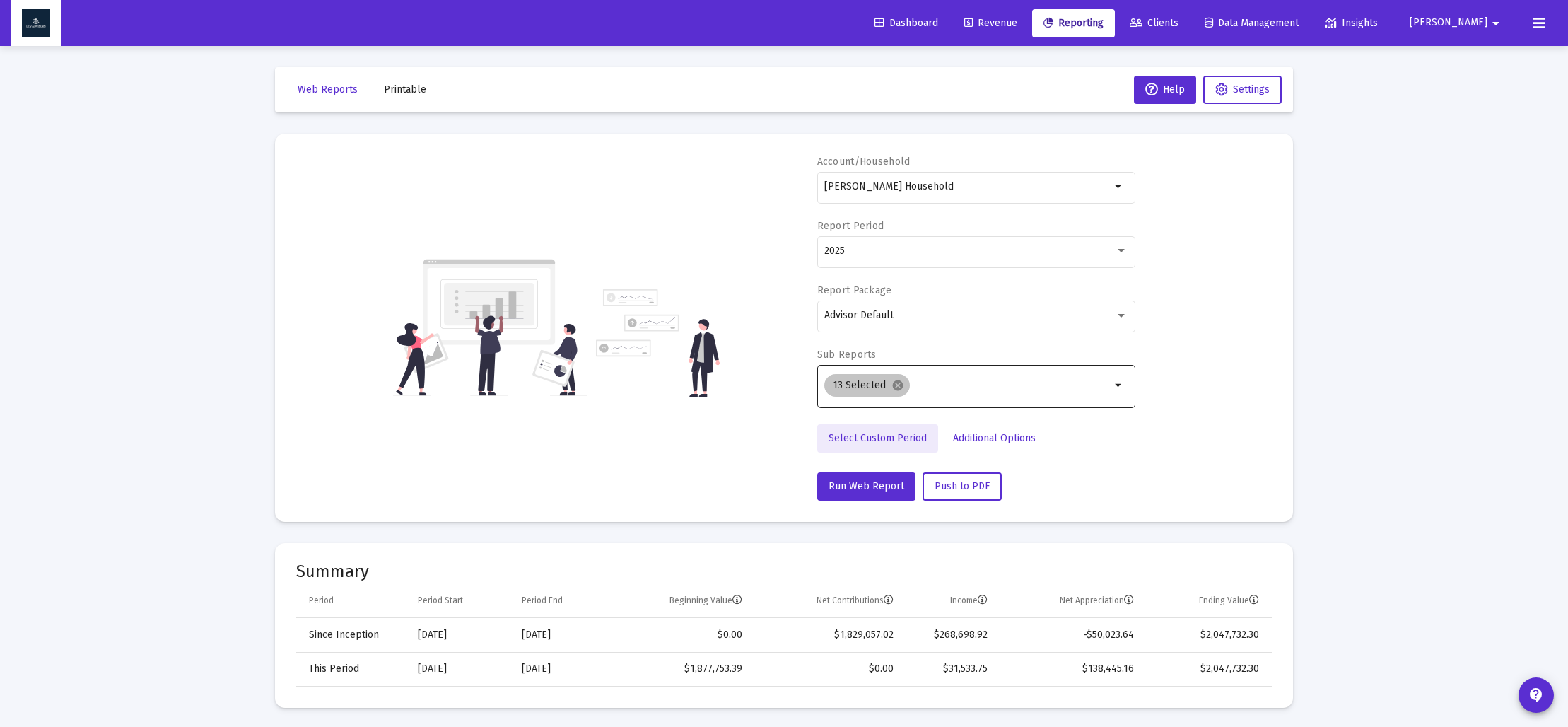
drag, startPoint x: 882, startPoint y: 431, endPoint x: 889, endPoint y: 395, distance: 36.7
click at [882, 431] on link "Select Custom Period" at bounding box center [877, 438] width 121 height 29
click at [956, 250] on icon "Open calendar" at bounding box center [962, 250] width 12 height 13
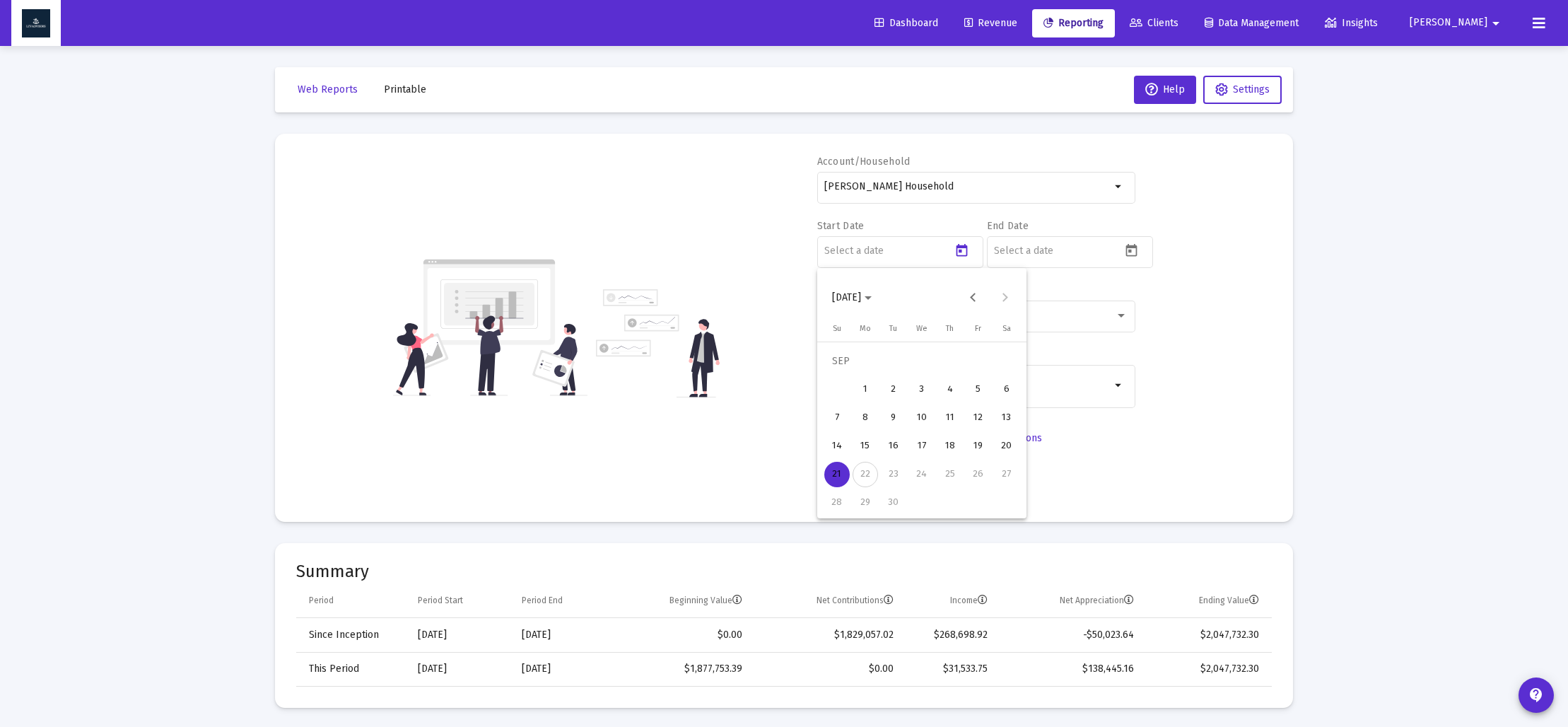
click at [872, 295] on span "[DATE]" at bounding box center [852, 297] width 39 height 12
click at [944, 474] on div "2024" at bounding box center [946, 483] width 45 height 25
click at [838, 425] on div "SEP" at bounding box center [847, 426] width 45 height 25
click at [865, 503] on div "30" at bounding box center [865, 503] width 25 height 25
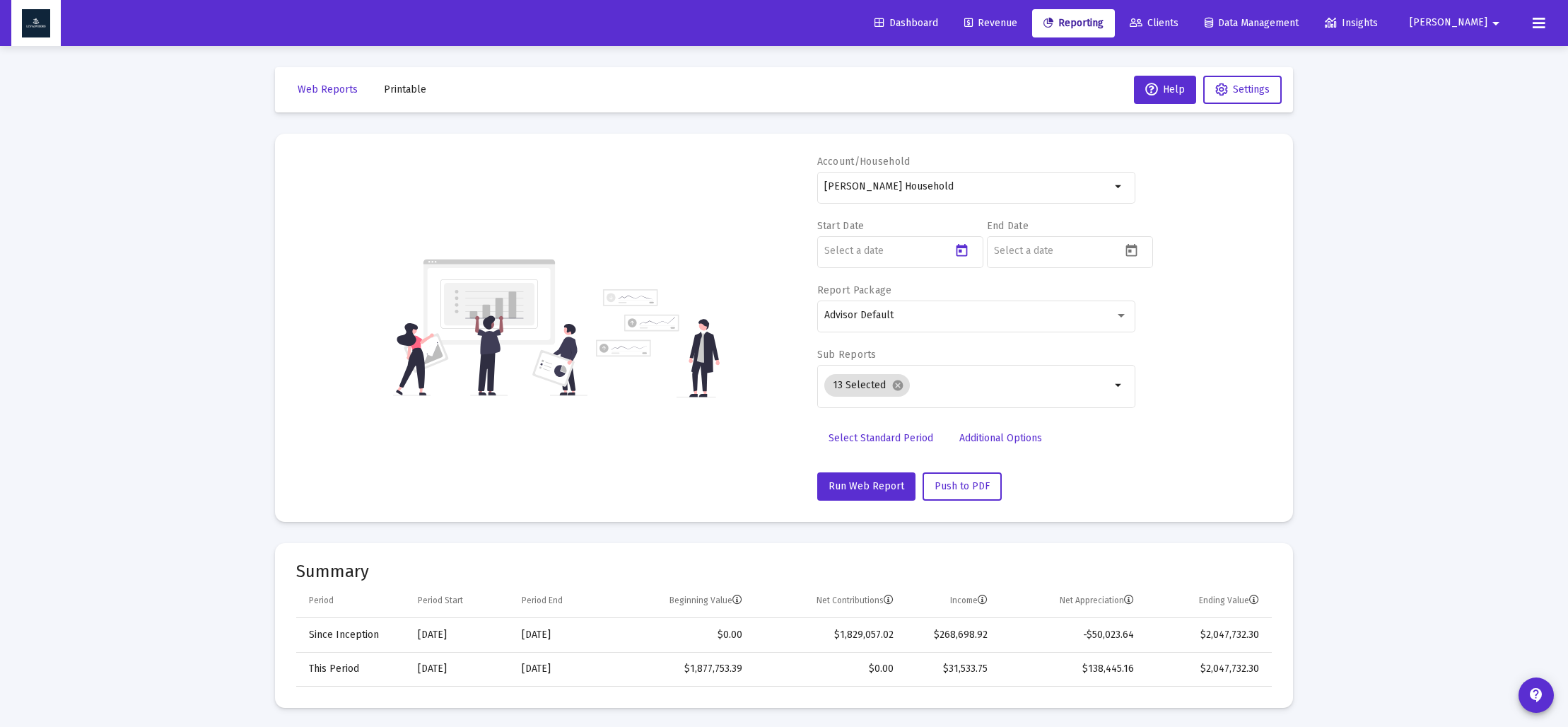
type input "[DATE]"
click at [1139, 254] on icon "Open calendar" at bounding box center [1132, 250] width 15 height 15
drag, startPoint x: 1056, startPoint y: 299, endPoint x: 1064, endPoint y: 314, distance: 17.0
click at [1041, 299] on polygon "Choose month and year" at bounding box center [1038, 298] width 7 height 4
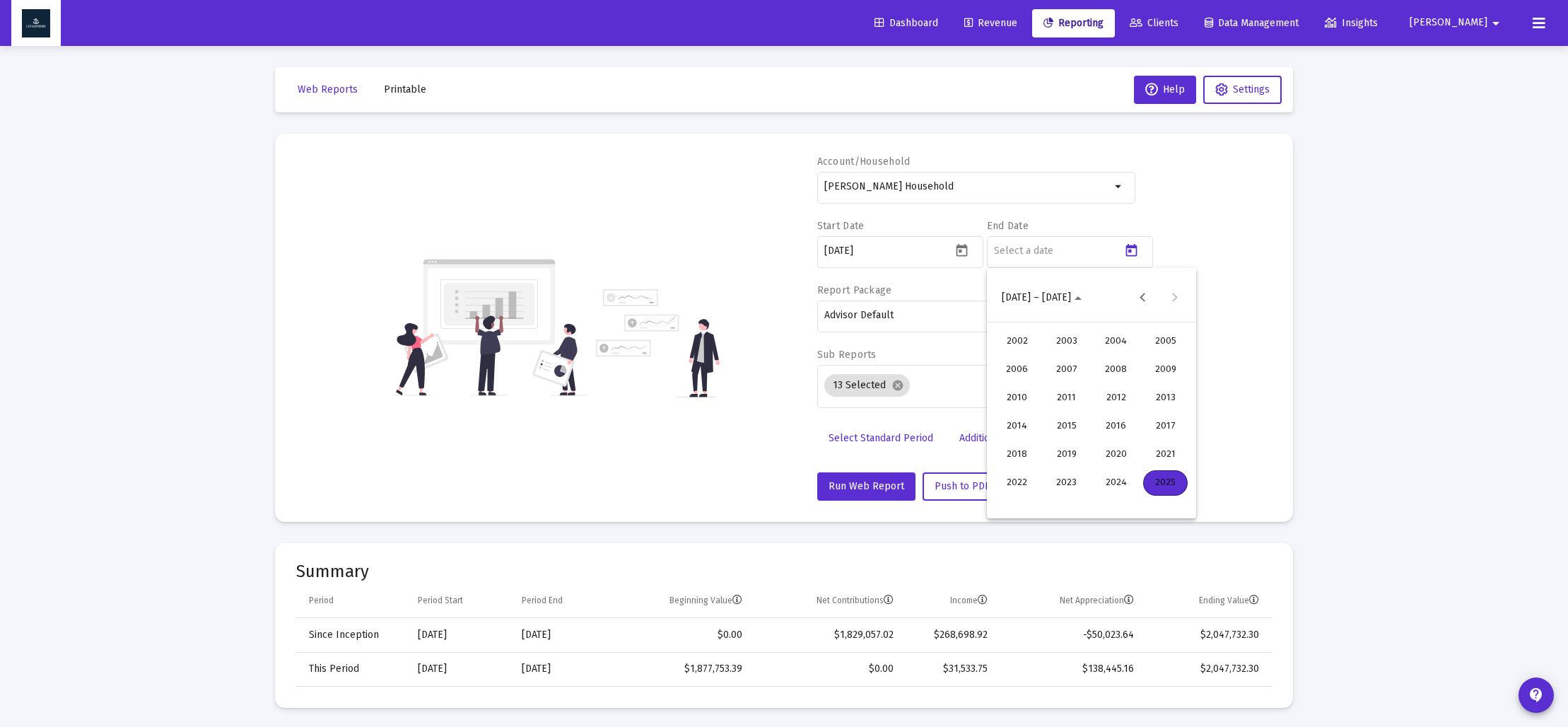
click at [1112, 484] on div "2024" at bounding box center [1116, 483] width 45 height 25
click at [1165, 434] on div "DEC" at bounding box center [1165, 426] width 45 height 25
drag, startPoint x: 1061, startPoint y: 505, endPoint x: 1034, endPoint y: 480, distance: 36.8
click at [1060, 505] on div "31" at bounding box center [1064, 503] width 25 height 25
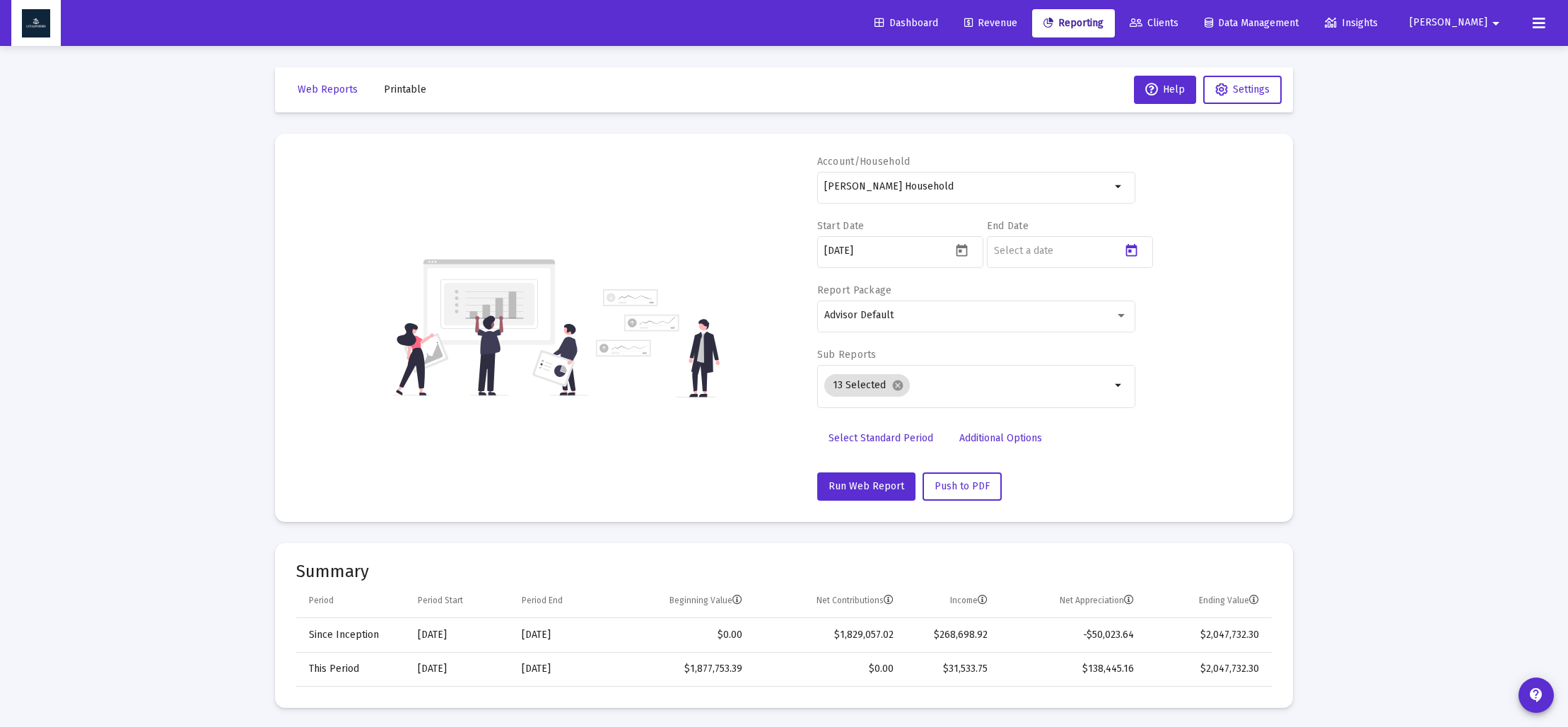
type input "[DATE]"
click at [898, 388] on mat-icon "cancel" at bounding box center [898, 385] width 13 height 13
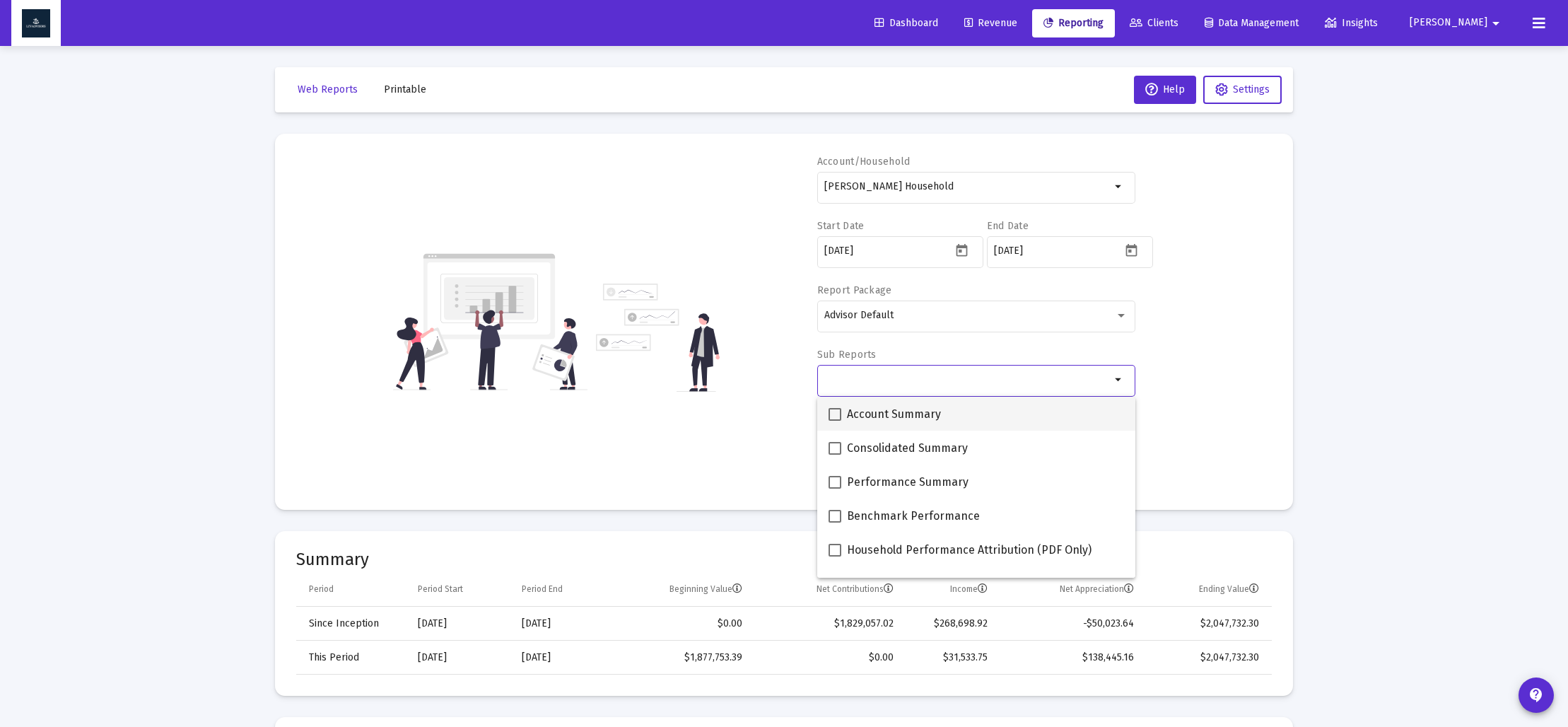
click at [834, 408] on span at bounding box center [835, 414] width 13 height 13
click at [835, 420] on input "Account Summary" at bounding box center [835, 420] width 1 height 1
checkbox input "true"
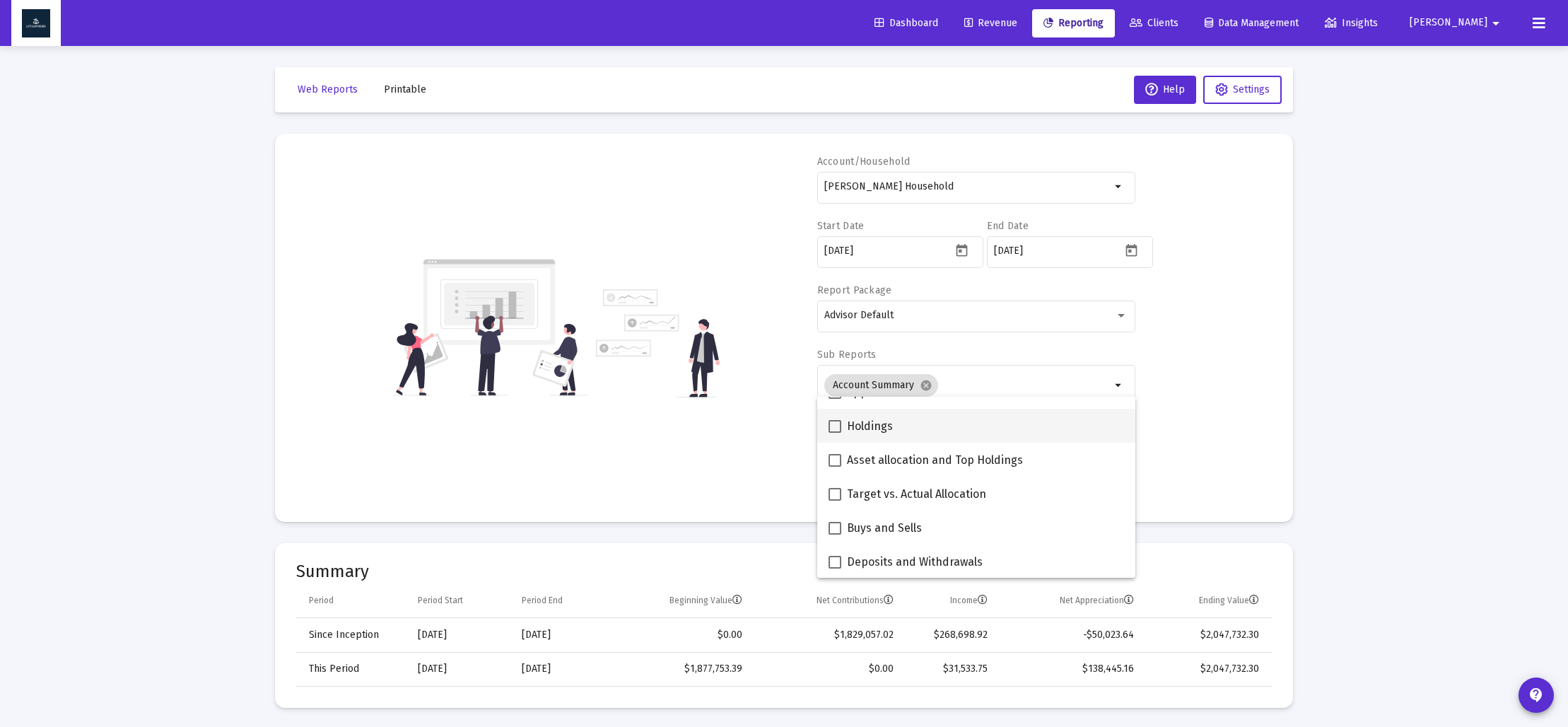
scroll to position [302, 0]
click at [838, 450] on span at bounding box center [835, 451] width 13 height 13
click at [835, 457] on input "Asset allocation and Top Holdings" at bounding box center [835, 457] width 1 height 1
checkbox input "true"
click at [731, 436] on div "Account/Household [PERSON_NAME] Household arrow_drop_down Start Date [DATE] End…" at bounding box center [784, 327] width 976 height 346
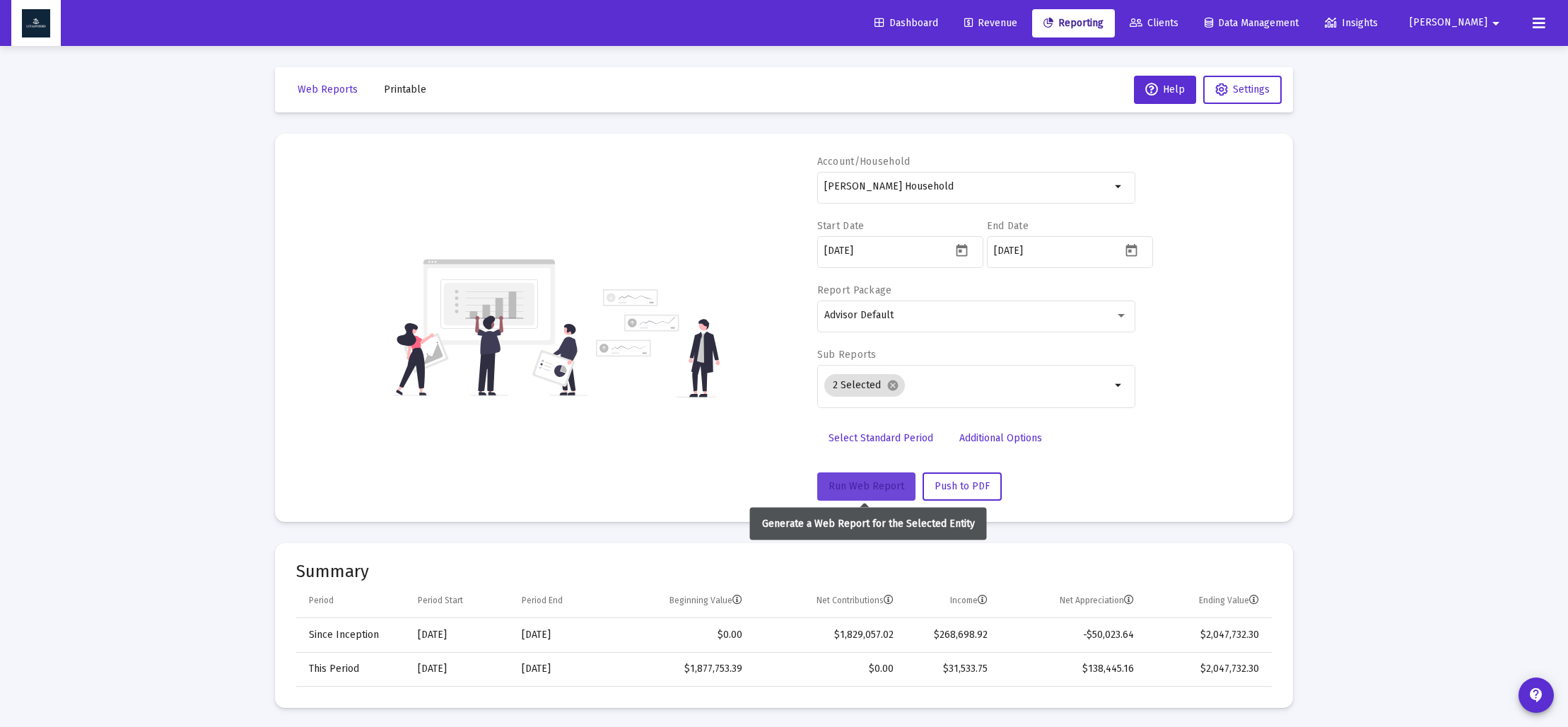
click at [880, 490] on span "Run Web Report" at bounding box center [866, 486] width 76 height 12
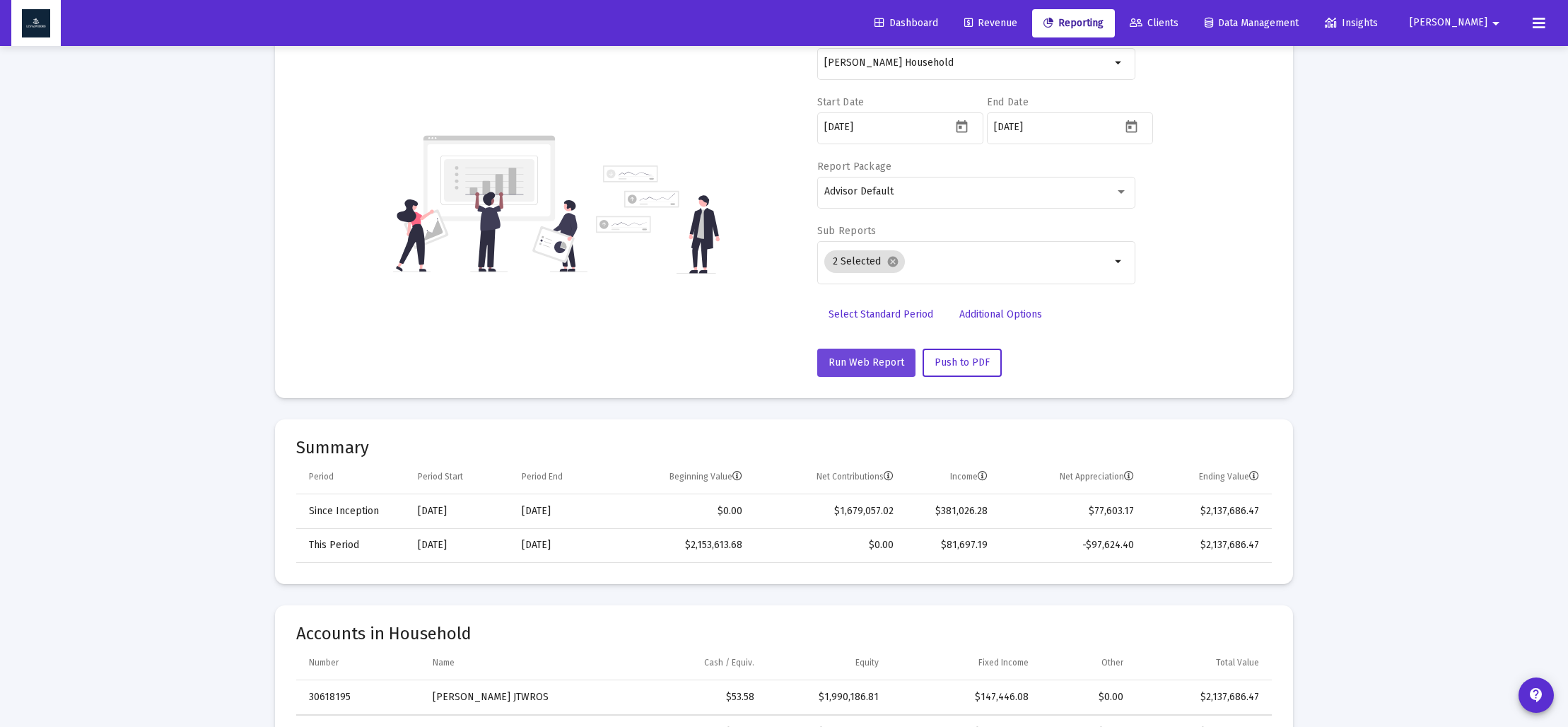
scroll to position [133, 0]
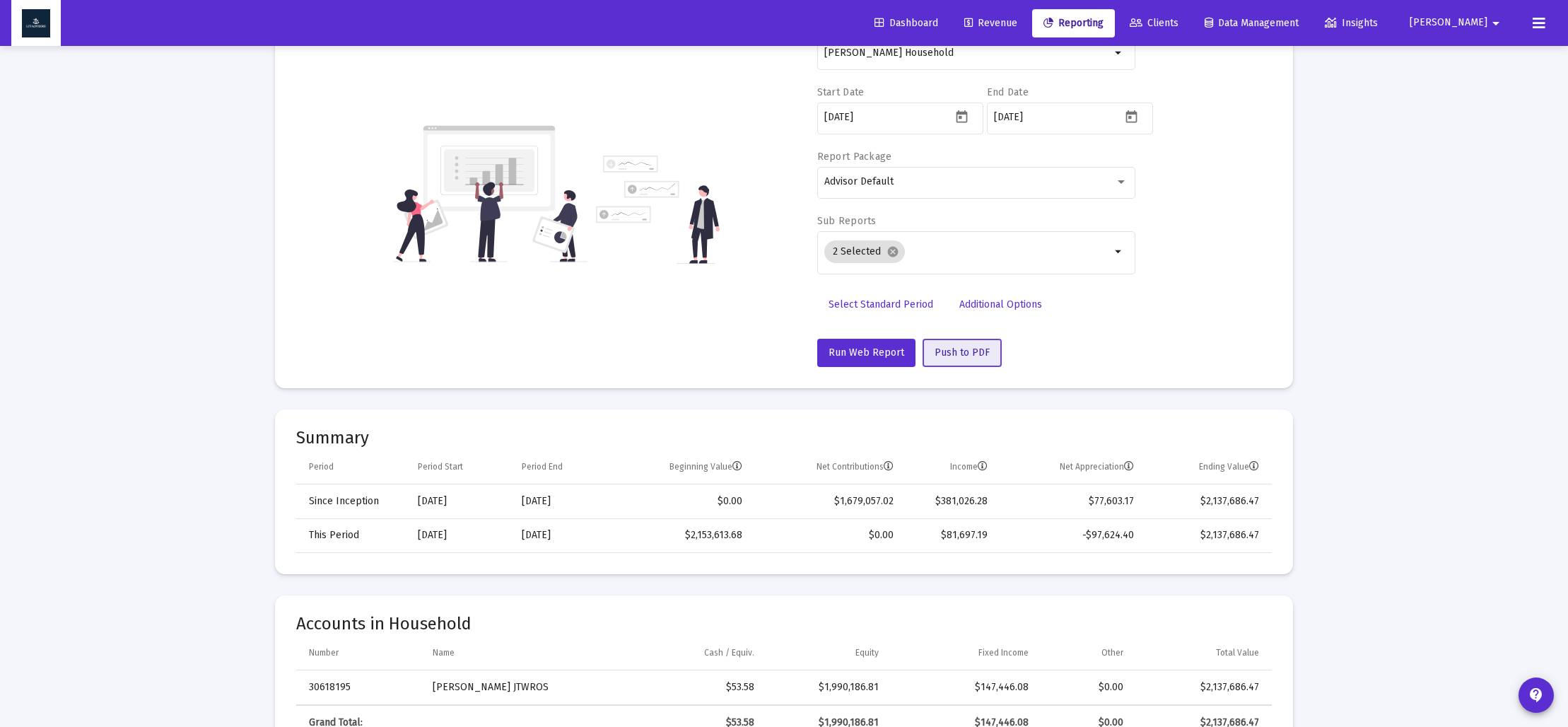
click at [946, 362] on button "Push to PDF" at bounding box center [962, 353] width 80 height 29
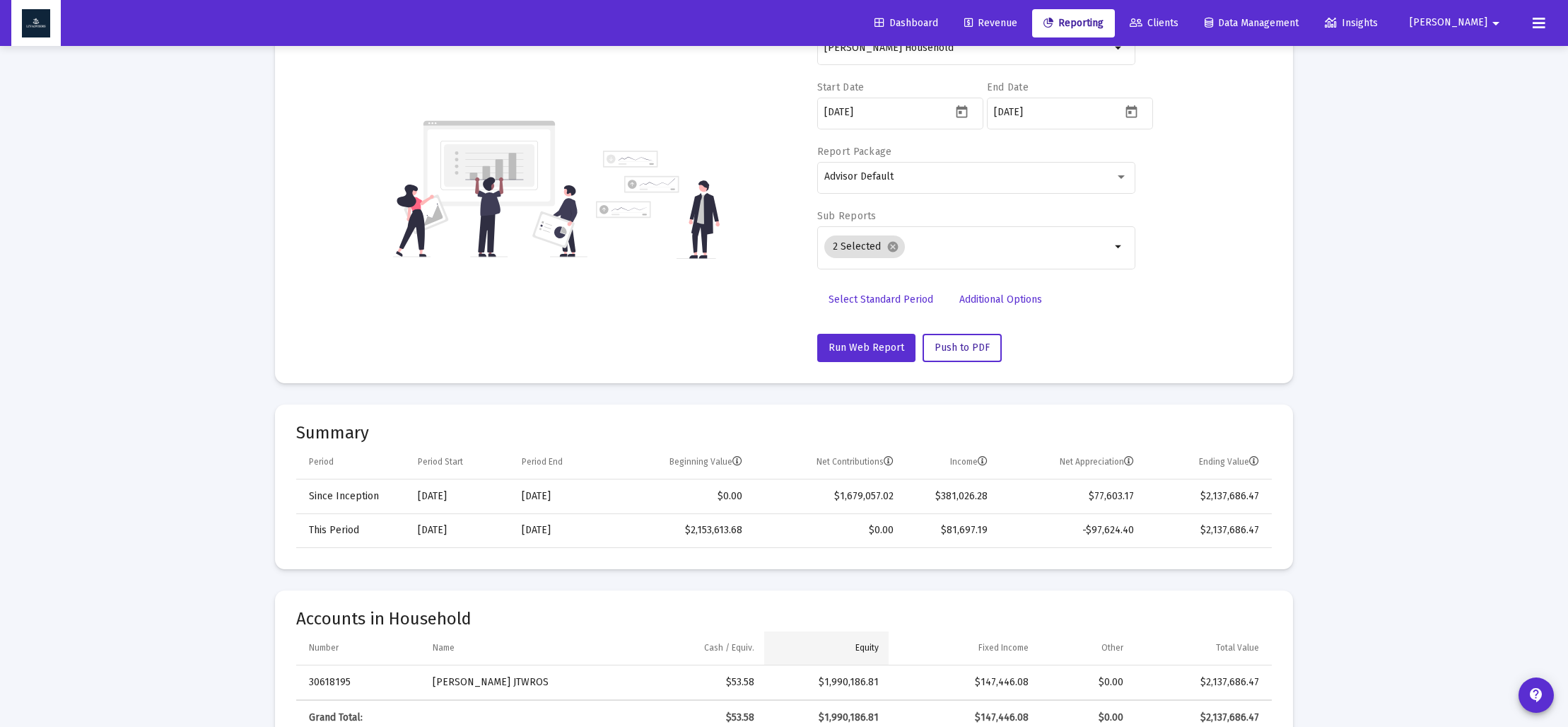
scroll to position [136, 0]
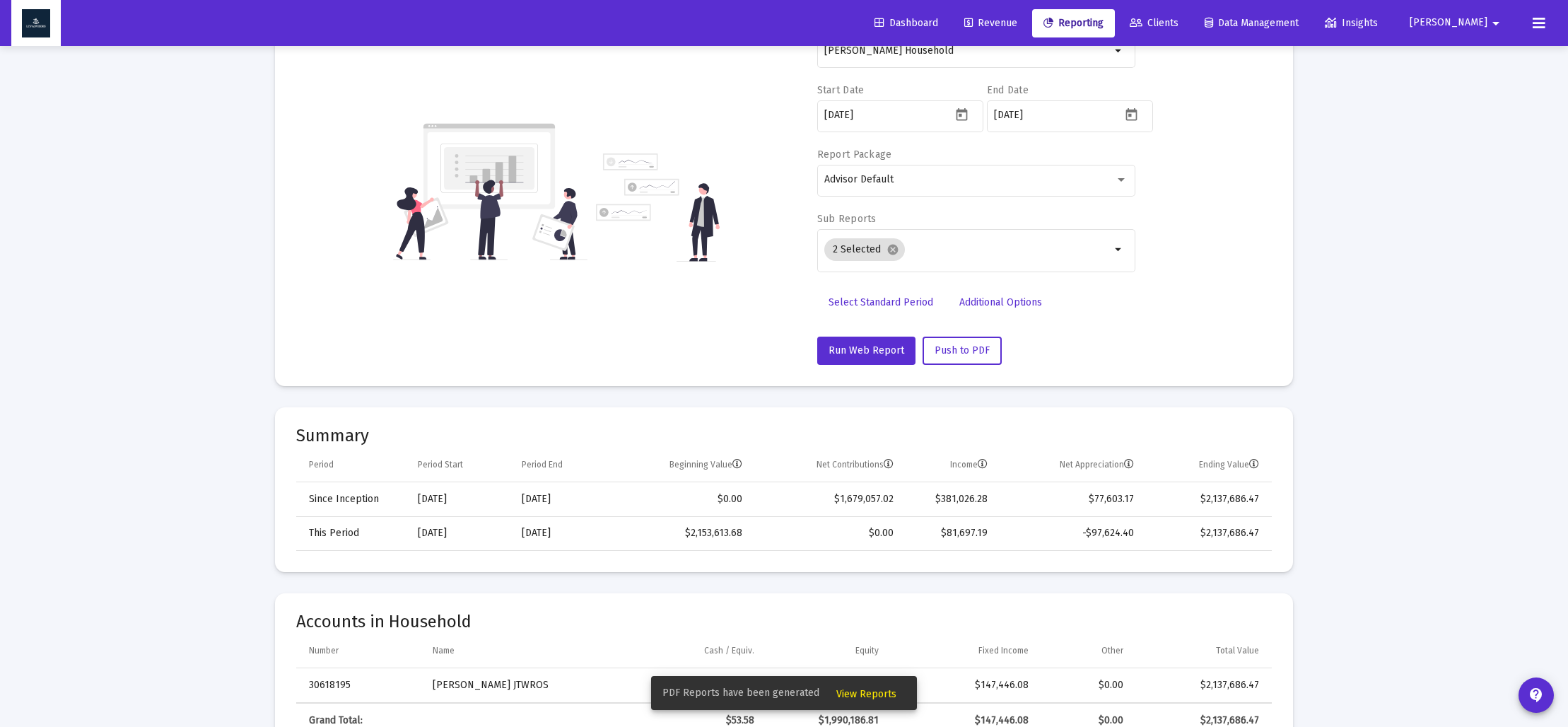
click at [863, 693] on span "View Reports" at bounding box center [866, 693] width 60 height 12
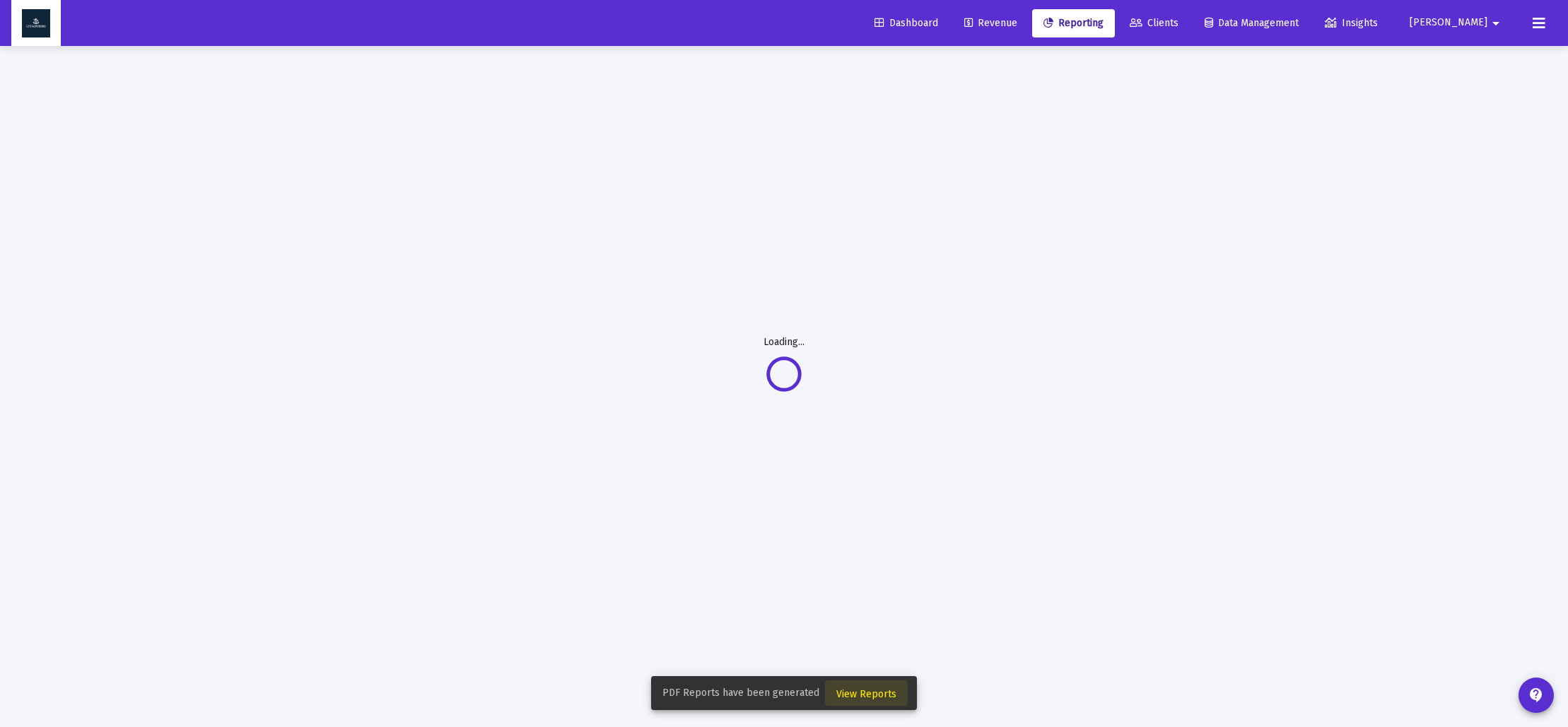
scroll to position [46, 0]
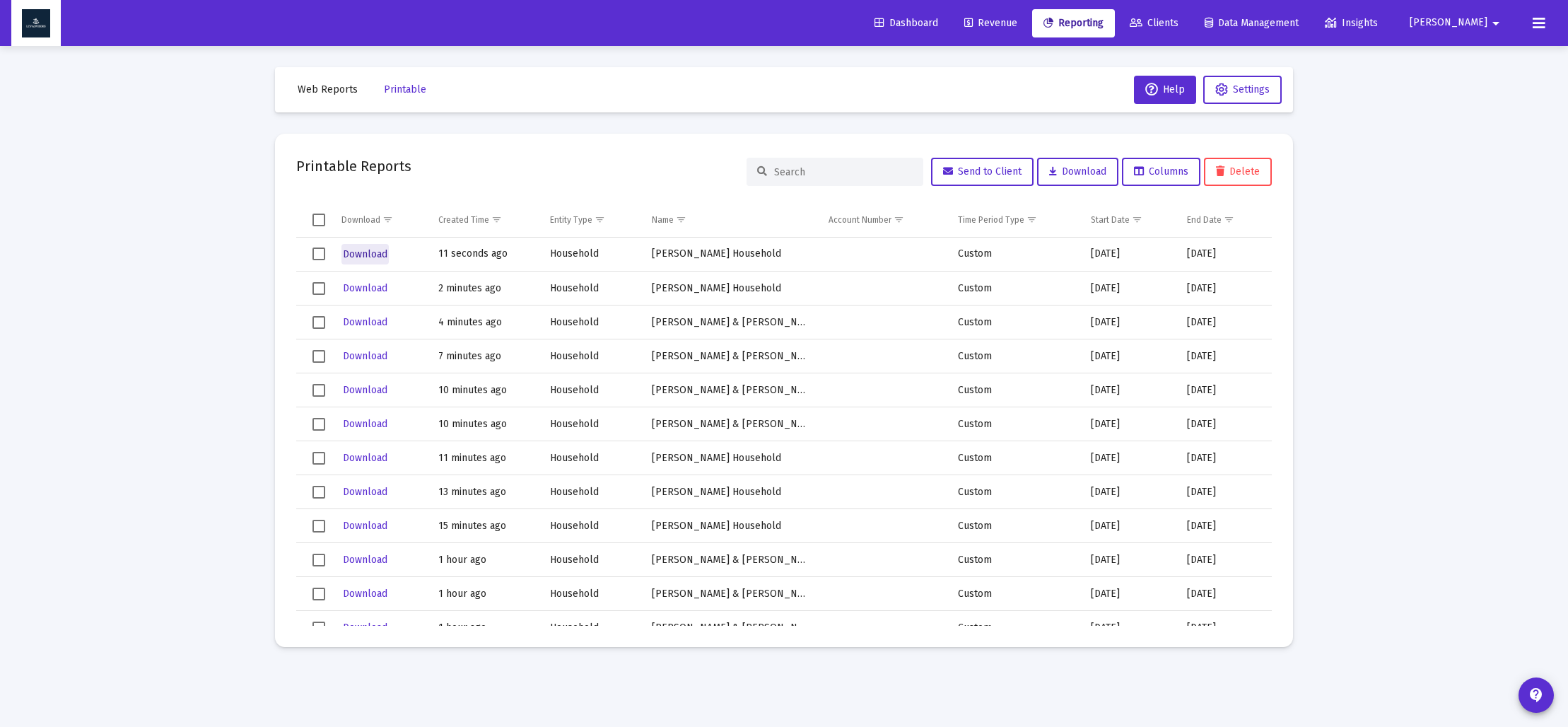
click at [358, 249] on span "Download" at bounding box center [365, 253] width 45 height 12
click at [350, 83] on button "Web Reports" at bounding box center [327, 90] width 82 height 29
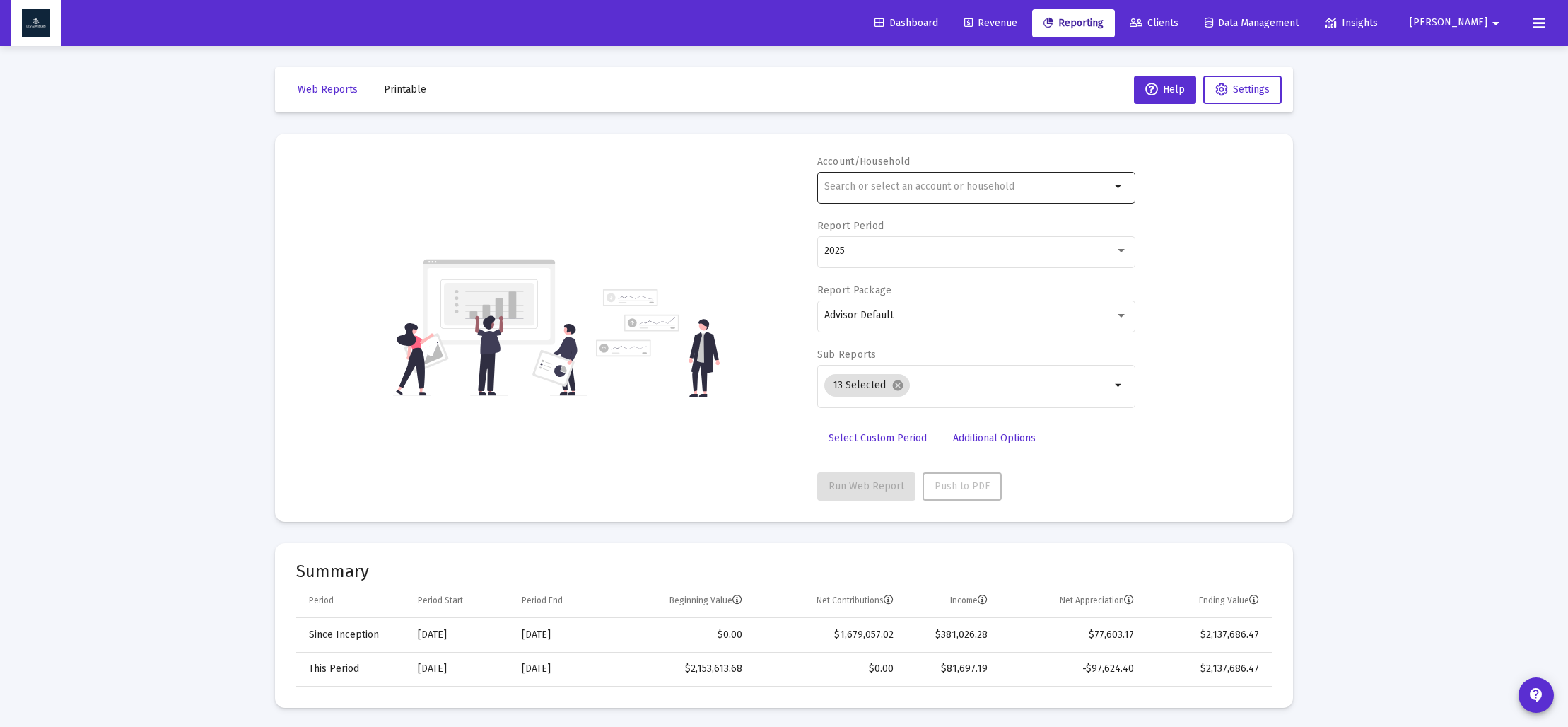
click at [877, 186] on input "text" at bounding box center [968, 186] width 286 height 12
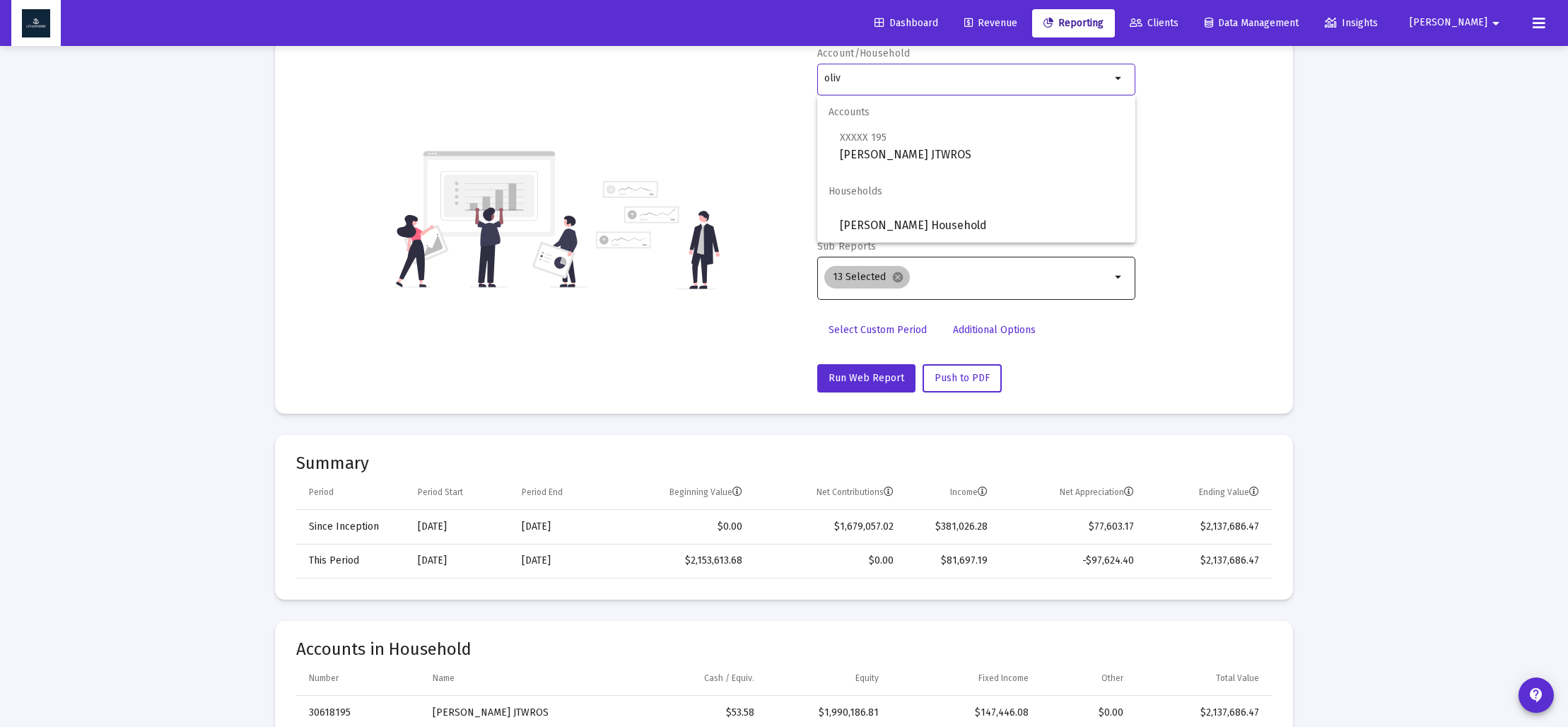
scroll to position [118, 0]
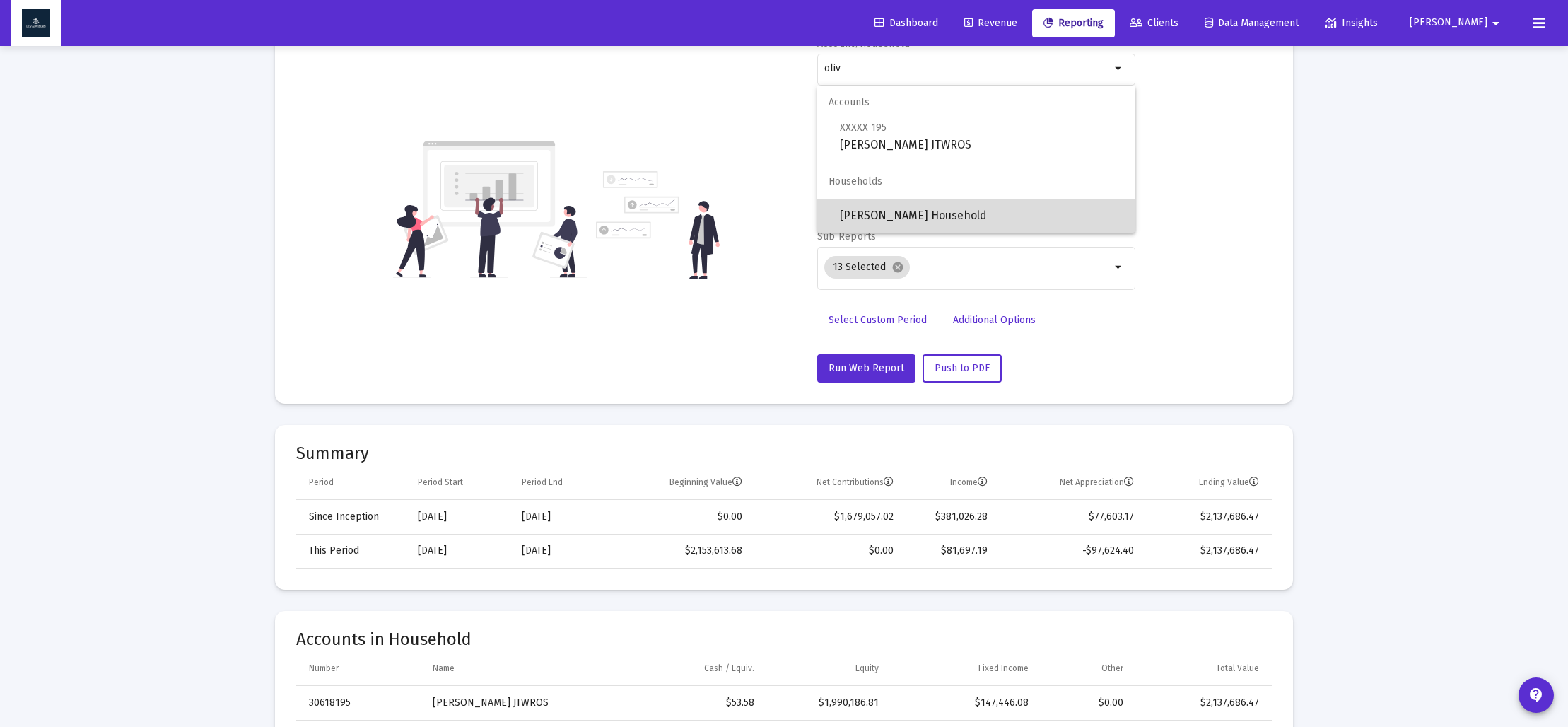
click at [879, 221] on span "[PERSON_NAME] Household" at bounding box center [982, 216] width 284 height 34
type input "[PERSON_NAME] Household"
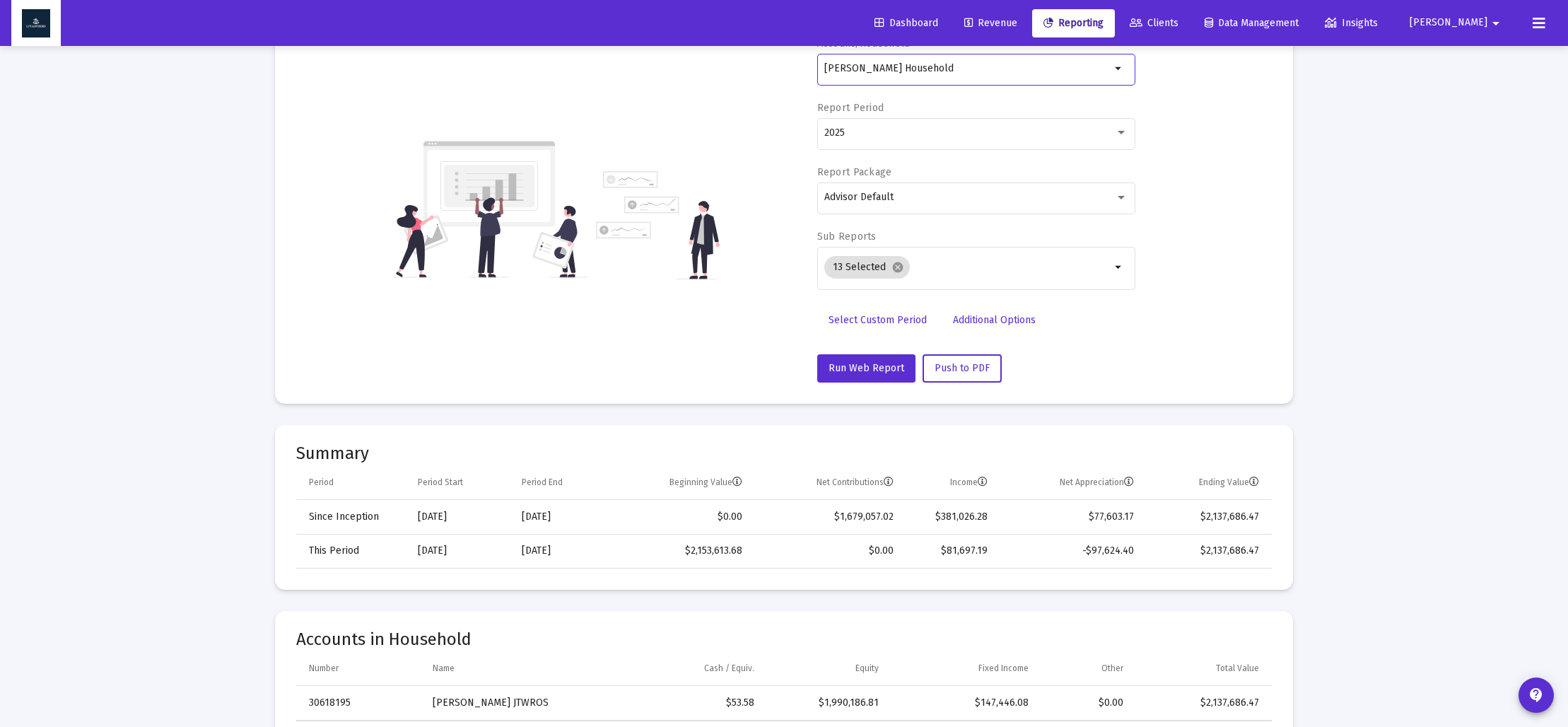
click at [903, 320] on span "Select Custom Period" at bounding box center [877, 319] width 98 height 12
click at [966, 132] on icon "Open calendar" at bounding box center [962, 132] width 15 height 15
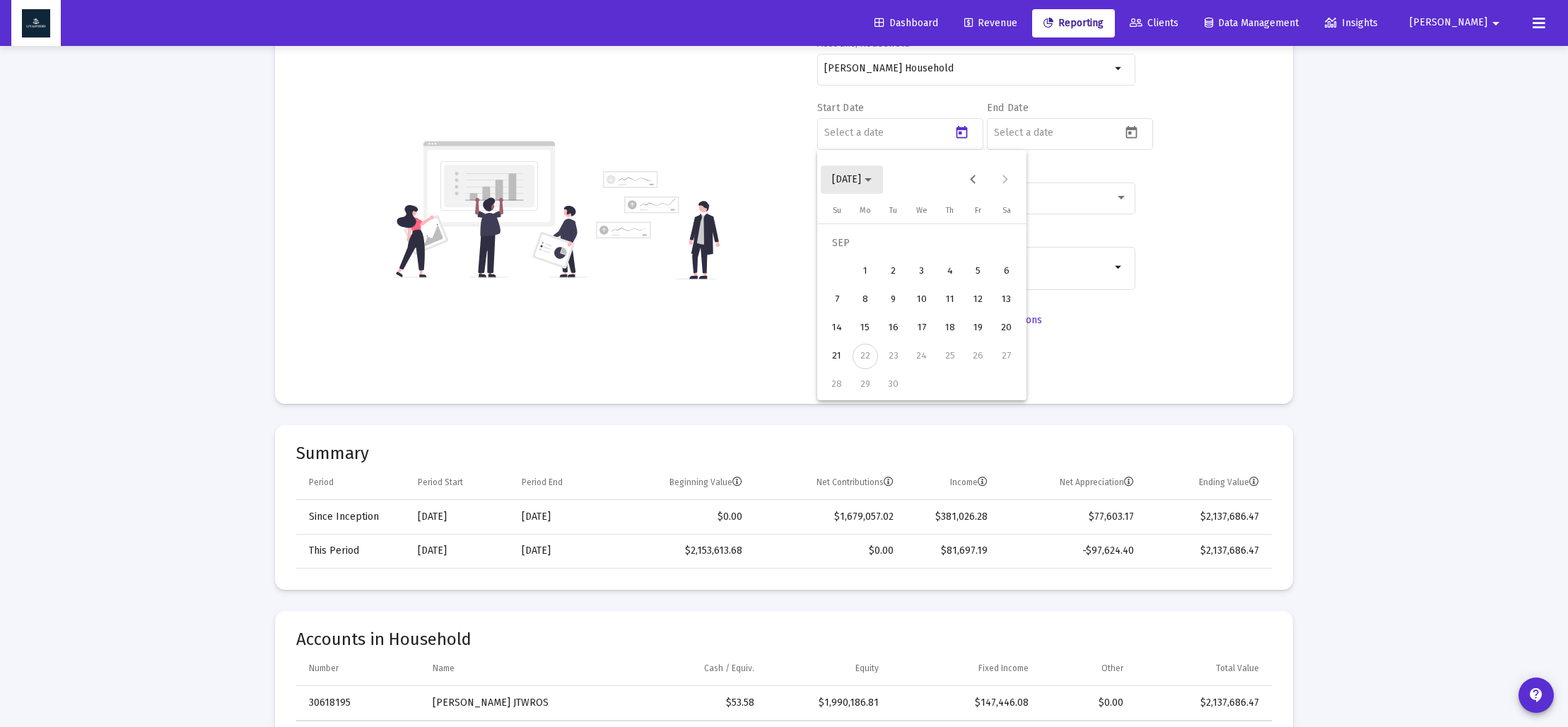
click at [872, 174] on span "[DATE]" at bounding box center [852, 179] width 39 height 12
click at [989, 362] on div "2025" at bounding box center [996, 365] width 45 height 25
click at [942, 257] on div "MAR" at bounding box center [946, 251] width 45 height 25
drag, startPoint x: 865, startPoint y: 388, endPoint x: 935, endPoint y: 329, distance: 91.5
click at [867, 387] on div "31" at bounding box center [865, 385] width 25 height 25
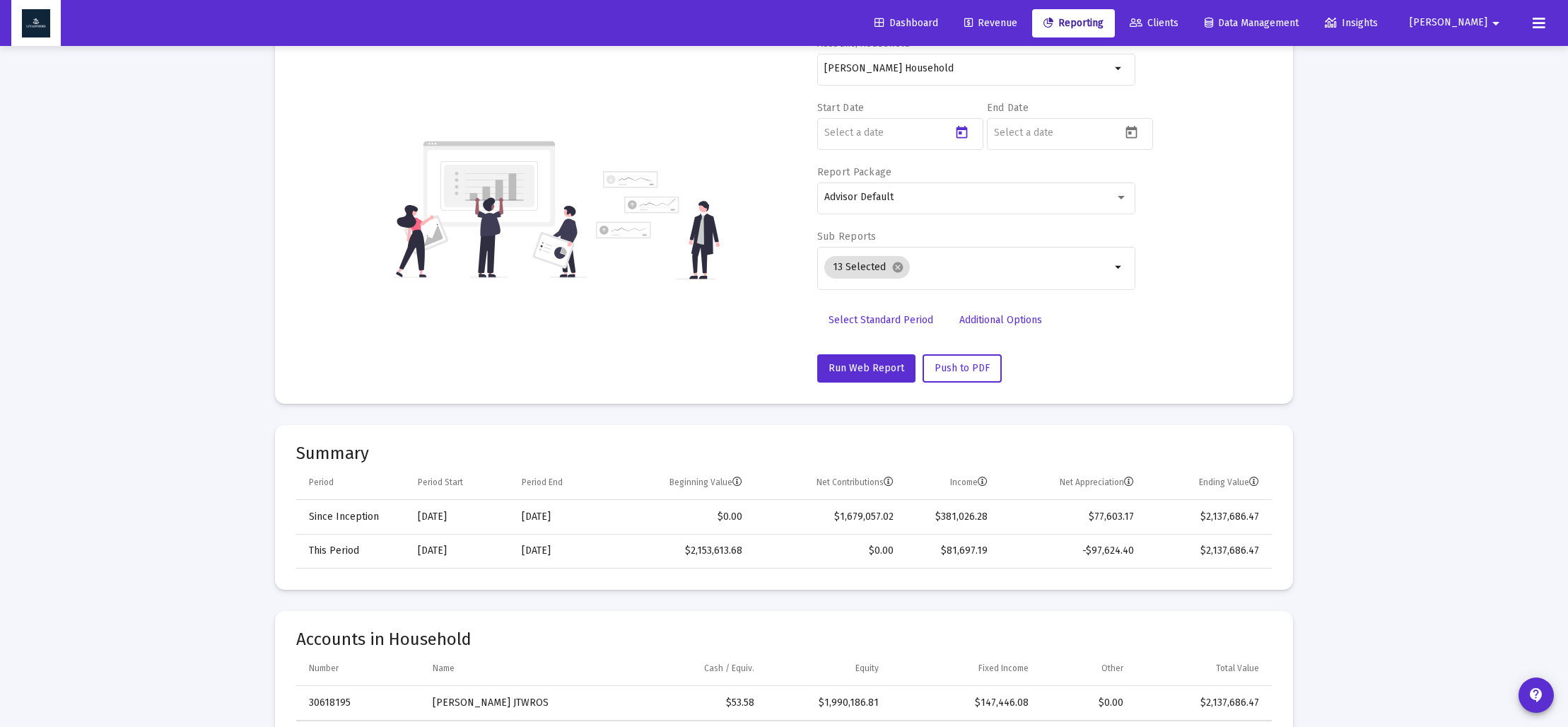
type input "[DATE]"
click at [1125, 131] on icon "Open calendar" at bounding box center [1132, 132] width 15 height 15
click at [1041, 182] on icon "Choose month and year" at bounding box center [1038, 180] width 7 height 4
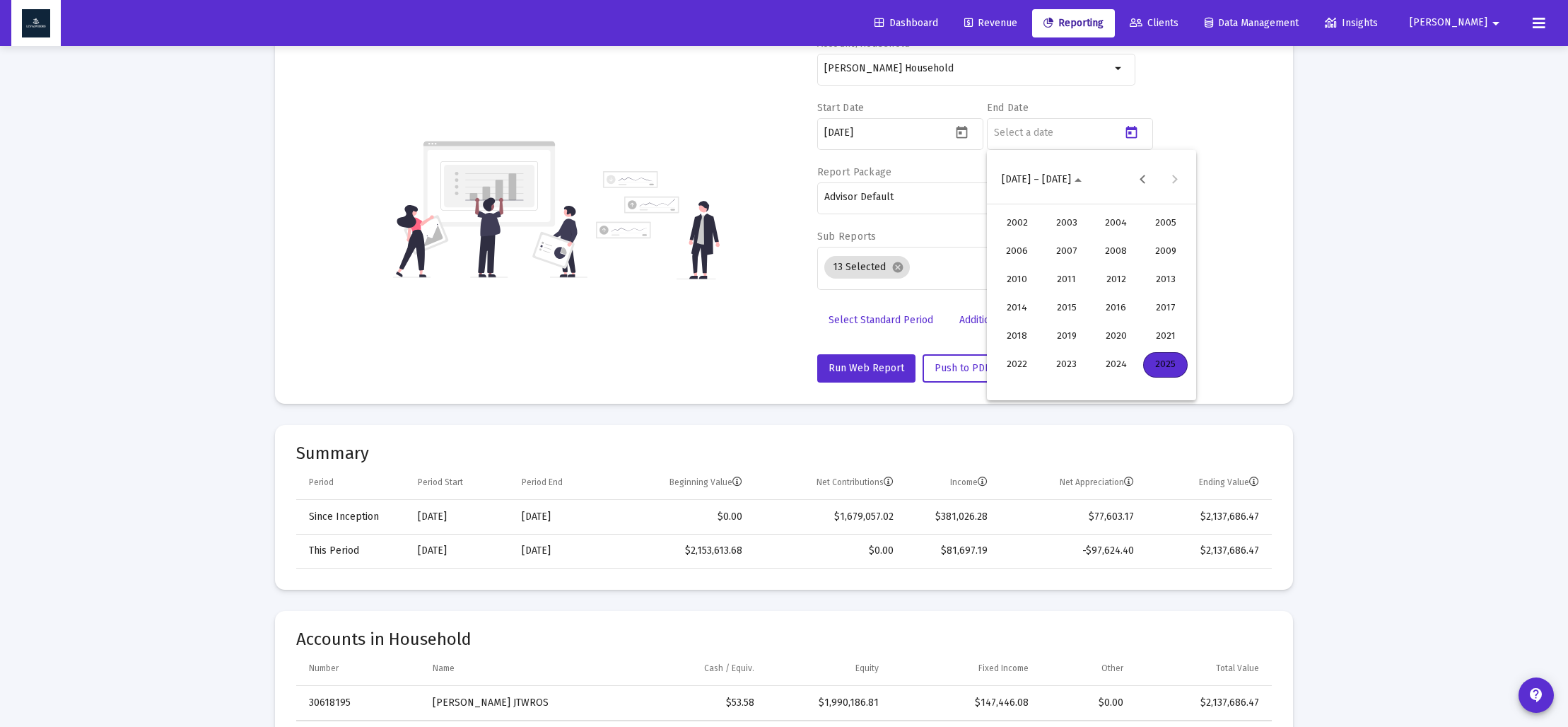
drag, startPoint x: 1172, startPoint y: 363, endPoint x: 1165, endPoint y: 362, distance: 7.1
click at [1171, 363] on div "2025" at bounding box center [1165, 365] width 45 height 25
click at [1074, 277] on div "JUN" at bounding box center [1066, 280] width 45 height 25
click at [1036, 379] on div "30" at bounding box center [1035, 385] width 25 height 25
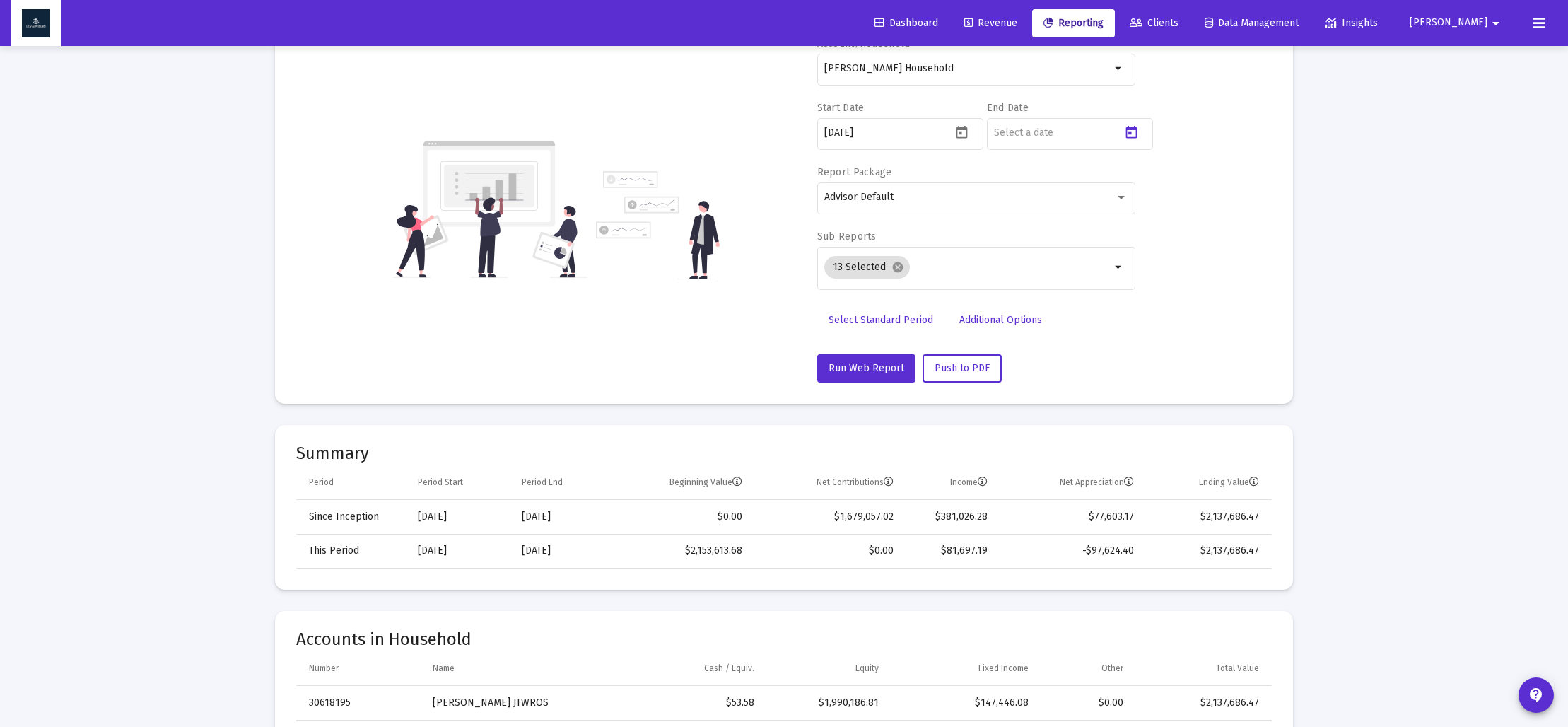
type input "[DATE]"
click at [897, 272] on mat-icon "cancel" at bounding box center [898, 267] width 13 height 13
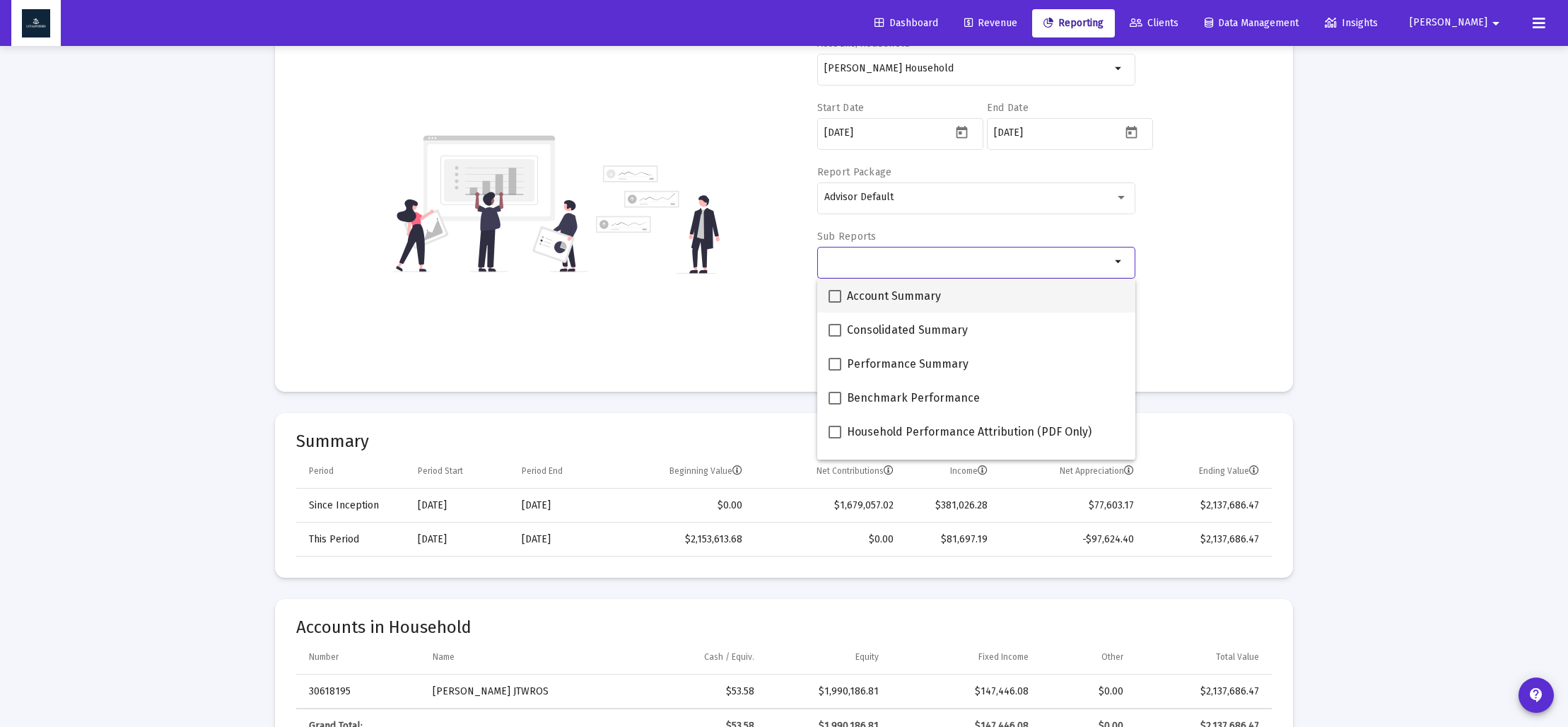
click at [832, 293] on span at bounding box center [835, 296] width 13 height 13
click at [835, 302] on input "Account Summary" at bounding box center [835, 302] width 1 height 1
checkbox input "true"
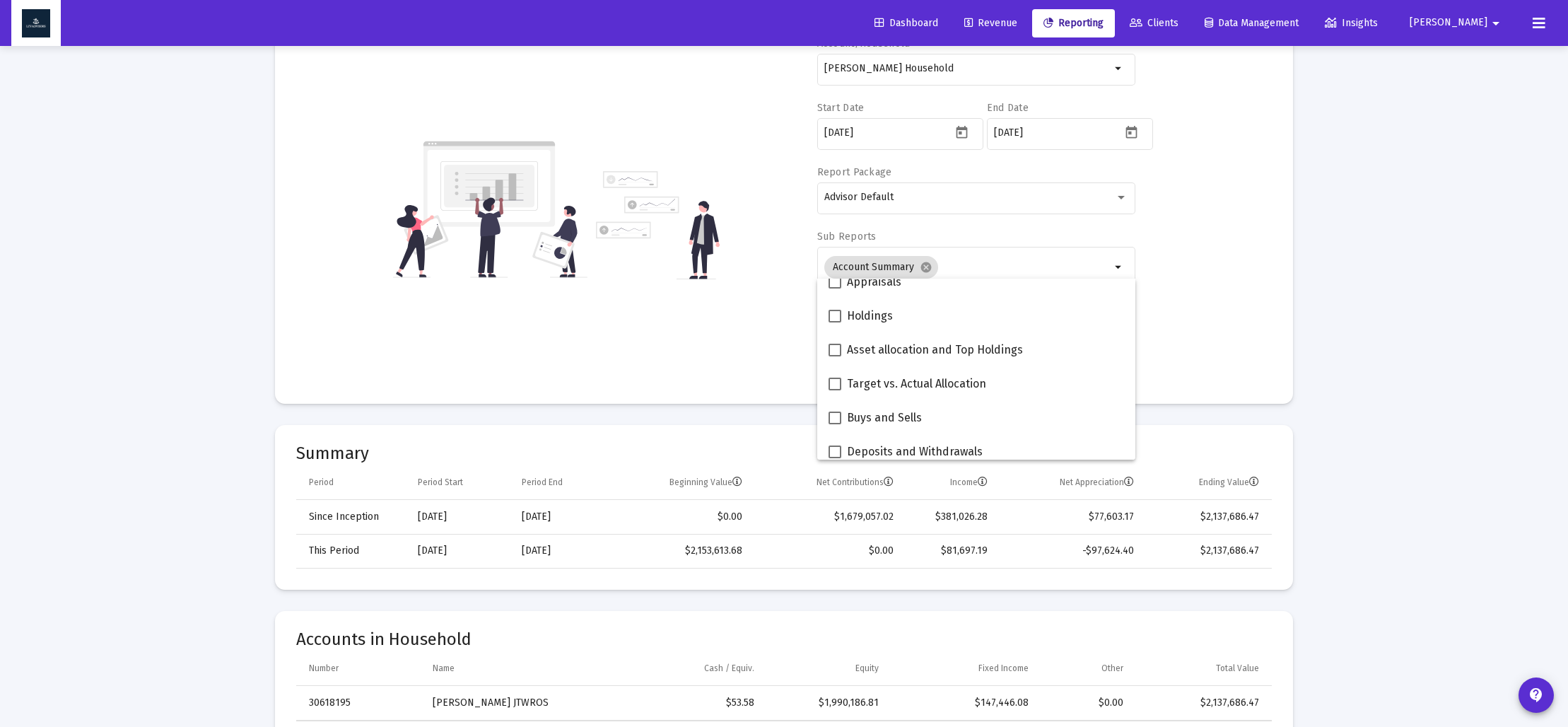
scroll to position [308, 0]
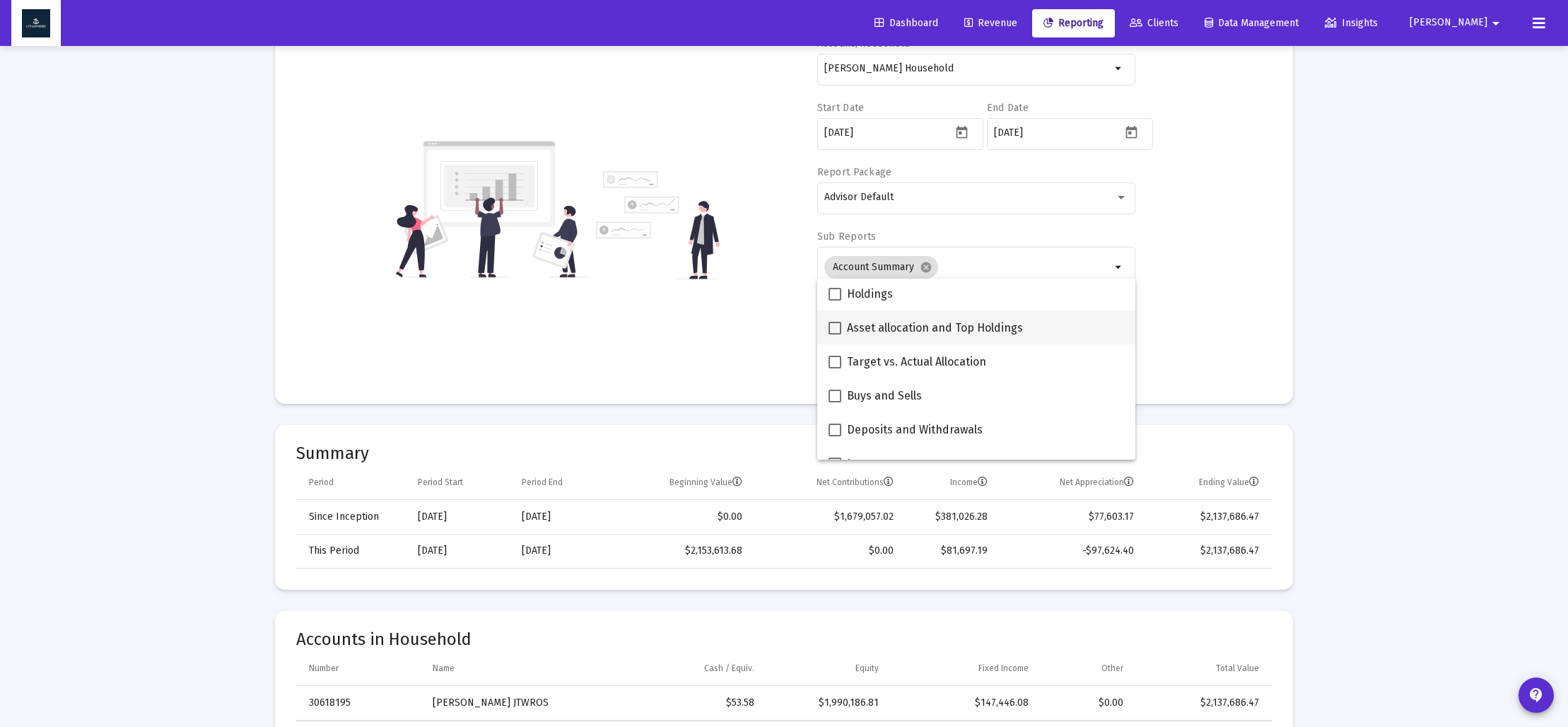
click at [835, 330] on span at bounding box center [835, 328] width 13 height 13
click at [835, 334] on input "Asset allocation and Top Holdings" at bounding box center [835, 334] width 1 height 1
checkbox input "true"
click at [744, 325] on div "Account/Household [PERSON_NAME] Household arrow_drop_down Start Date [DATE] End…" at bounding box center [784, 209] width 976 height 346
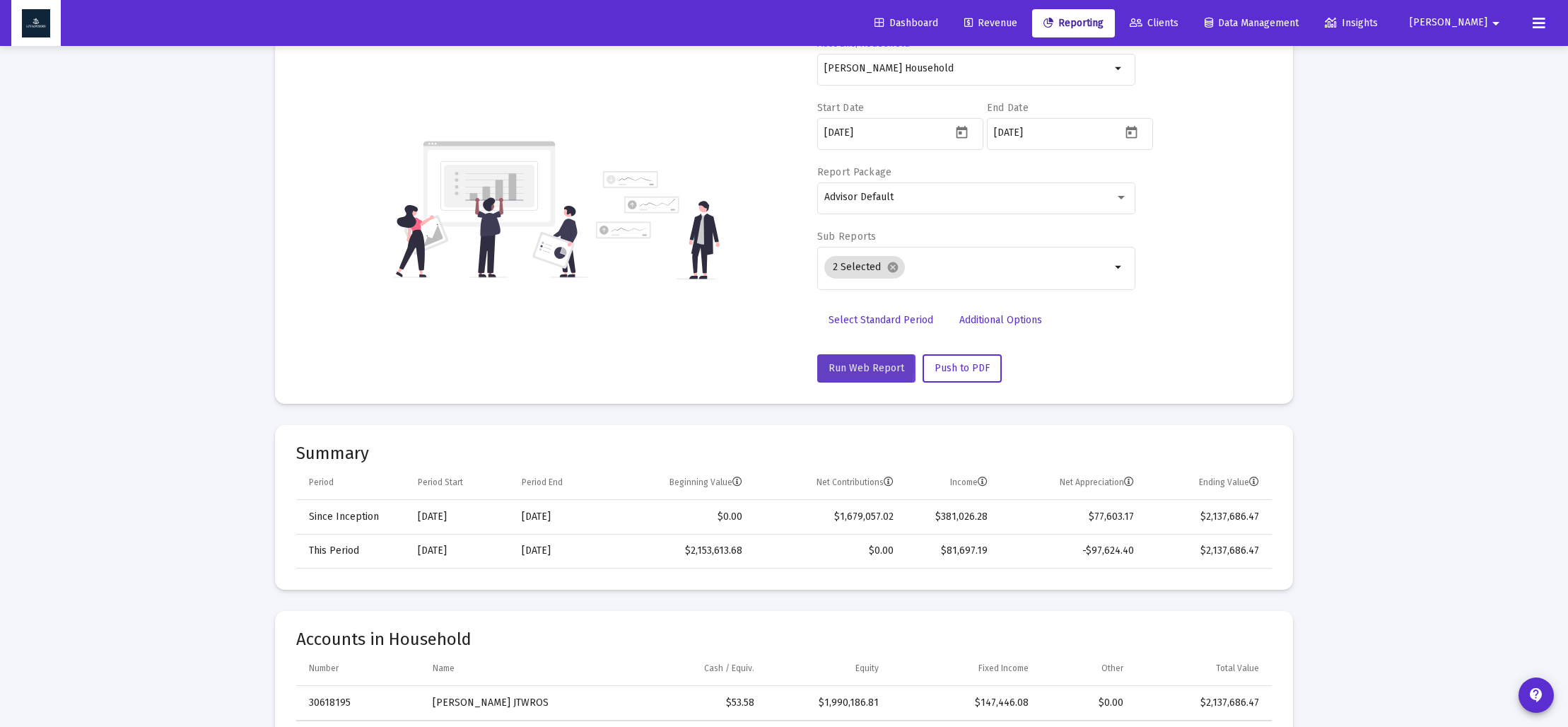
click at [845, 365] on span "Run Web Report" at bounding box center [866, 368] width 76 height 12
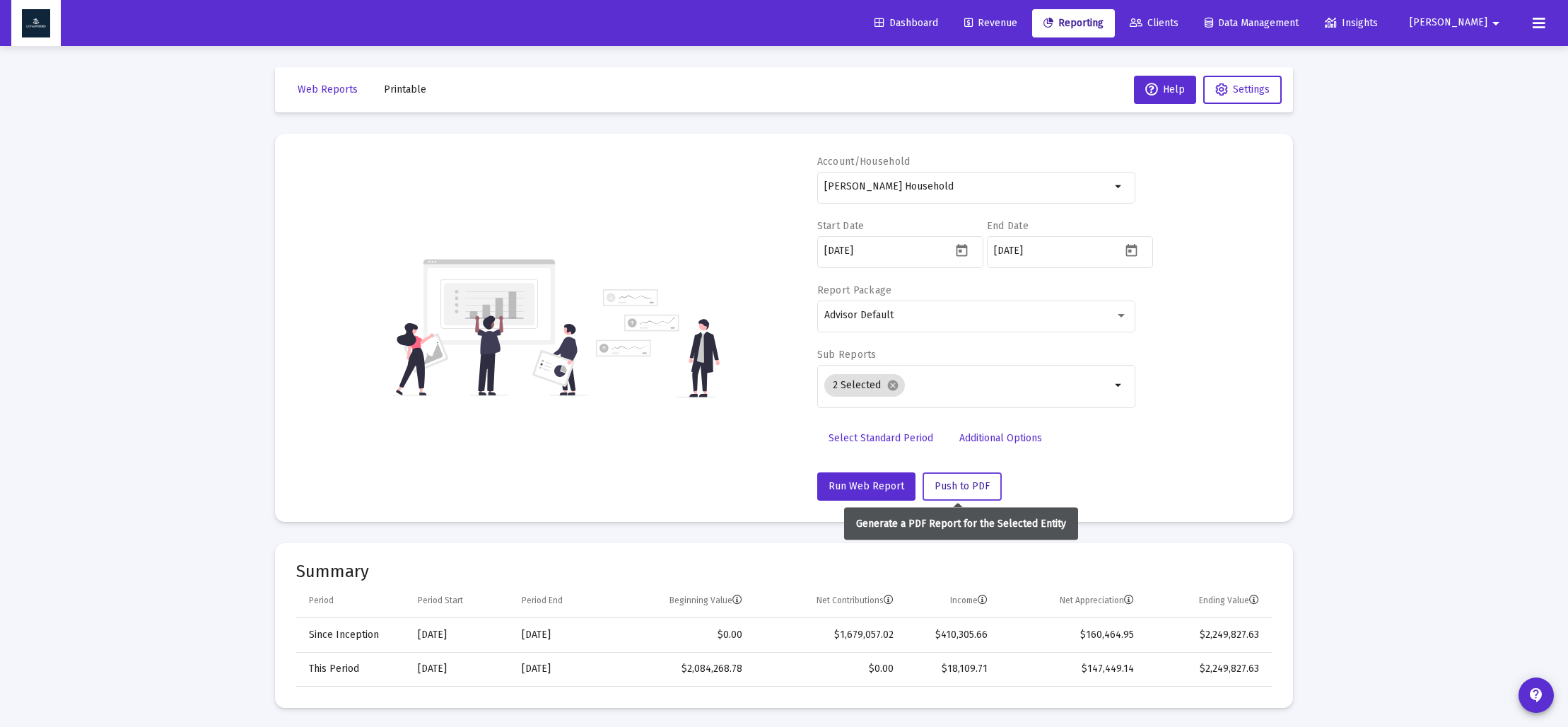
click at [958, 489] on span "Push to PDF" at bounding box center [962, 486] width 55 height 12
click at [404, 93] on span "Printable" at bounding box center [404, 89] width 42 height 12
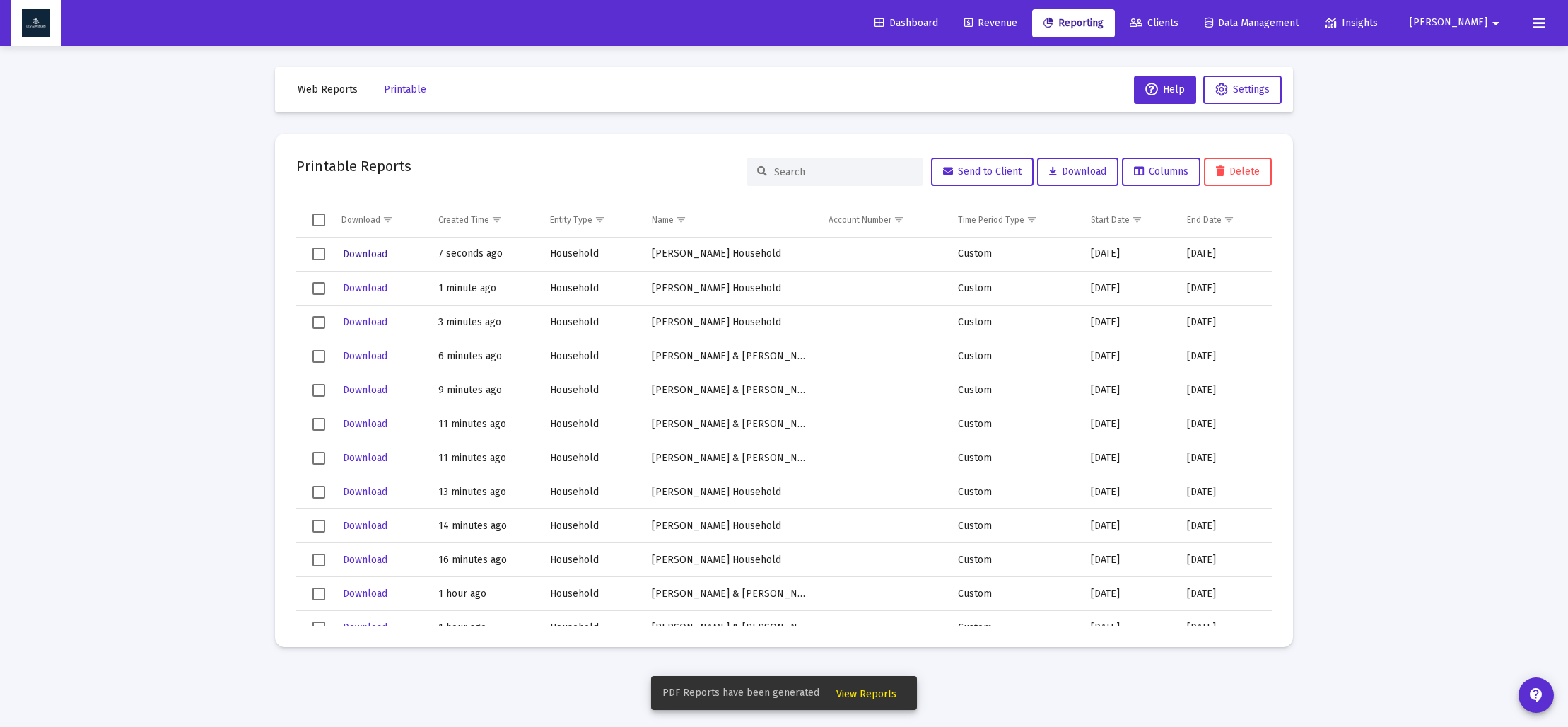
click at [367, 252] on span "Download" at bounding box center [365, 253] width 45 height 12
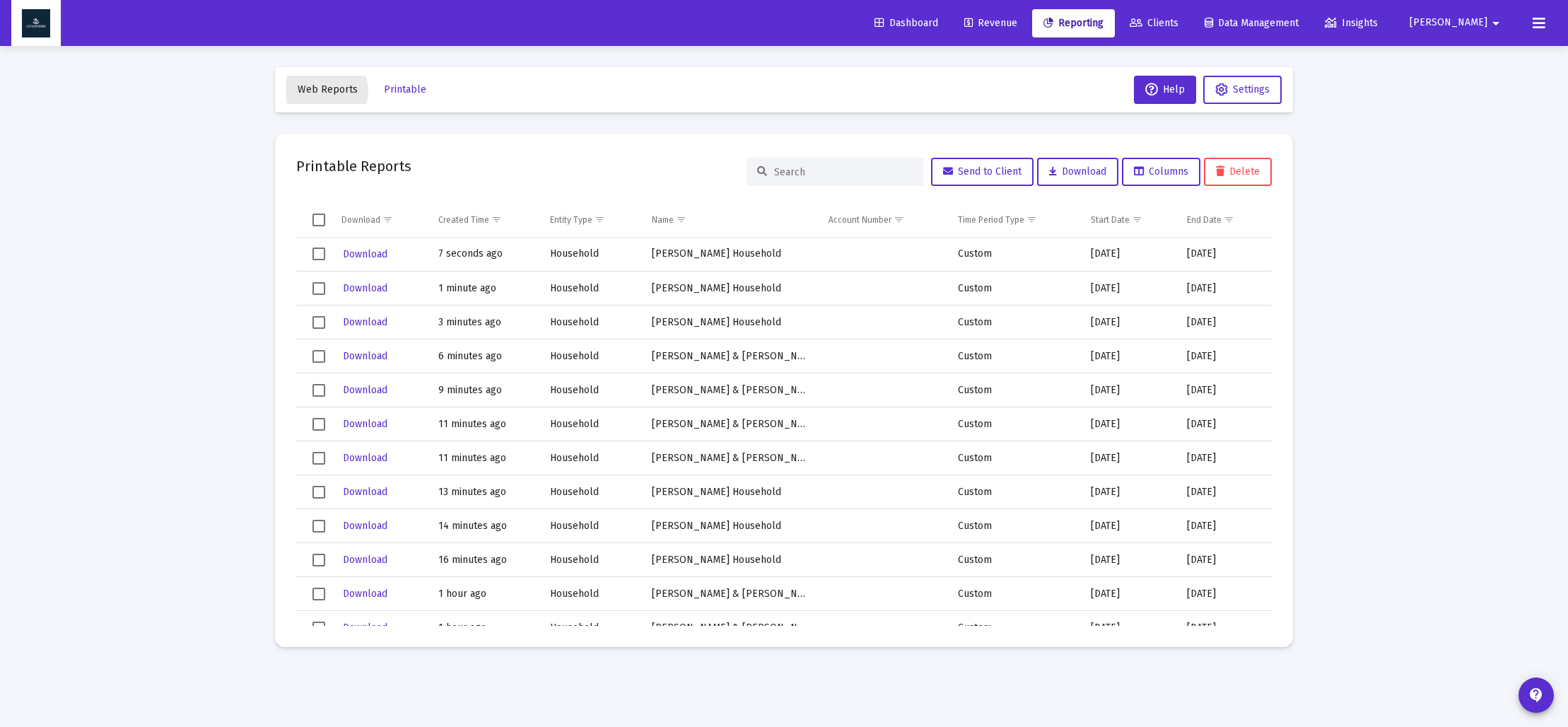
click at [321, 91] on span "Web Reports" at bounding box center [327, 89] width 60 height 12
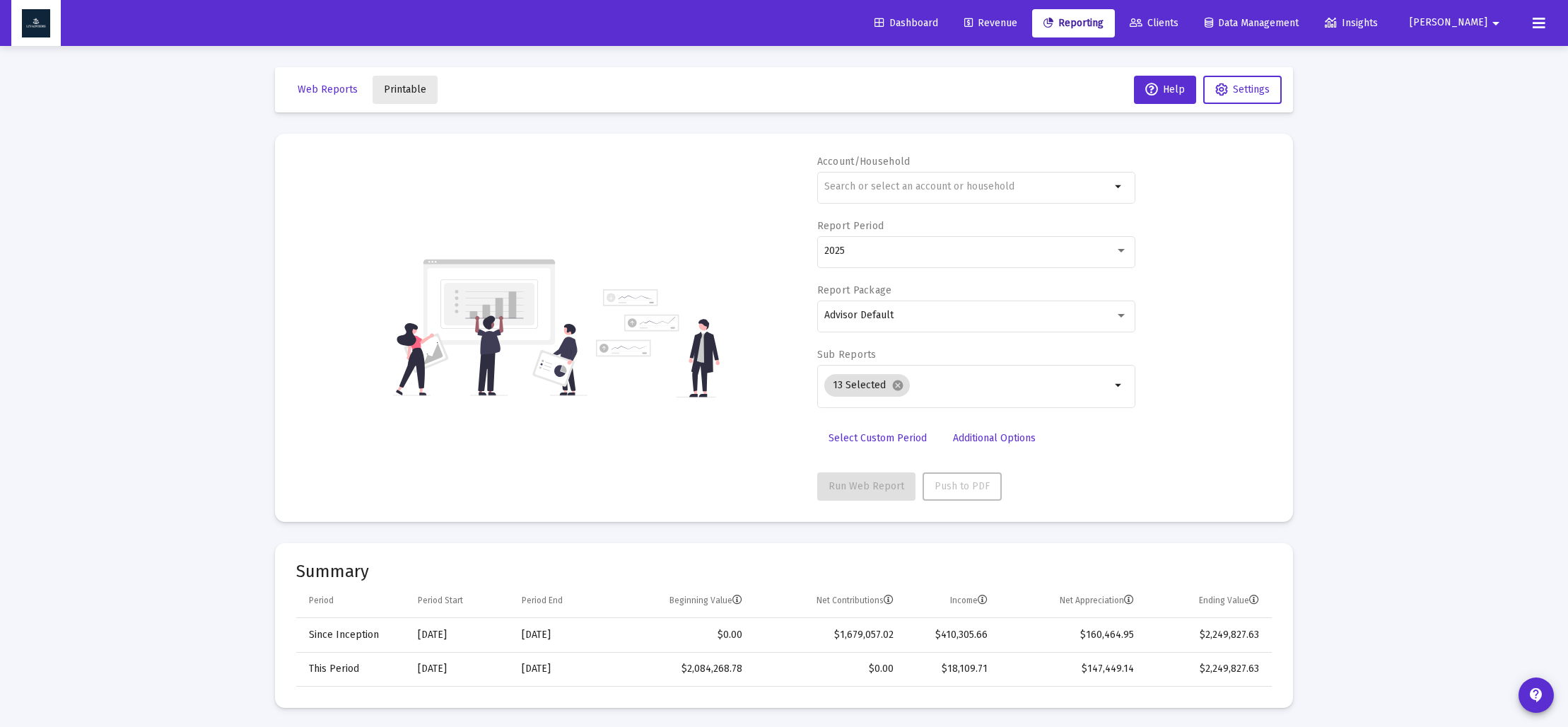
click at [399, 86] on span "Printable" at bounding box center [404, 89] width 42 height 12
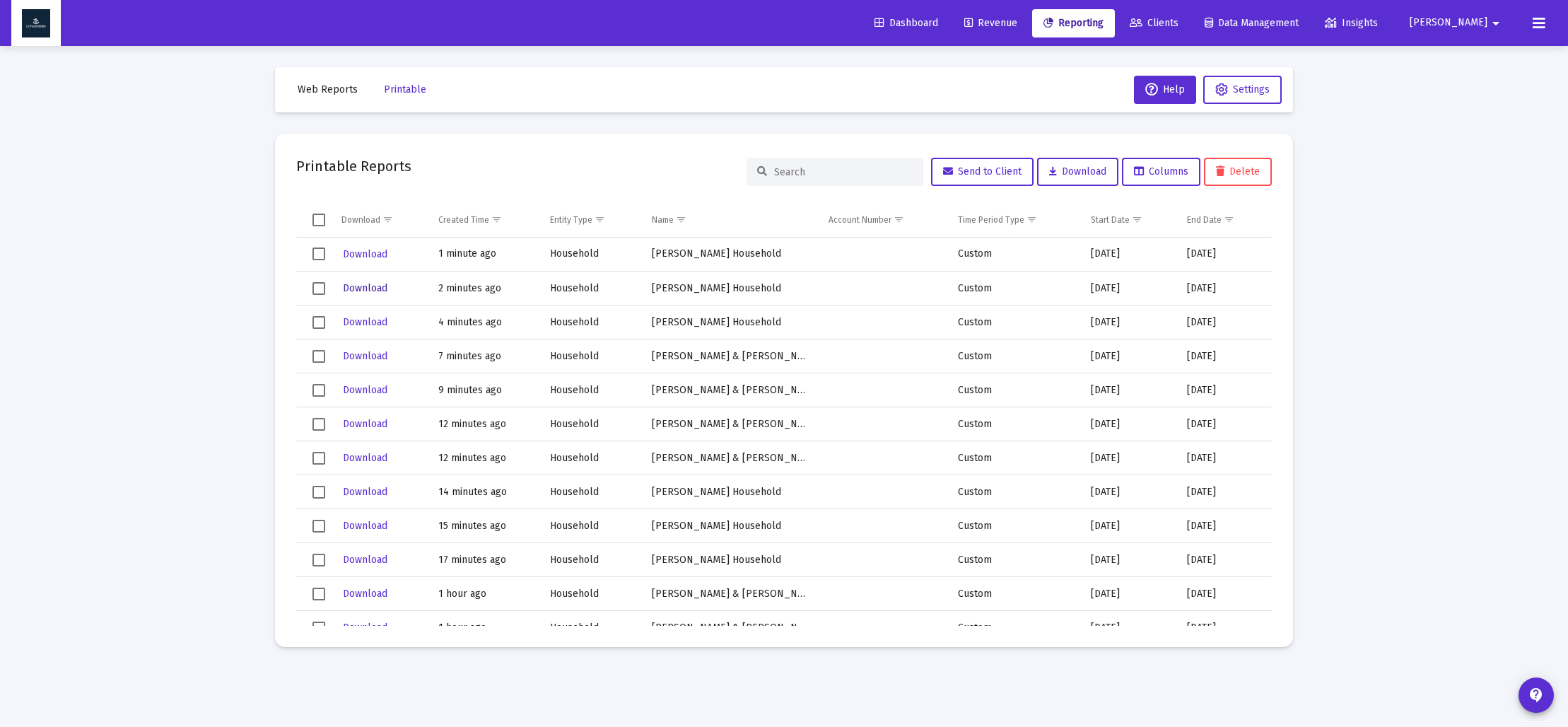
click at [382, 286] on span "Download" at bounding box center [365, 287] width 45 height 12
click at [343, 89] on span "Web Reports" at bounding box center [327, 89] width 60 height 12
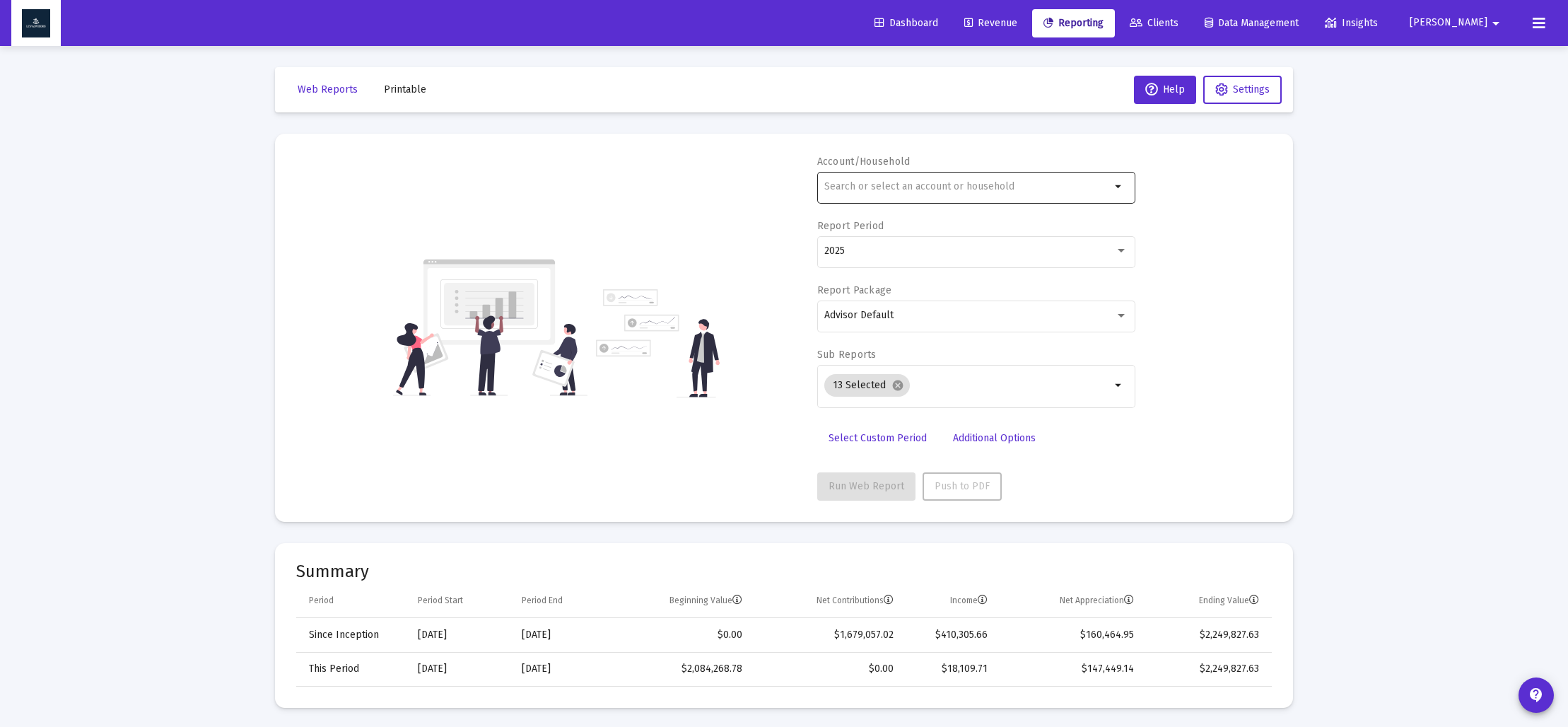
click at [916, 190] on input "text" at bounding box center [968, 186] width 286 height 12
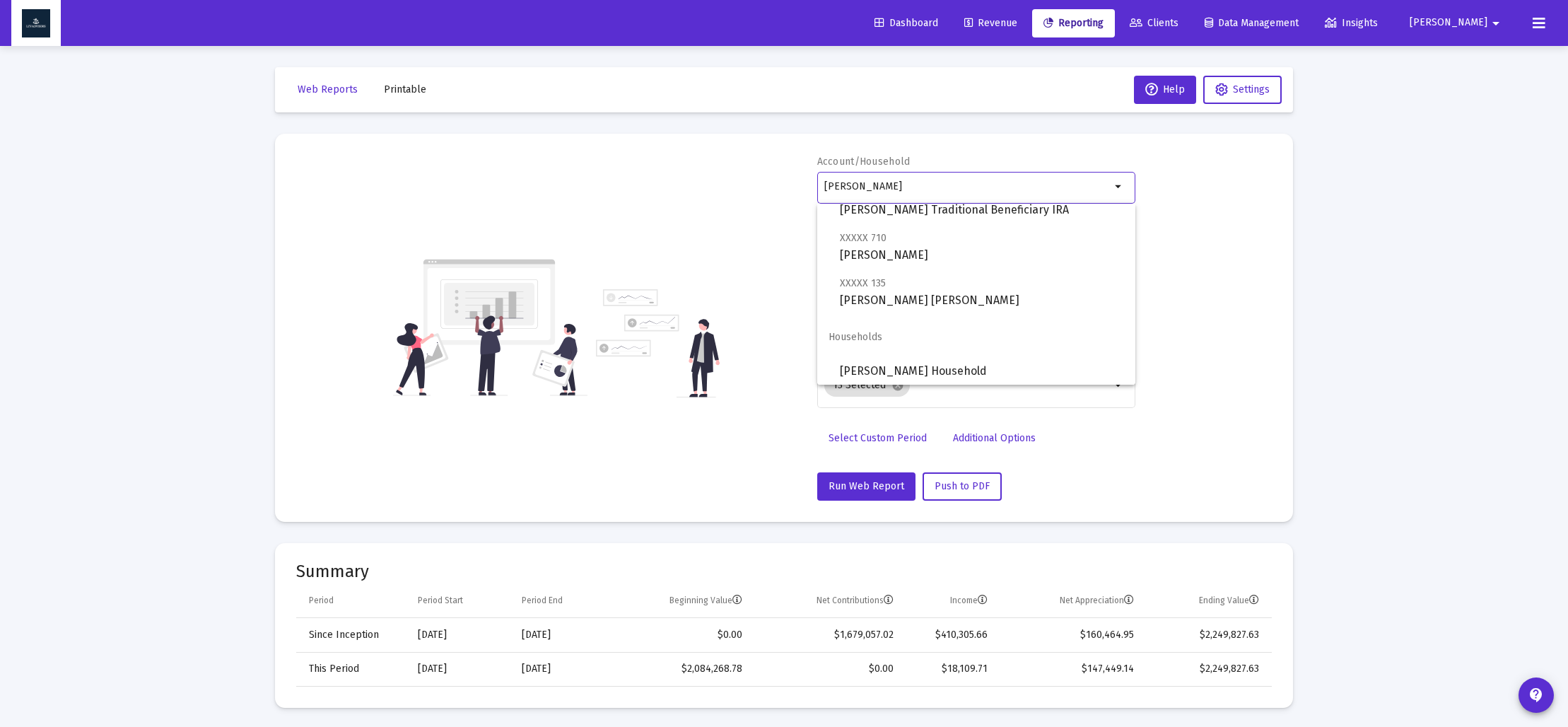
scroll to position [56, 0]
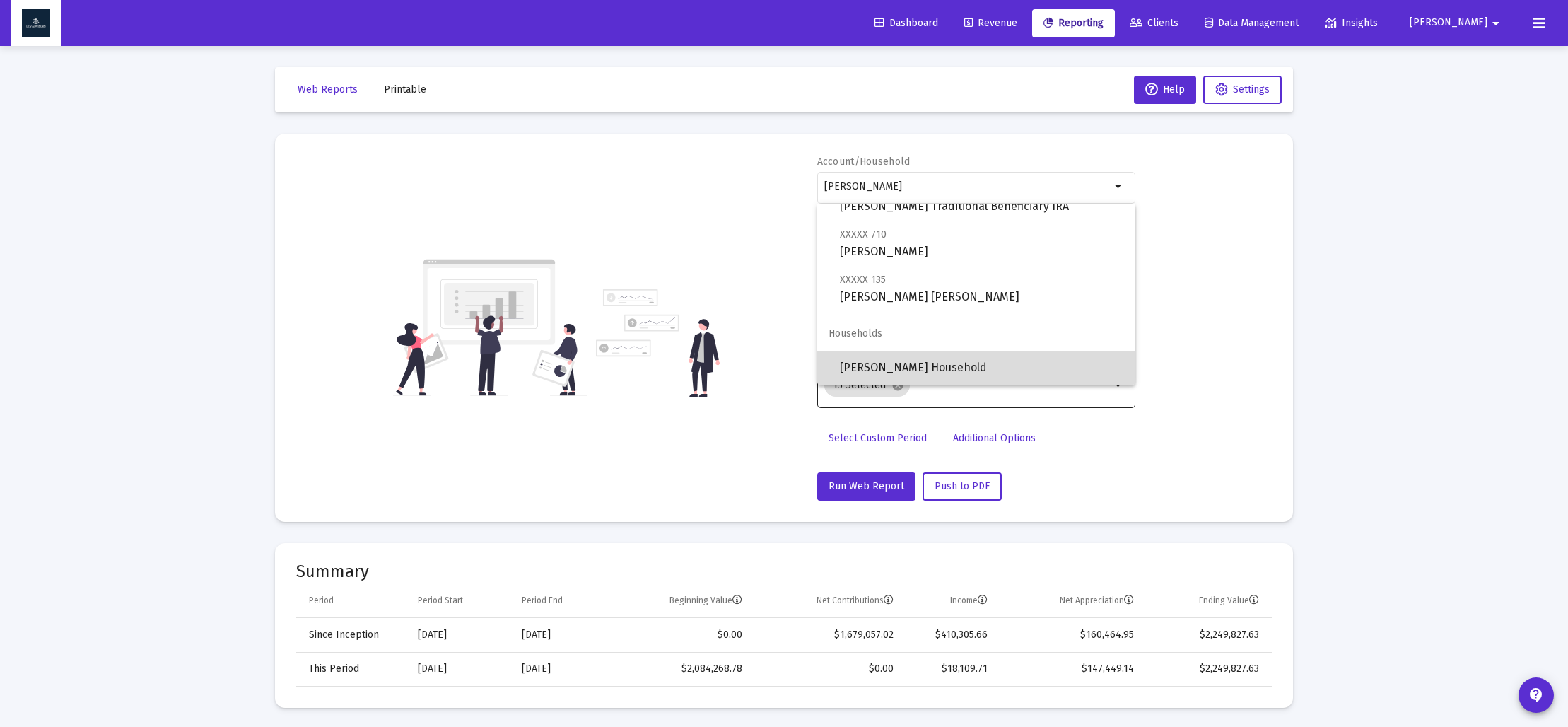
click at [922, 360] on span "[PERSON_NAME] Household" at bounding box center [982, 368] width 284 height 34
type input "[PERSON_NAME] Household"
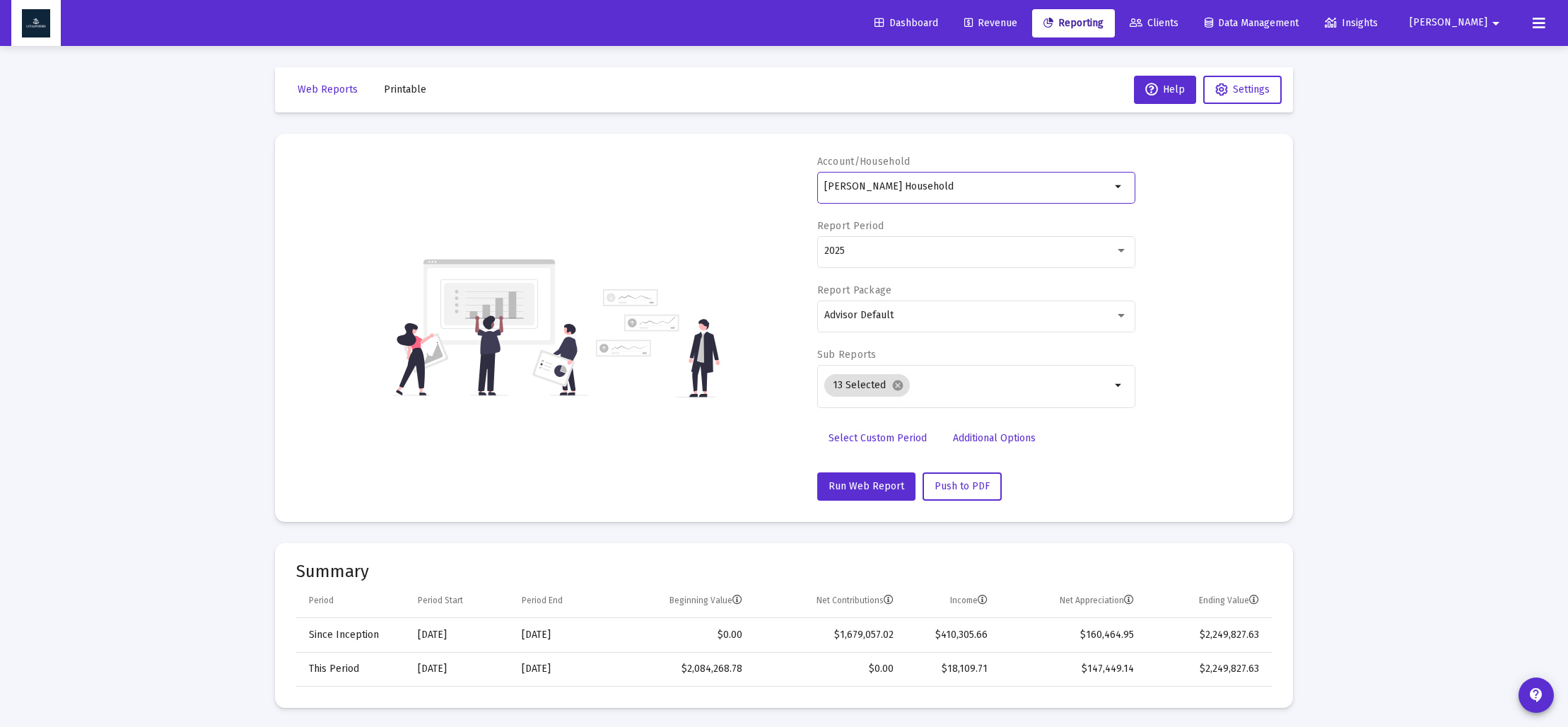
click at [859, 434] on span "Select Custom Period" at bounding box center [877, 437] width 98 height 12
click at [966, 255] on icon "Open calendar" at bounding box center [962, 250] width 12 height 13
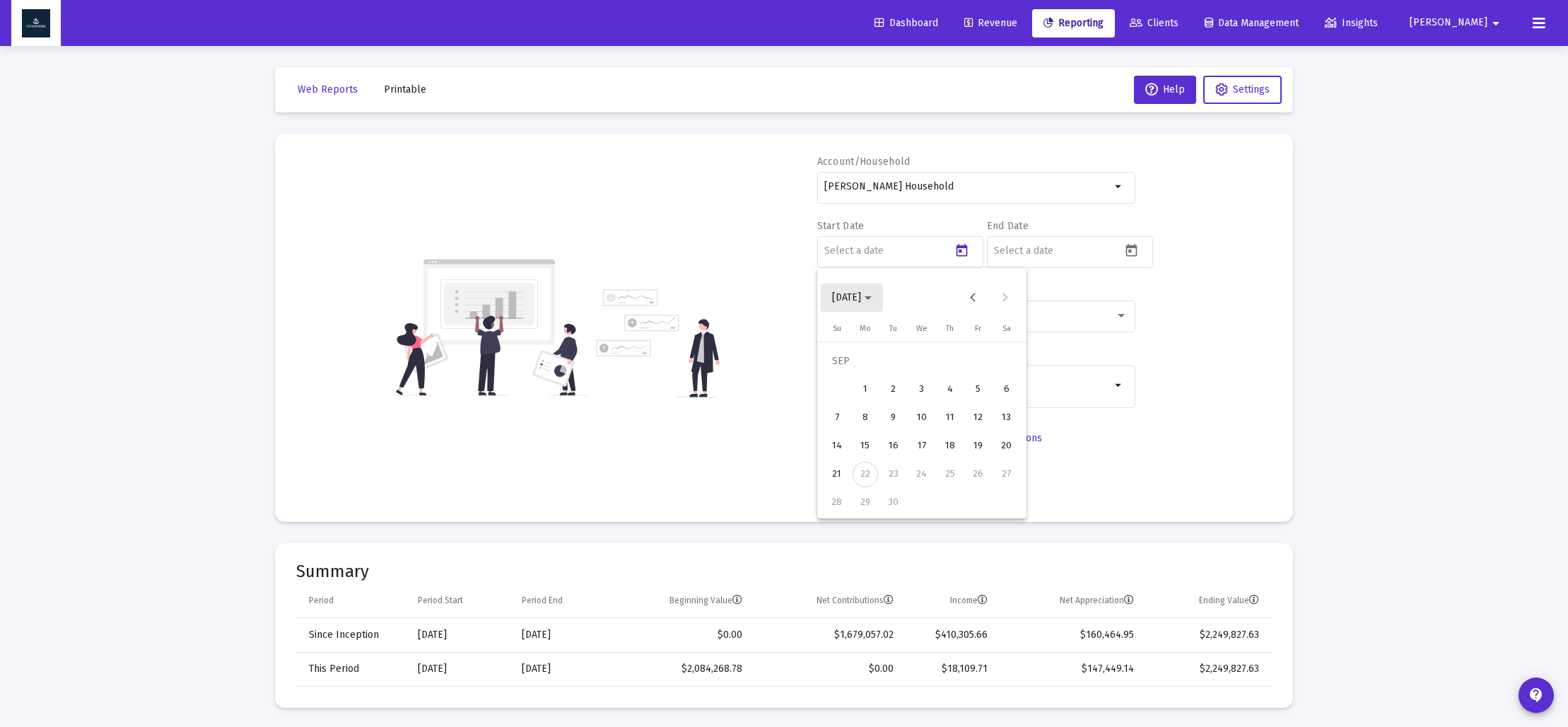
click at [872, 295] on span "[DATE]" at bounding box center [852, 297] width 39 height 12
click at [903, 472] on div "2023" at bounding box center [897, 483] width 45 height 25
click at [945, 376] on div "MAR" at bounding box center [946, 369] width 45 height 25
click at [872, 300] on span "[DATE]" at bounding box center [852, 297] width 39 height 12
click at [899, 482] on div "2023" at bounding box center [897, 483] width 45 height 25
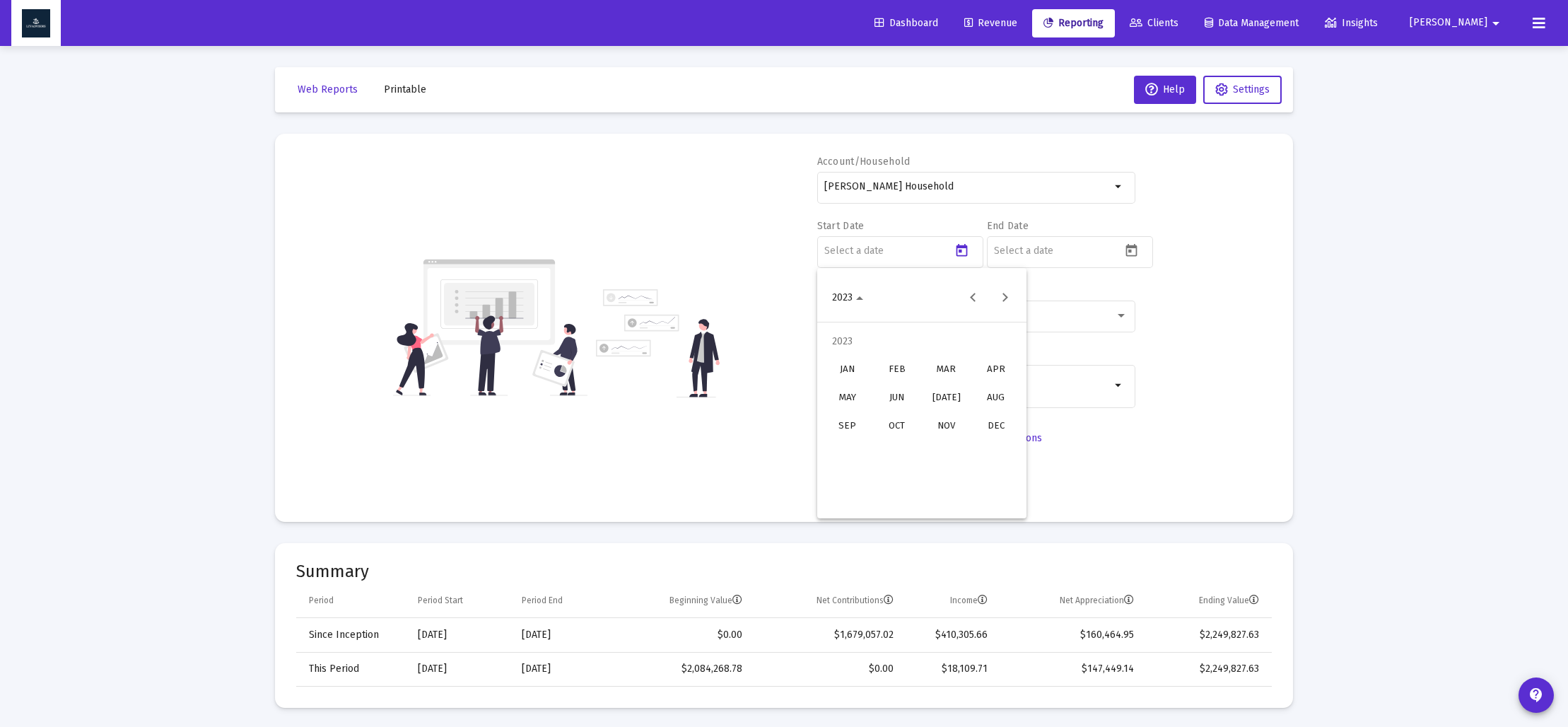
click at [846, 435] on div "SEP" at bounding box center [847, 426] width 45 height 25
click at [1004, 476] on div "30" at bounding box center [1006, 474] width 25 height 25
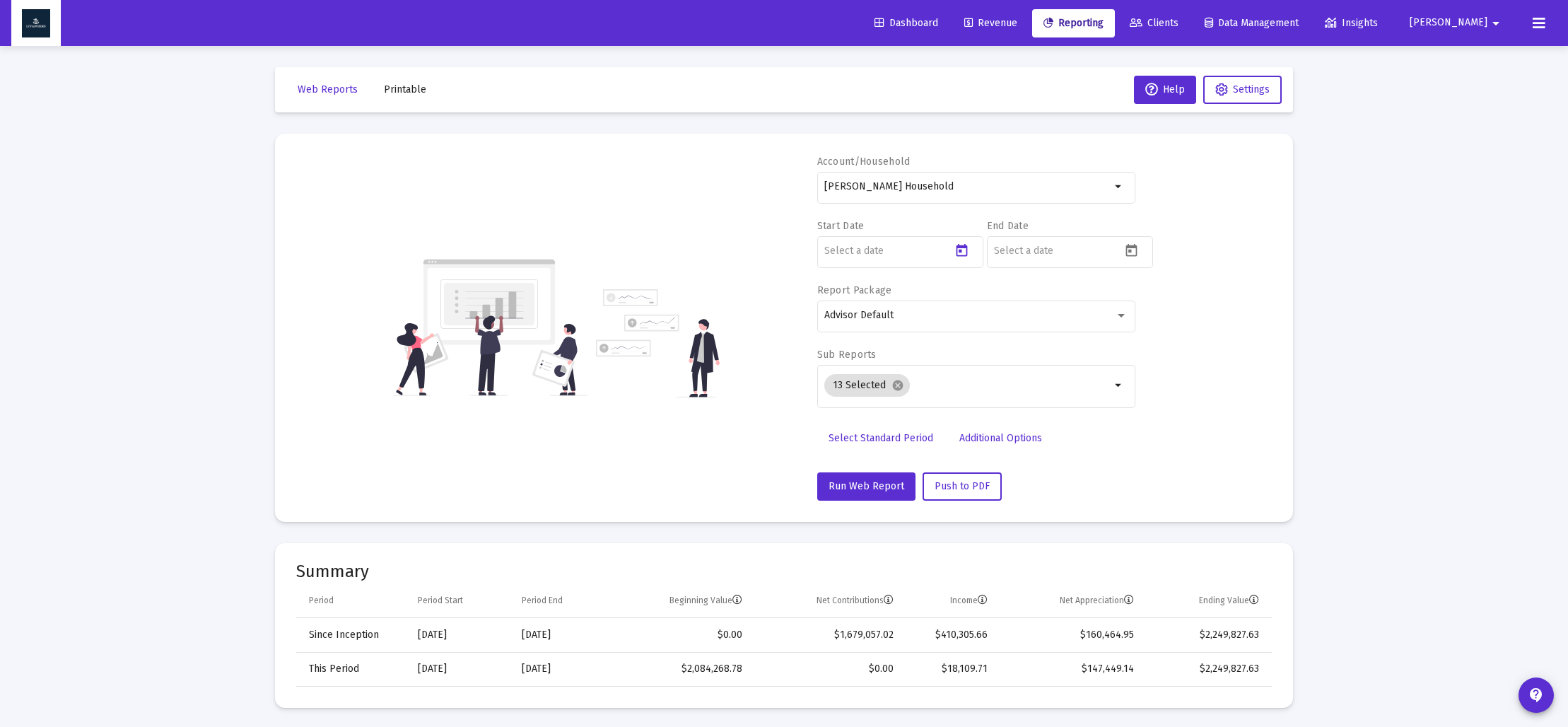
type input "[DATE]"
click at [1129, 249] on icon "Open calendar" at bounding box center [1132, 250] width 15 height 15
click at [1041, 300] on span "[DATE]" at bounding box center [1021, 297] width 39 height 12
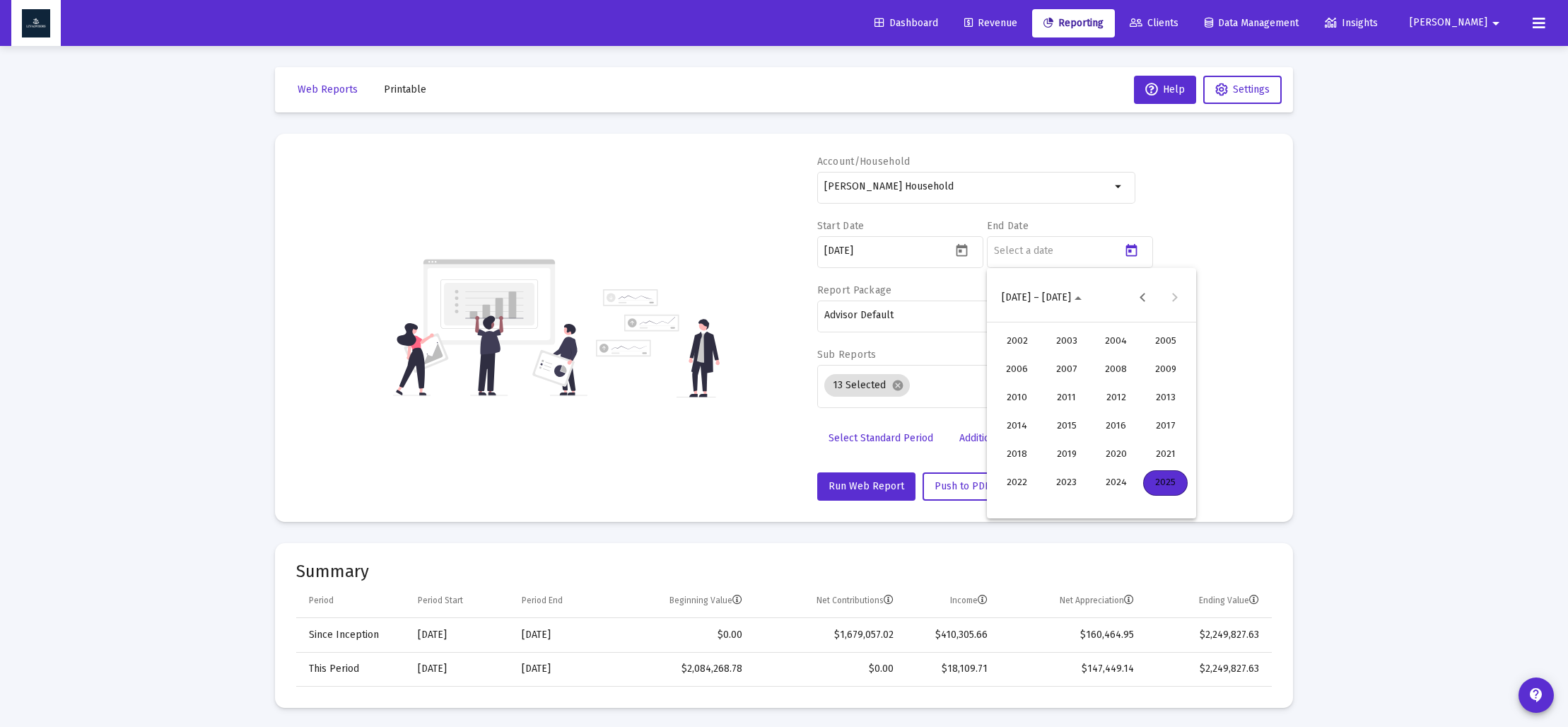
click at [1072, 479] on div "2023" at bounding box center [1066, 483] width 45 height 25
click at [1161, 425] on div "DEC" at bounding box center [1165, 426] width 45 height 25
drag, startPoint x: 1013, startPoint y: 500, endPoint x: 995, endPoint y: 479, distance: 27.7
click at [1013, 500] on div "31" at bounding box center [1006, 503] width 25 height 25
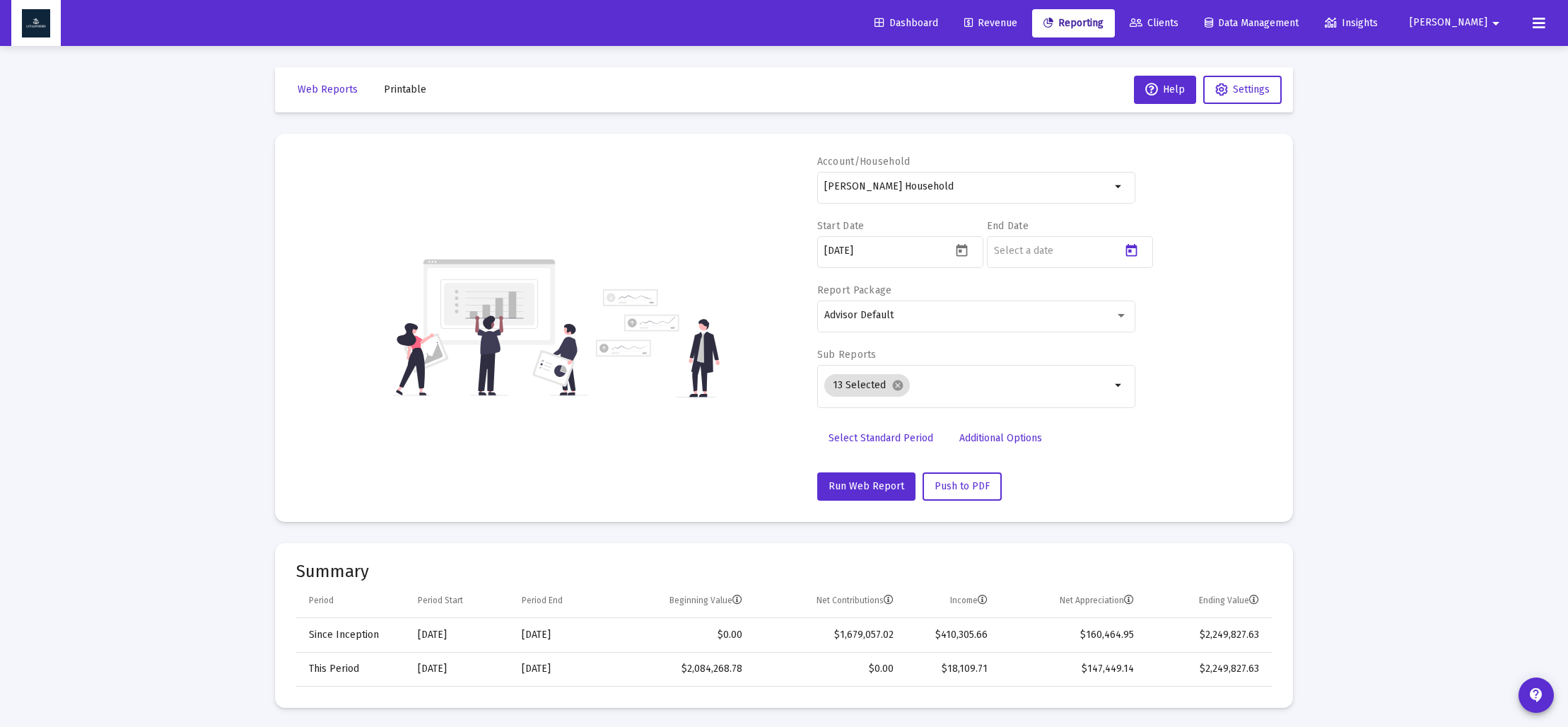
type input "[DATE]"
drag, startPoint x: 899, startPoint y: 389, endPoint x: 889, endPoint y: 394, distance: 11.2
click at [899, 389] on mat-icon "cancel" at bounding box center [898, 385] width 13 height 13
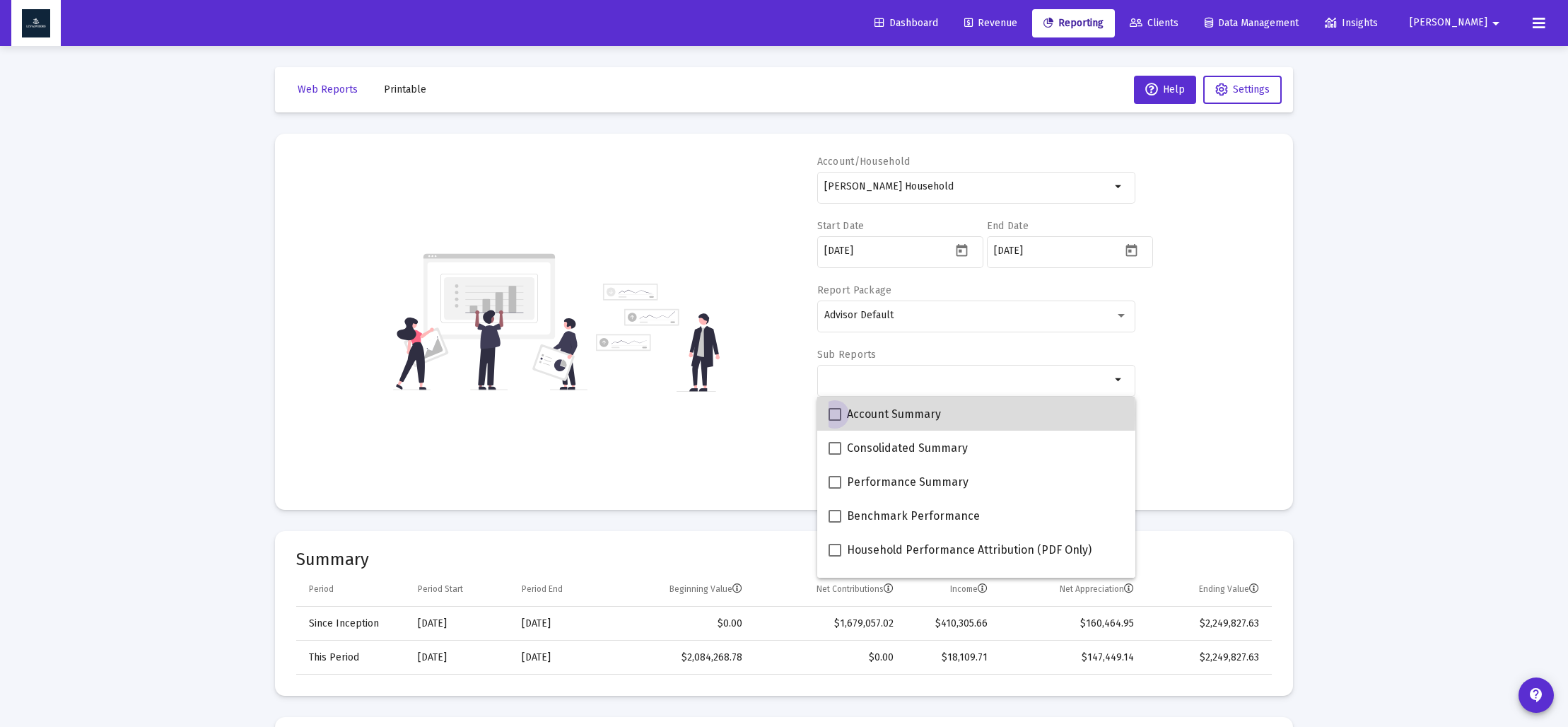
click at [838, 414] on span at bounding box center [835, 414] width 13 height 13
click at [835, 420] on input "Account Summary" at bounding box center [835, 420] width 1 height 1
checkbox input "true"
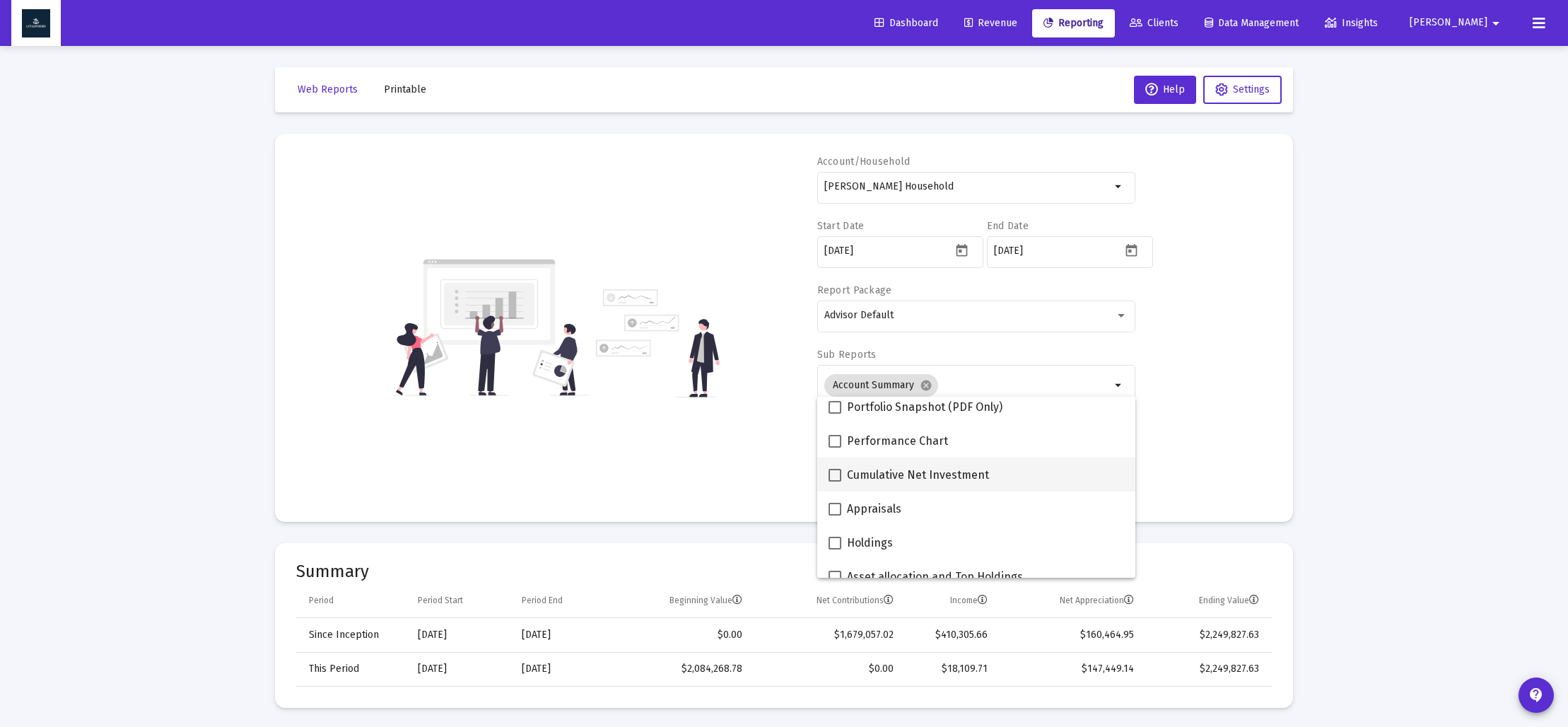
scroll to position [216, 0]
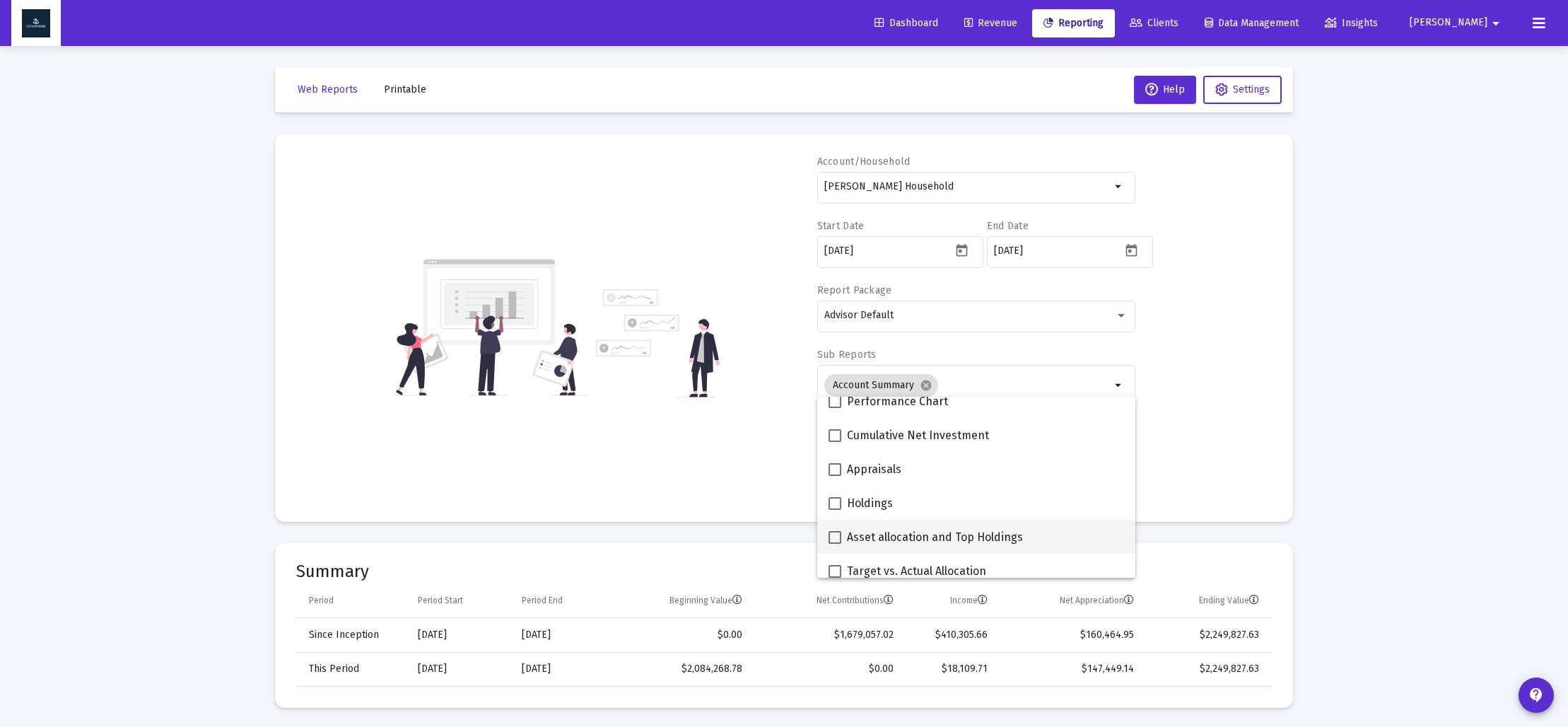
click at [835, 535] on span at bounding box center [835, 537] width 13 height 13
click at [835, 544] on input "Asset allocation and Top Holdings" at bounding box center [835, 544] width 1 height 1
checkbox input "true"
click at [750, 462] on div "Account/Household [PERSON_NAME] Household arrow_drop_down Start Date [DATE] End…" at bounding box center [784, 327] width 976 height 346
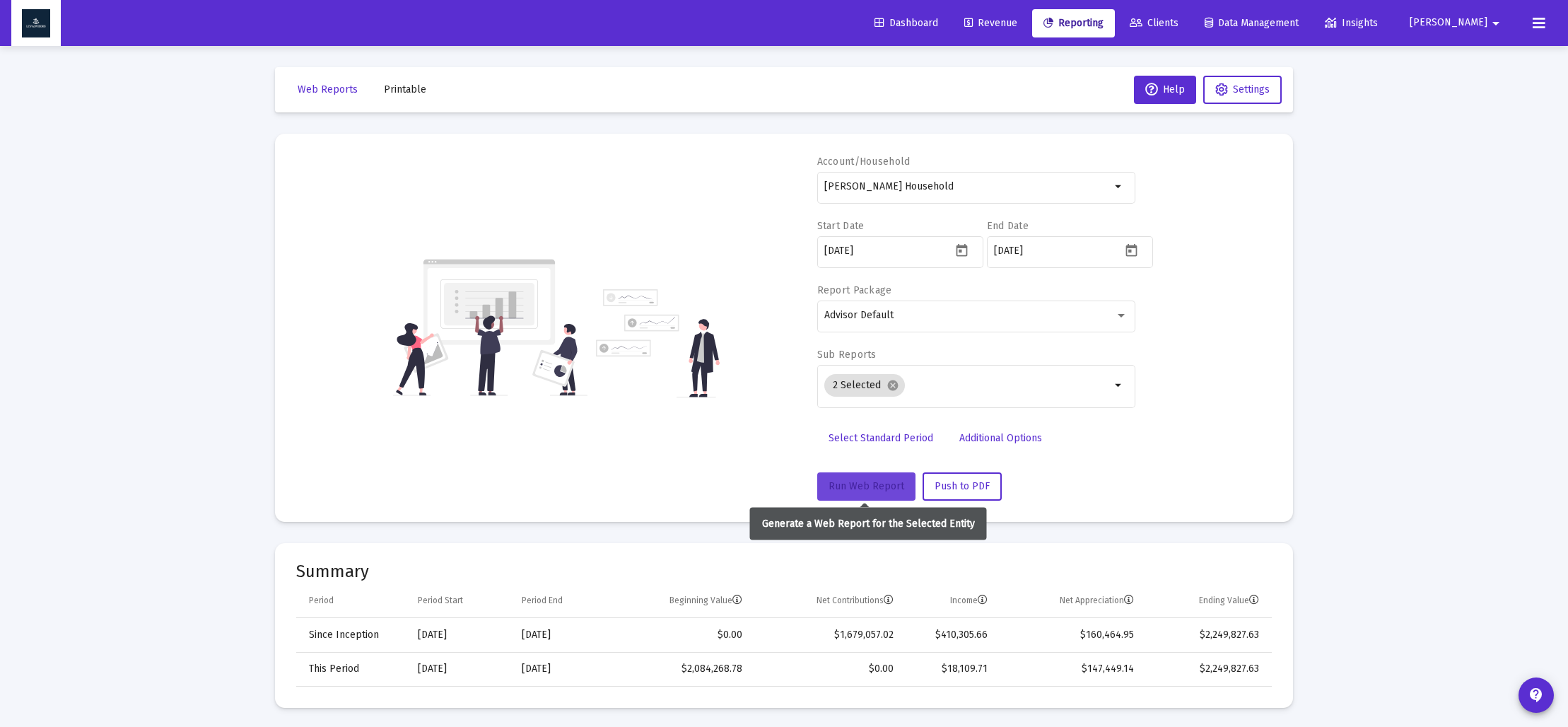
click at [851, 480] on span "Run Web Report" at bounding box center [866, 486] width 76 height 12
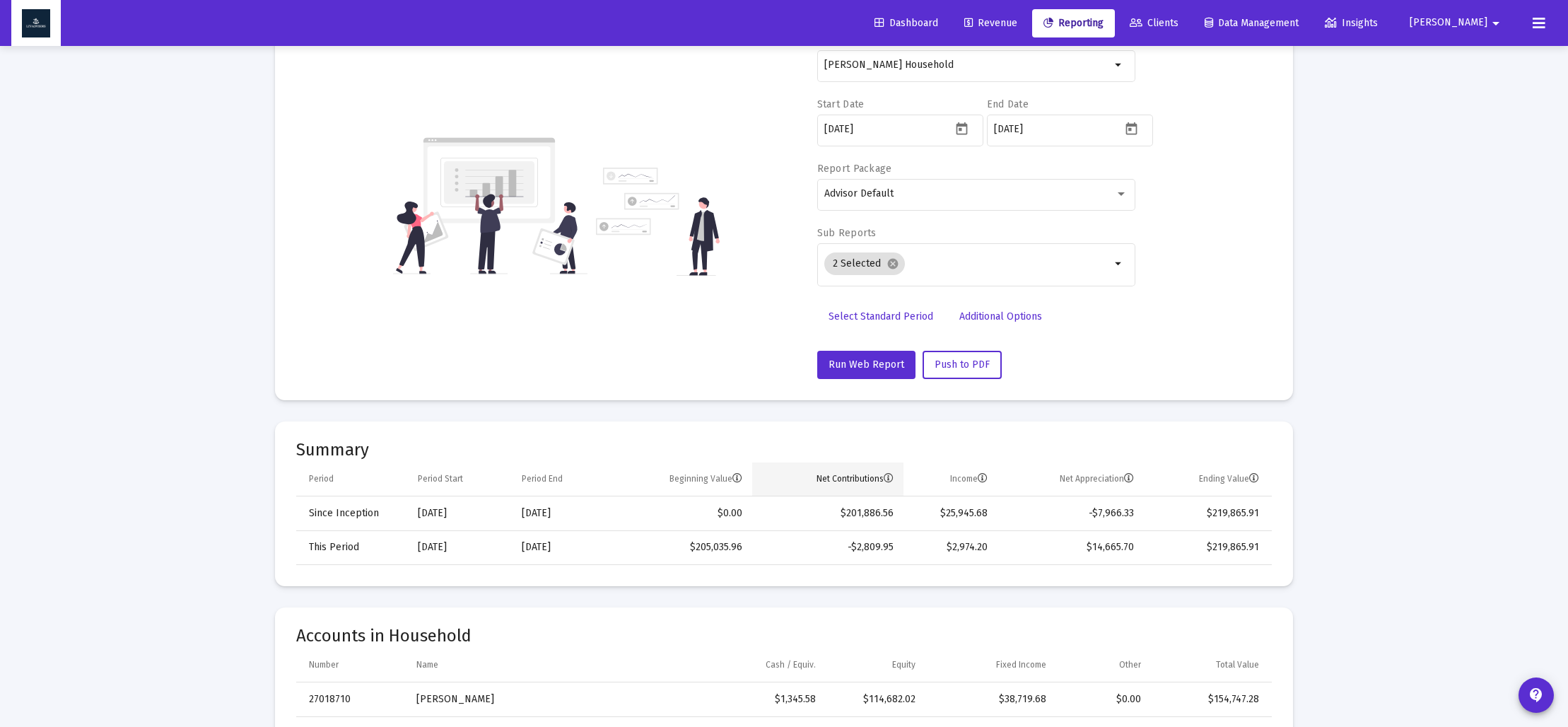
scroll to position [123, 0]
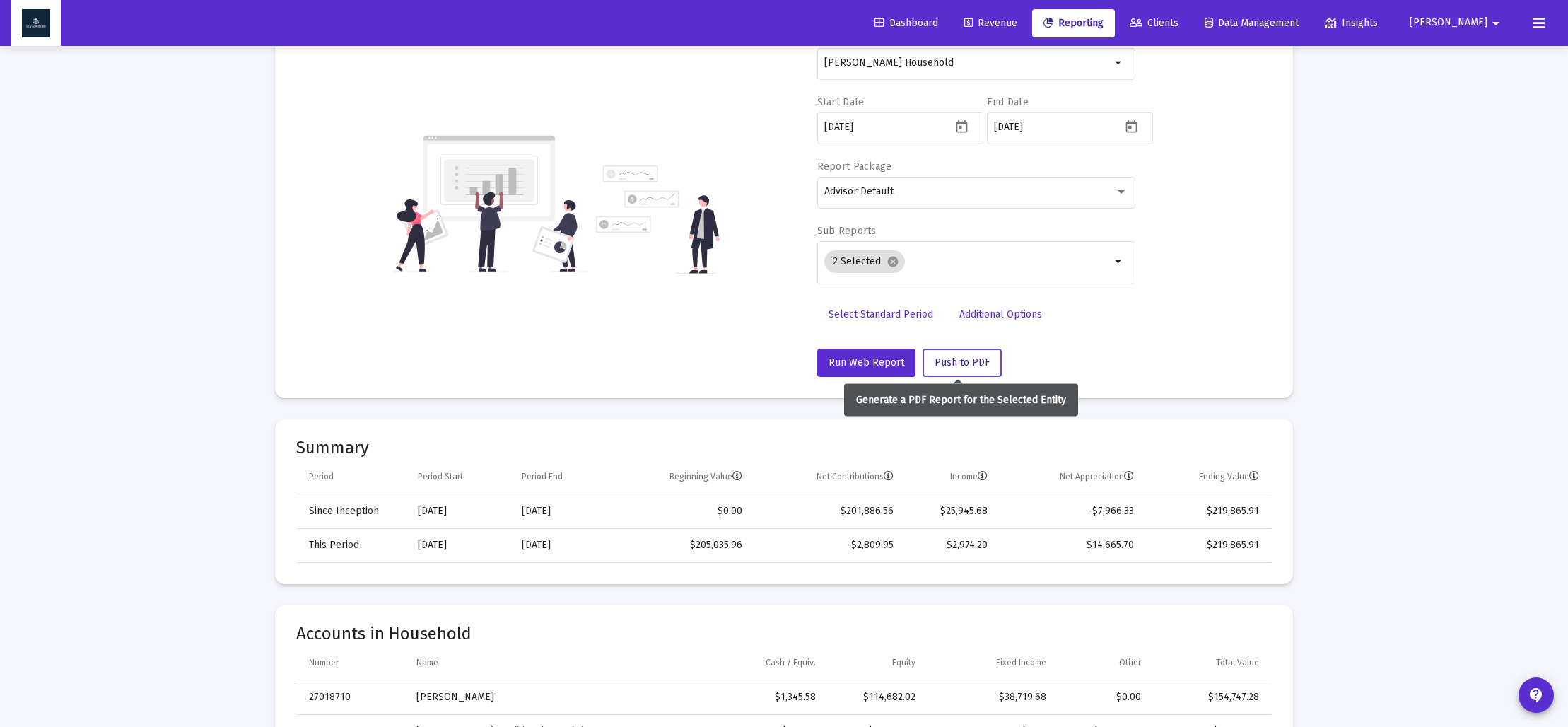
click at [962, 366] on span "Push to PDF" at bounding box center [962, 361] width 55 height 12
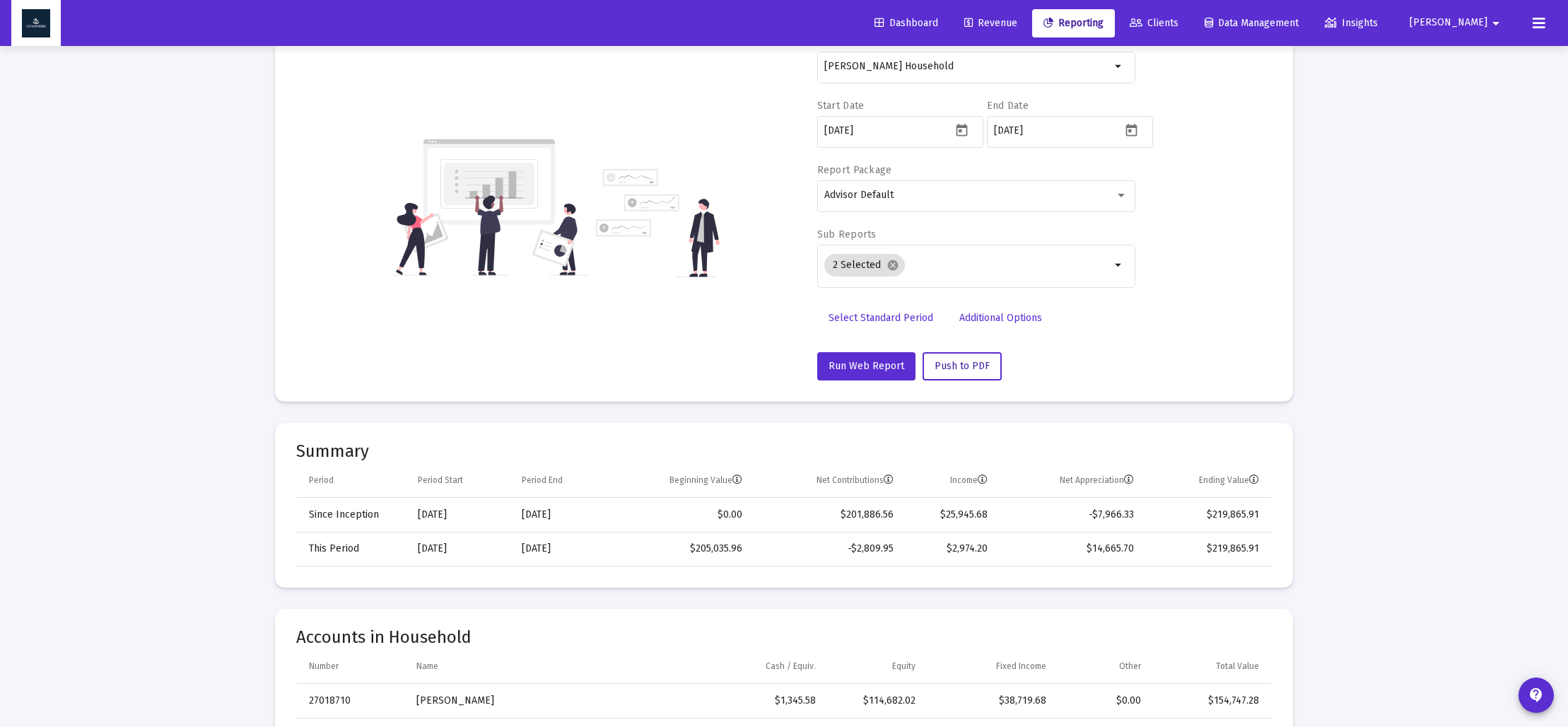
scroll to position [106, 0]
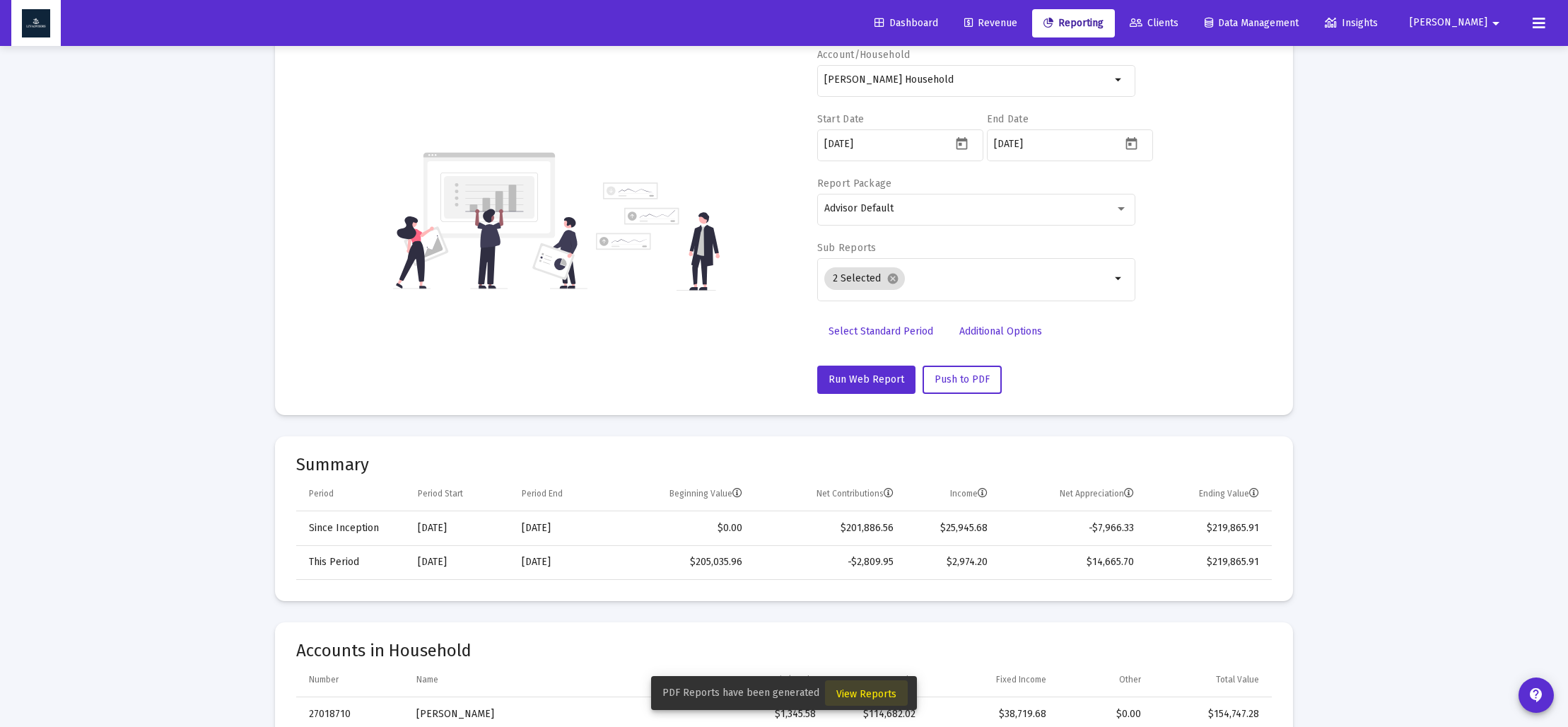
click at [879, 689] on span "View Reports" at bounding box center [866, 693] width 60 height 12
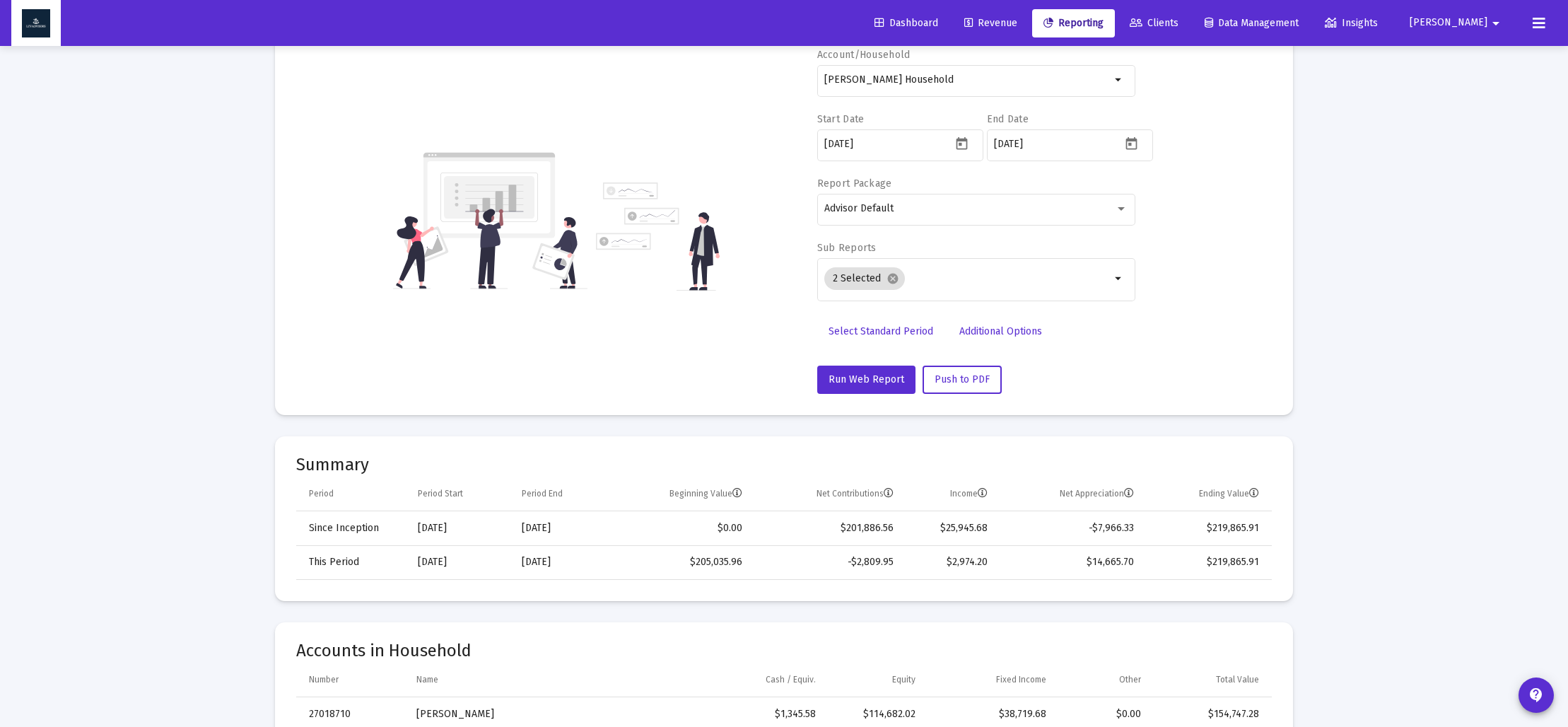
scroll to position [46, 0]
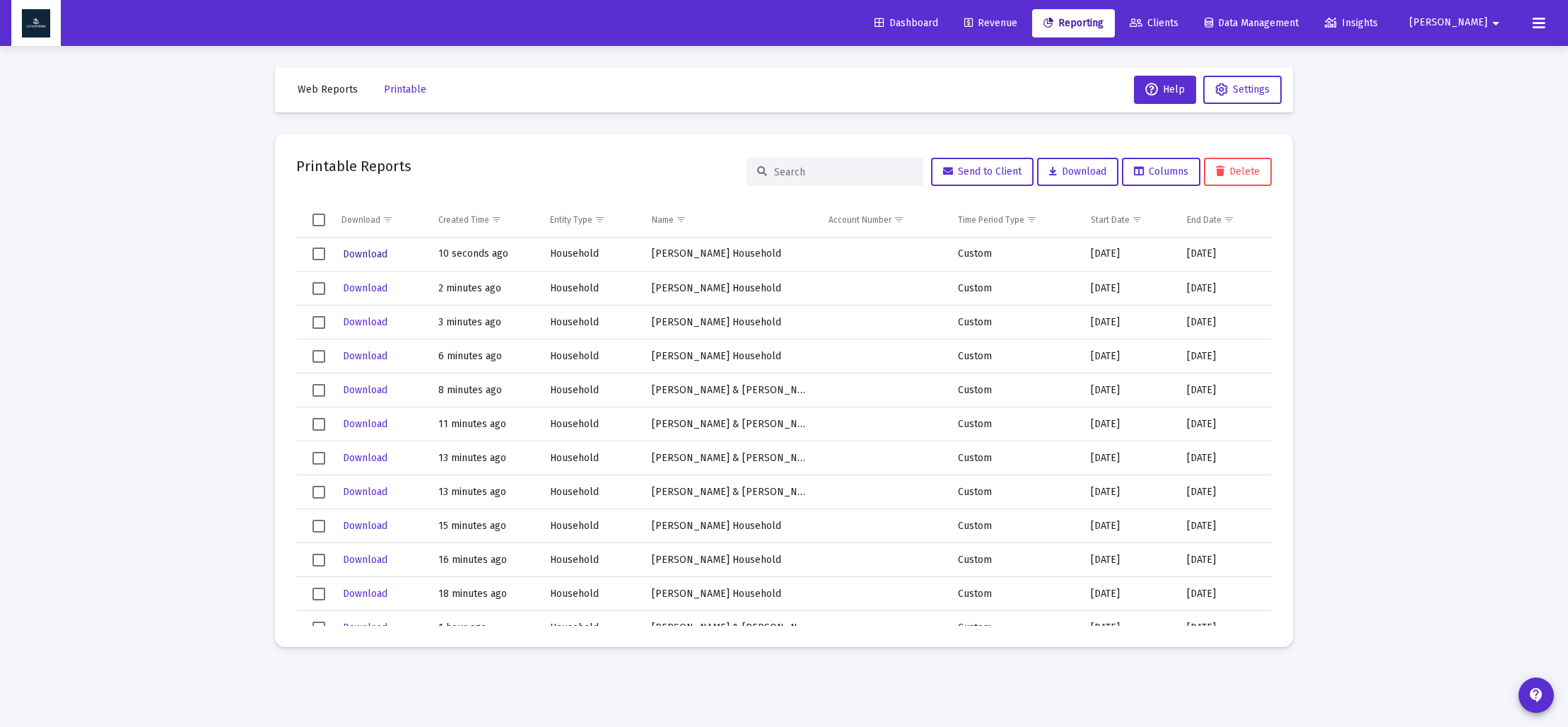
click at [362, 246] on button "Download" at bounding box center [365, 254] width 47 height 21
click at [336, 85] on button "Web Reports" at bounding box center [327, 90] width 82 height 29
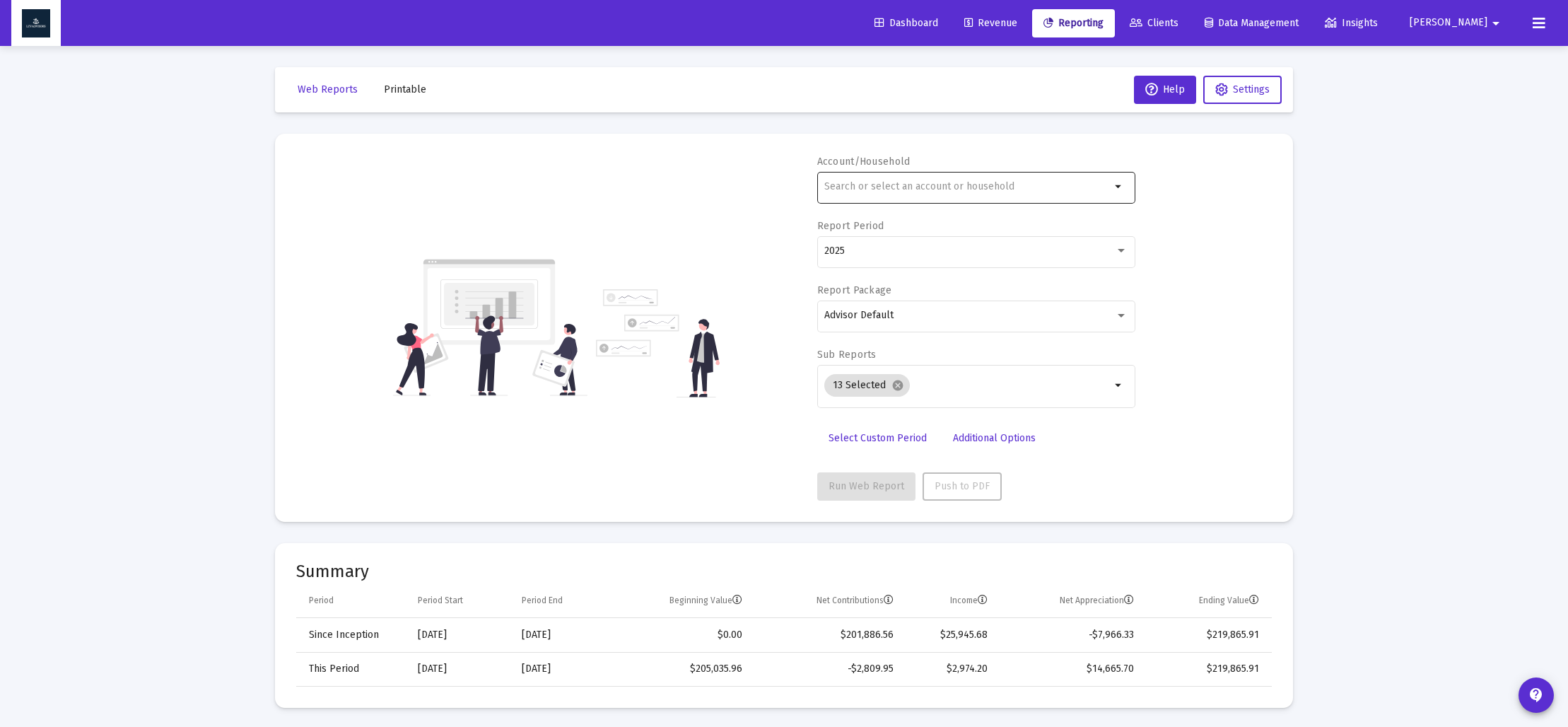
click at [953, 187] on input "text" at bounding box center [968, 186] width 286 height 12
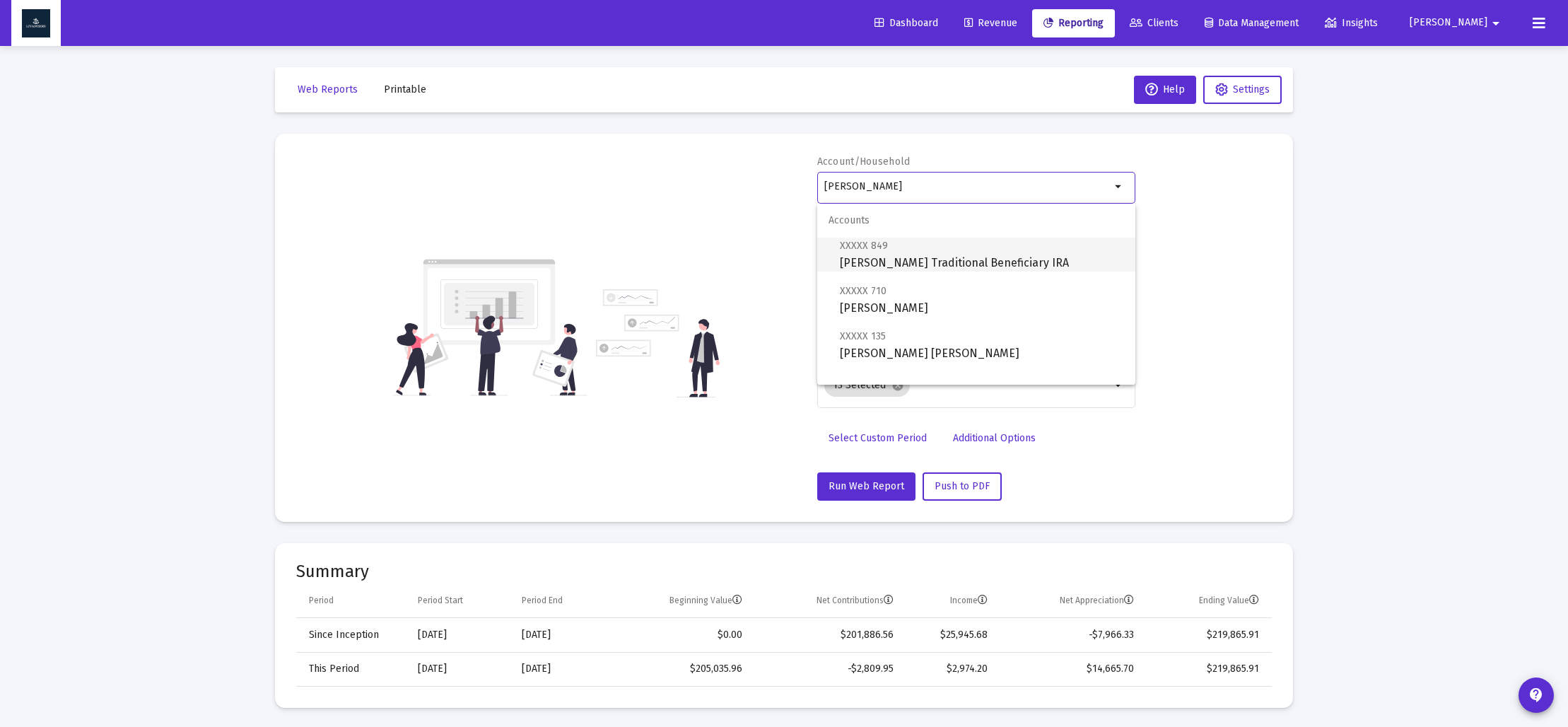
scroll to position [56, 0]
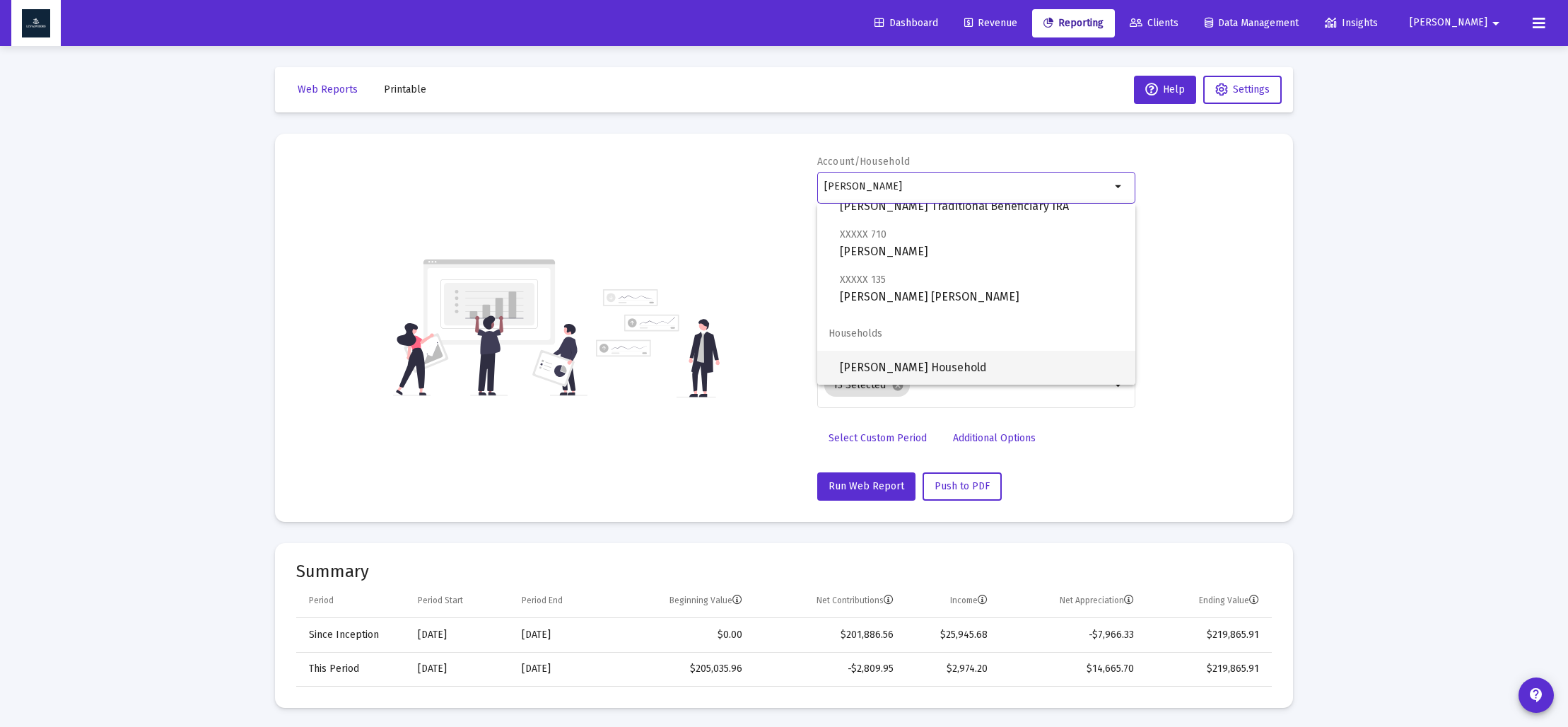
click at [920, 356] on span "[PERSON_NAME] Household" at bounding box center [982, 368] width 284 height 34
type input "[PERSON_NAME] Household"
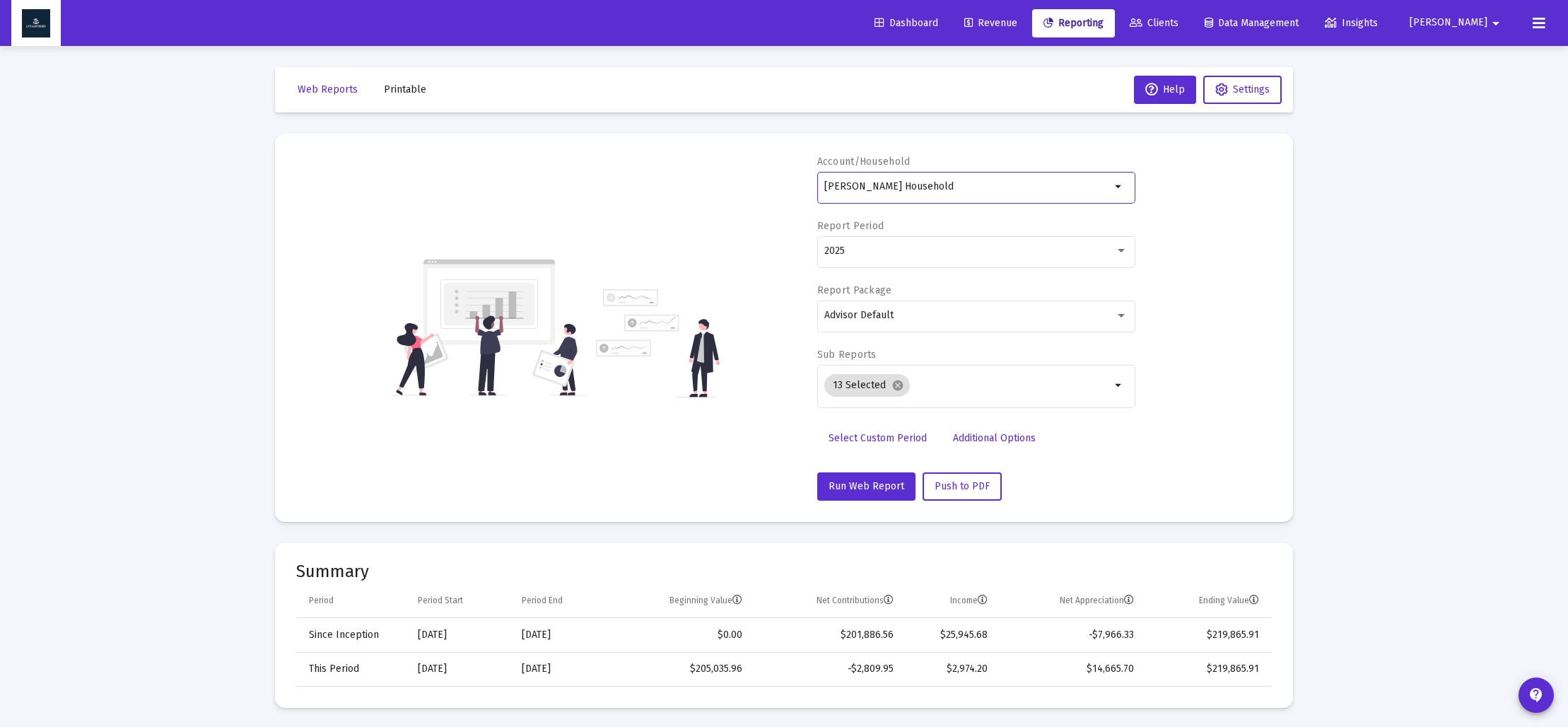
click at [859, 434] on span "Select Custom Period" at bounding box center [877, 437] width 98 height 12
click at [881, 435] on span "Select Standard Period" at bounding box center [880, 437] width 105 height 12
click at [893, 432] on span "Select Custom Period" at bounding box center [877, 437] width 98 height 12
click at [957, 255] on icon "Open calendar" at bounding box center [962, 250] width 12 height 13
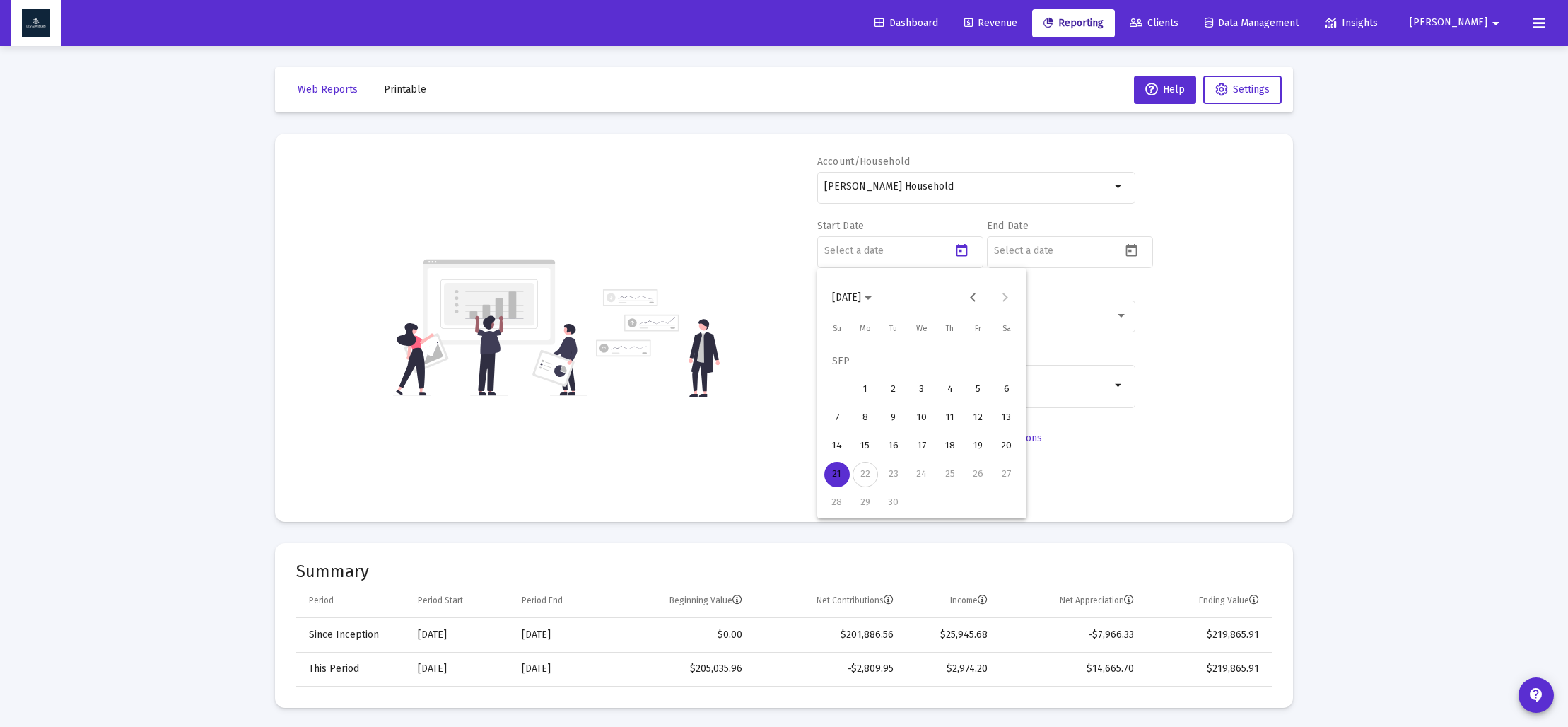
drag, startPoint x: 881, startPoint y: 300, endPoint x: 887, endPoint y: 304, distance: 7.2
click at [872, 300] on span "[DATE]" at bounding box center [852, 297] width 39 height 12
click at [950, 478] on div "2024" at bounding box center [946, 483] width 45 height 25
click at [849, 430] on div "SEP" at bounding box center [847, 426] width 45 height 25
click at [868, 506] on div "30" at bounding box center [865, 503] width 25 height 25
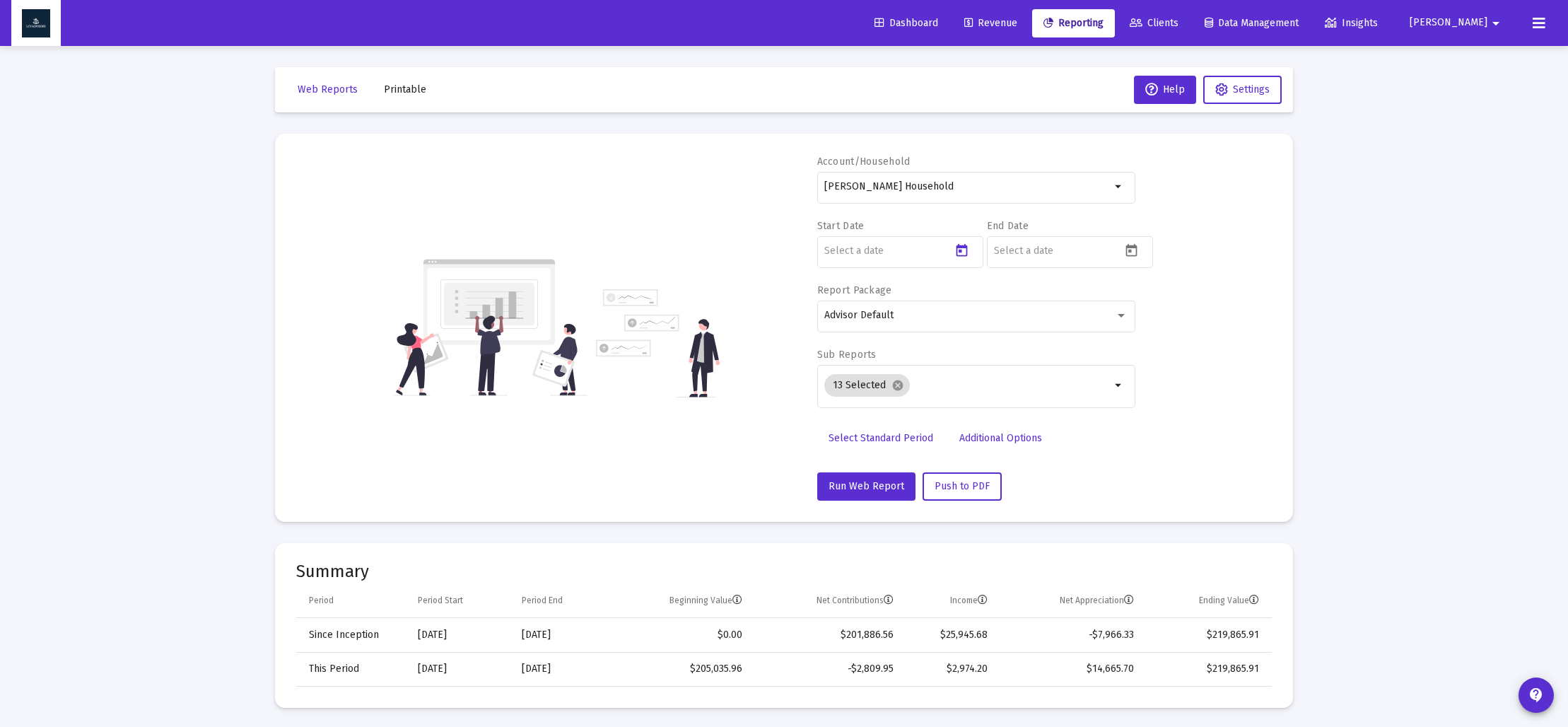
type input "[DATE]"
click at [1134, 252] on icon "Open calendar" at bounding box center [1132, 250] width 15 height 15
click at [1041, 299] on icon "Choose month and year" at bounding box center [1038, 298] width 7 height 4
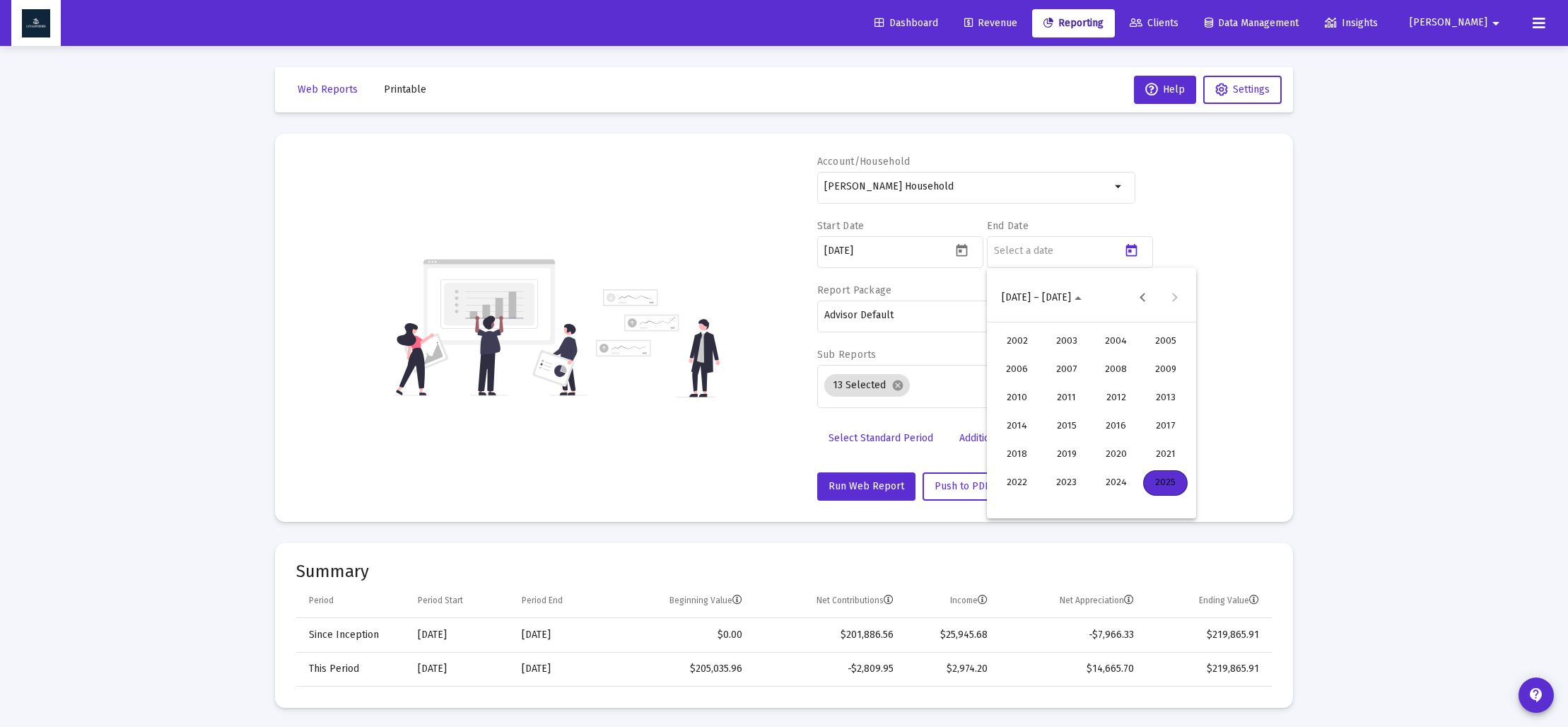
click at [1111, 476] on div "2024" at bounding box center [1116, 483] width 45 height 25
click at [1169, 431] on div "DEC" at bounding box center [1165, 426] width 45 height 25
drag, startPoint x: 1057, startPoint y: 508, endPoint x: 1002, endPoint y: 478, distance: 62.6
click at [1057, 506] on div "31" at bounding box center [1064, 503] width 25 height 25
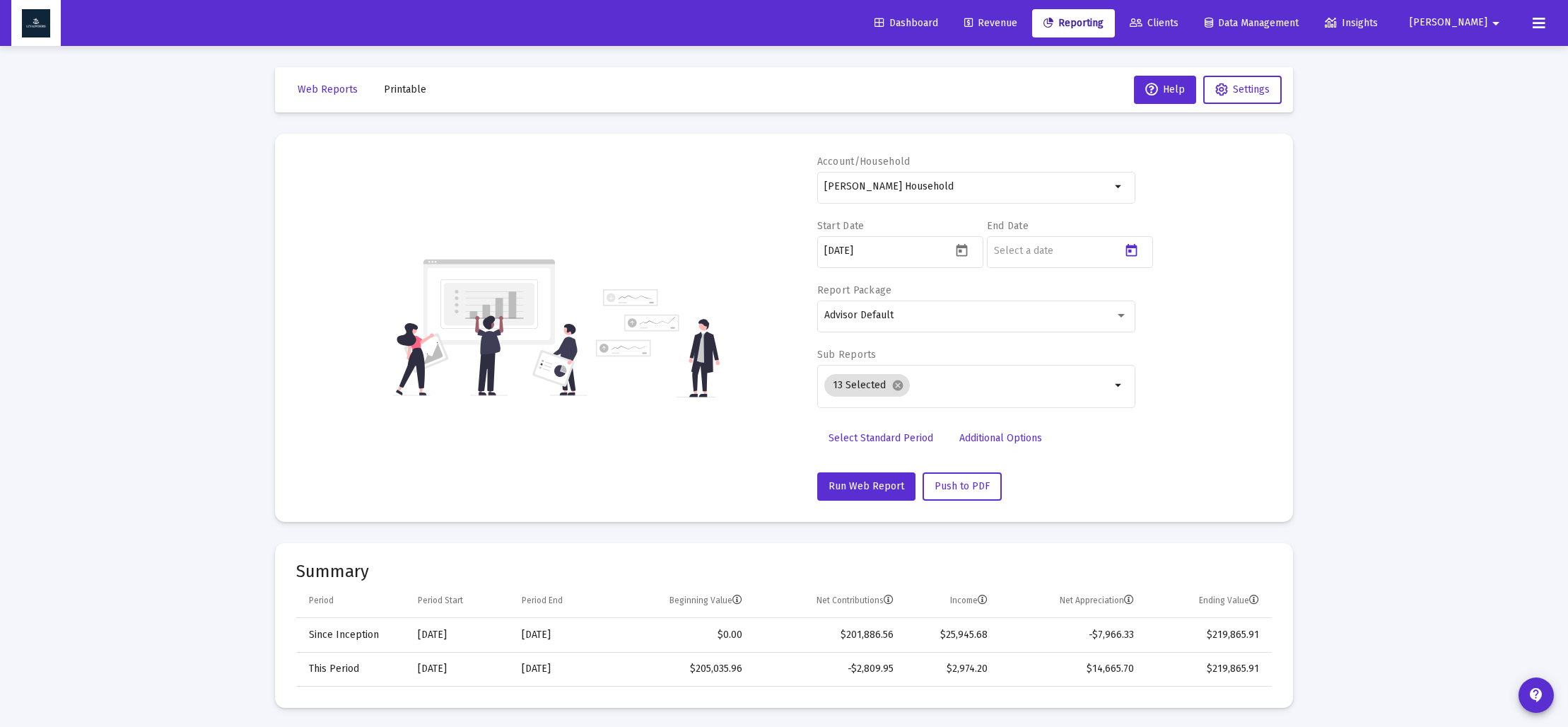
type input "[DATE]"
drag, startPoint x: 901, startPoint y: 389, endPoint x: 893, endPoint y: 389, distance: 8.0
click at [900, 388] on mat-icon "cancel" at bounding box center [898, 385] width 13 height 13
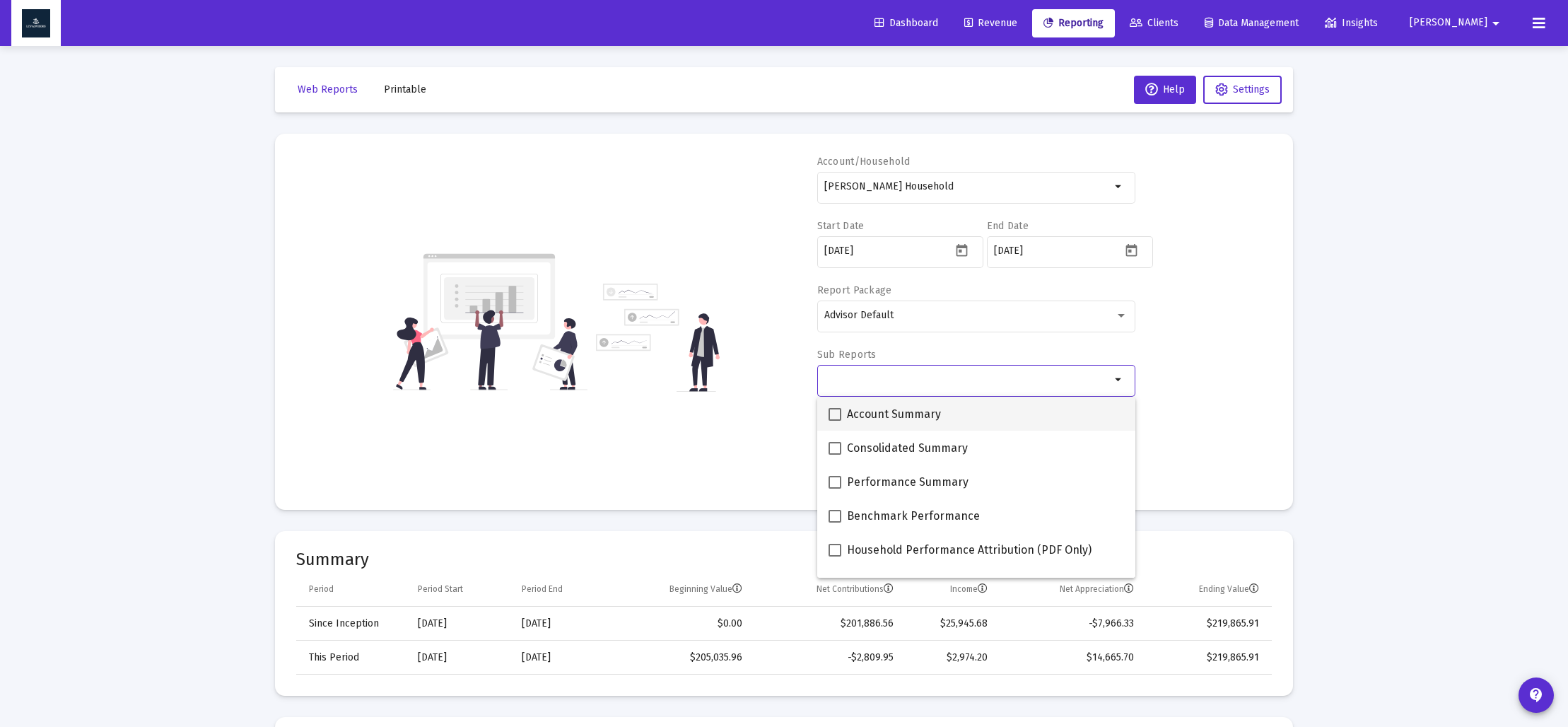
click at [837, 414] on span at bounding box center [835, 414] width 13 height 13
click at [835, 420] on input "Account Summary" at bounding box center [835, 420] width 1 height 1
checkbox input "true"
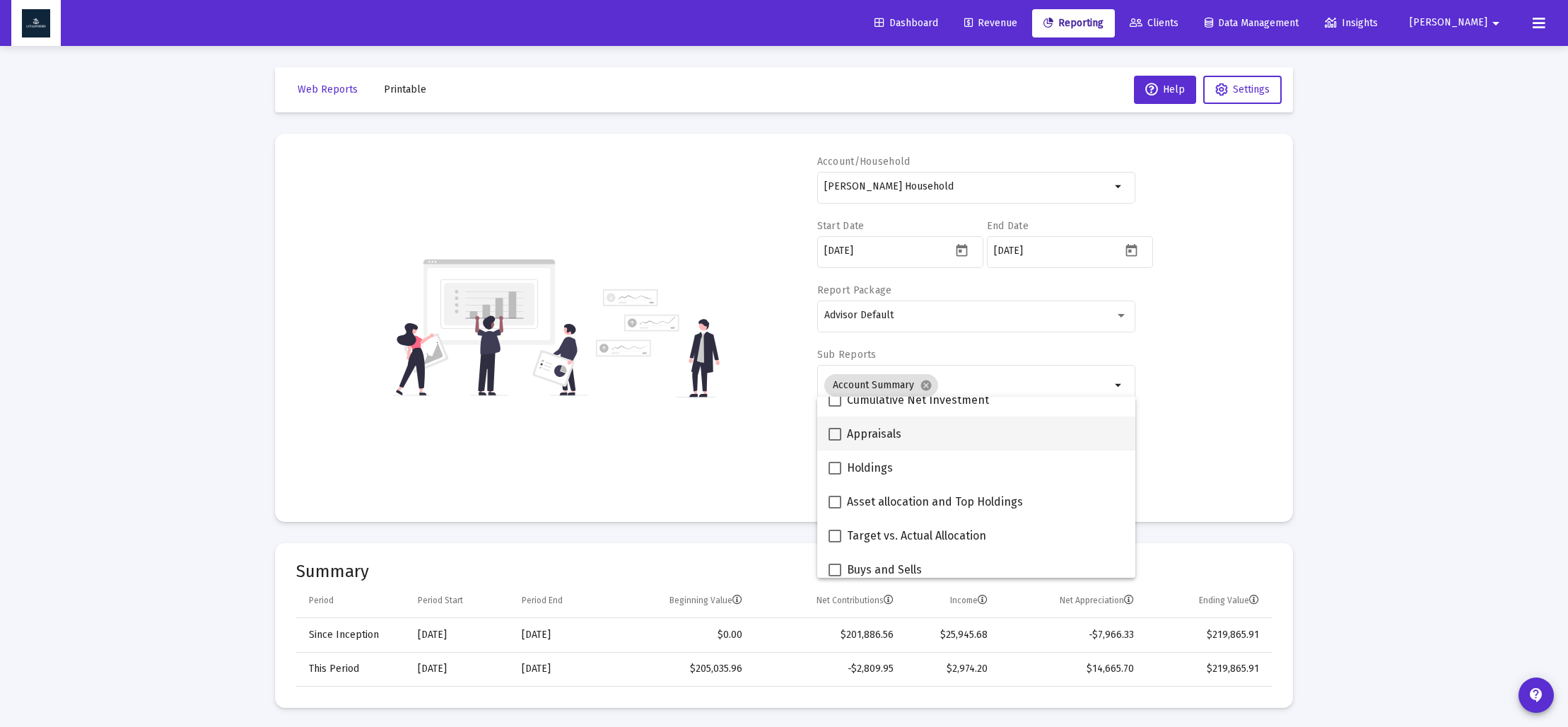
scroll to position [253, 0]
click at [832, 503] on span at bounding box center [835, 501] width 13 height 13
click at [835, 507] on input "Asset allocation and Top Holdings" at bounding box center [835, 507] width 1 height 1
checkbox input "true"
click at [768, 463] on div "Account/Household [PERSON_NAME] Household arrow_drop_down Start Date [DATE] End…" at bounding box center [784, 327] width 976 height 346
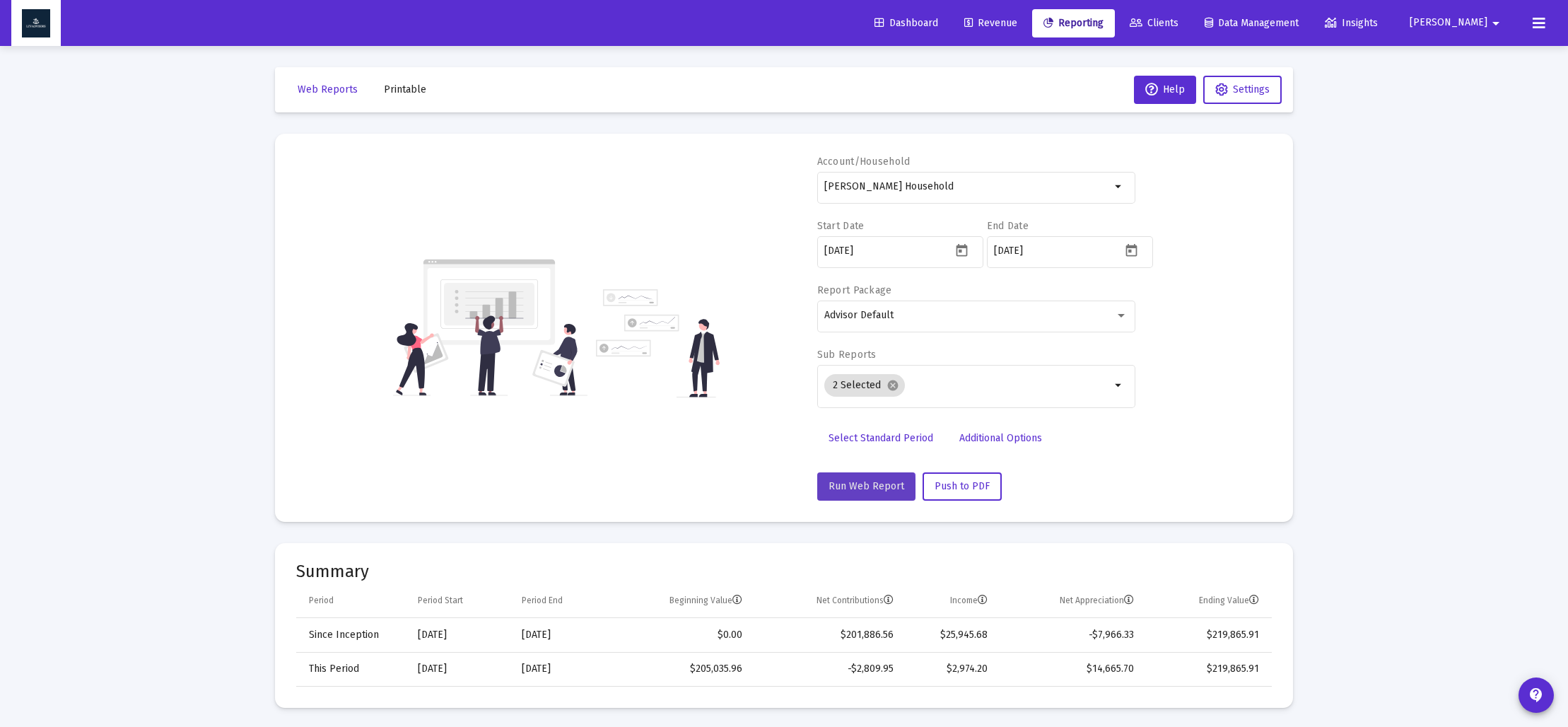
click at [865, 487] on span "Run Web Report" at bounding box center [866, 486] width 76 height 12
click at [964, 487] on span "Push to PDF" at bounding box center [962, 486] width 55 height 12
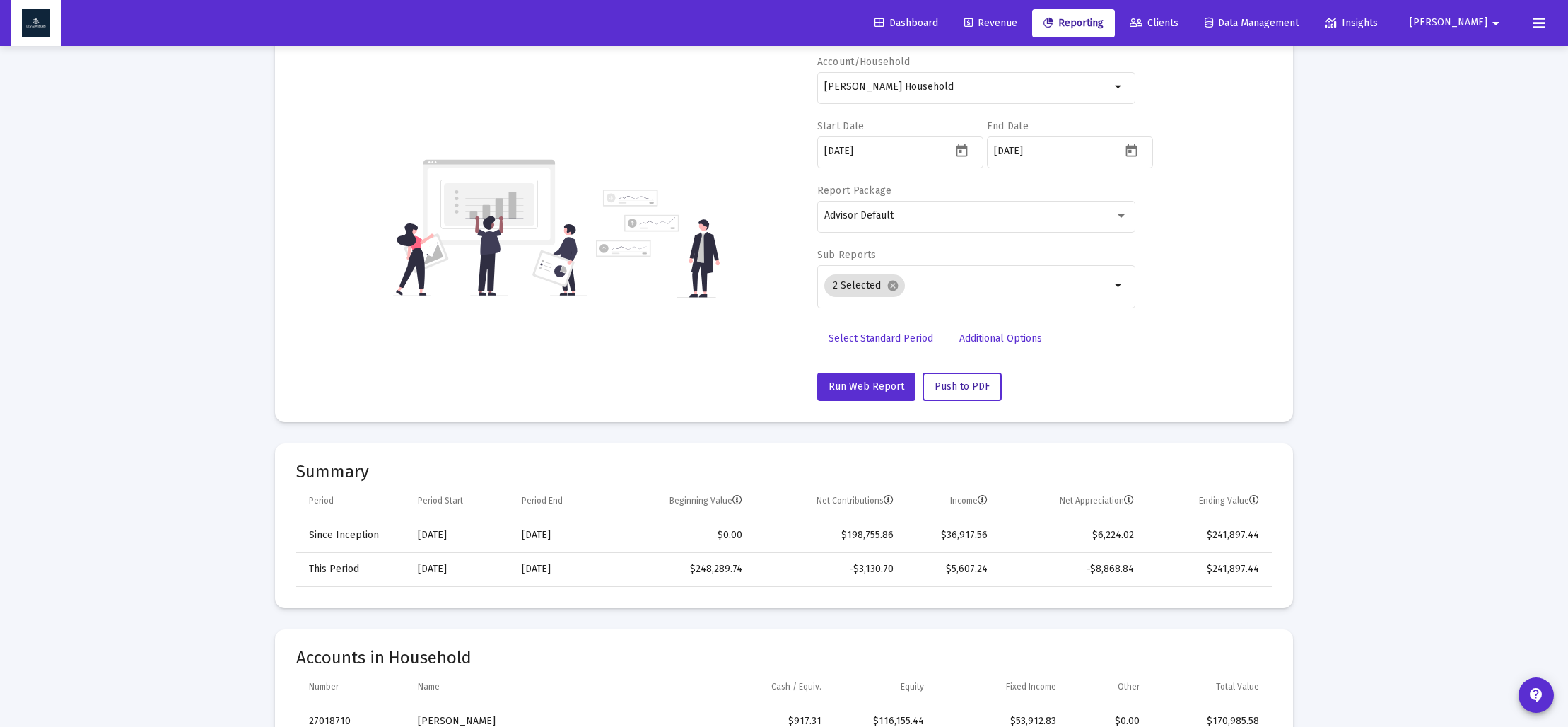
scroll to position [0, 0]
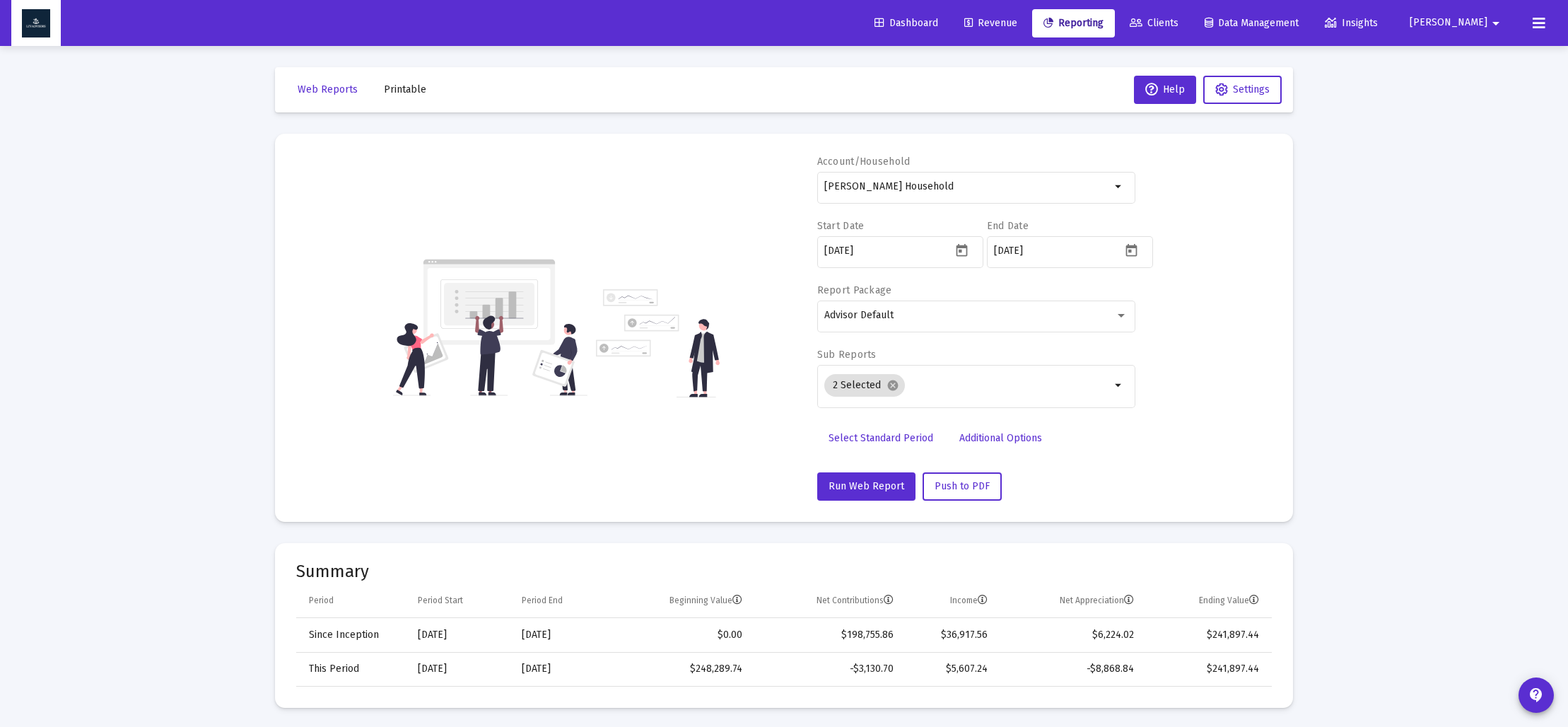
click at [407, 93] on span "Printable" at bounding box center [404, 89] width 42 height 12
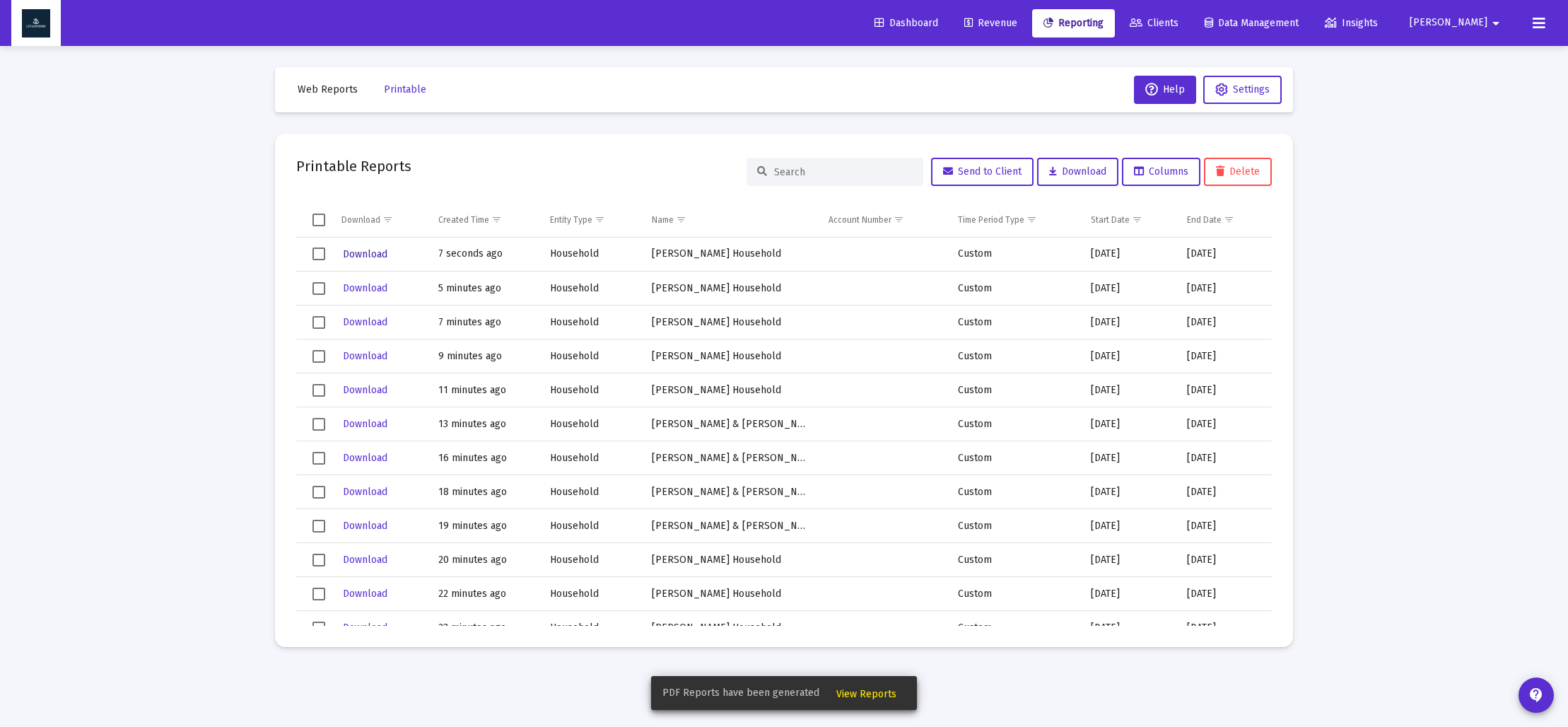
click at [364, 255] on span "Download" at bounding box center [365, 253] width 45 height 12
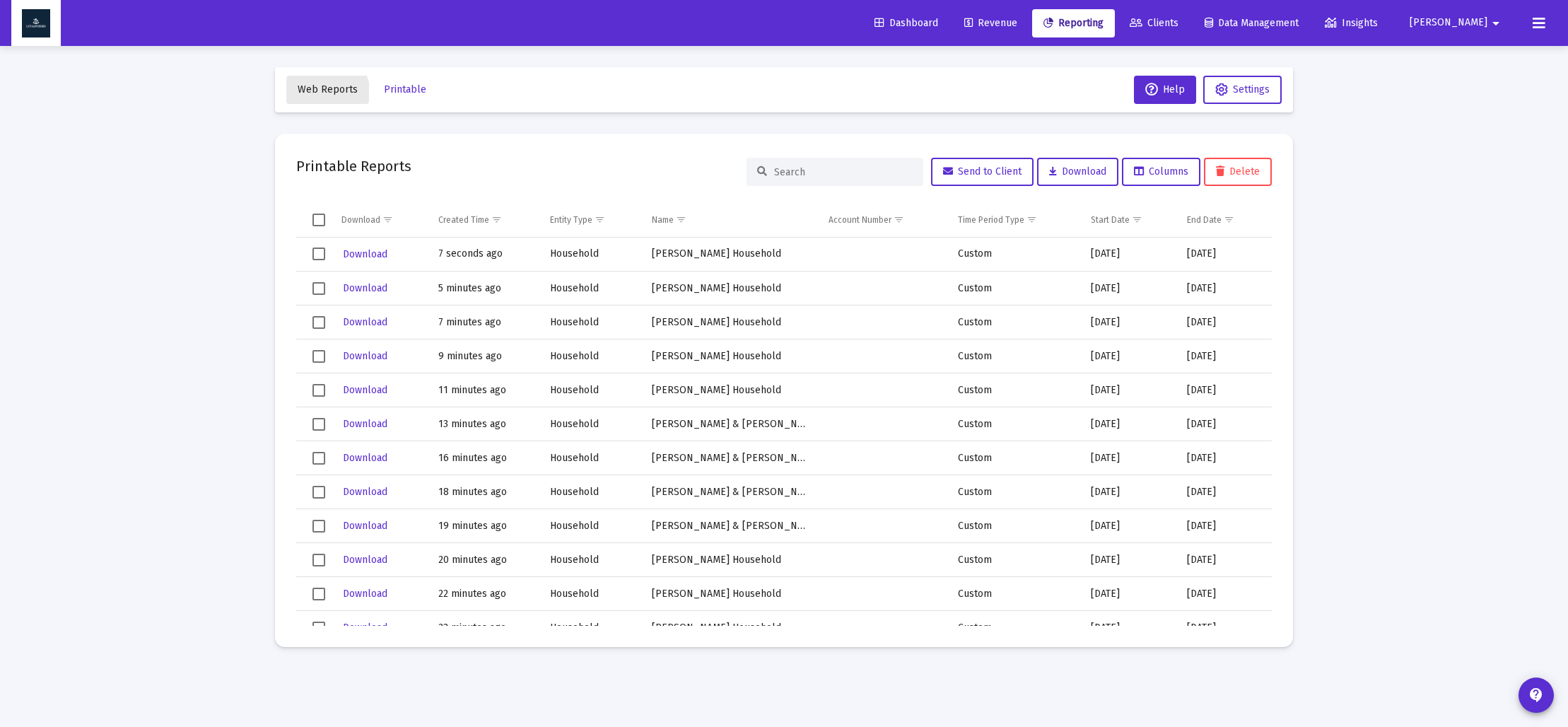
click at [326, 93] on span "Web Reports" at bounding box center [327, 89] width 60 height 12
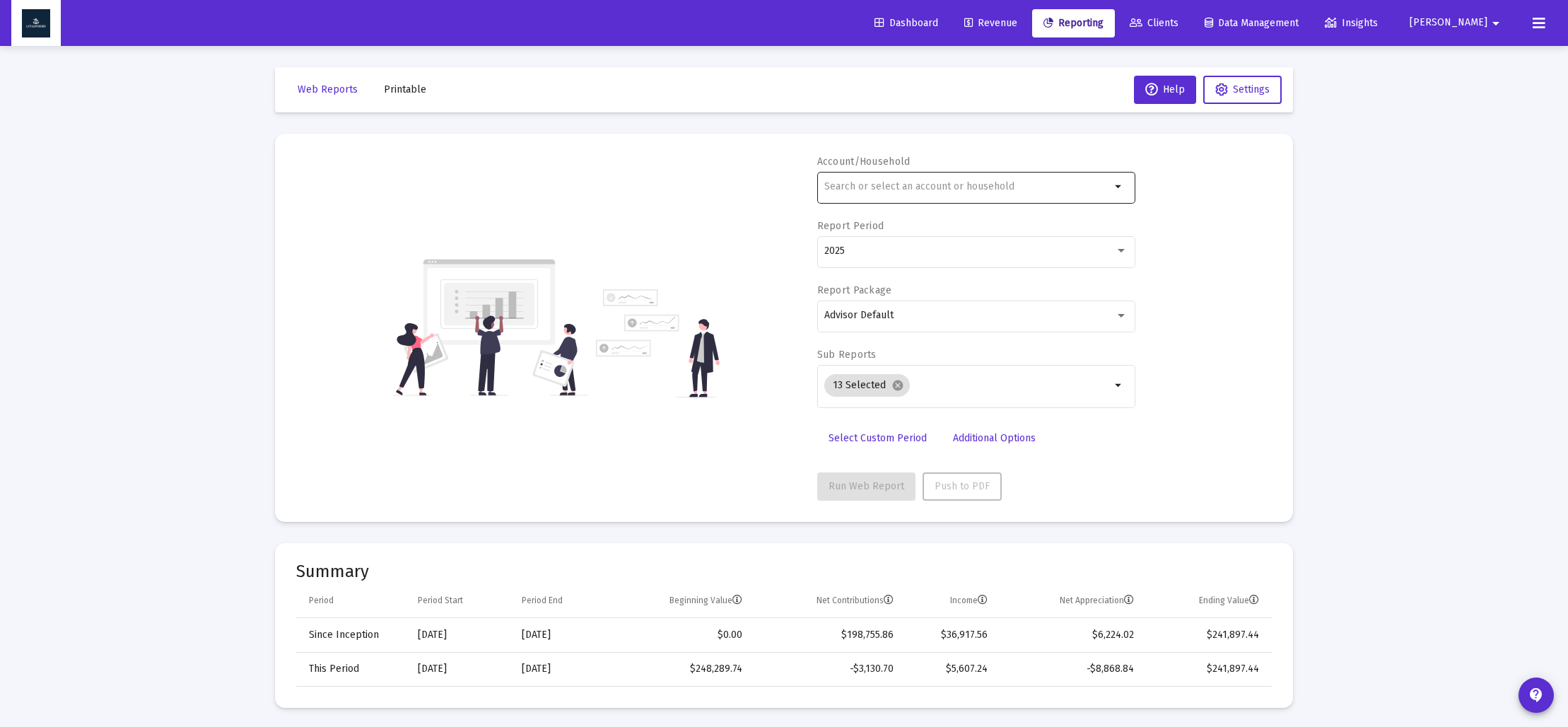
click at [842, 193] on div at bounding box center [968, 186] width 286 height 35
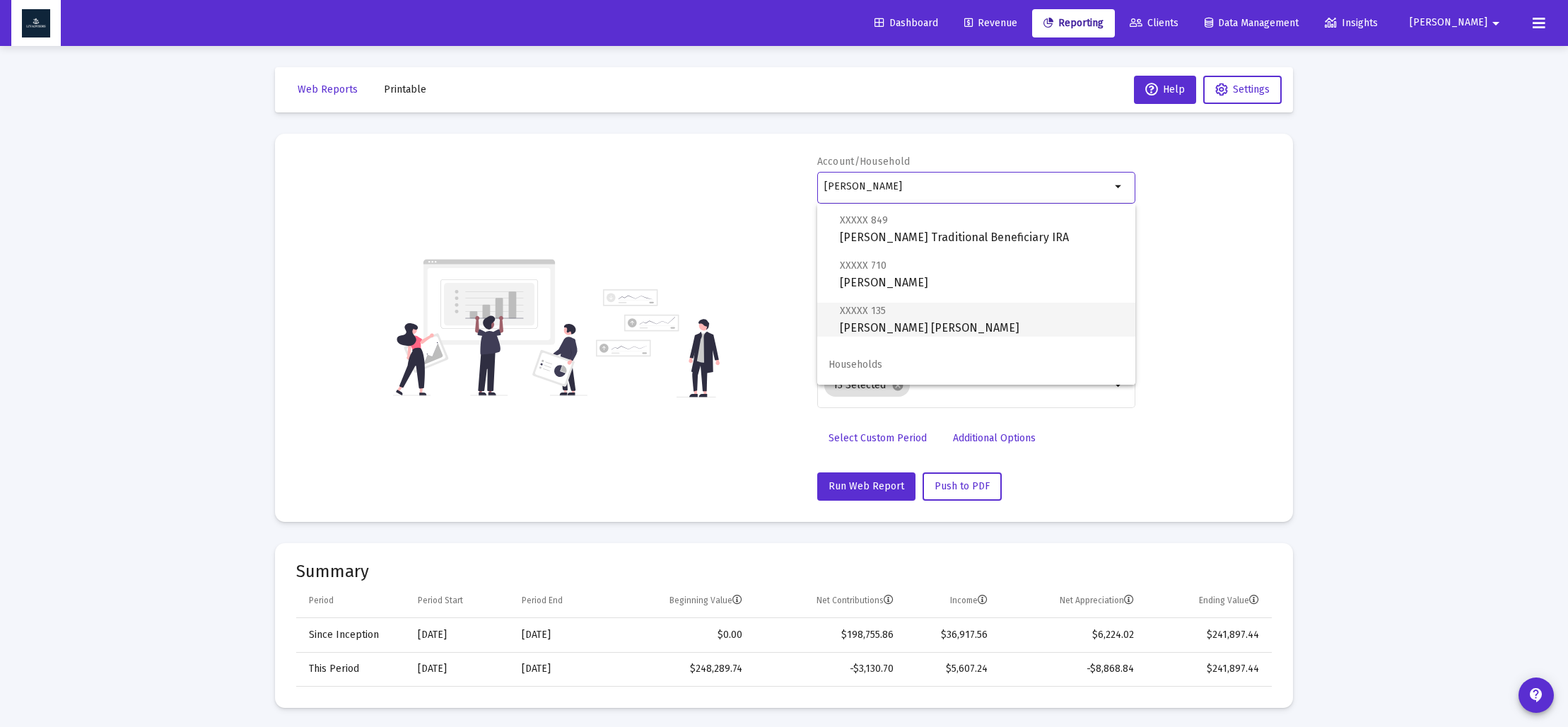
scroll to position [56, 0]
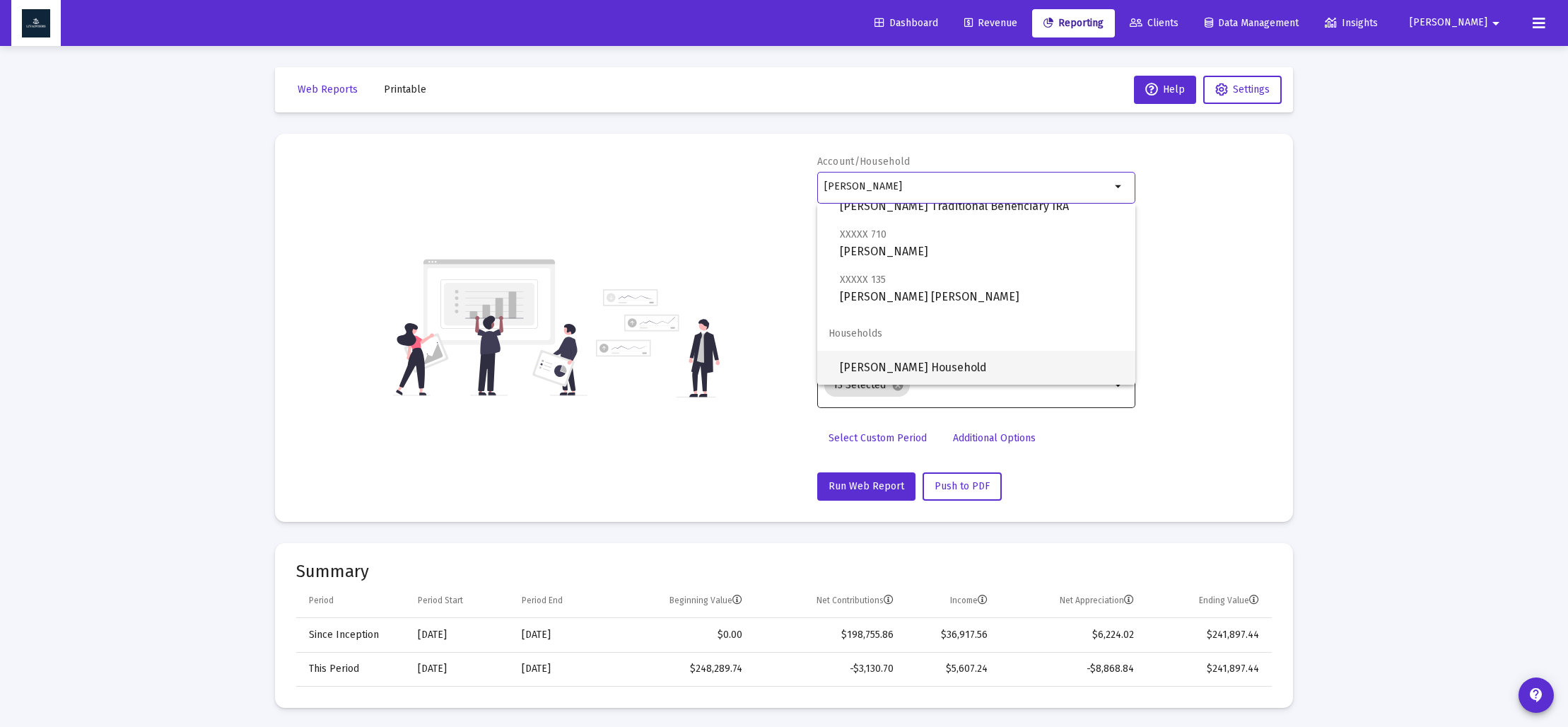
click at [886, 372] on span "[PERSON_NAME] Household" at bounding box center [982, 368] width 284 height 34
type input "[PERSON_NAME] Household"
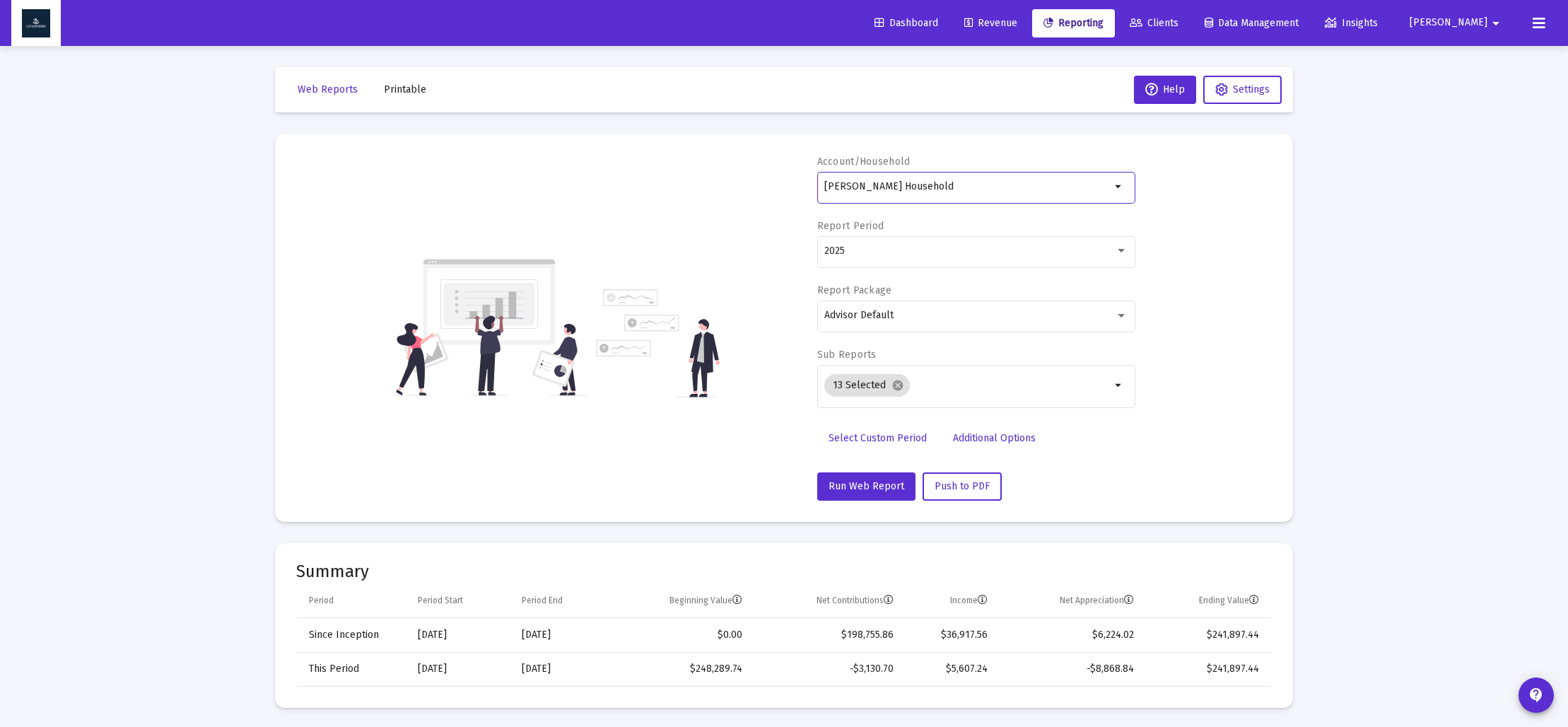
click at [908, 434] on span "Select Custom Period" at bounding box center [877, 437] width 98 height 12
click at [966, 255] on icon "Open calendar" at bounding box center [962, 250] width 12 height 13
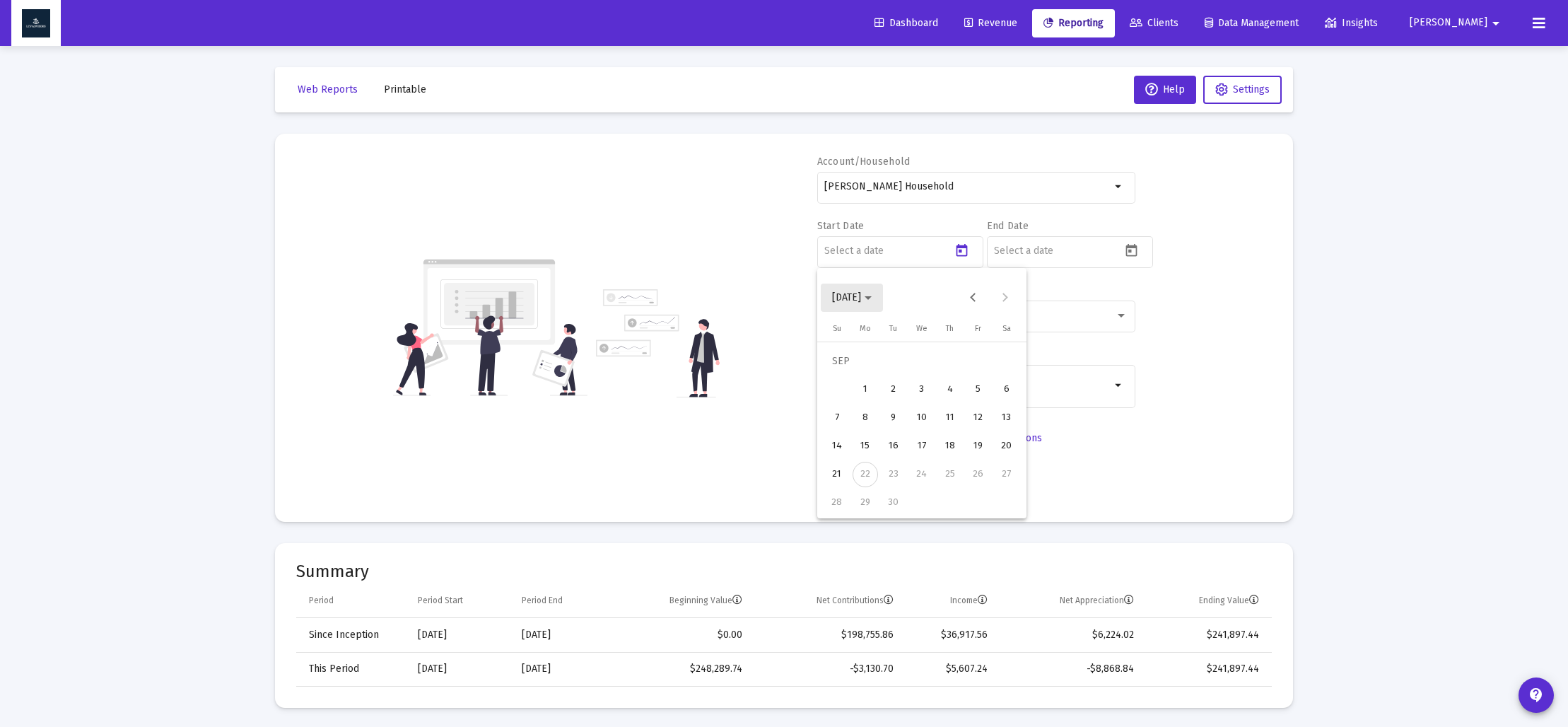
drag, startPoint x: 888, startPoint y: 295, endPoint x: 896, endPoint y: 306, distance: 13.6
click at [872, 296] on icon "Choose month and year" at bounding box center [869, 298] width 7 height 4
click at [995, 479] on div "2025" at bounding box center [996, 483] width 45 height 25
click at [943, 371] on div "MAR" at bounding box center [946, 369] width 45 height 25
drag, startPoint x: 864, startPoint y: 499, endPoint x: 869, endPoint y: 487, distance: 13.0
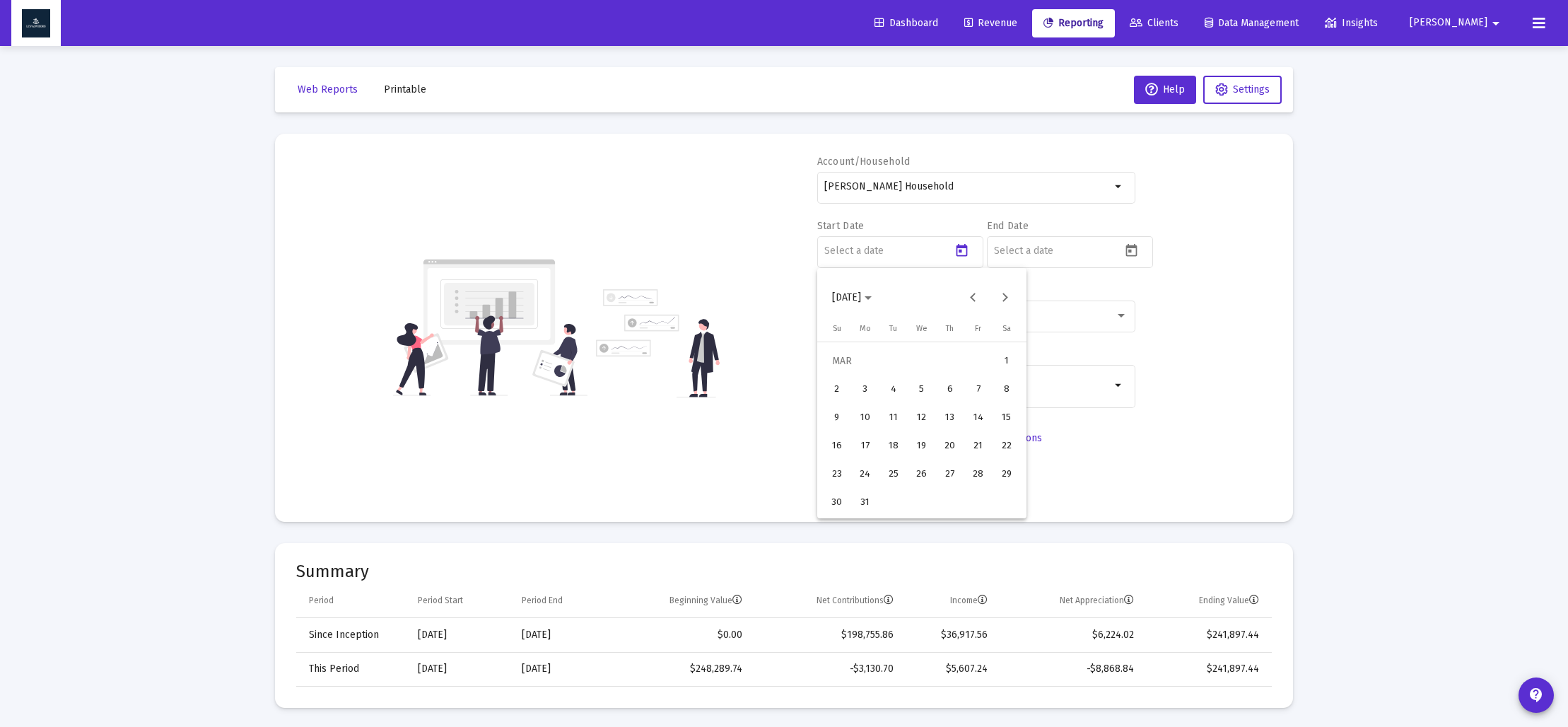
click at [863, 498] on div "31" at bounding box center [865, 503] width 25 height 25
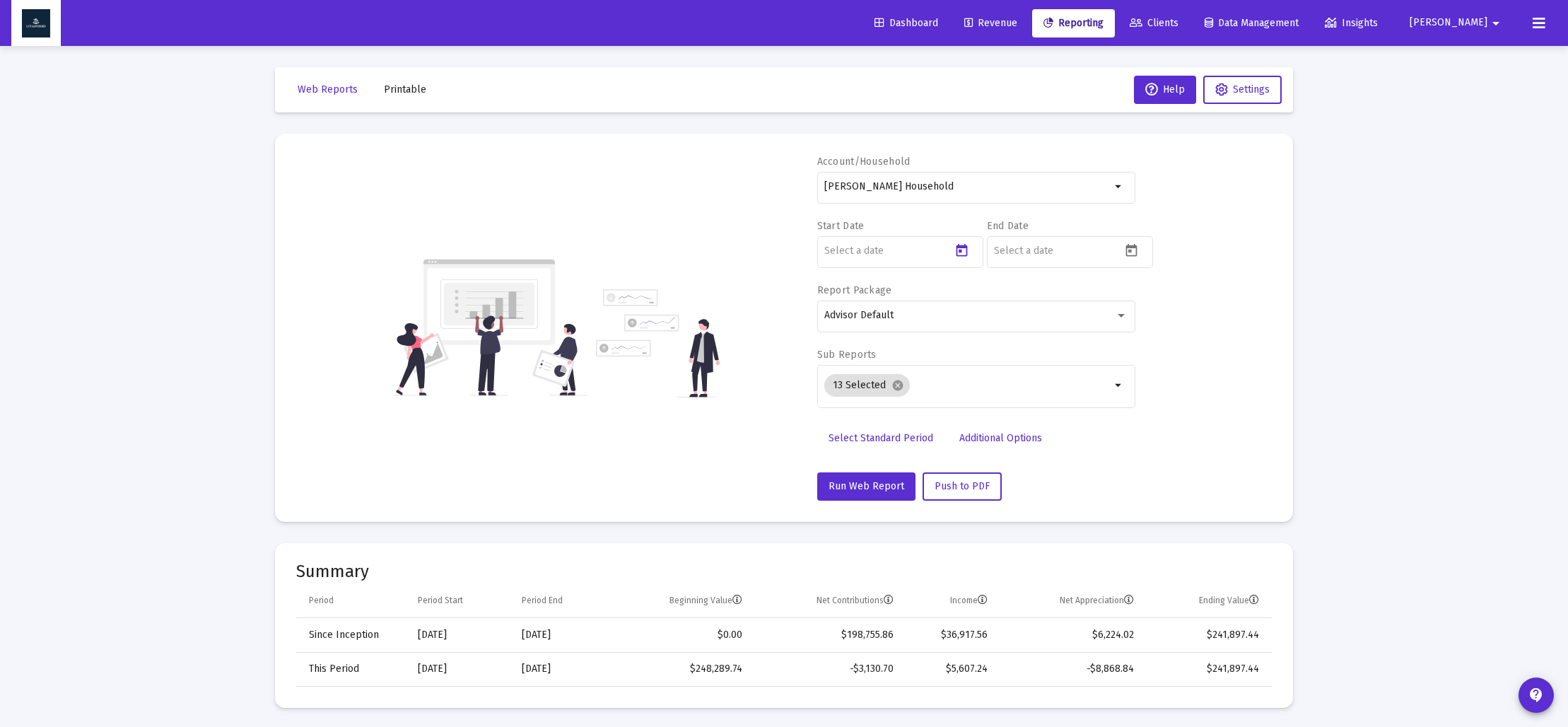
type input "[DATE]"
click at [1128, 250] on icon "Open calendar" at bounding box center [1132, 250] width 15 height 15
click at [1041, 301] on span "[DATE]" at bounding box center [1021, 297] width 39 height 12
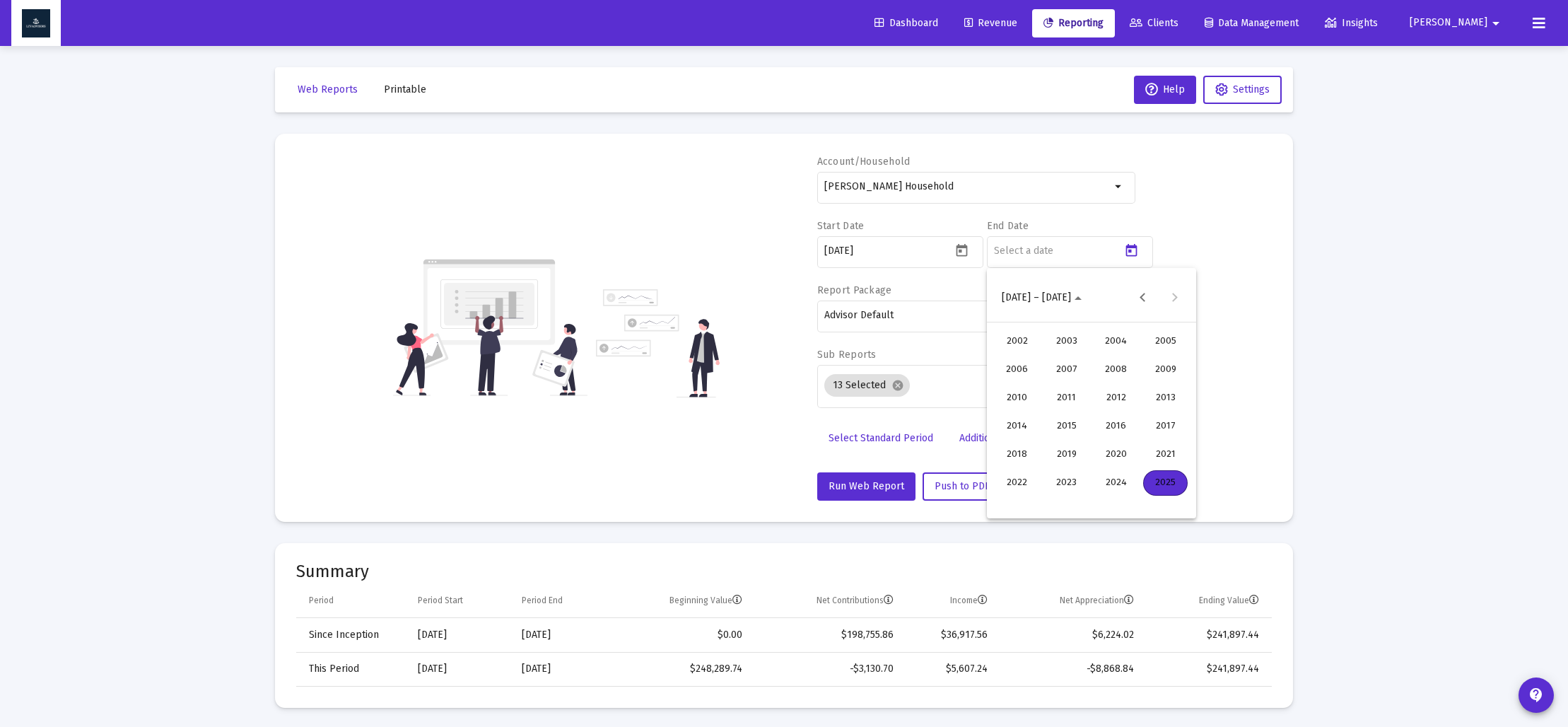
click at [1159, 479] on div "2025" at bounding box center [1165, 483] width 45 height 25
click at [1068, 402] on div "JUN" at bounding box center [1066, 398] width 45 height 25
click at [1045, 500] on div "30" at bounding box center [1035, 503] width 25 height 25
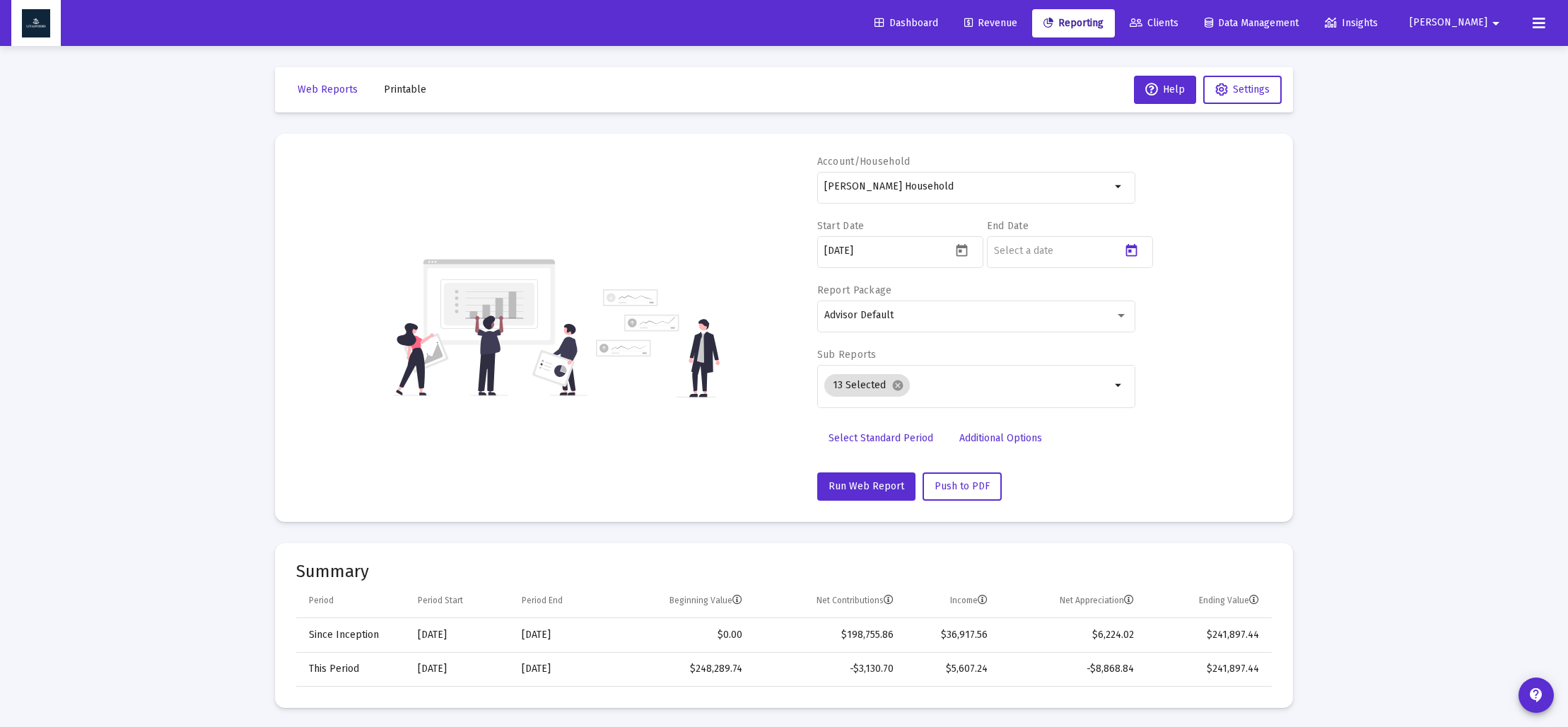
type input "[DATE]"
click at [894, 382] on mat-icon "cancel" at bounding box center [898, 385] width 13 height 13
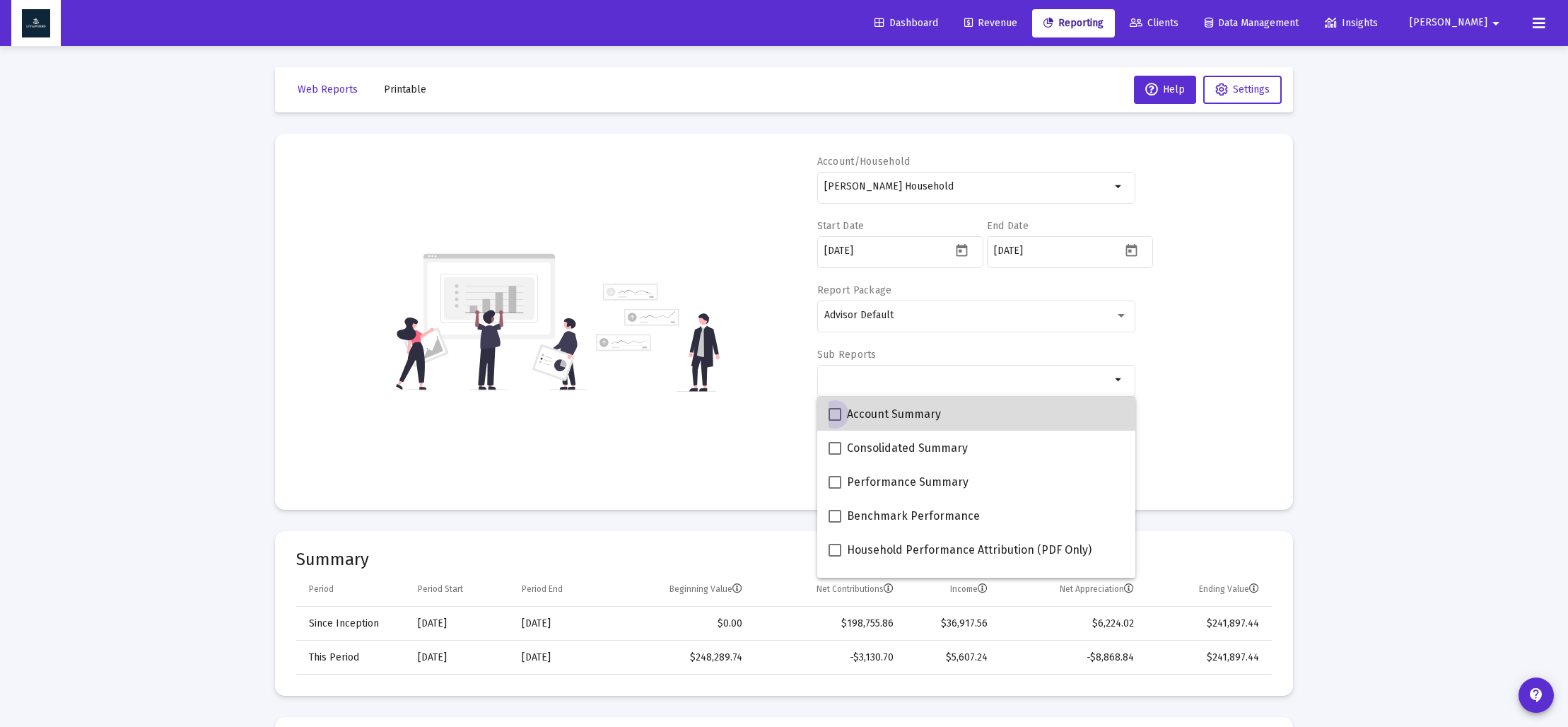
click at [828, 410] on mat-option "Account Summary" at bounding box center [977, 413] width 318 height 34
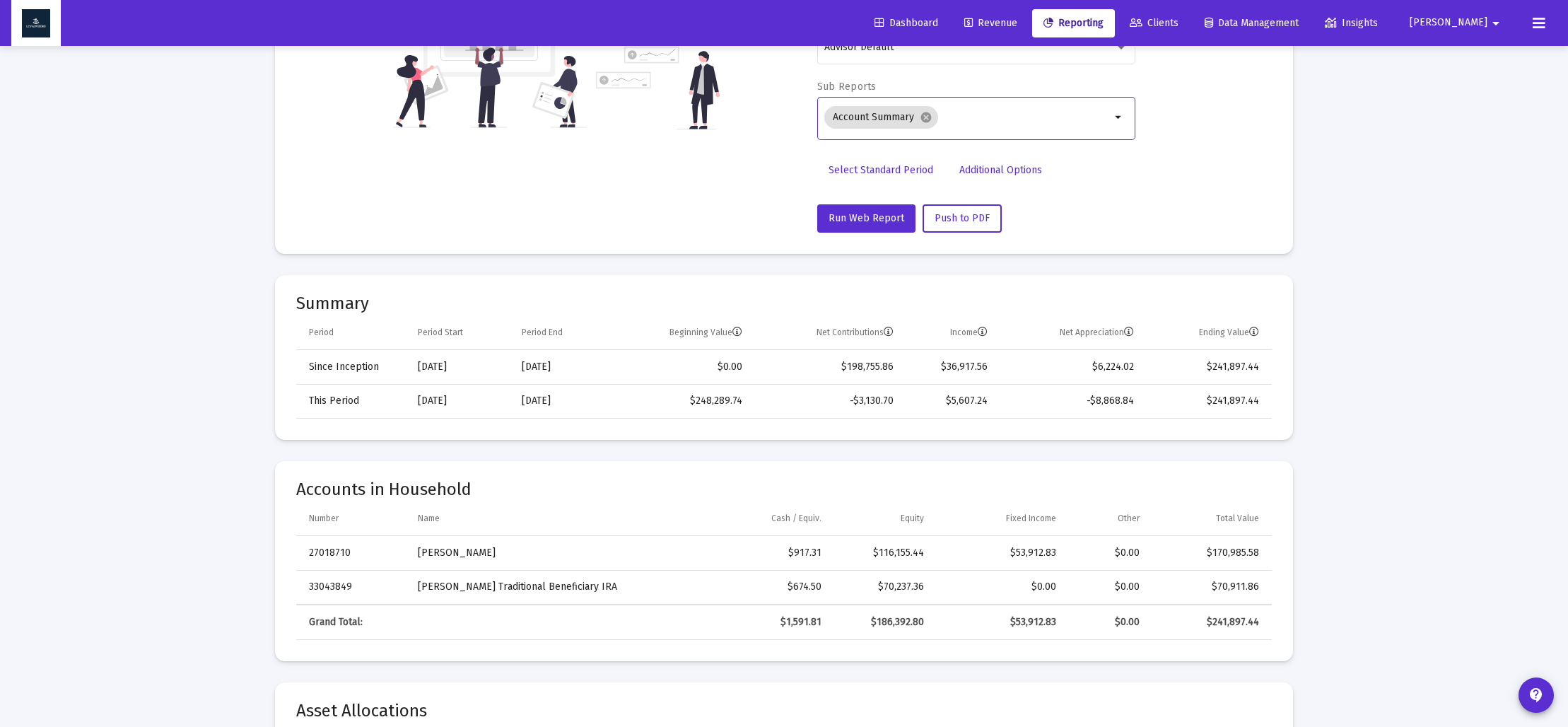
scroll to position [284, 0]
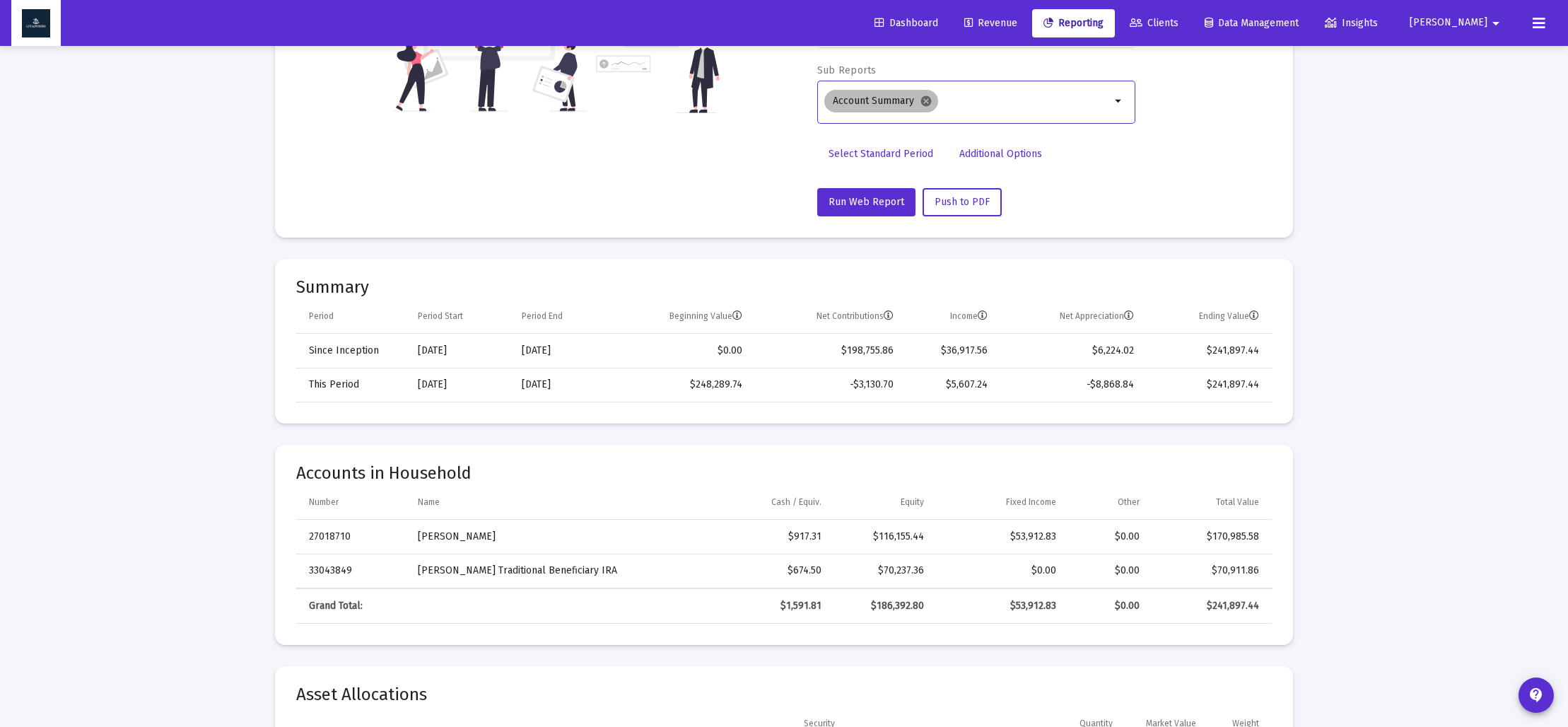
click at [925, 97] on mat-icon "cancel" at bounding box center [926, 101] width 13 height 13
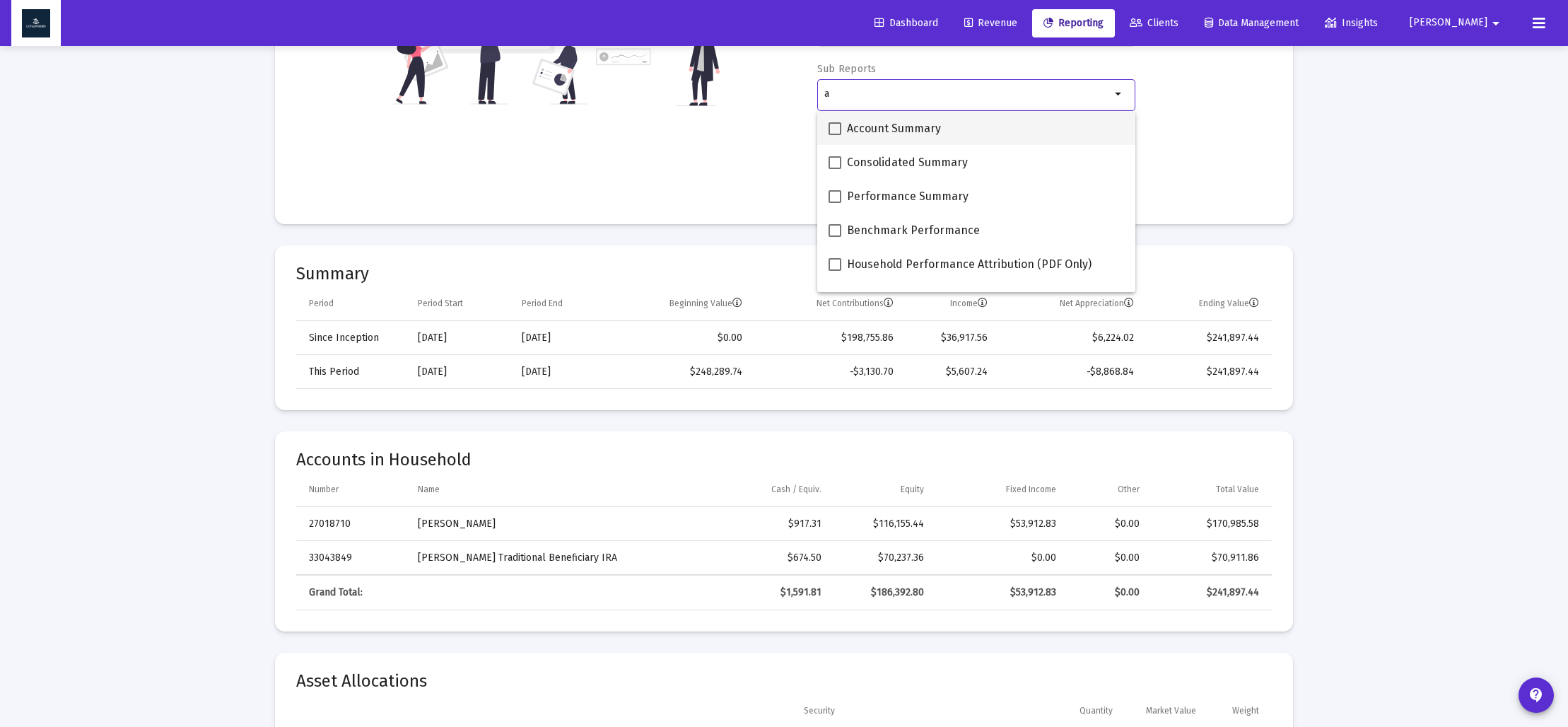
type input "a"
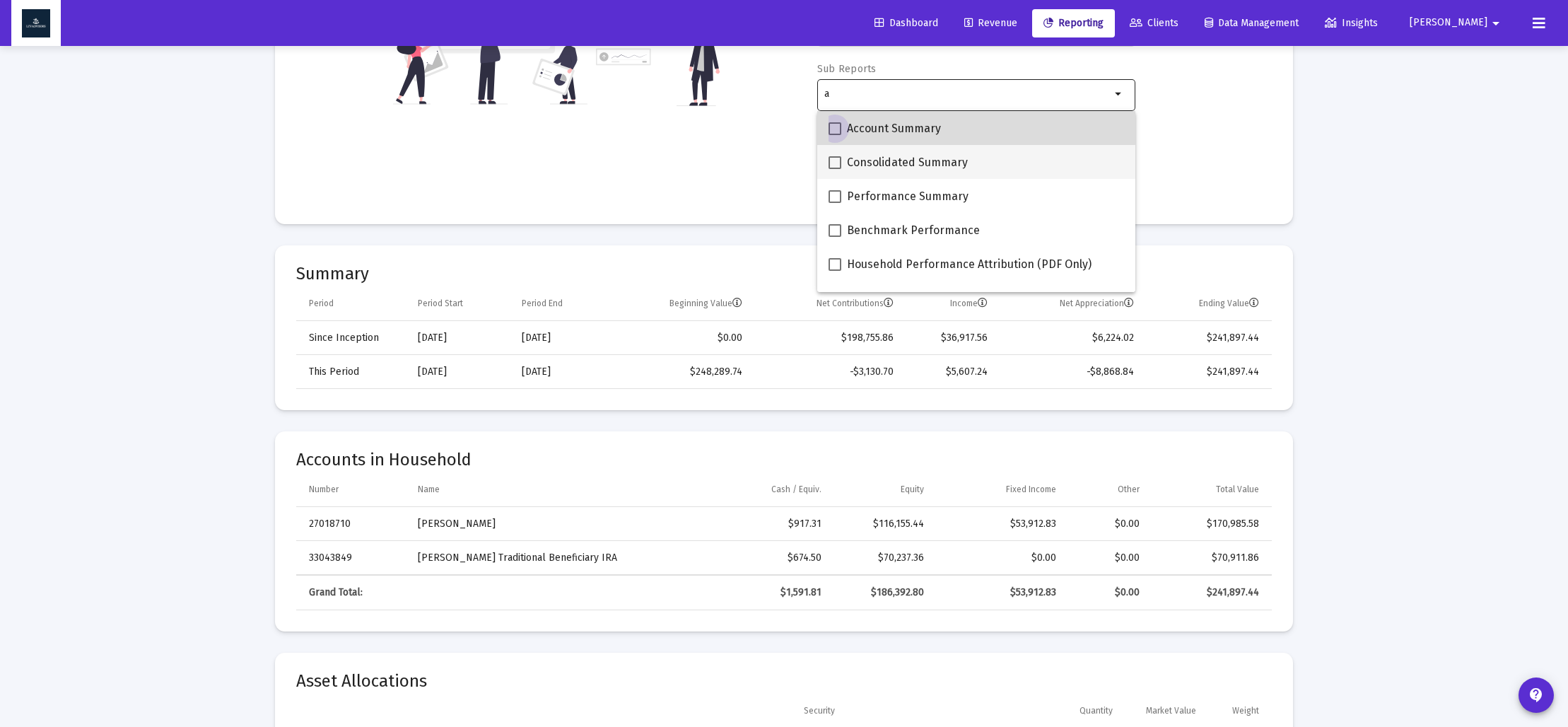
drag, startPoint x: 835, startPoint y: 124, endPoint x: 879, endPoint y: 153, distance: 52.7
click at [835, 125] on span at bounding box center [835, 129] width 13 height 13
click at [835, 135] on input "Account Summary" at bounding box center [835, 135] width 1 height 1
checkbox input "true"
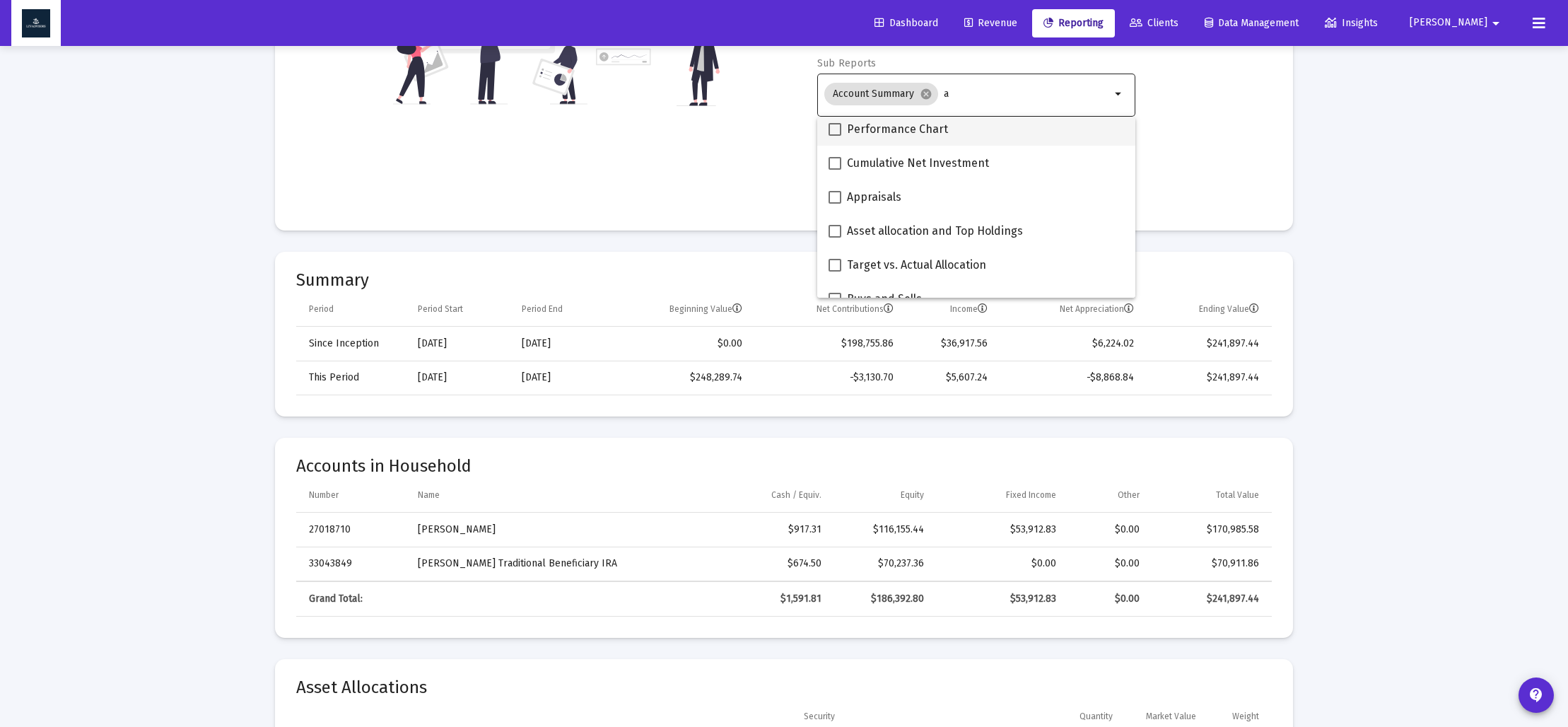
scroll to position [248, 0]
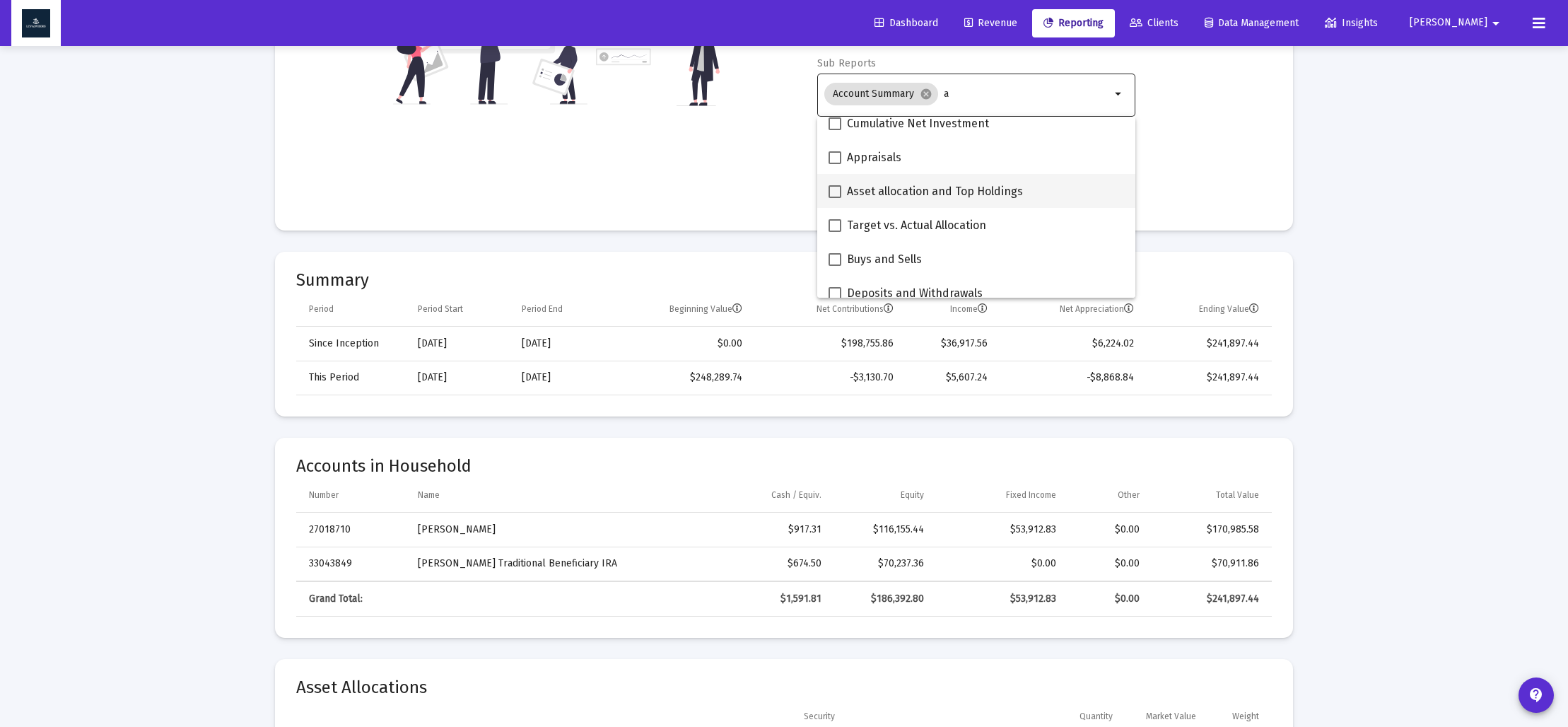
click at [835, 190] on span at bounding box center [835, 191] width 13 height 13
click at [835, 198] on input "Asset allocation and Top Holdings" at bounding box center [835, 198] width 1 height 1
checkbox input "true"
click at [723, 187] on div "Account/Household [PERSON_NAME] Household arrow_drop_down Start Date [DATE] End…" at bounding box center [784, 36] width 976 height 346
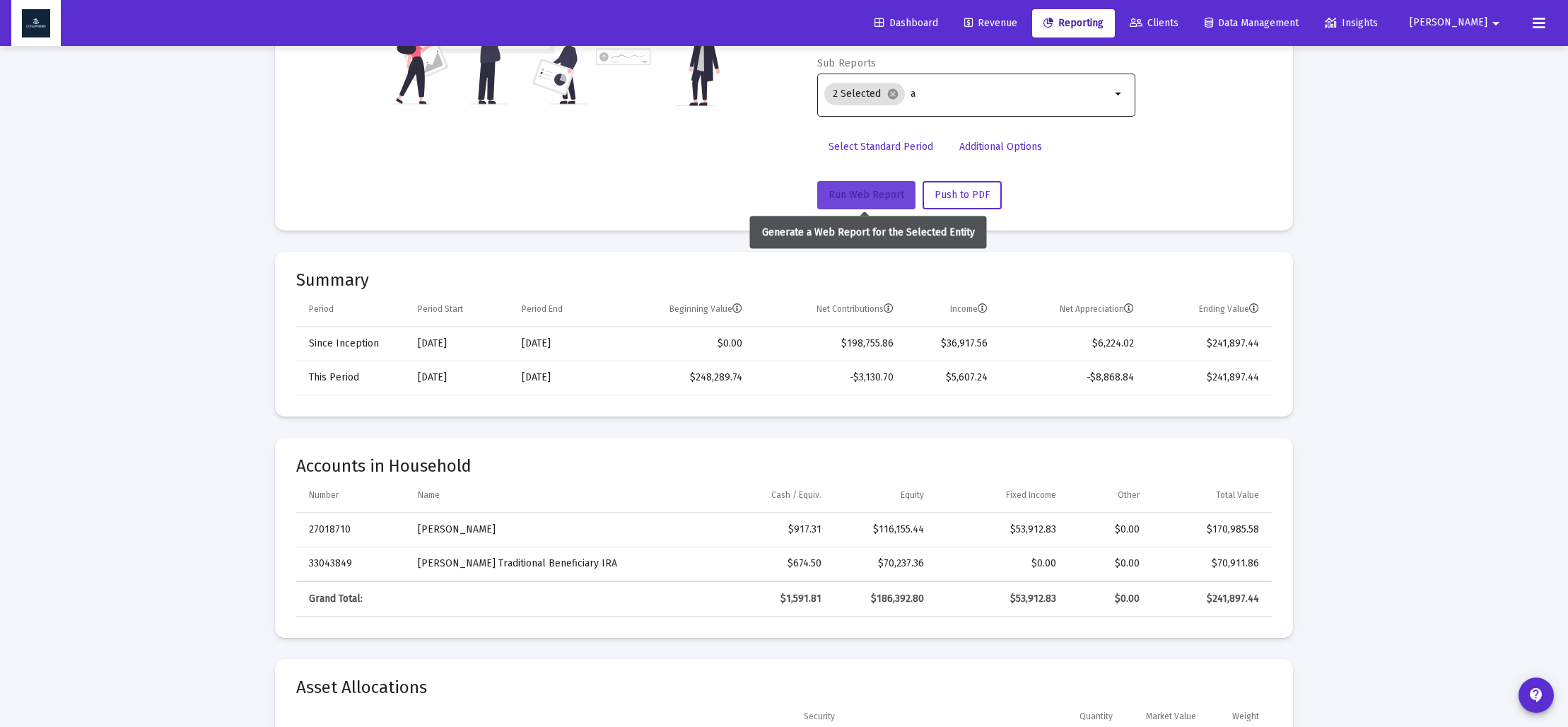
click at [862, 200] on span "Run Web Report" at bounding box center [866, 194] width 76 height 12
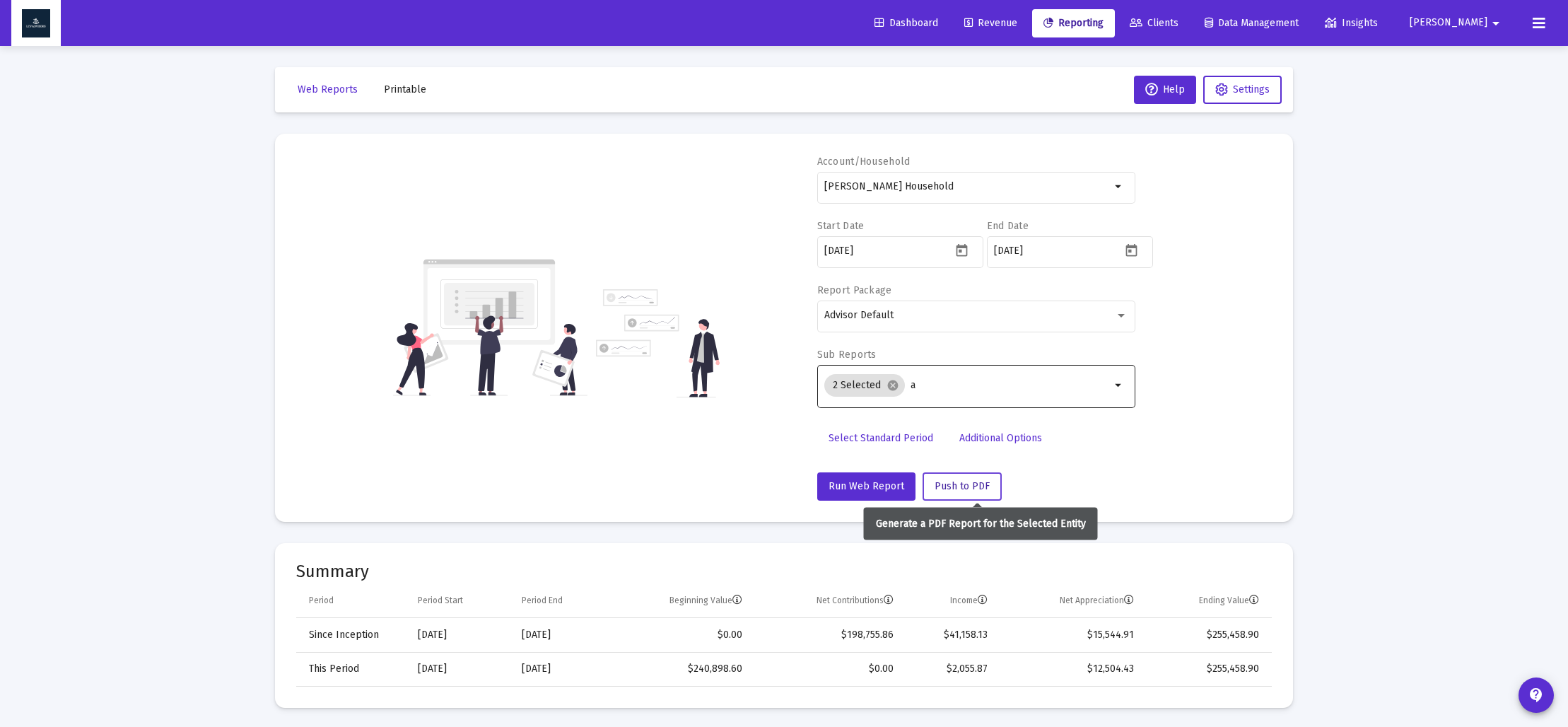
click at [969, 491] on span "Push to PDF" at bounding box center [962, 486] width 55 height 12
click at [403, 89] on span "Printable" at bounding box center [404, 89] width 42 height 12
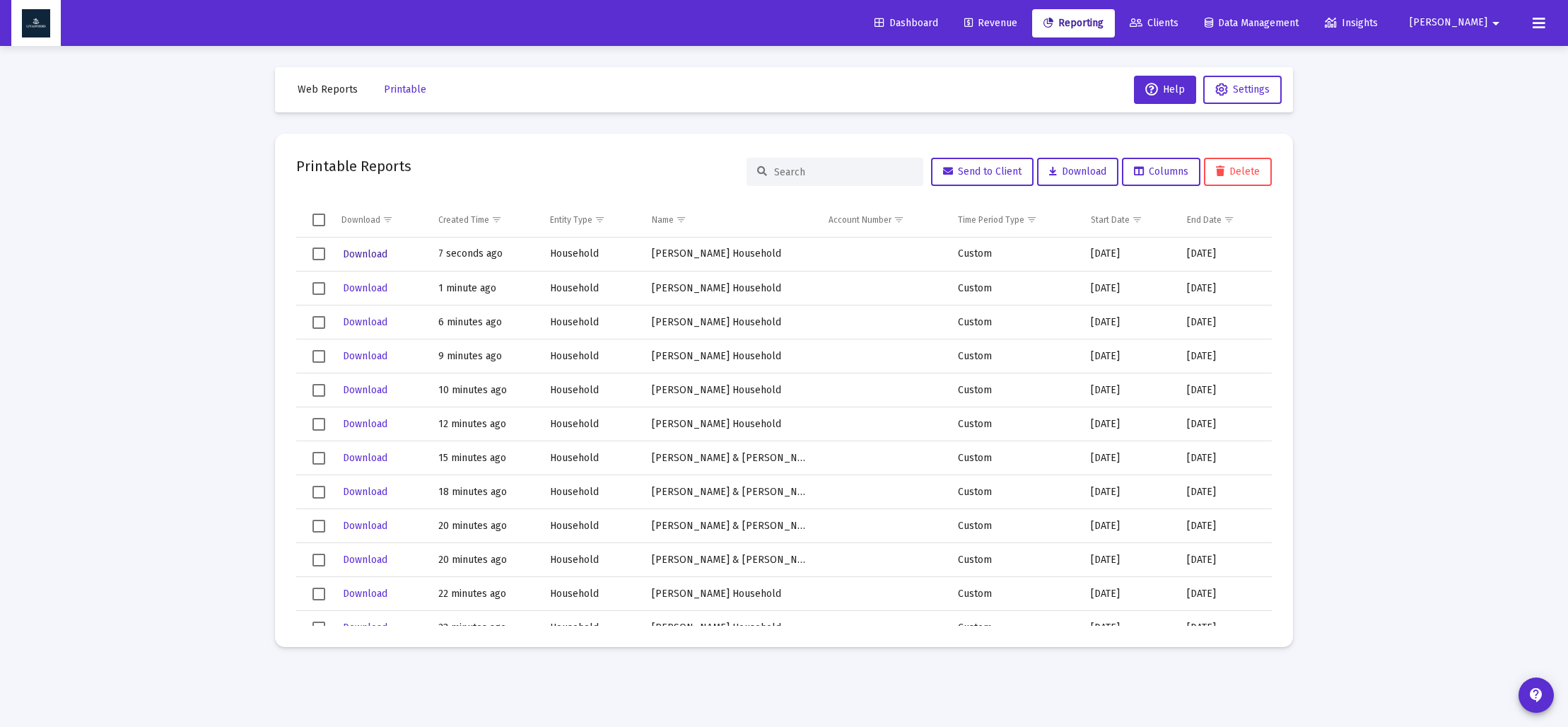
click at [352, 255] on span "Download" at bounding box center [365, 253] width 45 height 12
drag, startPoint x: 322, startPoint y: 89, endPoint x: 388, endPoint y: 100, distance: 66.9
click at [322, 89] on span "Web Reports" at bounding box center [327, 89] width 60 height 12
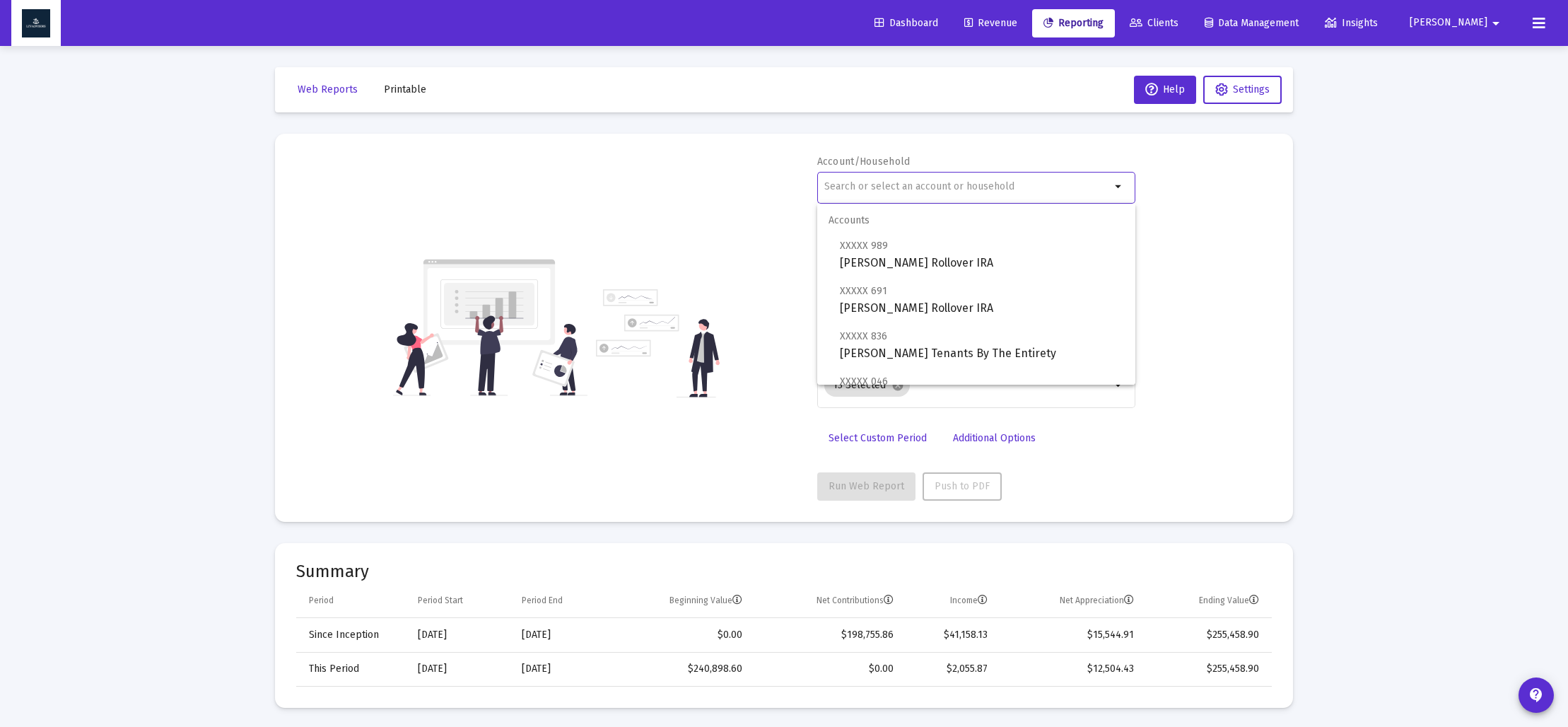
click at [929, 190] on input "text" at bounding box center [968, 186] width 286 height 12
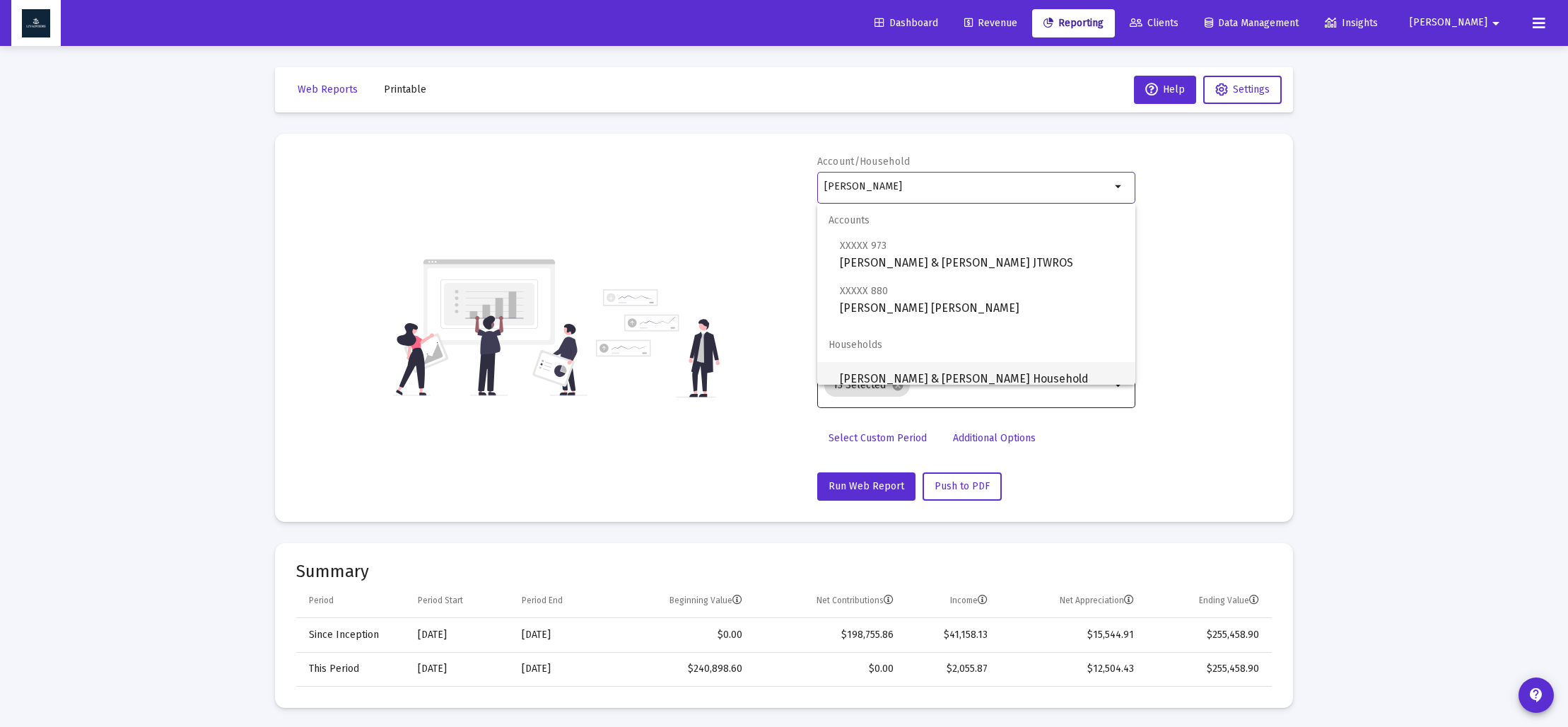
drag, startPoint x: 949, startPoint y: 378, endPoint x: 927, endPoint y: 362, distance: 27.2
click at [949, 377] on span "[PERSON_NAME] & [PERSON_NAME] Household" at bounding box center [982, 379] width 284 height 34
type input "[PERSON_NAME] & [PERSON_NAME] Household"
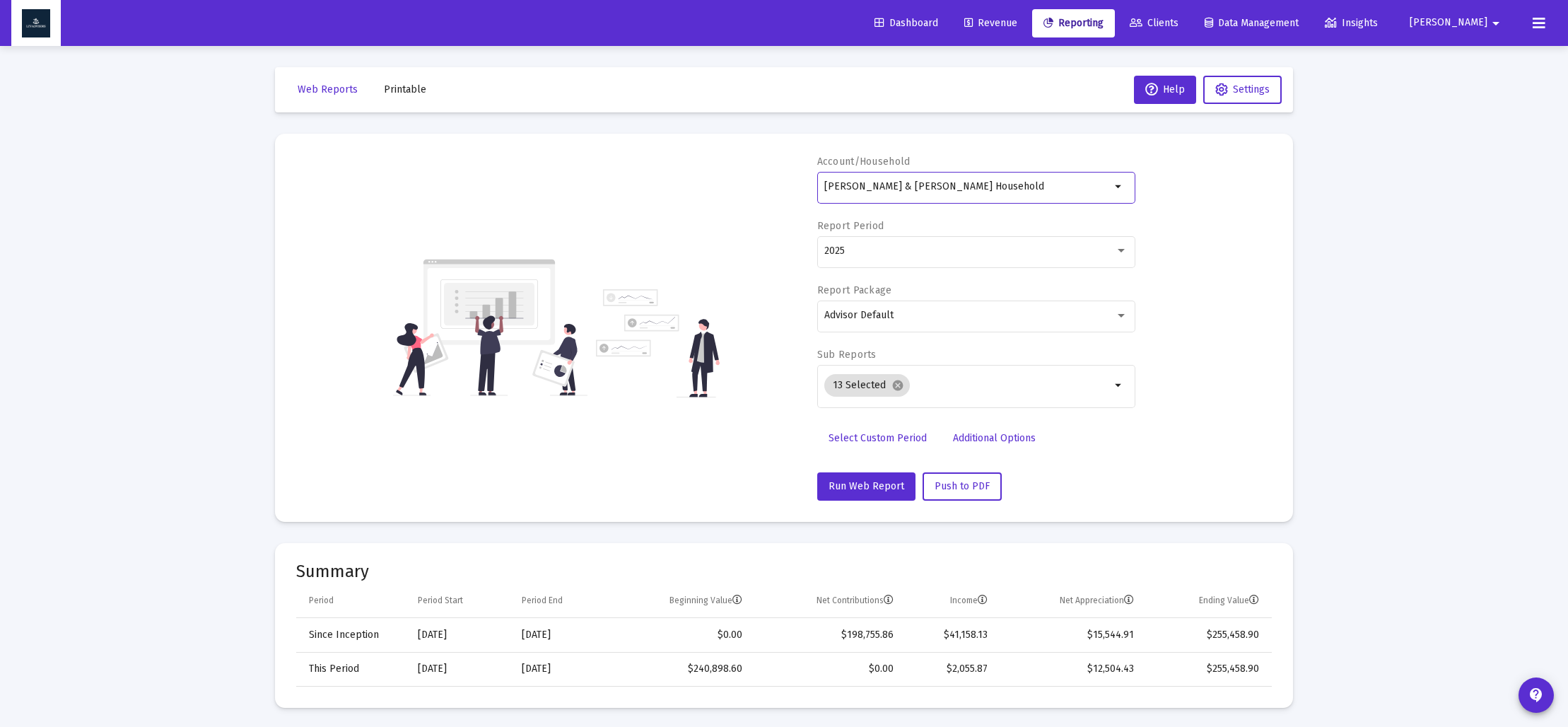
click at [885, 434] on span "Select Custom Period" at bounding box center [877, 437] width 98 height 12
click at [965, 246] on icon "Open calendar" at bounding box center [962, 250] width 12 height 13
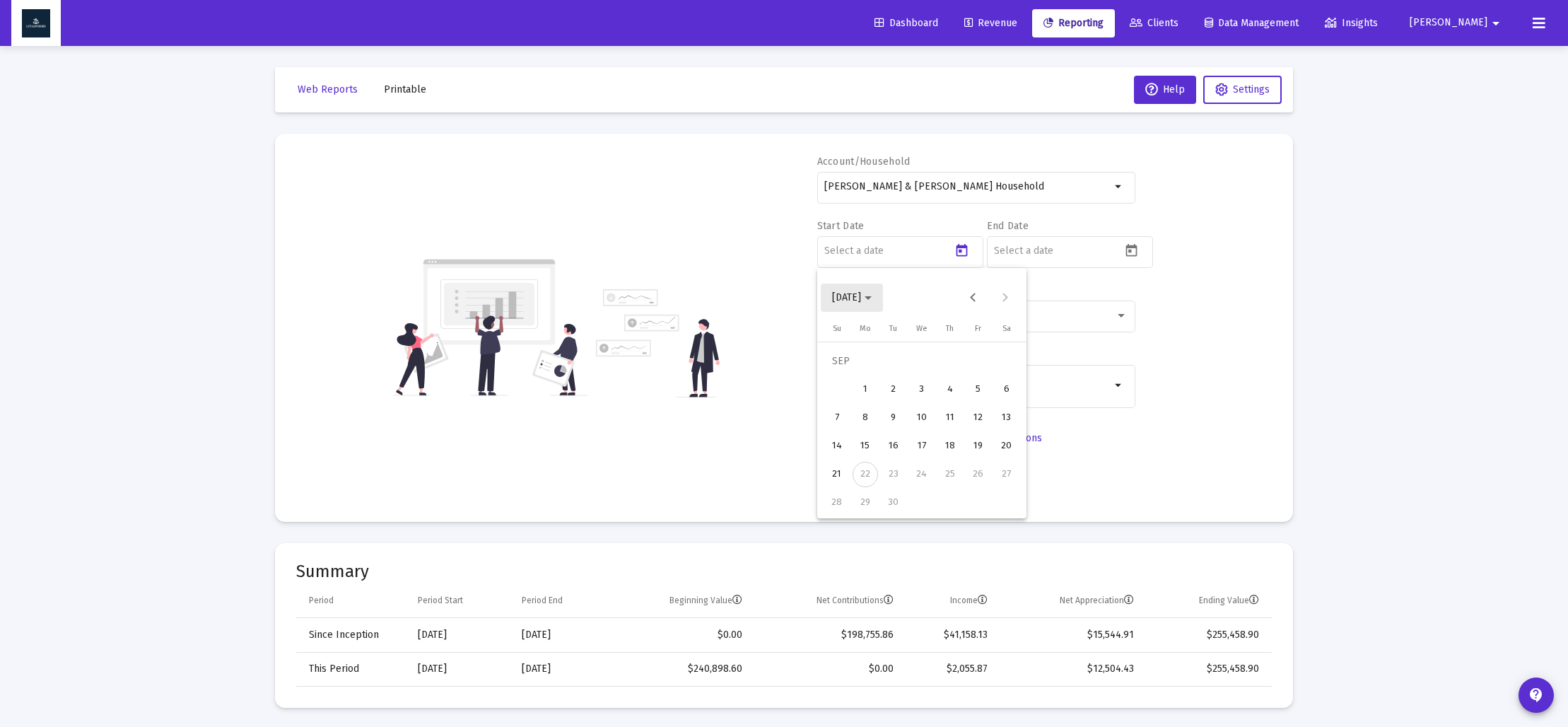
click at [872, 299] on icon "Choose month and year" at bounding box center [869, 298] width 7 height 4
click at [904, 475] on div "2023" at bounding box center [897, 483] width 45 height 25
click at [853, 431] on div "SEP" at bounding box center [847, 426] width 45 height 25
click at [997, 470] on div "30" at bounding box center [1006, 474] width 25 height 25
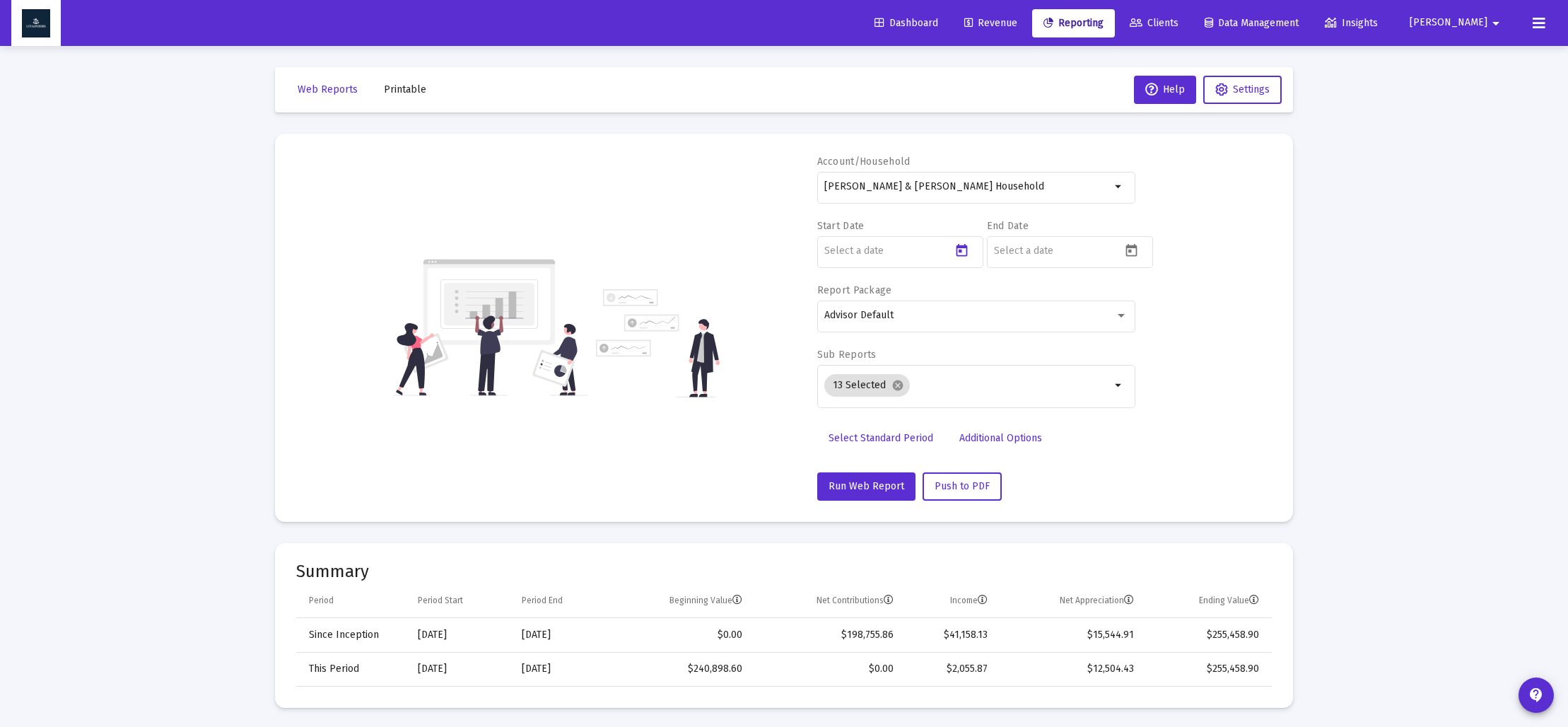
type input "[DATE]"
click at [1130, 245] on icon "Open calendar" at bounding box center [1132, 250] width 12 height 13
click at [1041, 300] on span "[DATE]" at bounding box center [1021, 297] width 39 height 12
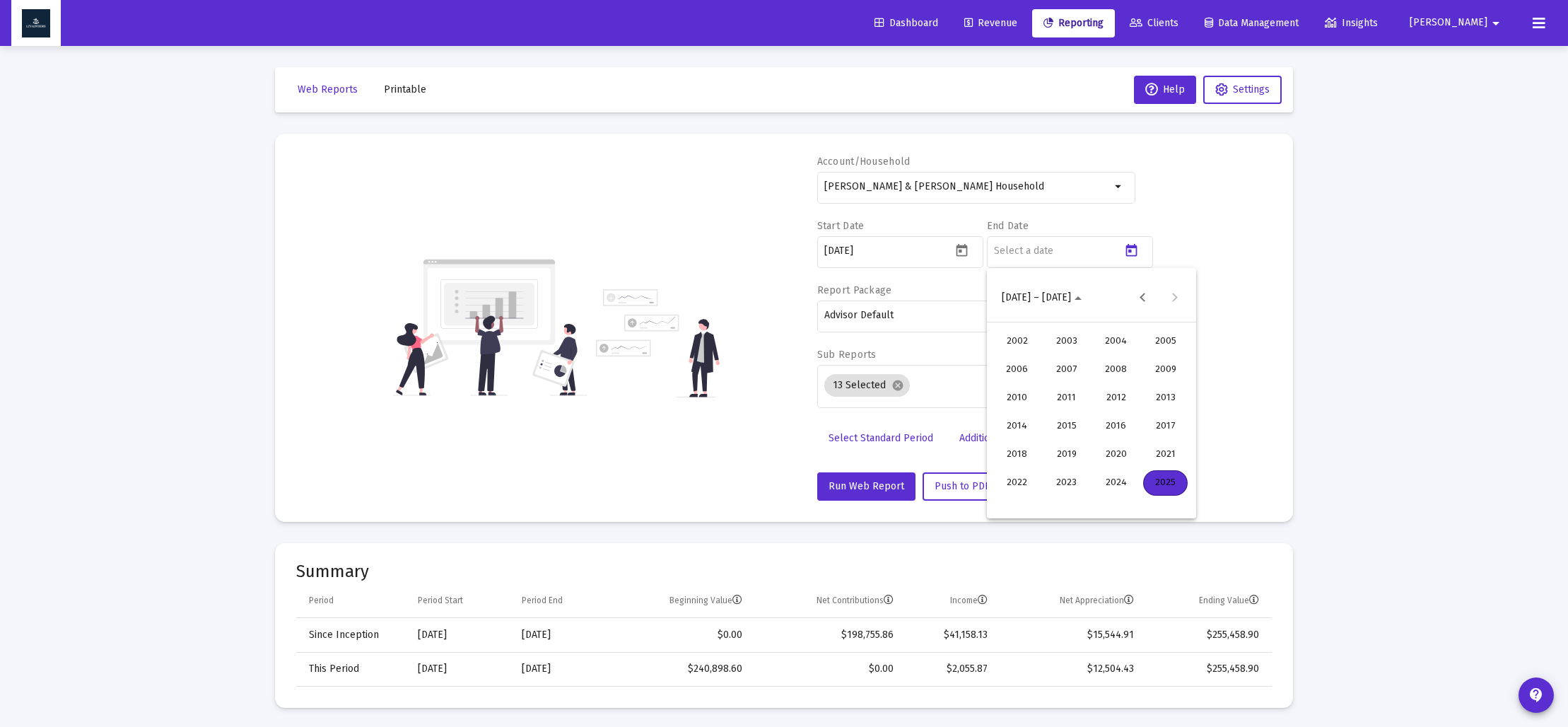
click at [1075, 486] on div "2023" at bounding box center [1066, 483] width 45 height 25
click at [1164, 423] on div "DEC" at bounding box center [1165, 426] width 45 height 25
click at [1000, 503] on div "31" at bounding box center [1006, 503] width 25 height 25
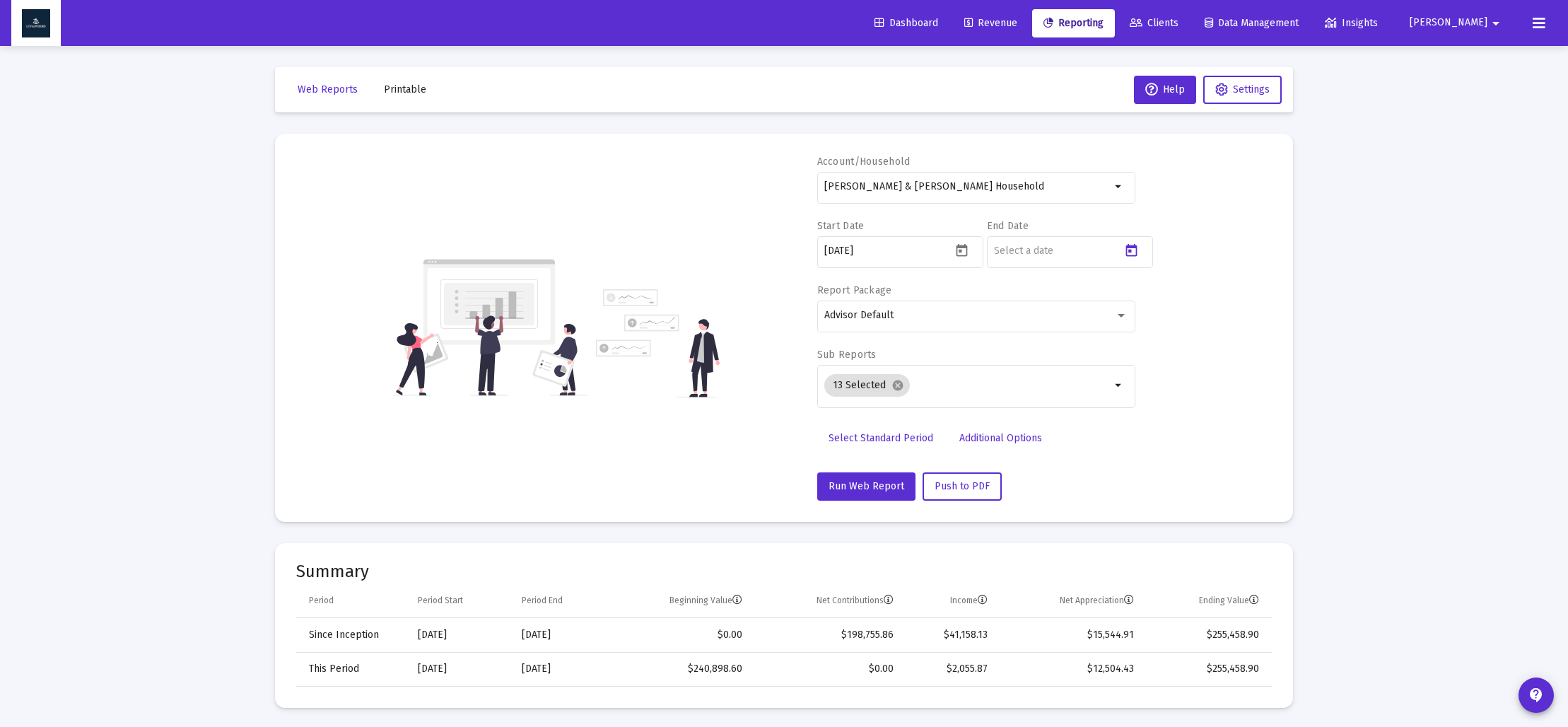
type input "[DATE]"
click at [895, 386] on mat-icon "cancel" at bounding box center [898, 385] width 13 height 13
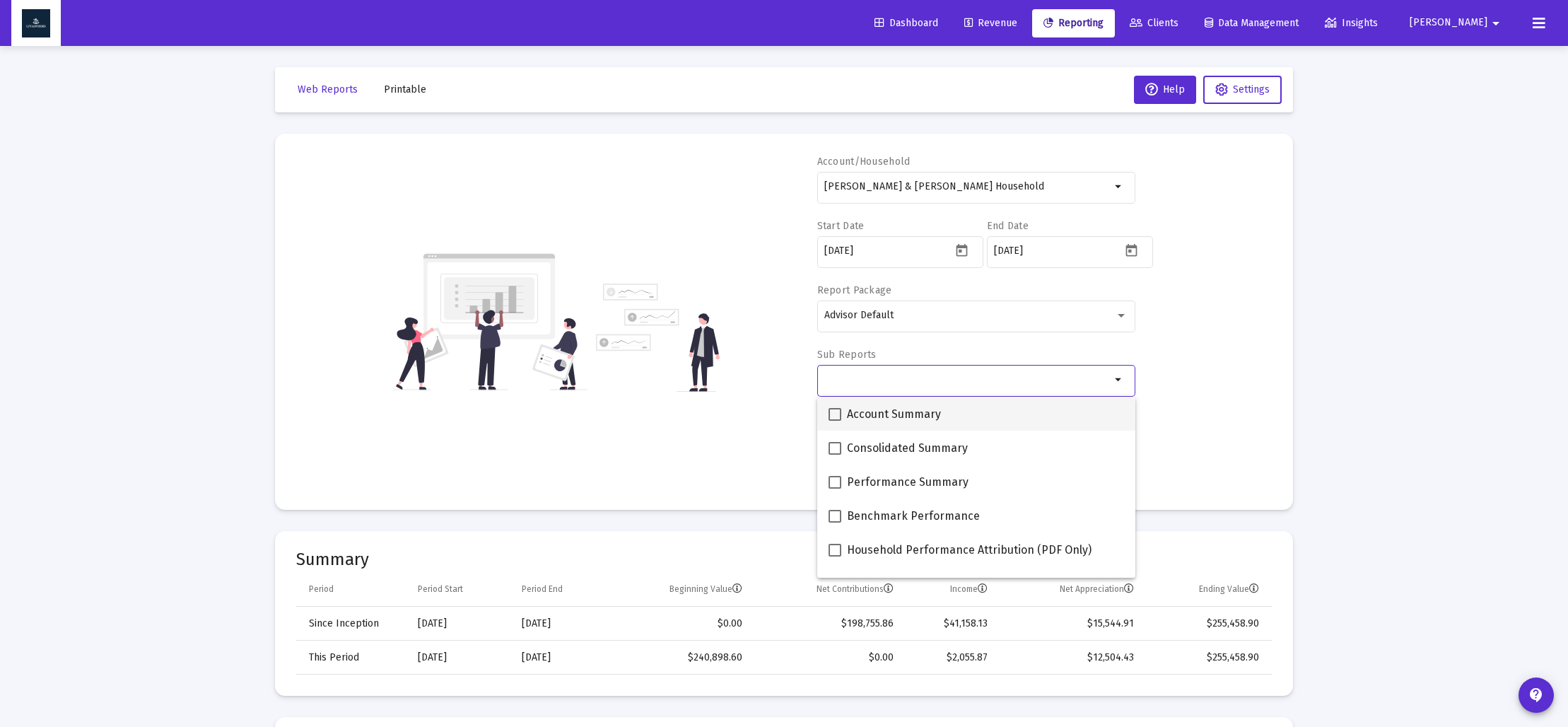
click at [833, 413] on span at bounding box center [835, 414] width 13 height 13
click at [835, 420] on input "Account Summary" at bounding box center [835, 420] width 1 height 1
checkbox input "true"
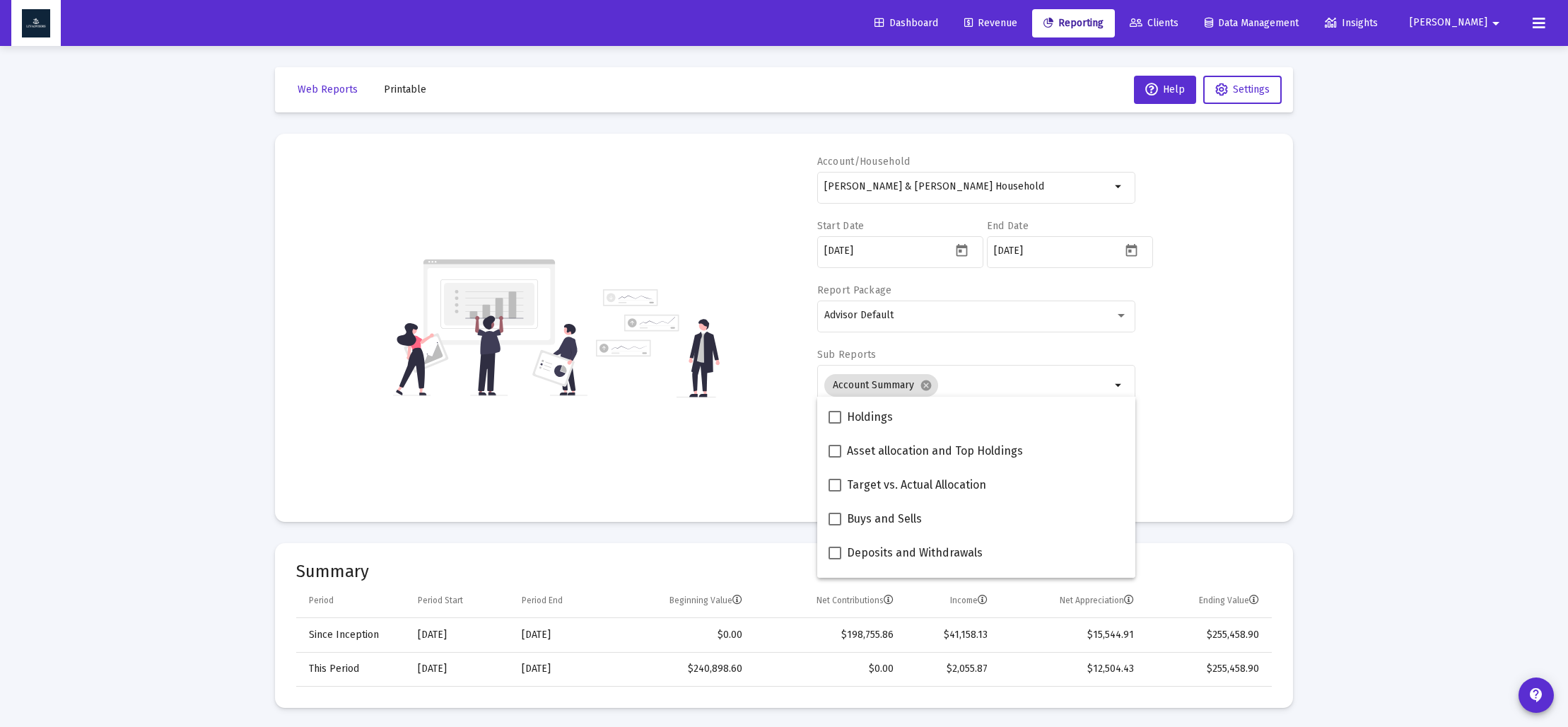
scroll to position [305, 0]
click at [833, 443] on span at bounding box center [835, 448] width 13 height 13
click at [835, 454] on input "Asset allocation and Top Holdings" at bounding box center [835, 454] width 1 height 1
checkbox input "true"
click at [748, 451] on div "Account/[PERSON_NAME] & [PERSON_NAME] Household arrow_drop_down Start Date [DAT…" at bounding box center [784, 327] width 976 height 346
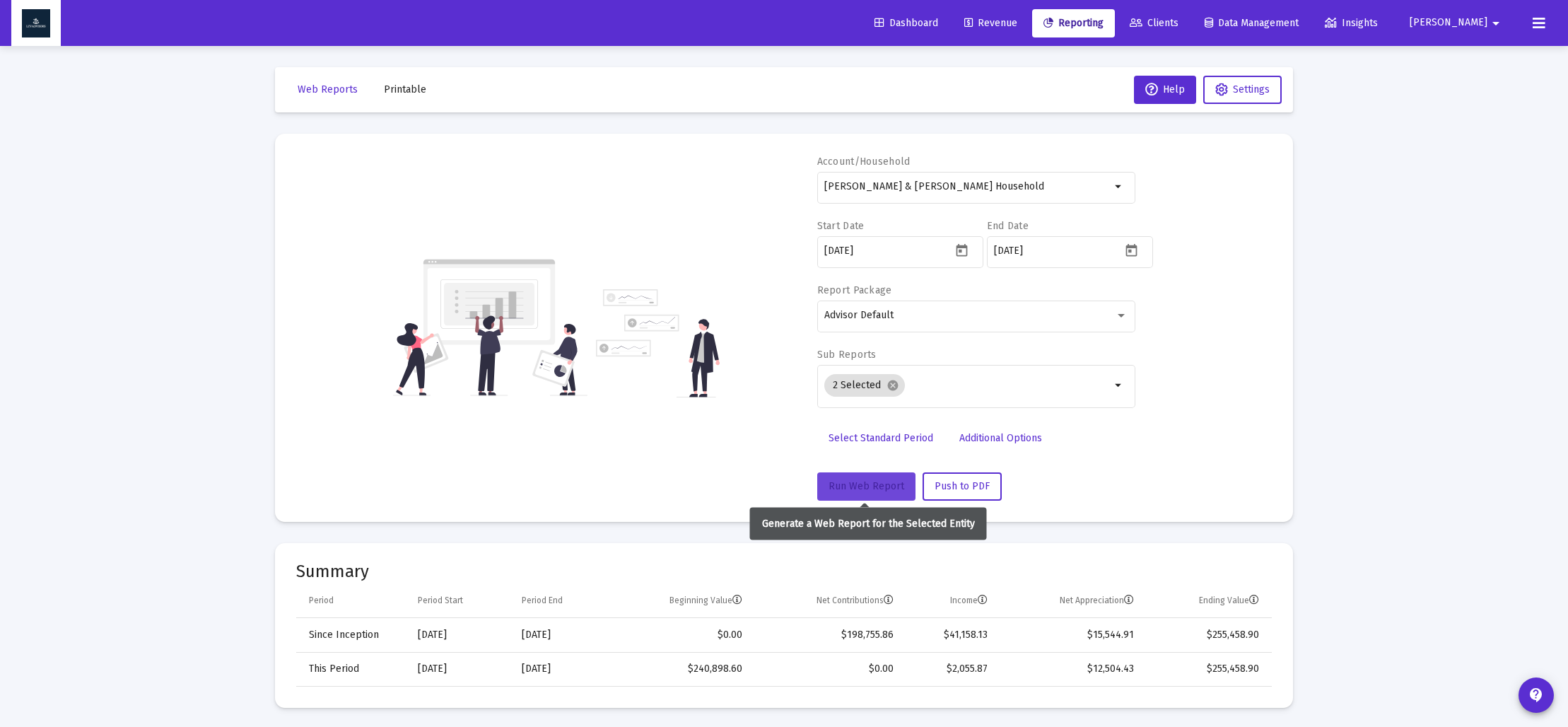
click at [872, 487] on span "Run Web Report" at bounding box center [866, 486] width 76 height 12
click at [966, 485] on span "Push to PDF" at bounding box center [962, 486] width 55 height 12
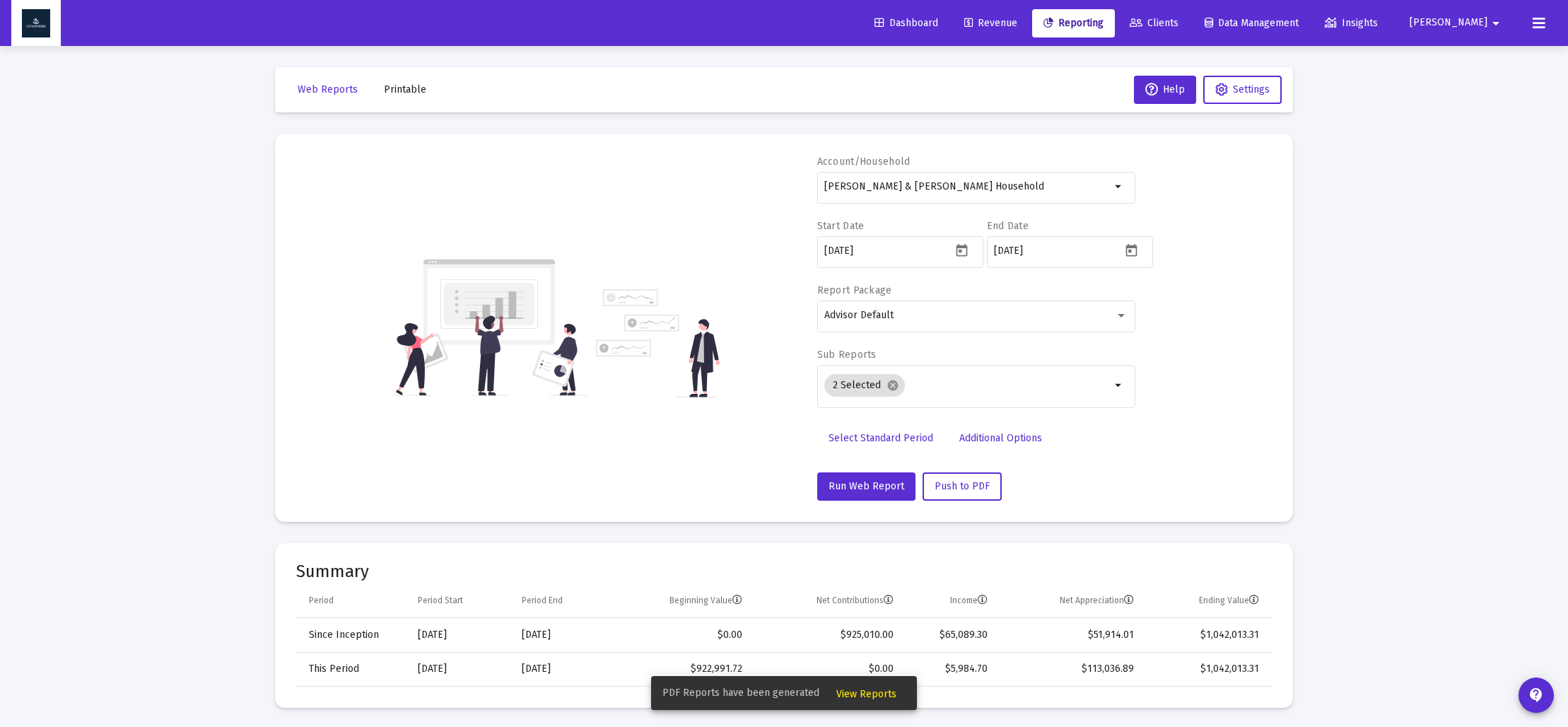
click at [855, 689] on span "View Reports" at bounding box center [866, 693] width 60 height 12
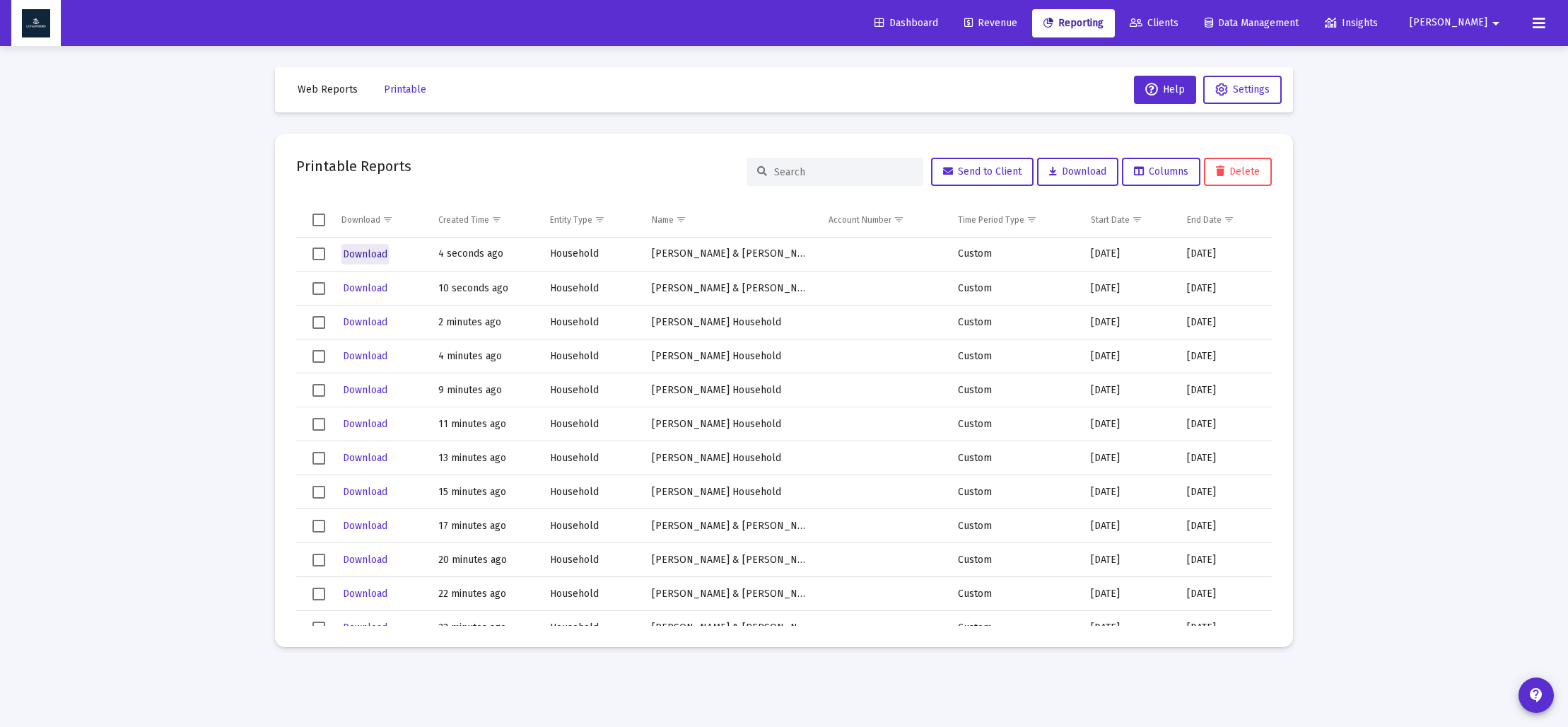
click at [364, 249] on span "Download" at bounding box center [365, 253] width 45 height 12
click at [336, 89] on span "Web Reports" at bounding box center [327, 89] width 60 height 12
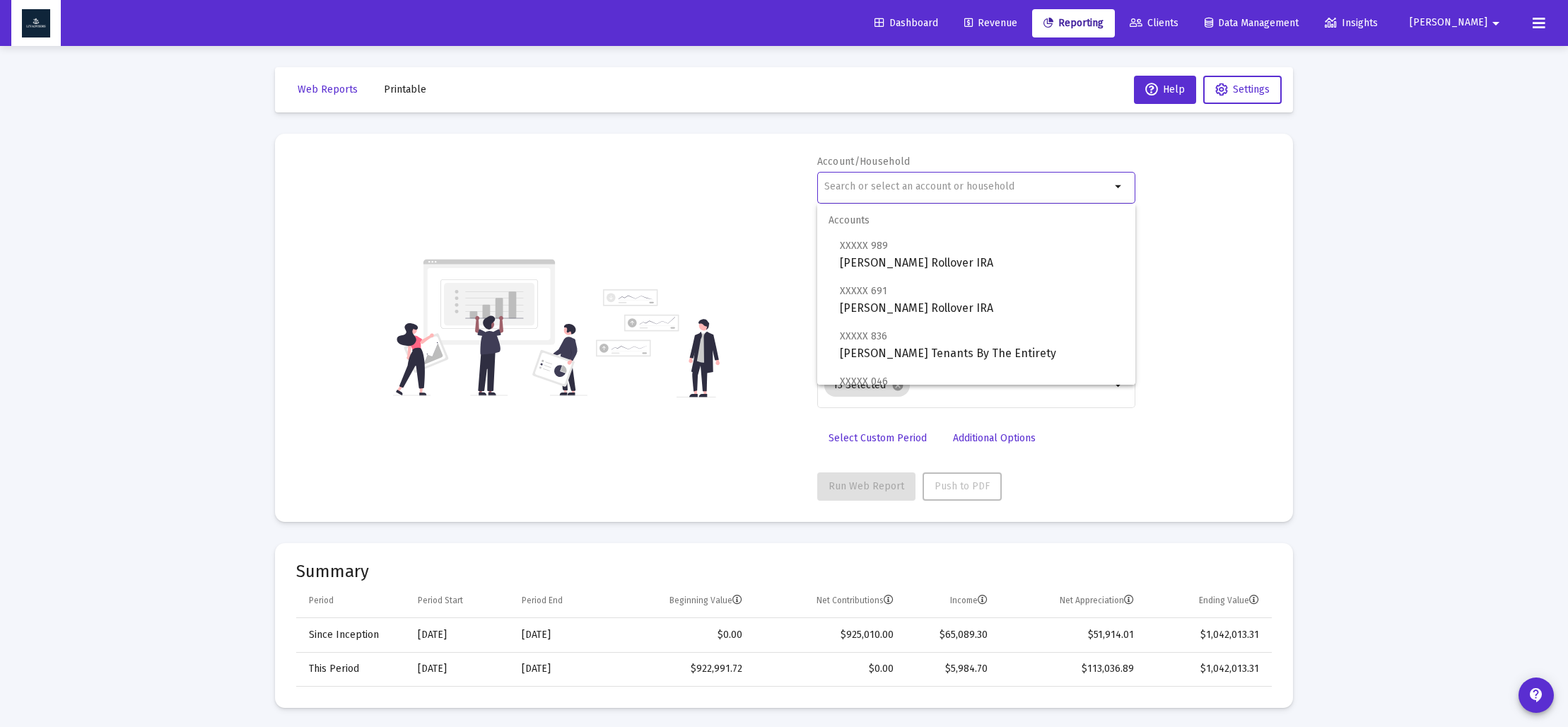
click at [938, 188] on input "text" at bounding box center [968, 186] width 286 height 12
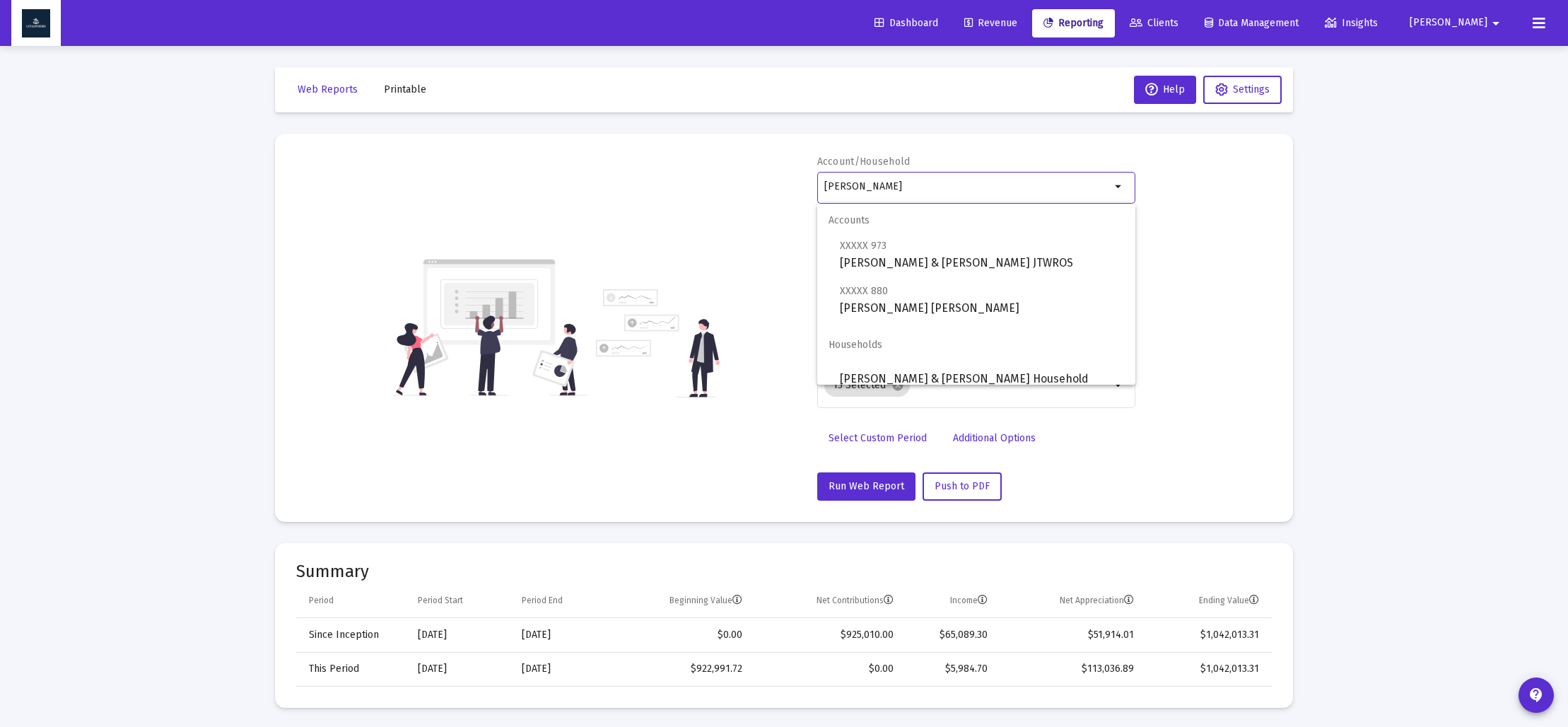
scroll to position [12, 0]
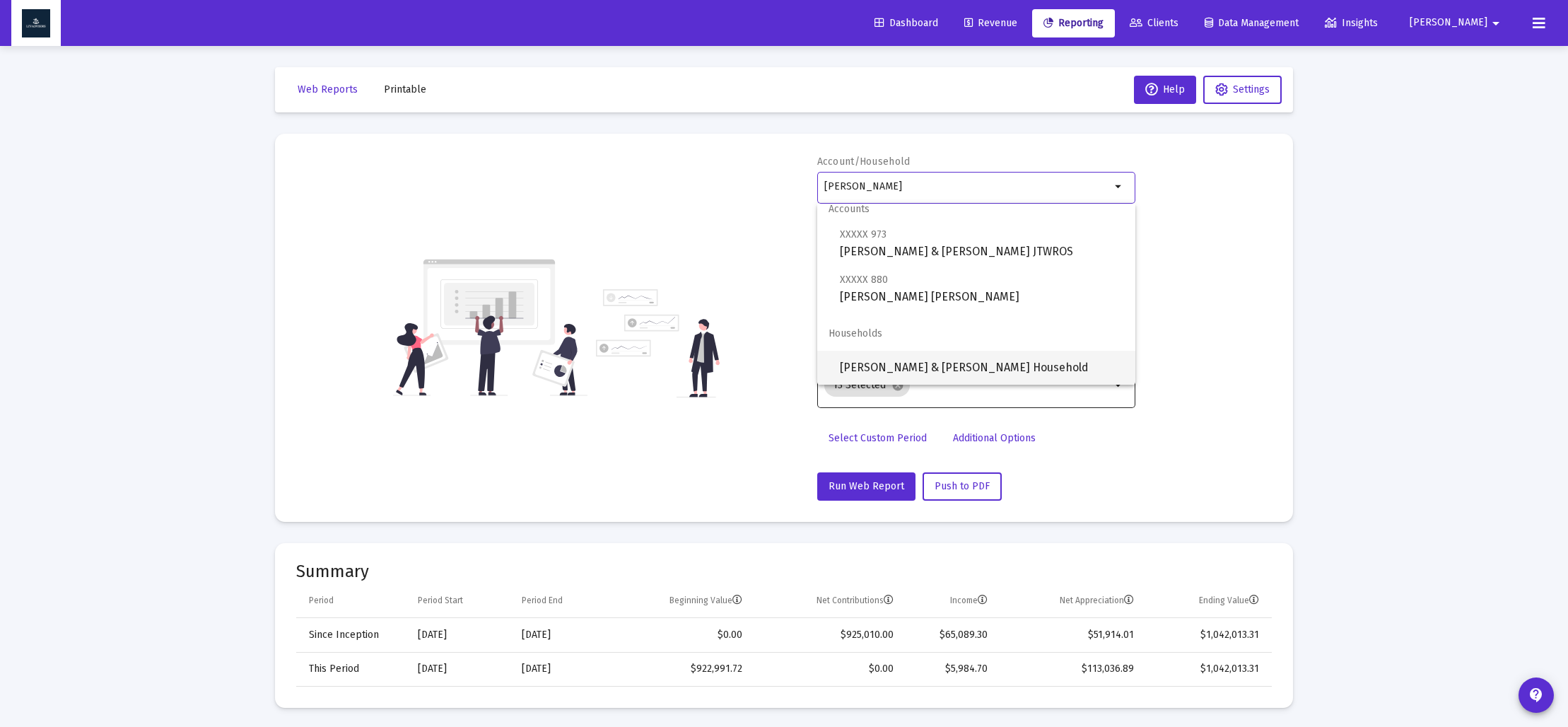
click at [987, 364] on span "[PERSON_NAME] & [PERSON_NAME] Household" at bounding box center [982, 368] width 284 height 34
type input "[PERSON_NAME] & [PERSON_NAME] Household"
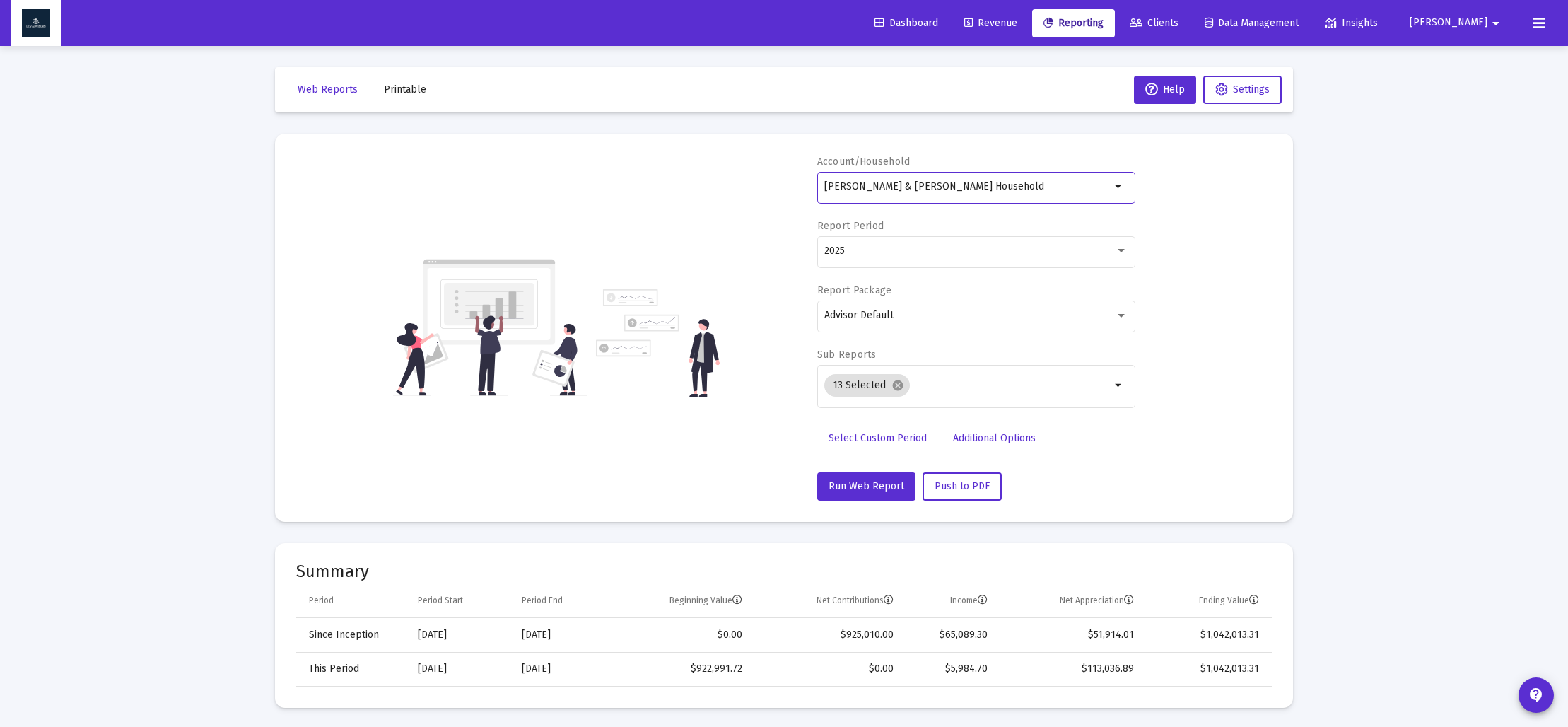
click at [876, 434] on span "Select Custom Period" at bounding box center [877, 437] width 98 height 12
click at [965, 249] on icon "Open calendar" at bounding box center [962, 250] width 15 height 15
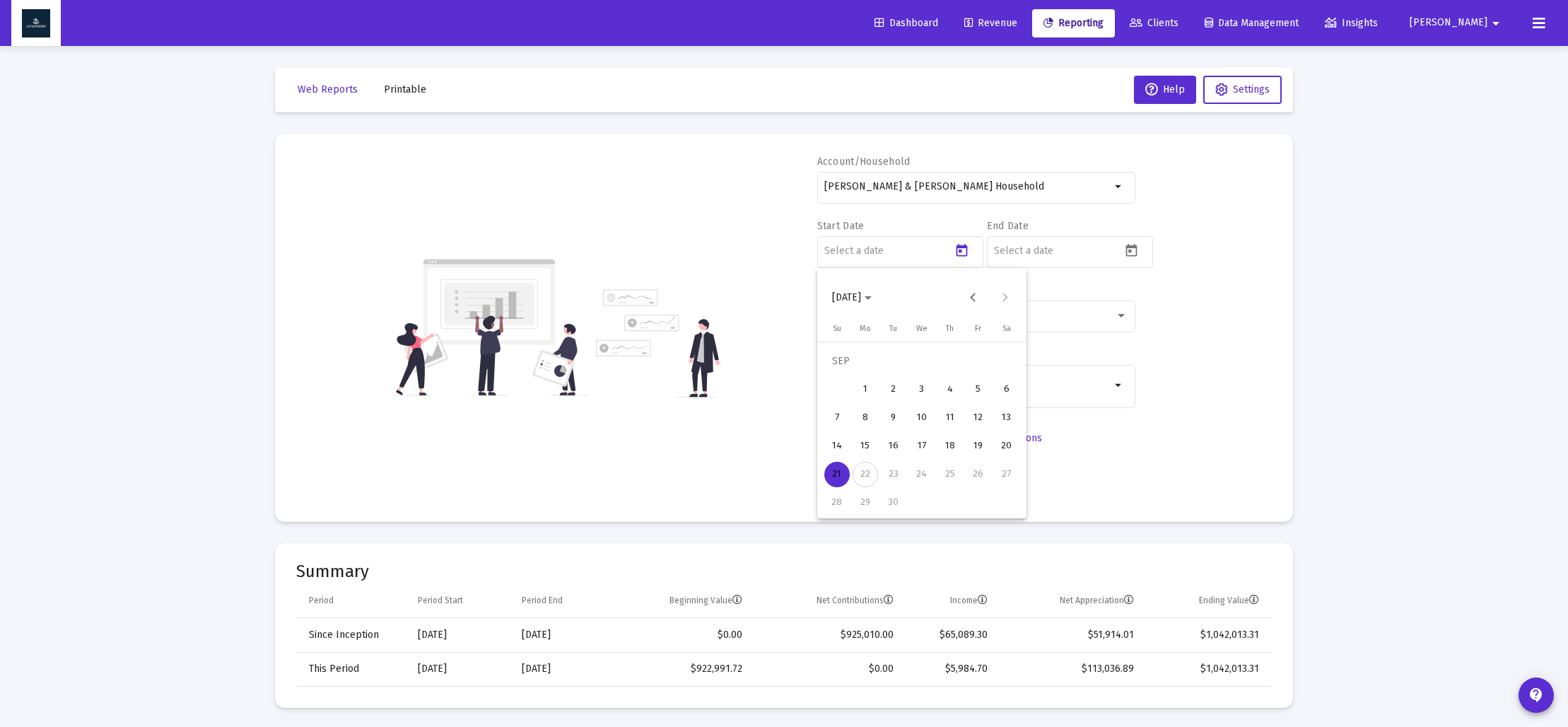
click at [872, 297] on polygon "Choose month and year" at bounding box center [869, 298] width 7 height 4
click at [950, 482] on div "2024" at bounding box center [946, 483] width 45 height 25
click at [842, 423] on div "SEP" at bounding box center [847, 426] width 45 height 25
click at [871, 504] on div "30" at bounding box center [865, 503] width 25 height 25
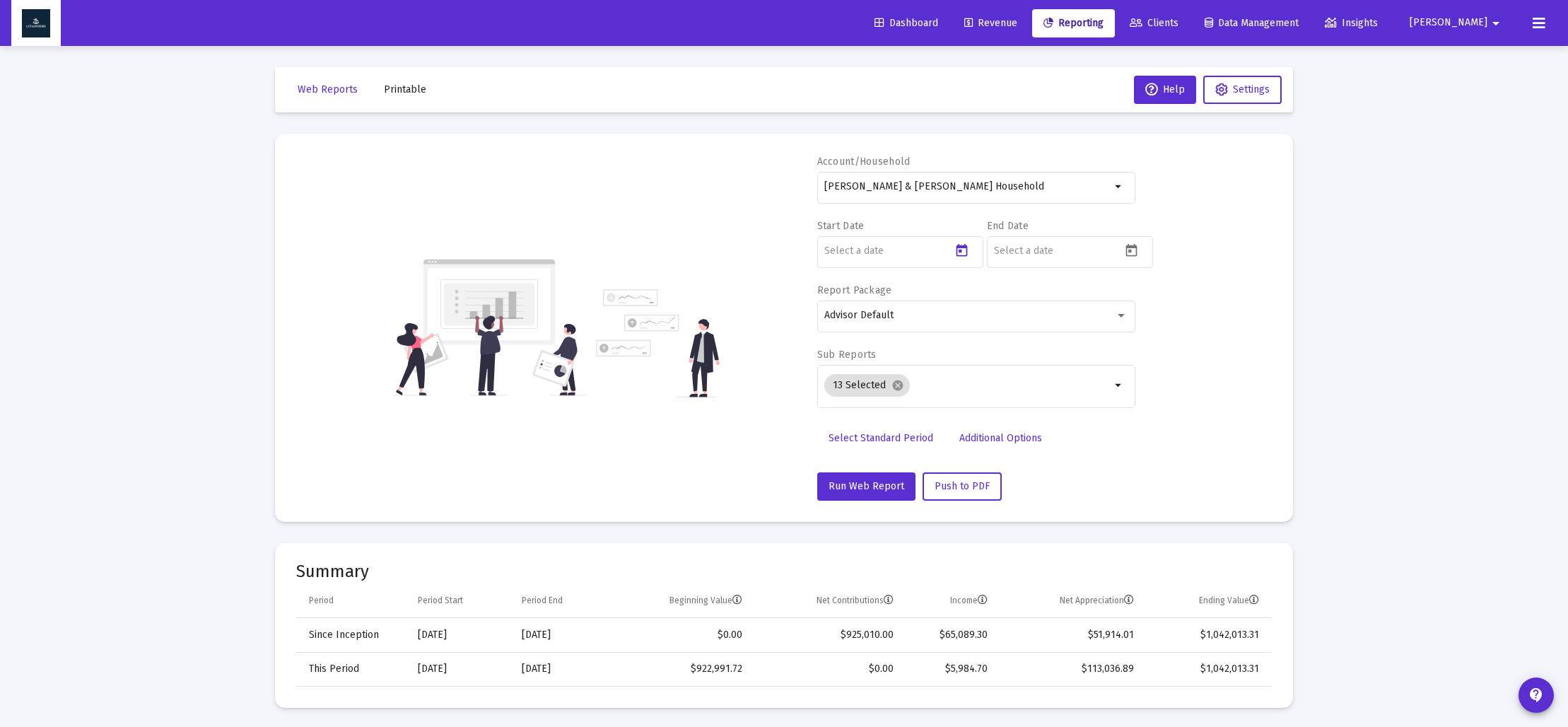
type input "[DATE]"
click at [1130, 246] on icon "Open calendar" at bounding box center [1132, 250] width 12 height 13
click at [1041, 298] on span "[DATE]" at bounding box center [1021, 297] width 39 height 12
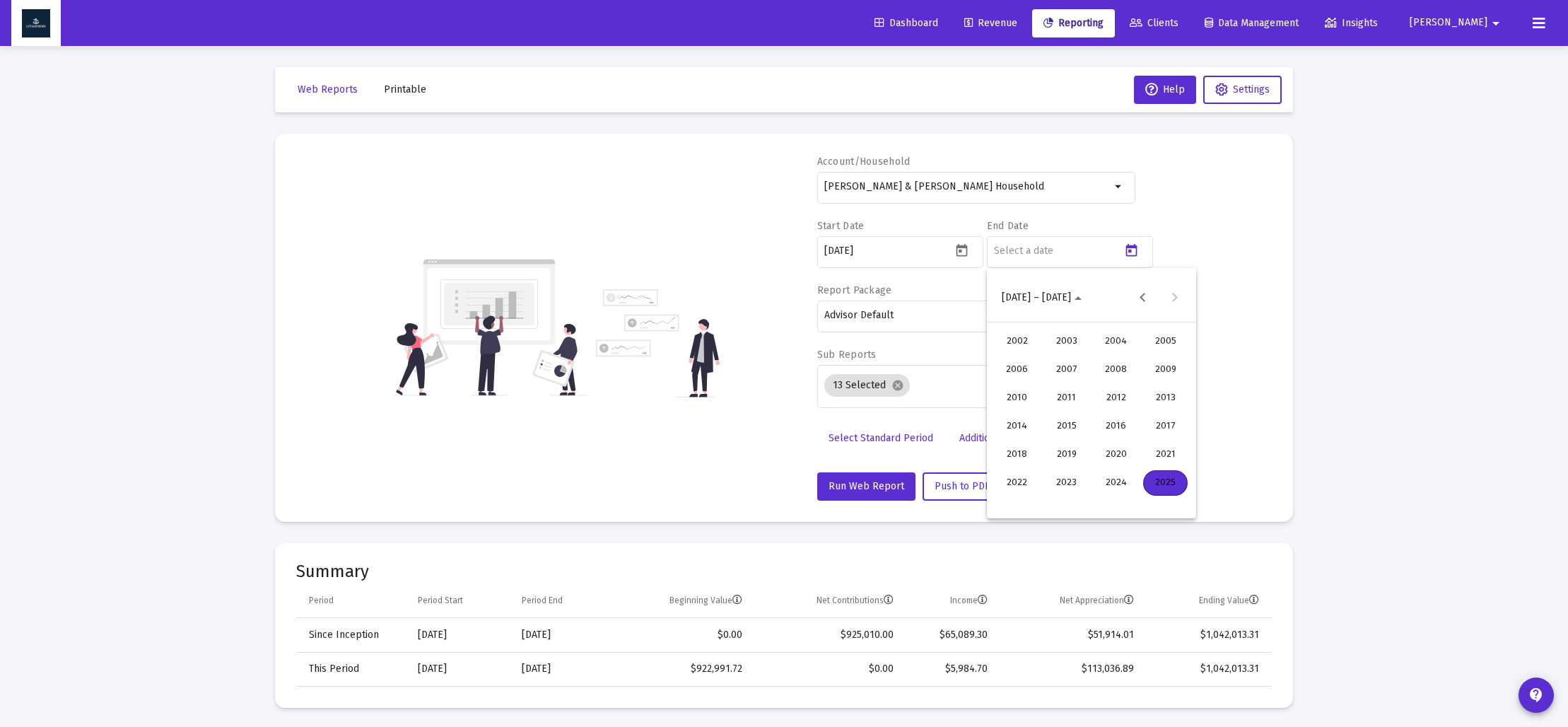
click at [1112, 489] on div "2024" at bounding box center [1116, 483] width 45 height 25
click at [1166, 428] on div "DEC" at bounding box center [1165, 426] width 45 height 25
click at [1066, 503] on div "31" at bounding box center [1064, 503] width 25 height 25
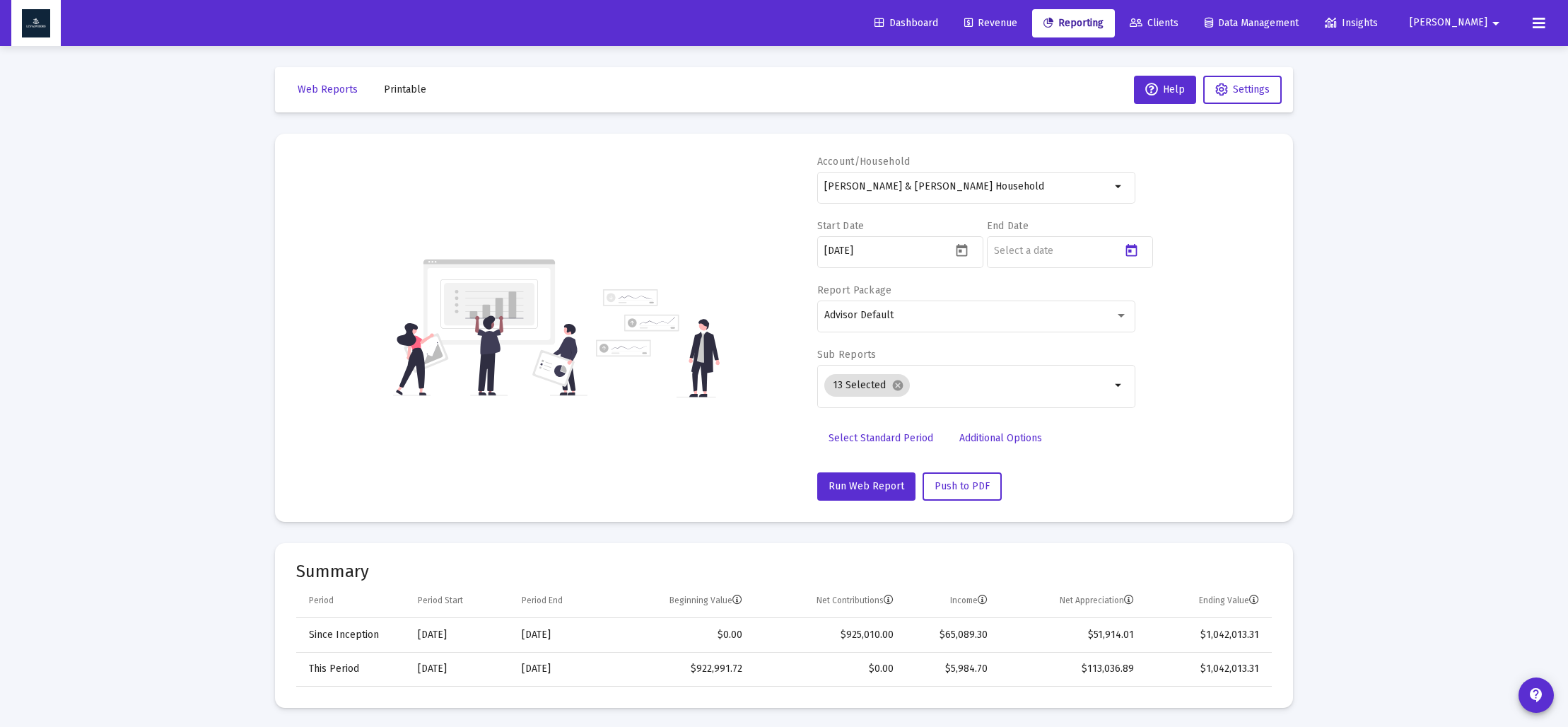
type input "[DATE]"
click at [894, 389] on mat-icon "cancel" at bounding box center [898, 385] width 13 height 13
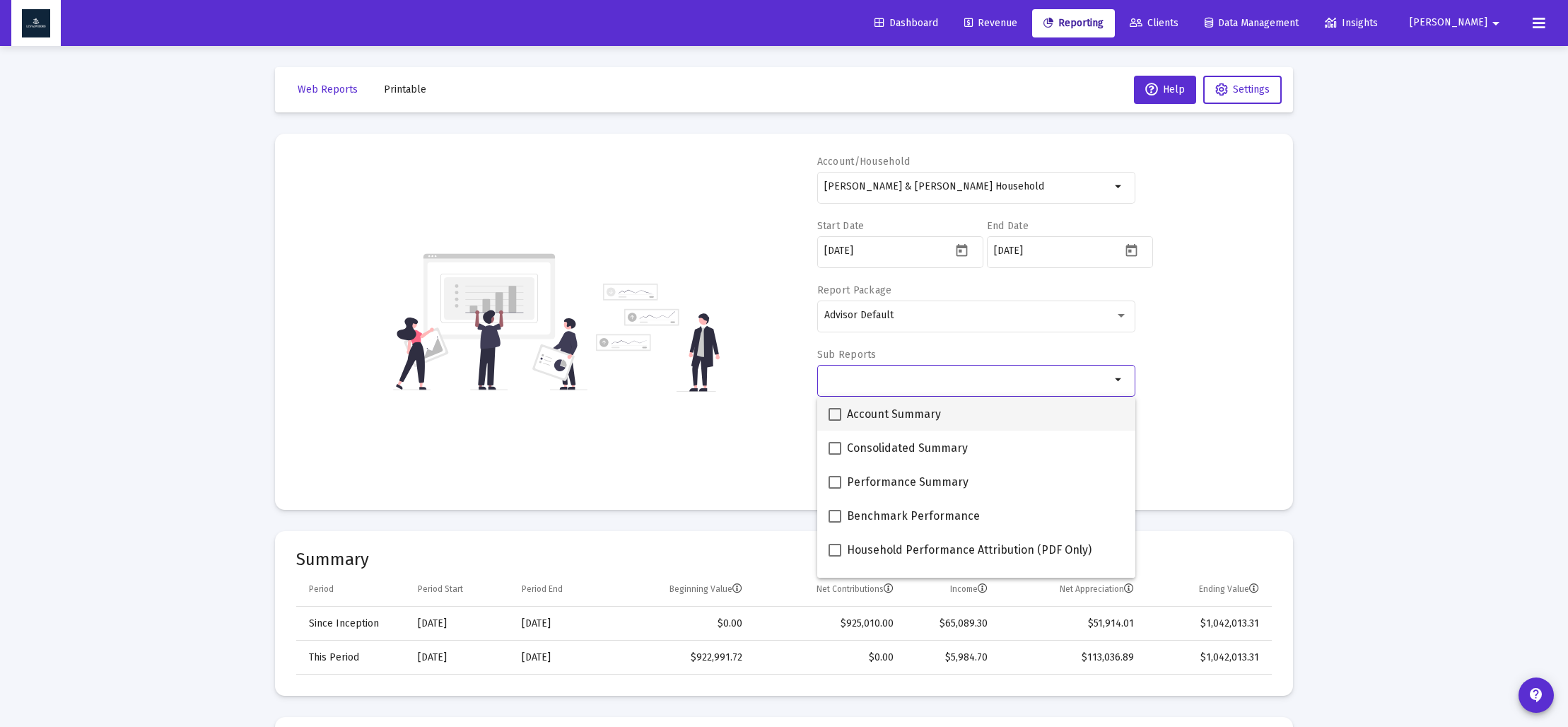
drag, startPoint x: 835, startPoint y: 411, endPoint x: 844, endPoint y: 420, distance: 12.7
click at [835, 411] on span at bounding box center [835, 414] width 13 height 13
click at [835, 420] on input "Account Summary" at bounding box center [835, 420] width 1 height 1
checkbox input "true"
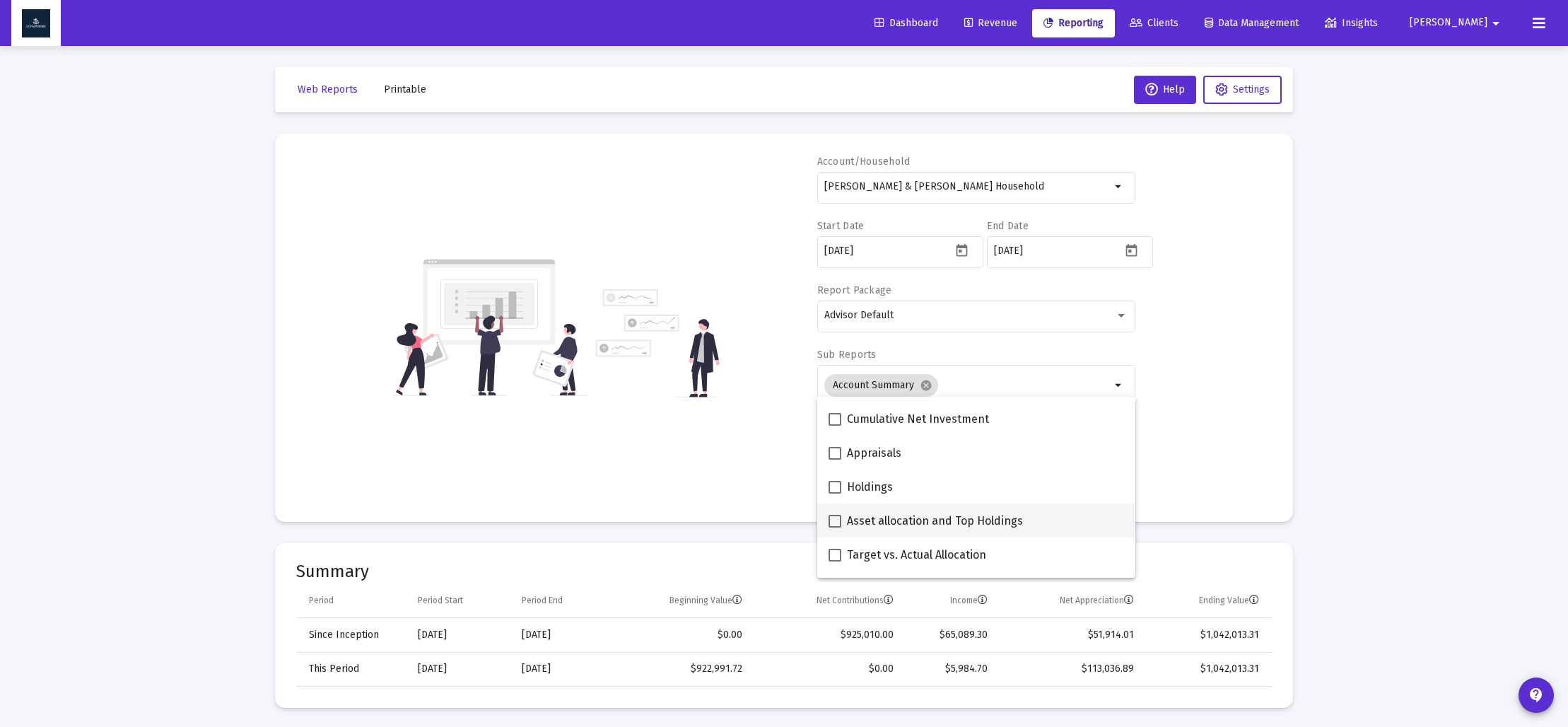
scroll to position [233, 0]
click at [831, 520] on span at bounding box center [835, 520] width 13 height 13
click at [835, 527] on input "Asset allocation and Top Holdings" at bounding box center [835, 527] width 1 height 1
checkbox input "true"
click at [684, 456] on div "Account/[PERSON_NAME] & [PERSON_NAME] Household arrow_drop_down Start Date [DAT…" at bounding box center [784, 327] width 976 height 346
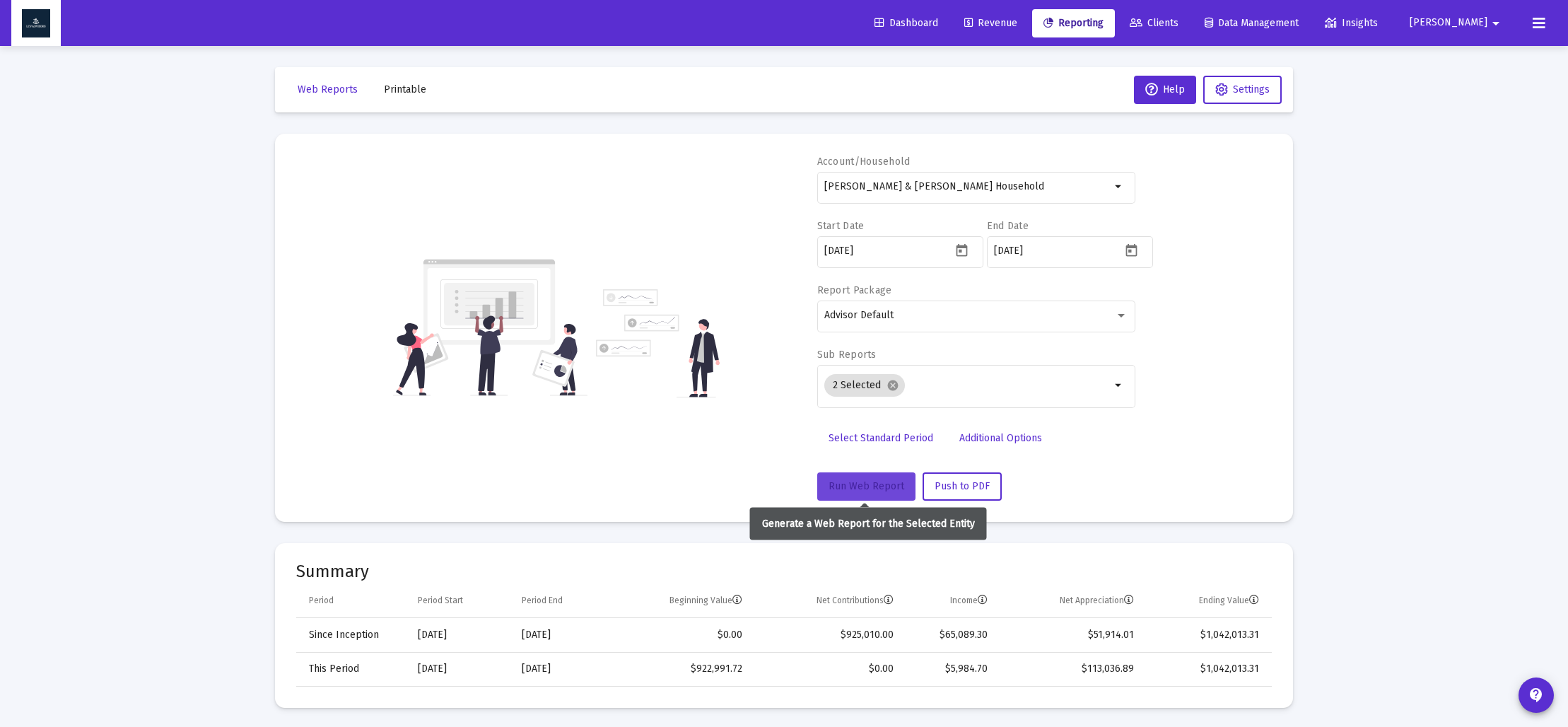
click at [867, 495] on button "Run Web Report" at bounding box center [867, 486] width 98 height 29
click at [967, 487] on span "Push to PDF" at bounding box center [962, 486] width 55 height 12
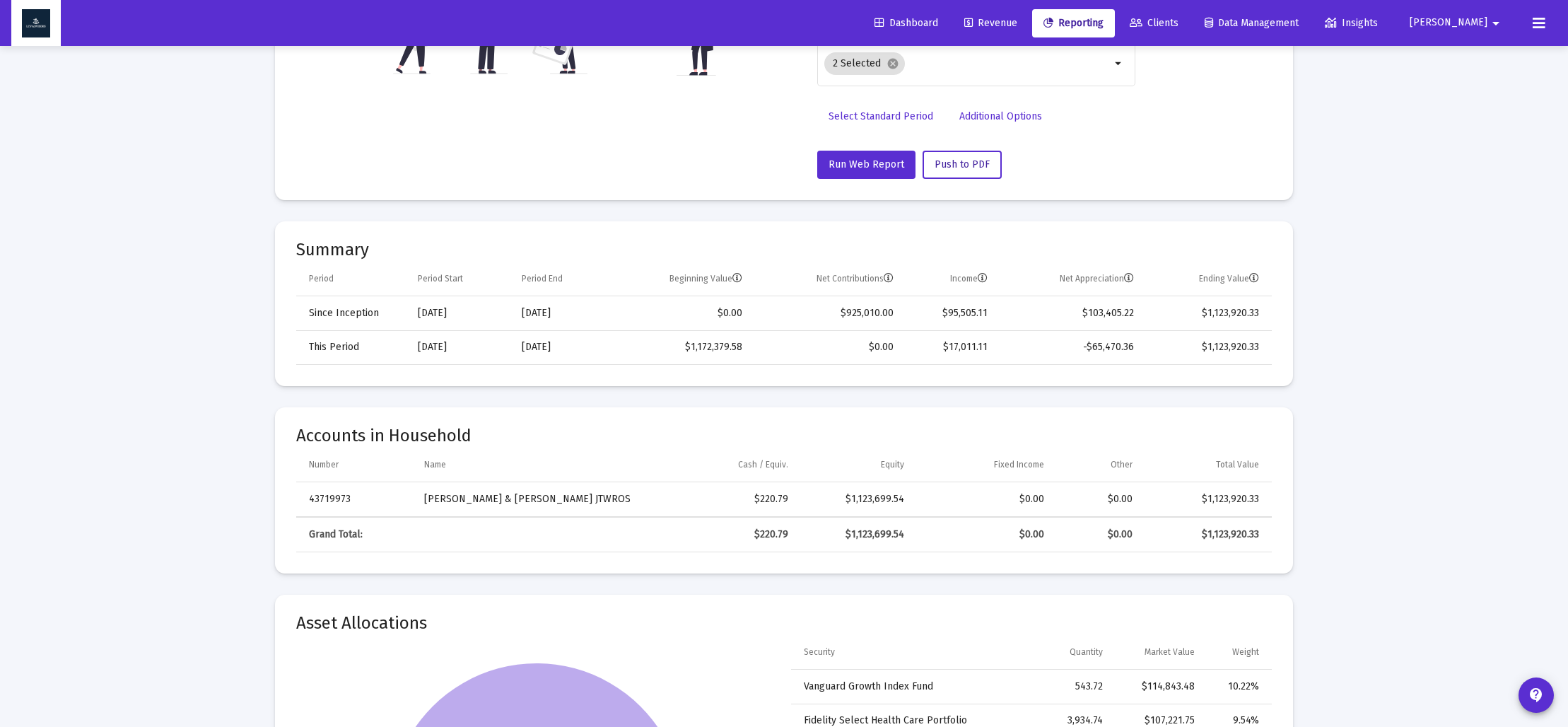
scroll to position [0, 0]
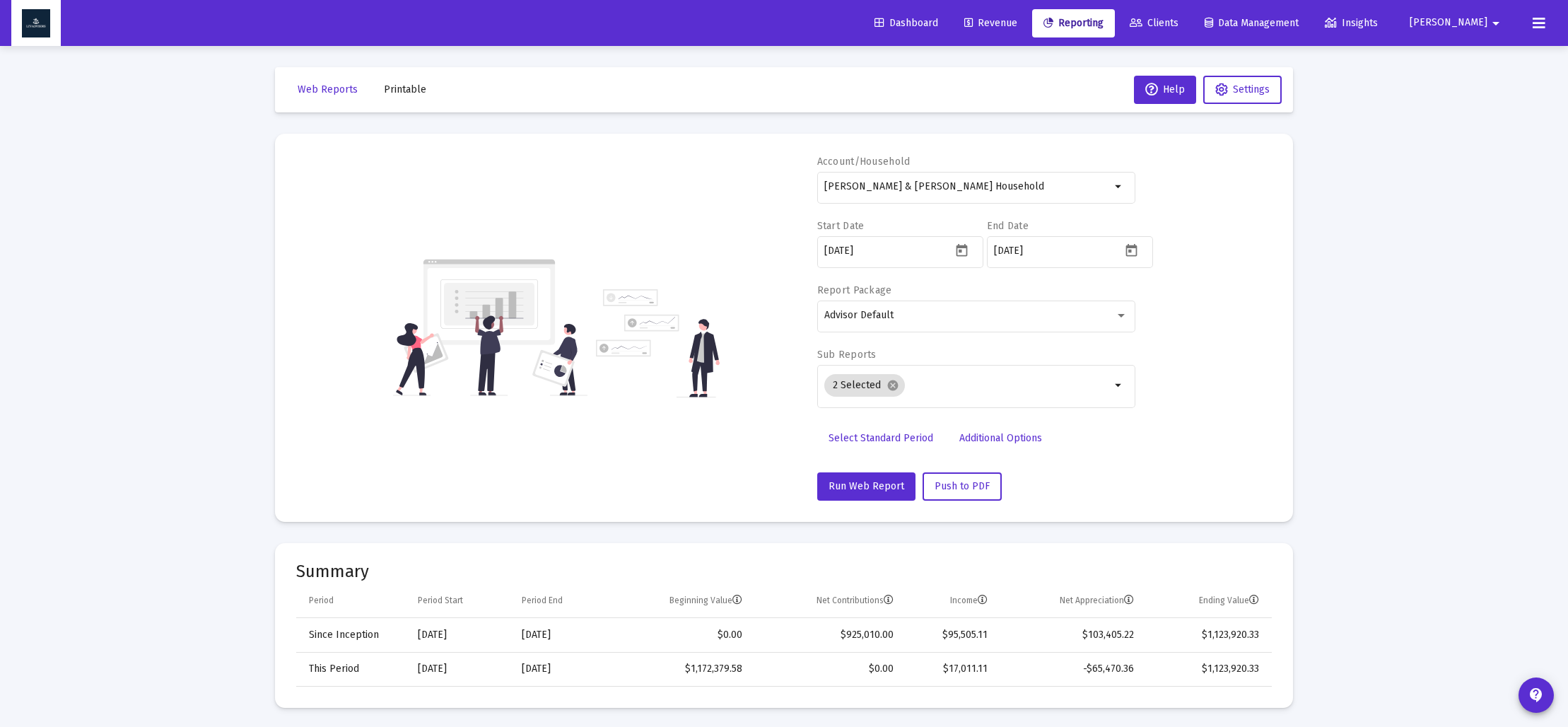
click at [401, 89] on span "Printable" at bounding box center [404, 89] width 42 height 12
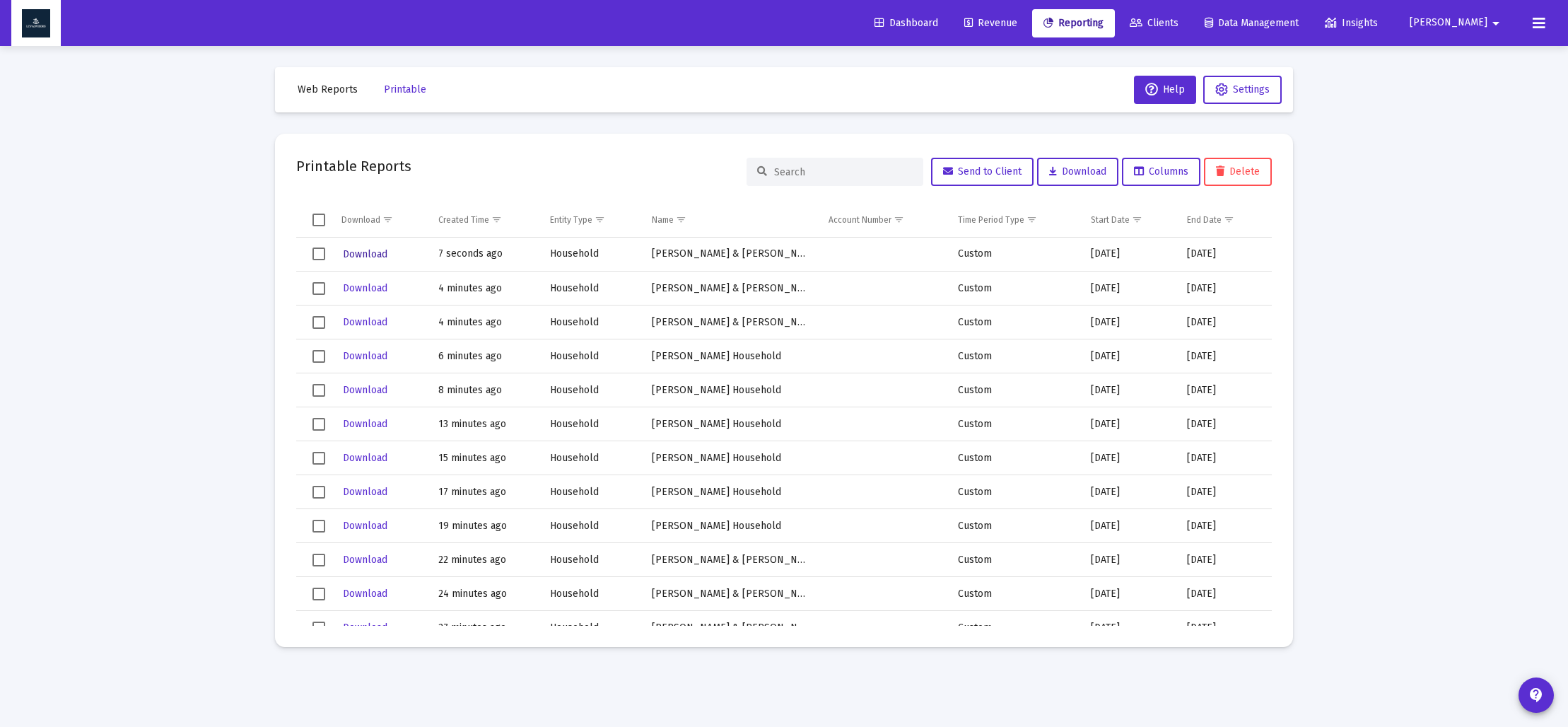
click at [360, 257] on span "Download" at bounding box center [365, 253] width 45 height 12
click at [314, 95] on span "Web Reports" at bounding box center [327, 89] width 60 height 12
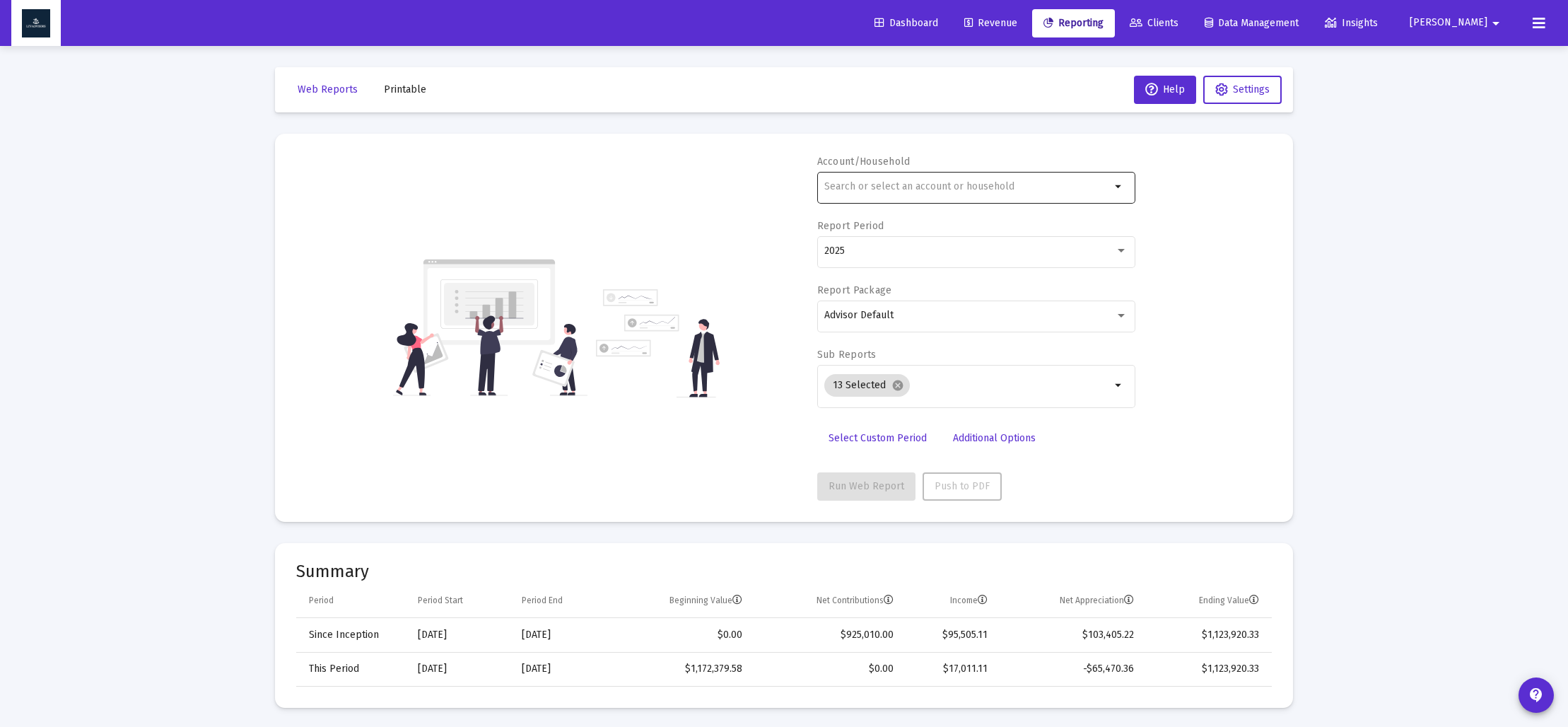
click at [945, 190] on input "text" at bounding box center [968, 186] width 286 height 12
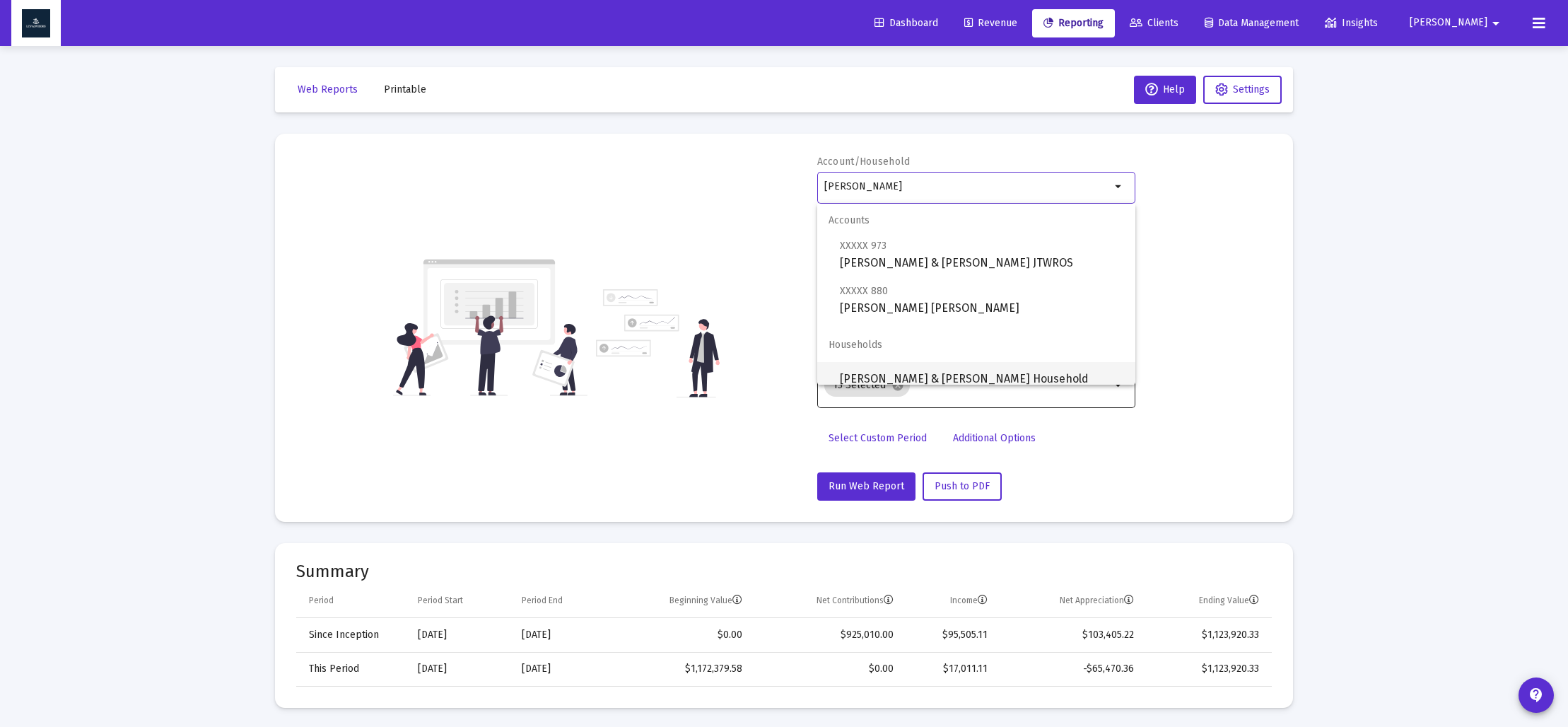
click at [962, 366] on span "[PERSON_NAME] & [PERSON_NAME] Household" at bounding box center [982, 379] width 284 height 34
type input "[PERSON_NAME] & [PERSON_NAME] Household"
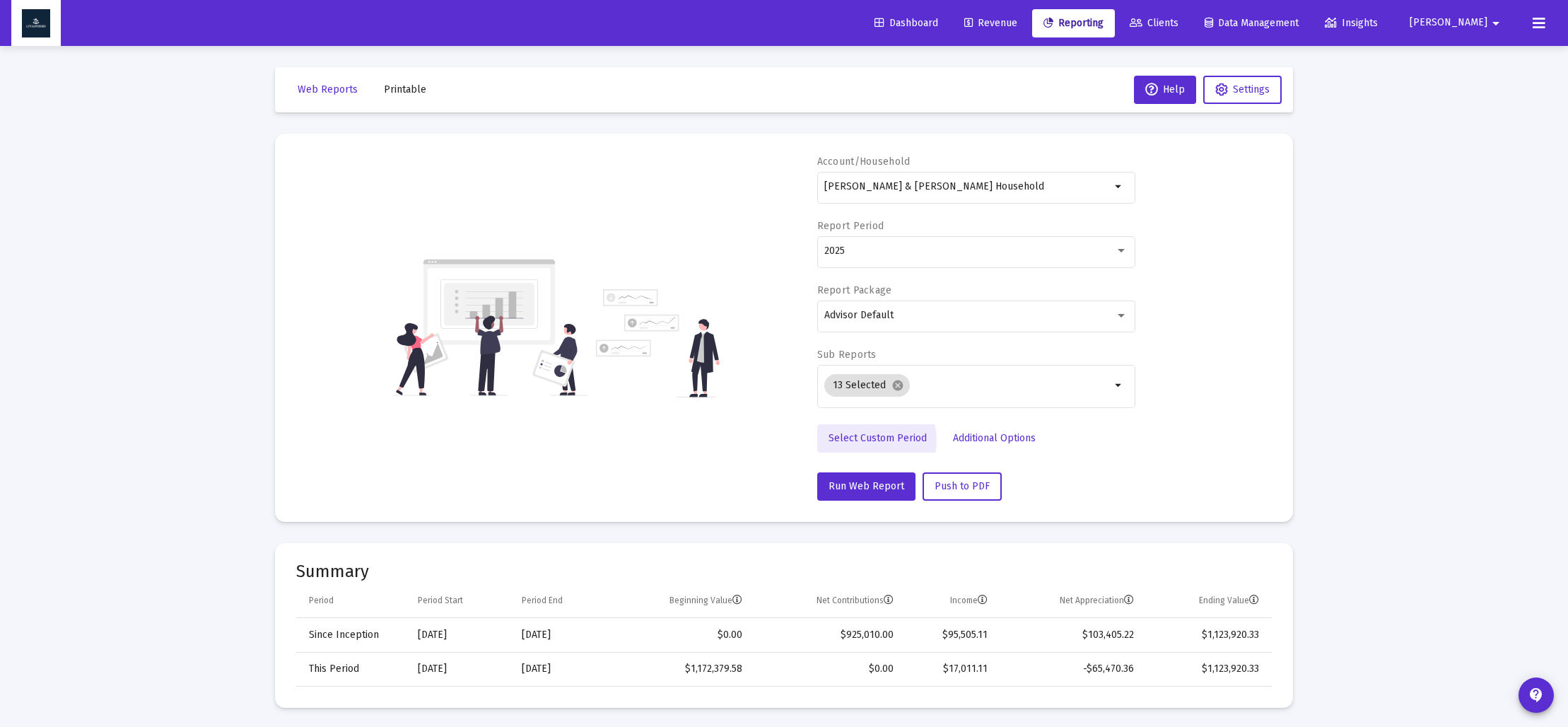
click at [875, 439] on span "Select Custom Period" at bounding box center [877, 437] width 98 height 12
click at [956, 245] on icon "Open calendar" at bounding box center [962, 250] width 12 height 13
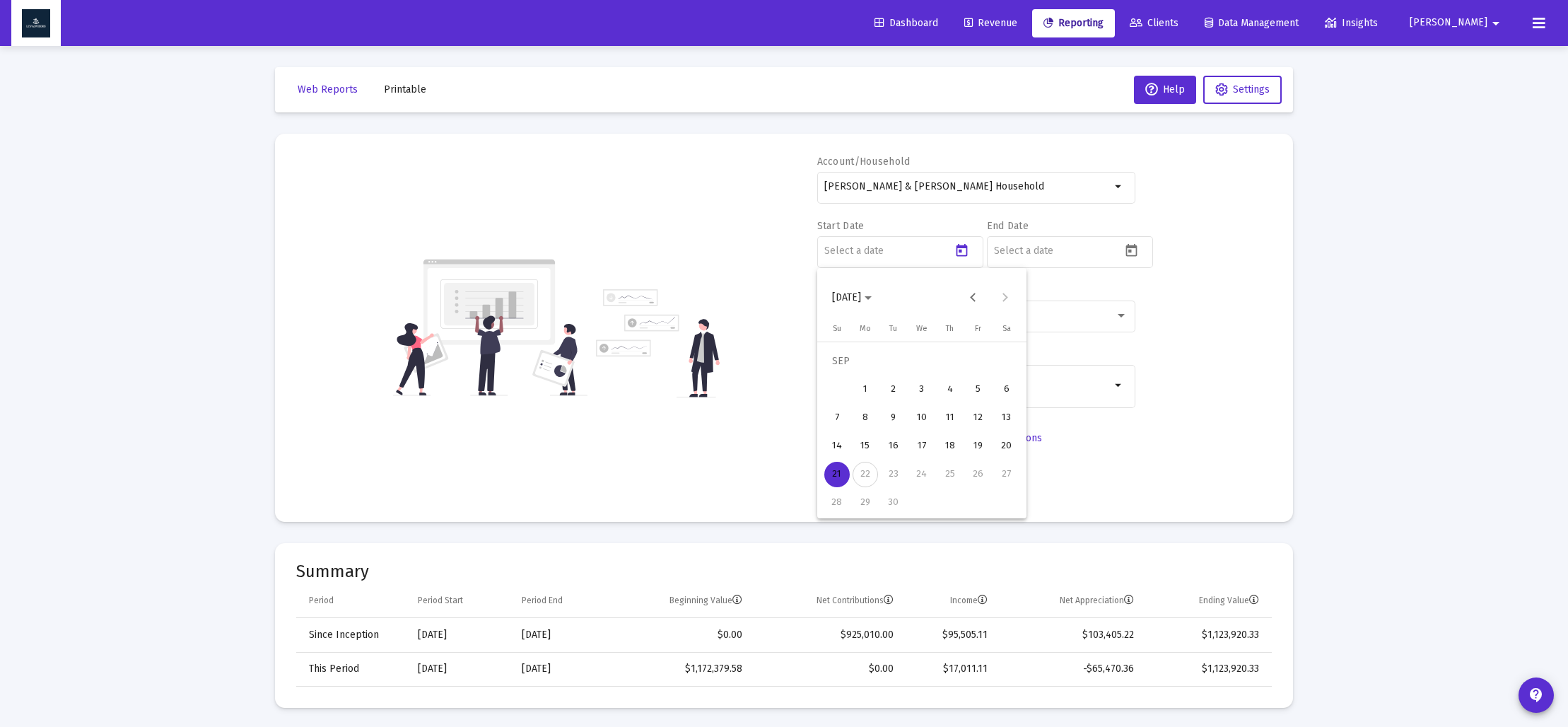
click at [872, 299] on icon "Choose month and year" at bounding box center [869, 298] width 7 height 4
click at [993, 475] on div "2025" at bounding box center [996, 483] width 45 height 25
click at [944, 370] on div "MAR" at bounding box center [946, 369] width 45 height 25
click at [868, 495] on div "31" at bounding box center [865, 503] width 25 height 25
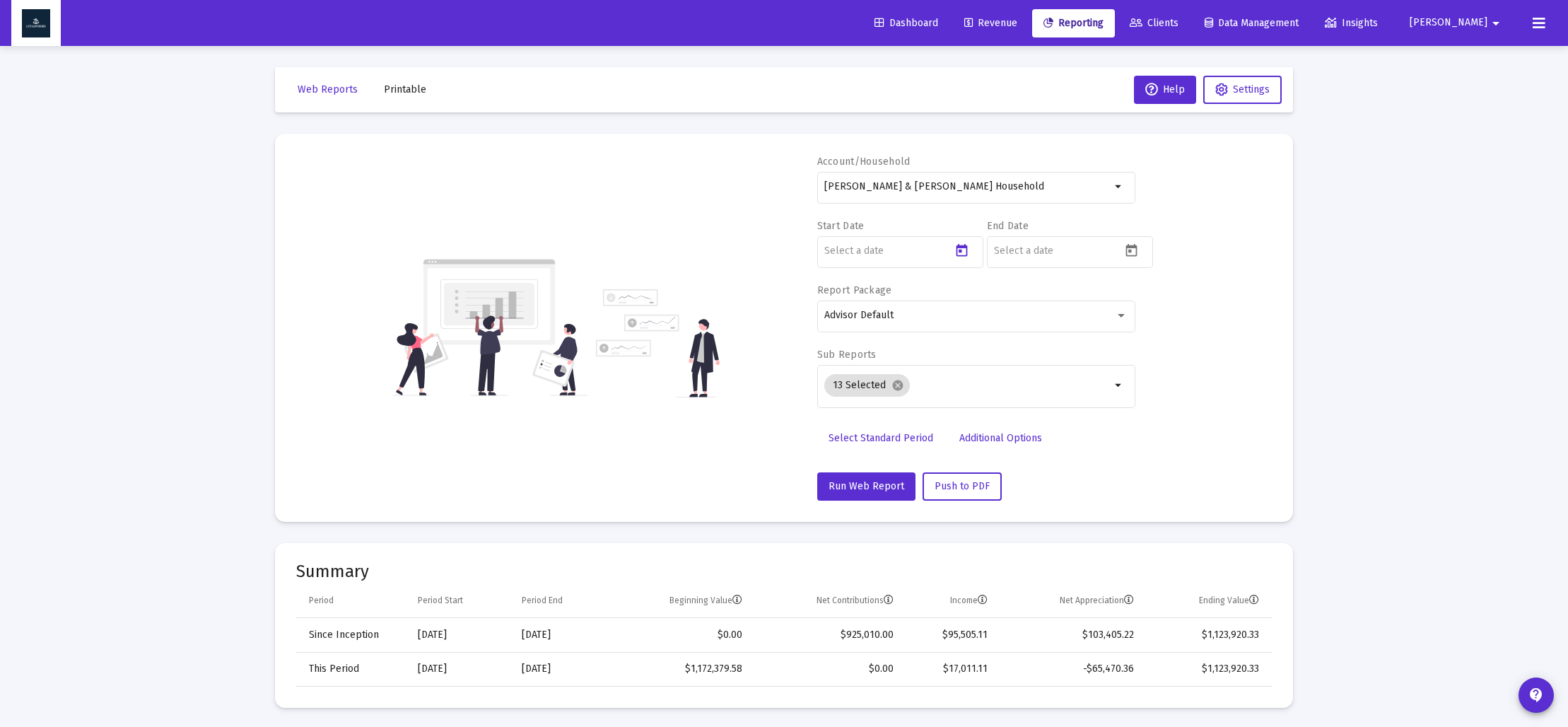
type input "[DATE]"
click at [1137, 247] on icon "Open calendar" at bounding box center [1132, 250] width 15 height 15
click at [1030, 299] on span "[DATE]" at bounding box center [1016, 297] width 29 height 12
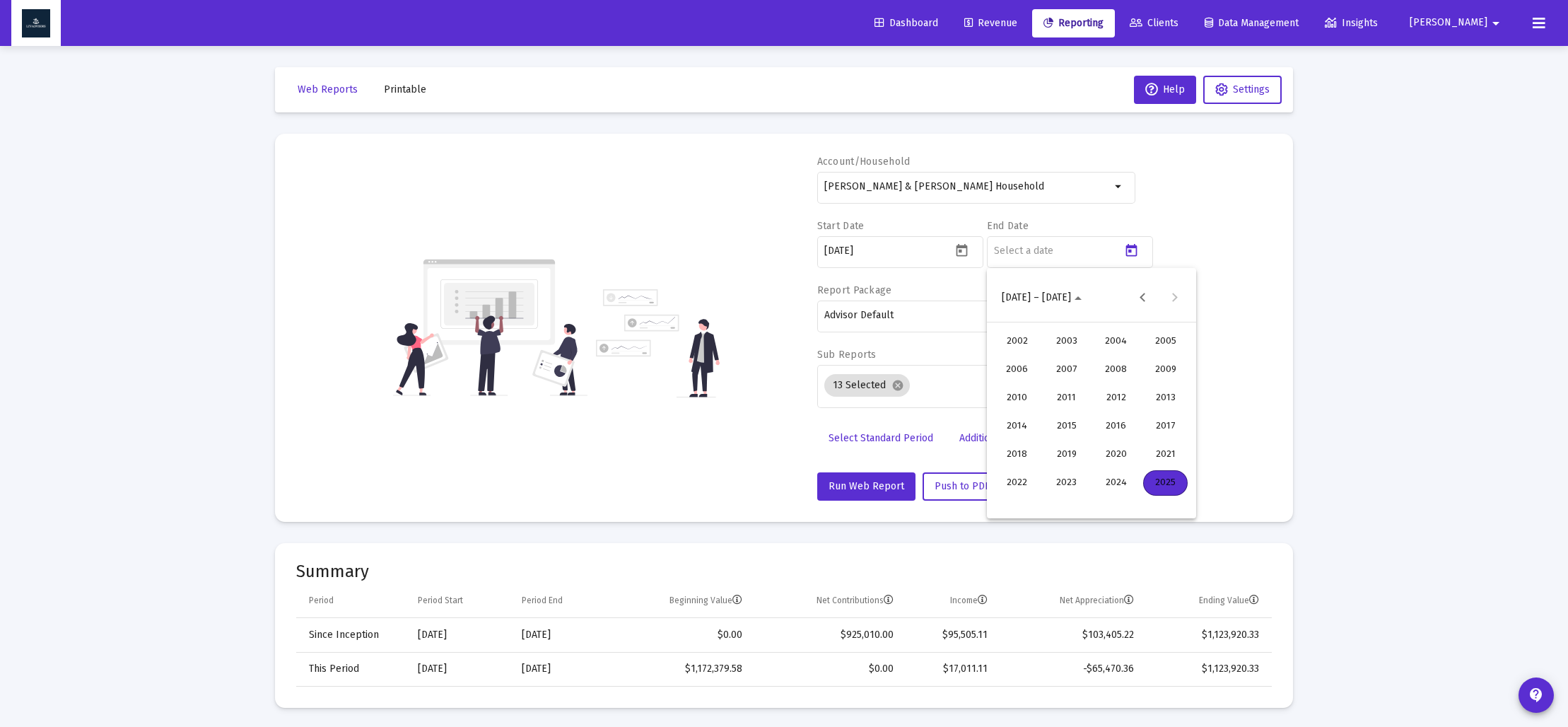
click at [1174, 479] on div "2025" at bounding box center [1165, 483] width 45 height 25
click at [1074, 403] on div "JUN" at bounding box center [1066, 398] width 45 height 25
drag, startPoint x: 1040, startPoint y: 501, endPoint x: 1029, endPoint y: 470, distance: 32.9
click at [1040, 500] on div "30" at bounding box center [1035, 503] width 25 height 25
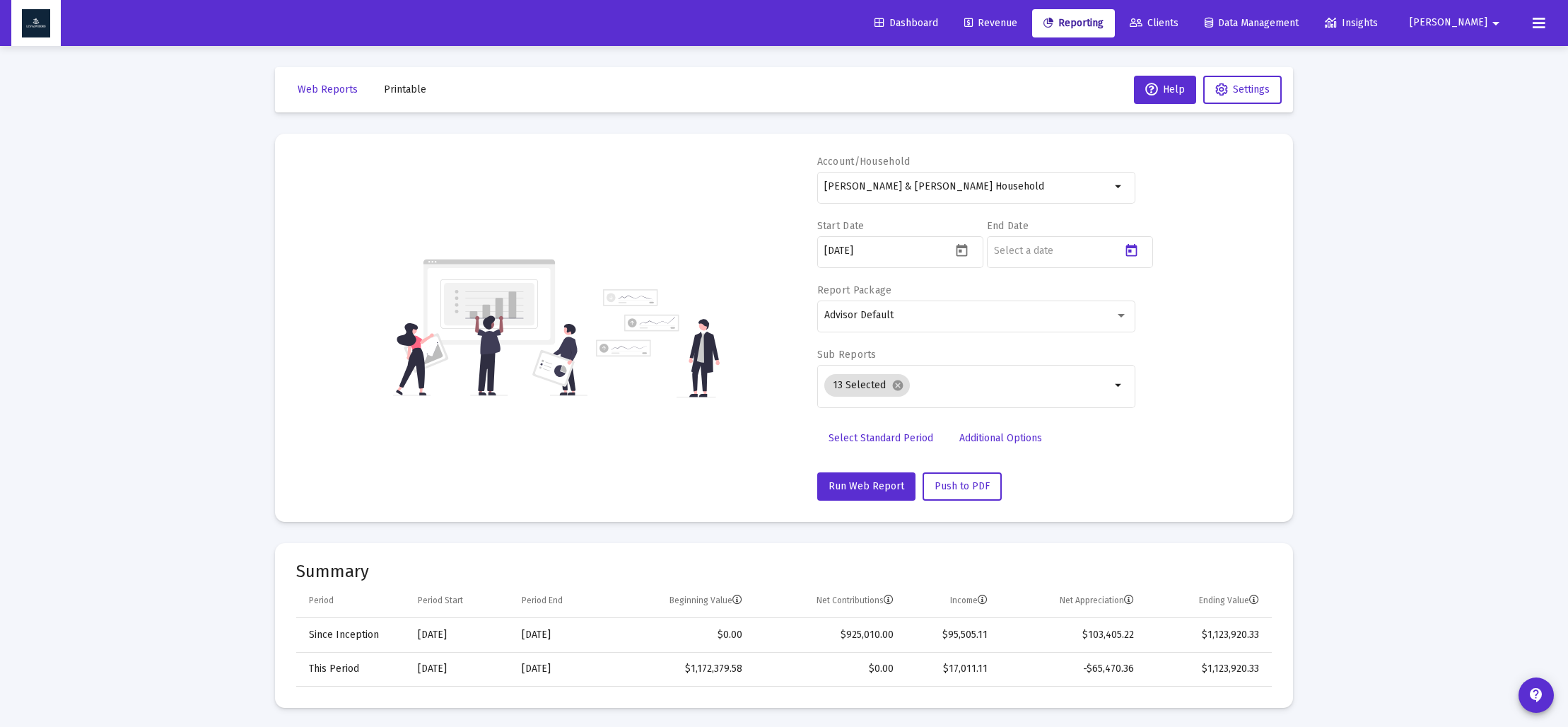
type input "[DATE]"
click at [898, 382] on mat-icon "cancel" at bounding box center [898, 385] width 13 height 13
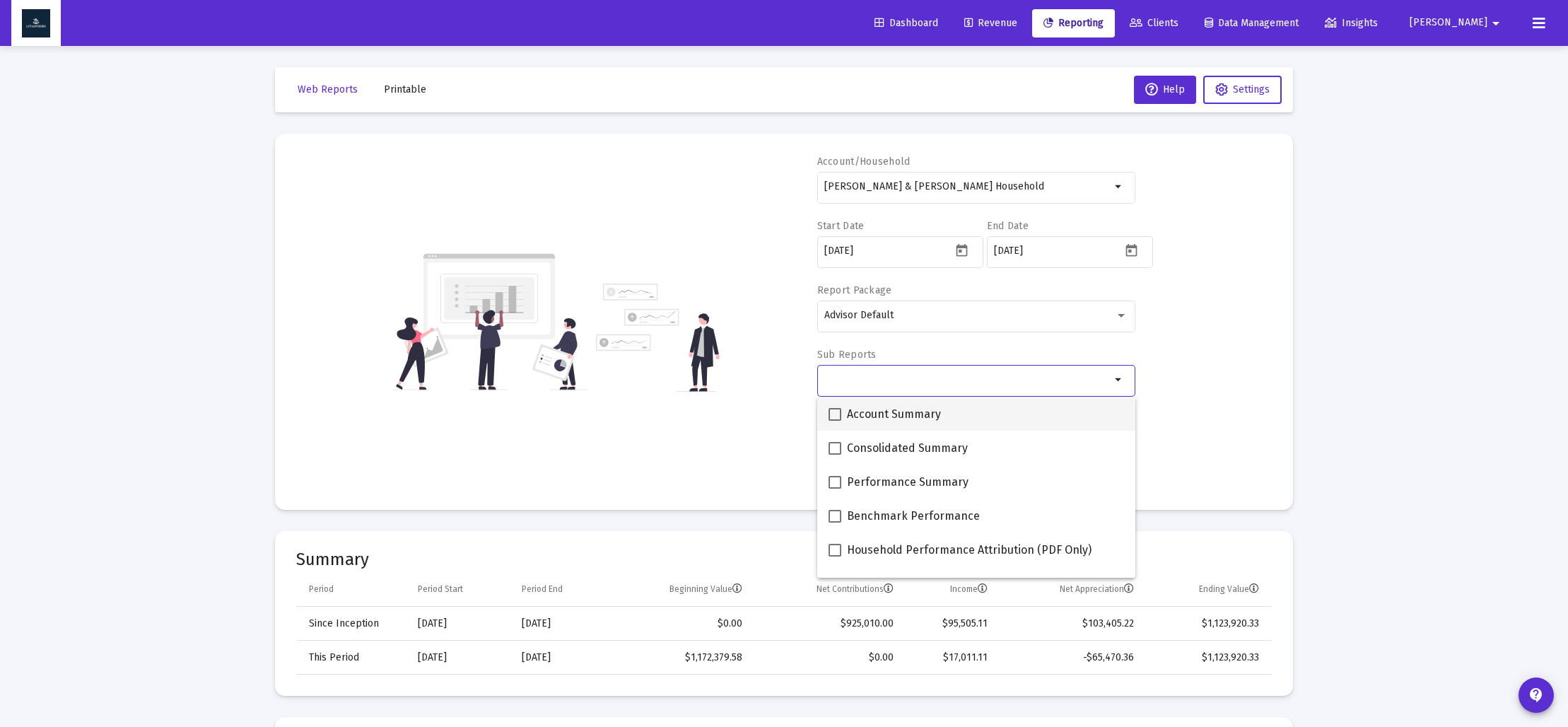
click at [836, 411] on span at bounding box center [835, 414] width 13 height 13
click at [835, 420] on input "Account Summary" at bounding box center [835, 420] width 1 height 1
checkbox input "true"
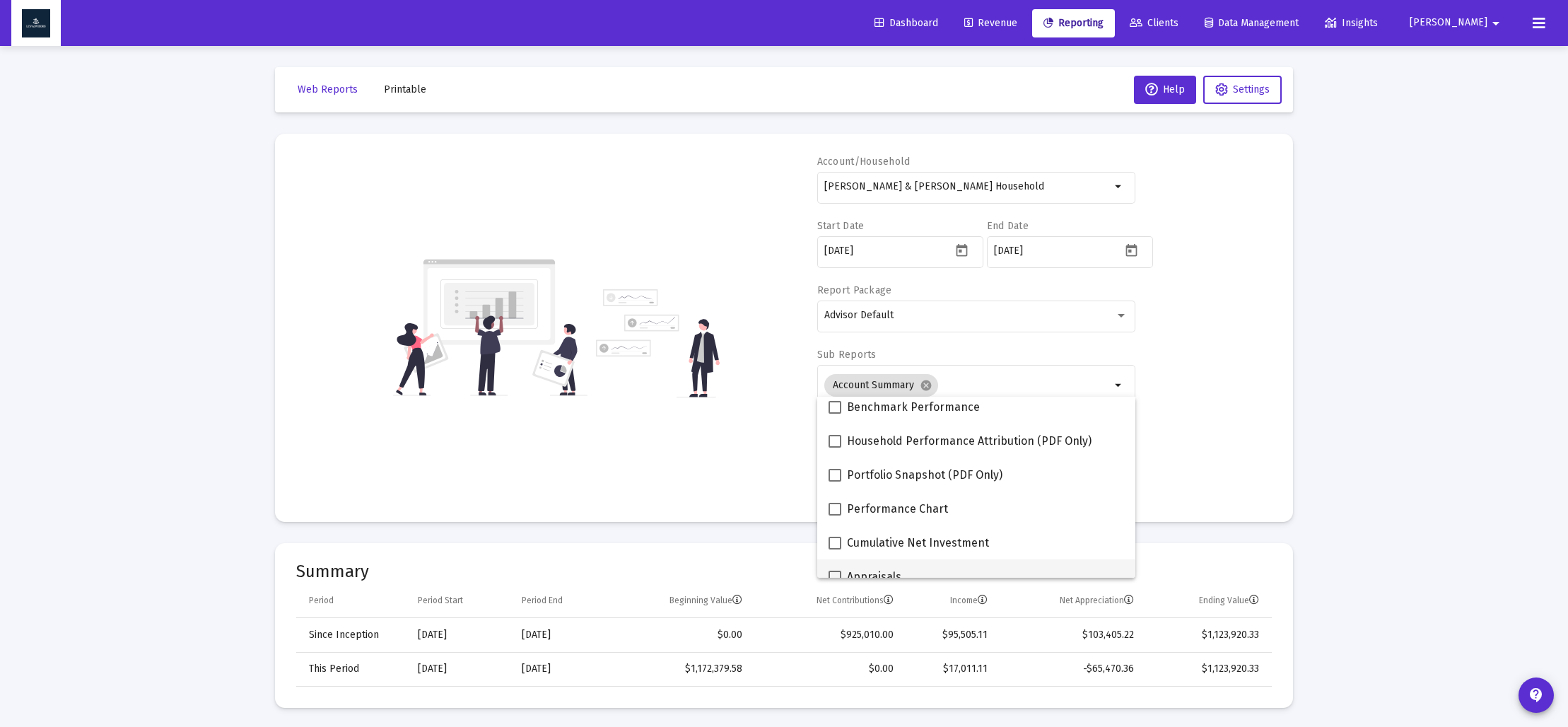
scroll to position [266, 0]
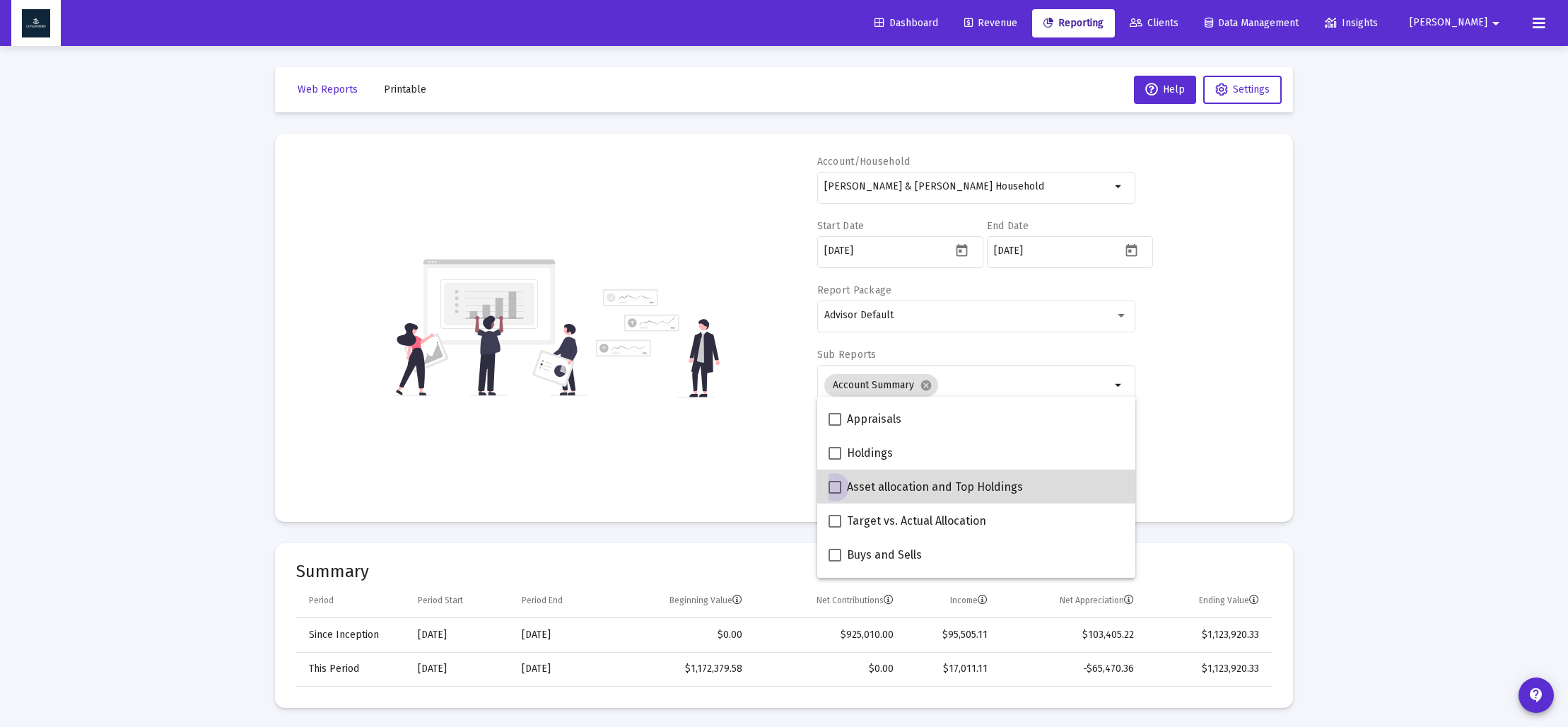
drag, startPoint x: 833, startPoint y: 484, endPoint x: 783, endPoint y: 464, distance: 53.9
click at [833, 484] on span at bounding box center [835, 486] width 13 height 13
click at [835, 494] on input "Asset allocation and Top Holdings" at bounding box center [835, 494] width 1 height 1
checkbox input "true"
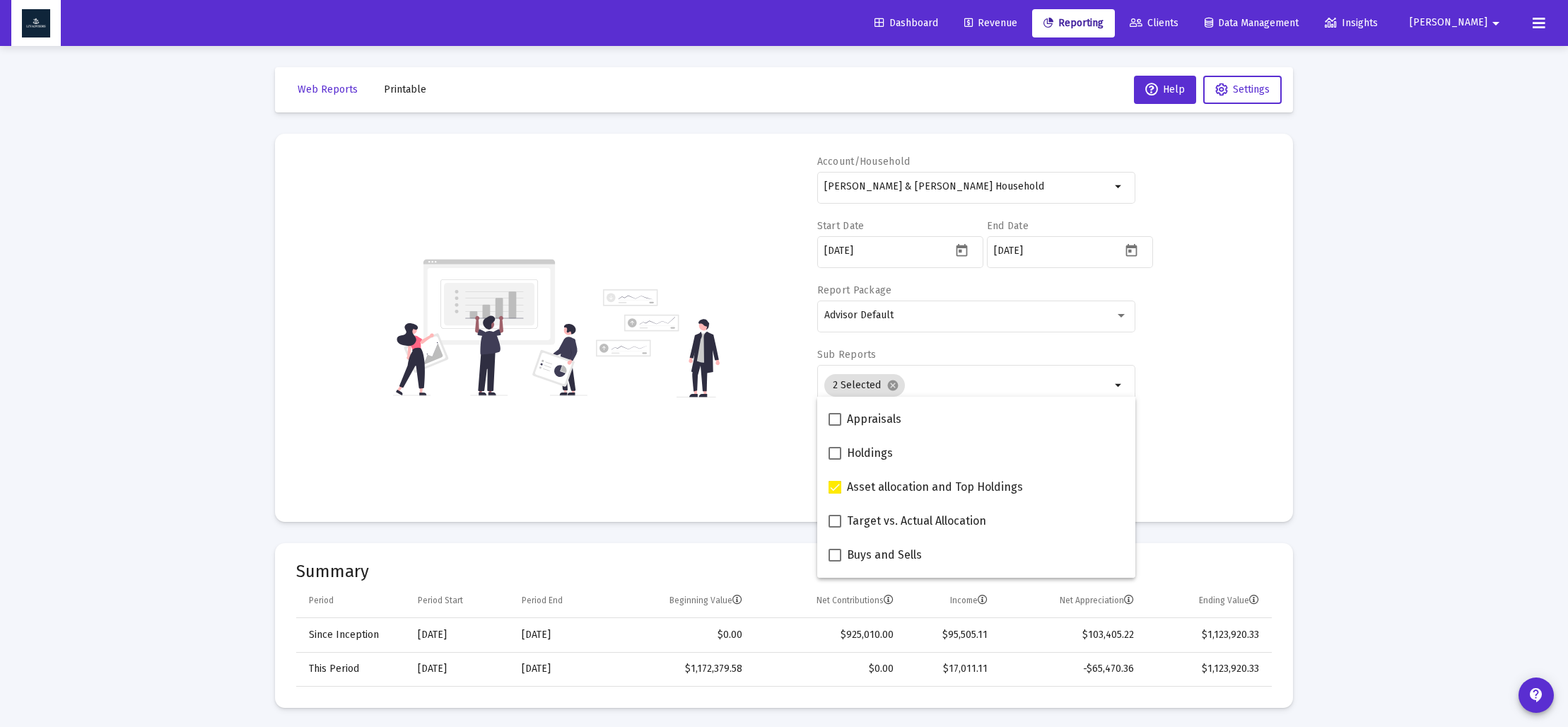
click at [742, 446] on div "Account/Household [PERSON_NAME] & [PERSON_NAME] Household arrow_drop_down Start…" at bounding box center [784, 327] width 976 height 346
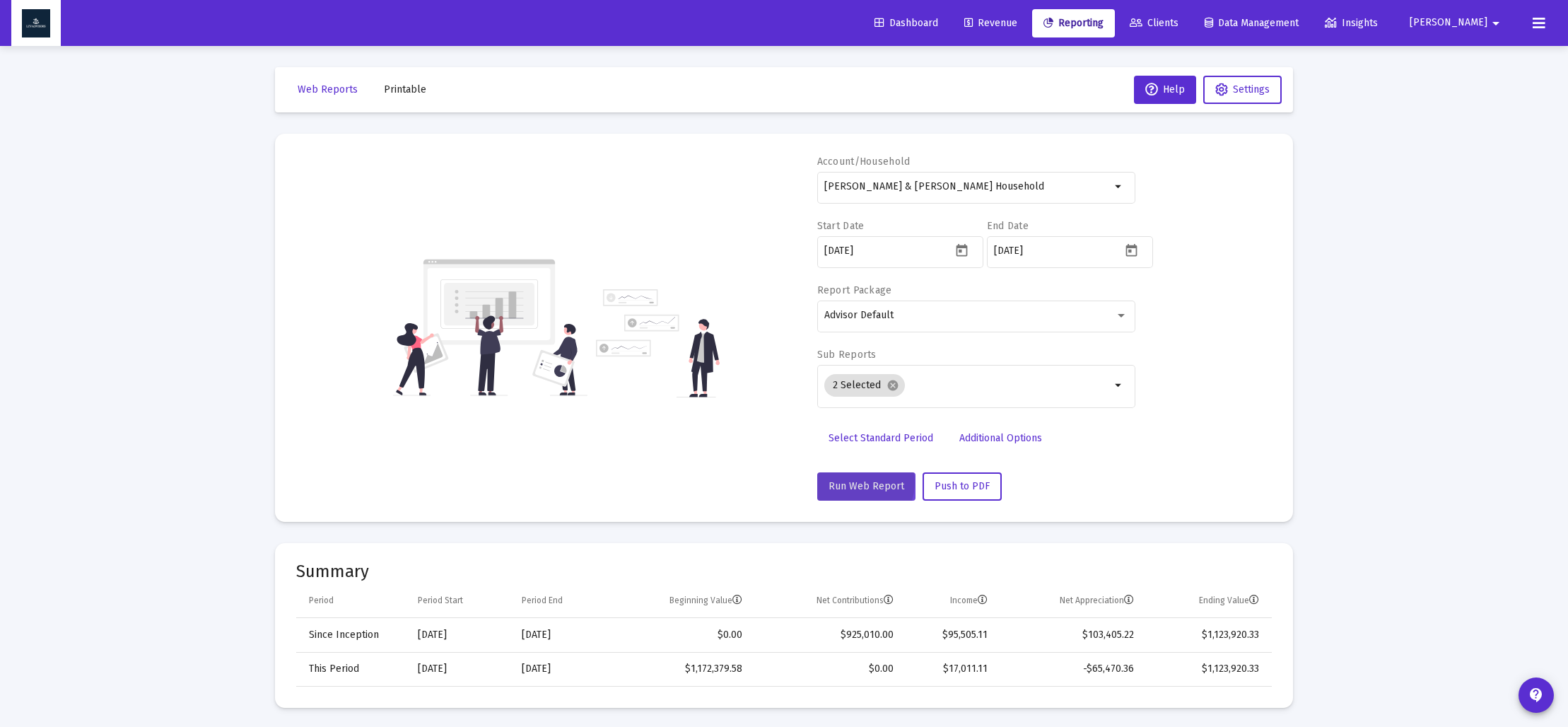
click at [856, 482] on span "Run Web Report" at bounding box center [866, 486] width 76 height 12
click at [952, 490] on span "Push to PDF" at bounding box center [962, 486] width 55 height 12
click at [935, 484] on span "Push to PDF" at bounding box center [962, 486] width 55 height 12
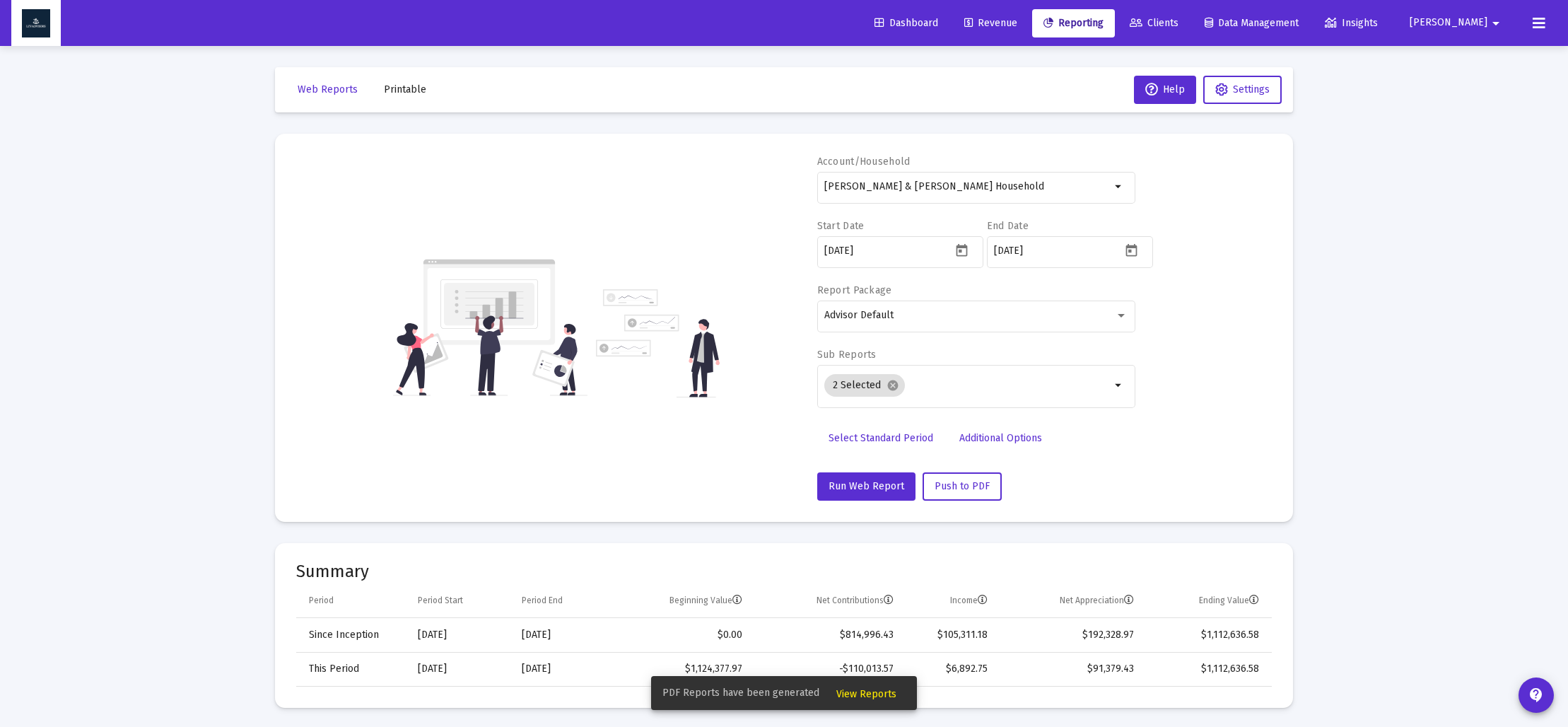
click at [859, 693] on span "View Reports" at bounding box center [866, 693] width 60 height 12
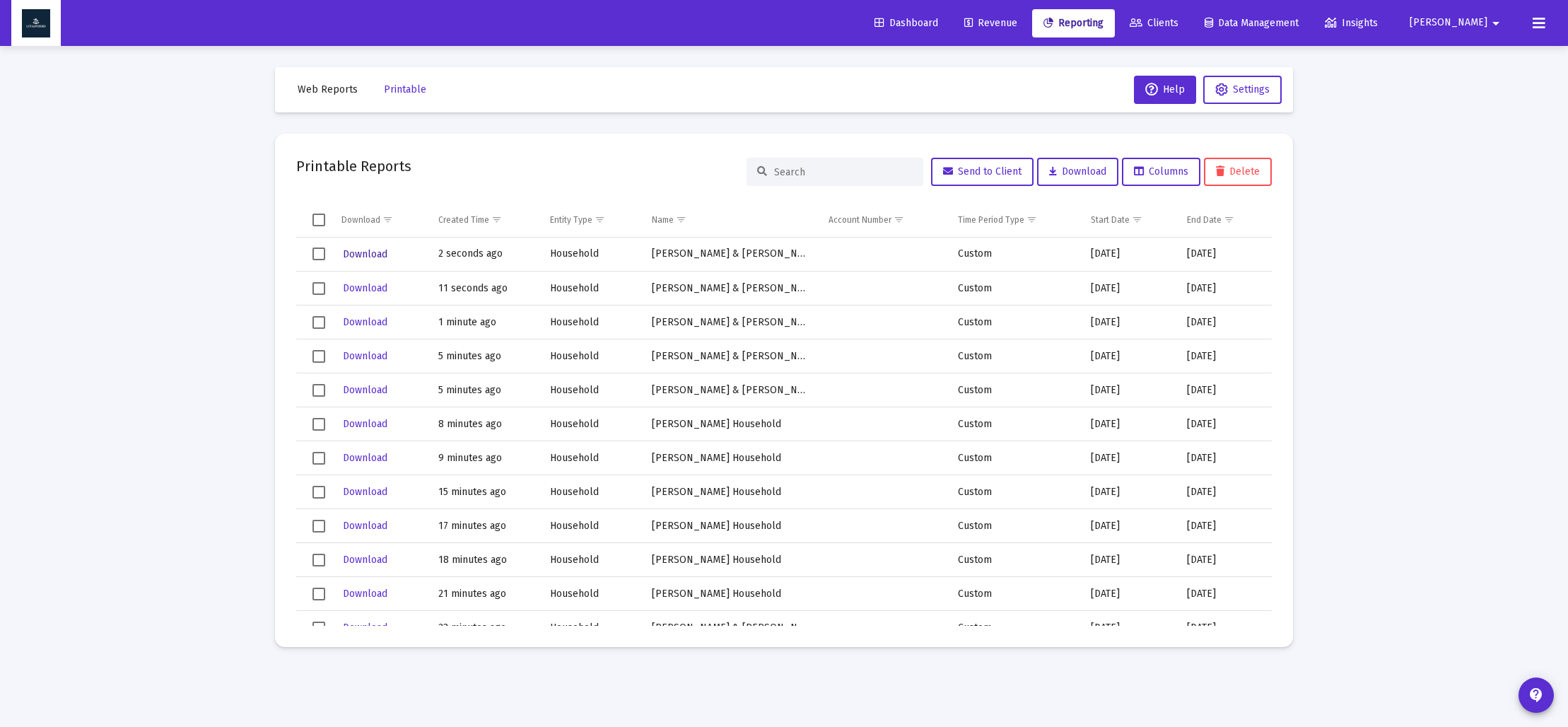
click at [364, 251] on span "Download" at bounding box center [365, 253] width 45 height 12
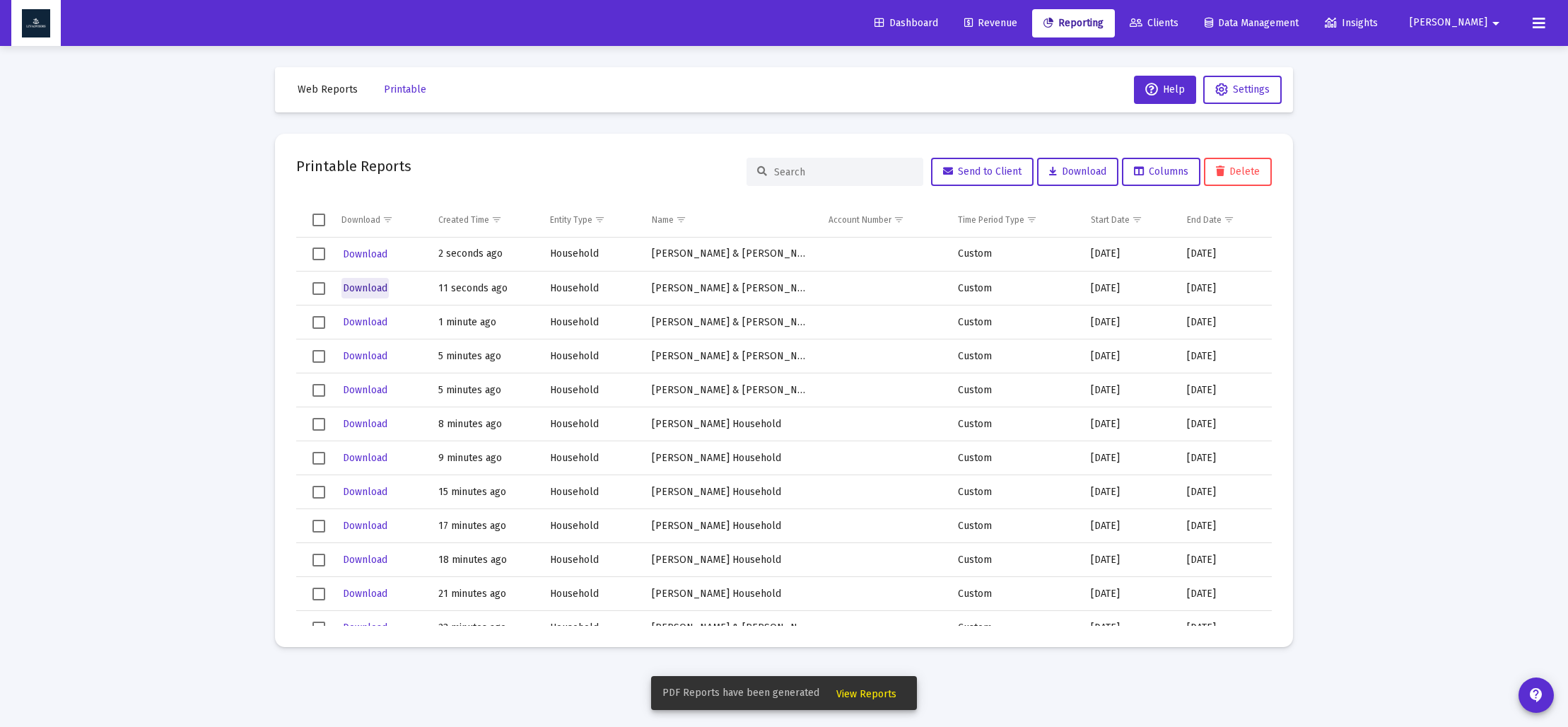
click at [369, 285] on span "Download" at bounding box center [365, 287] width 45 height 12
